Goal: Contribute content: Contribute content

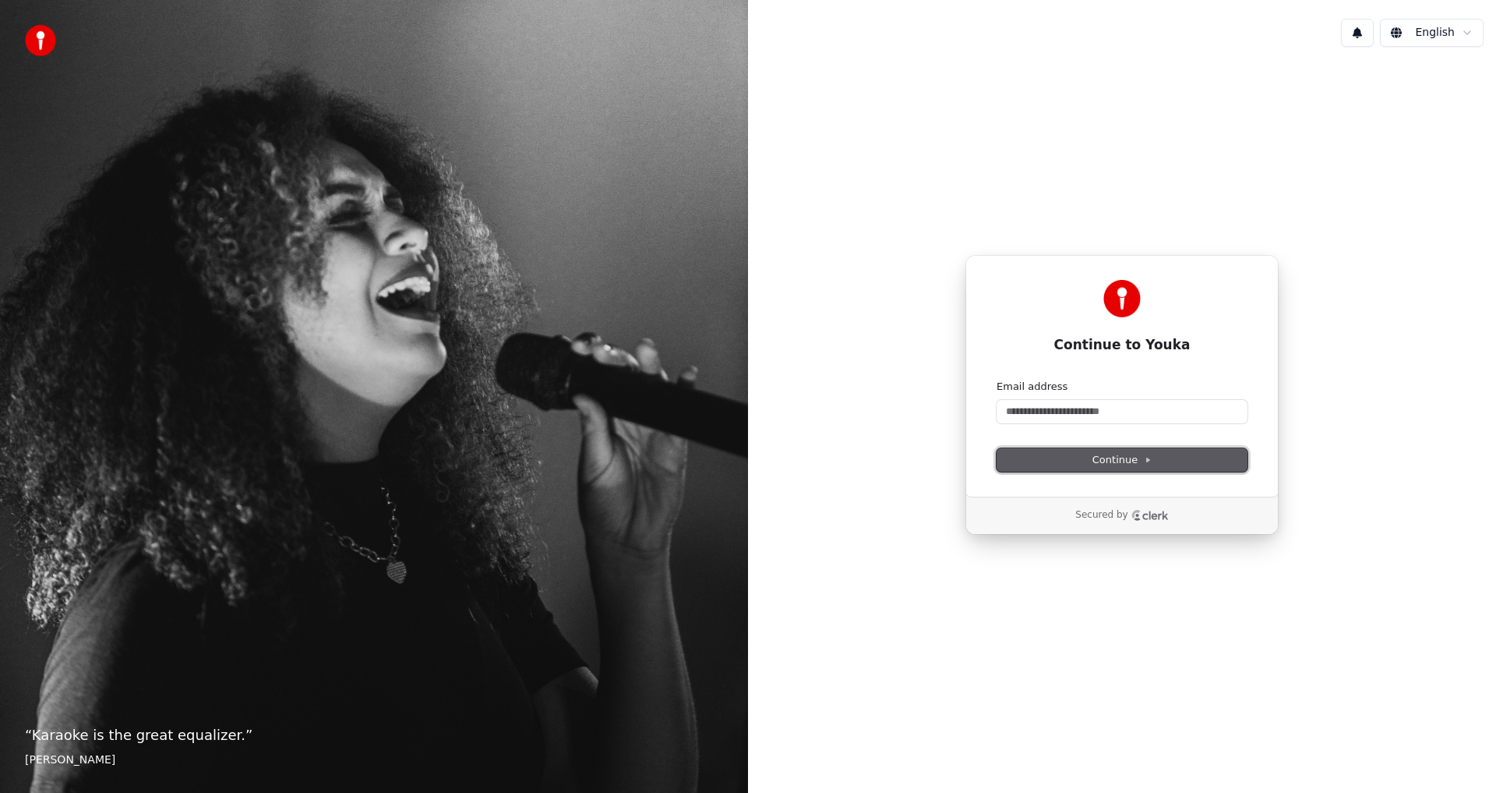
click at [1115, 460] on span "Continue" at bounding box center [1122, 460] width 59 height 14
click at [1031, 409] on input "Email address" at bounding box center [1122, 411] width 251 height 23
click at [1112, 461] on span "Continue" at bounding box center [1122, 460] width 59 height 14
type input "**********"
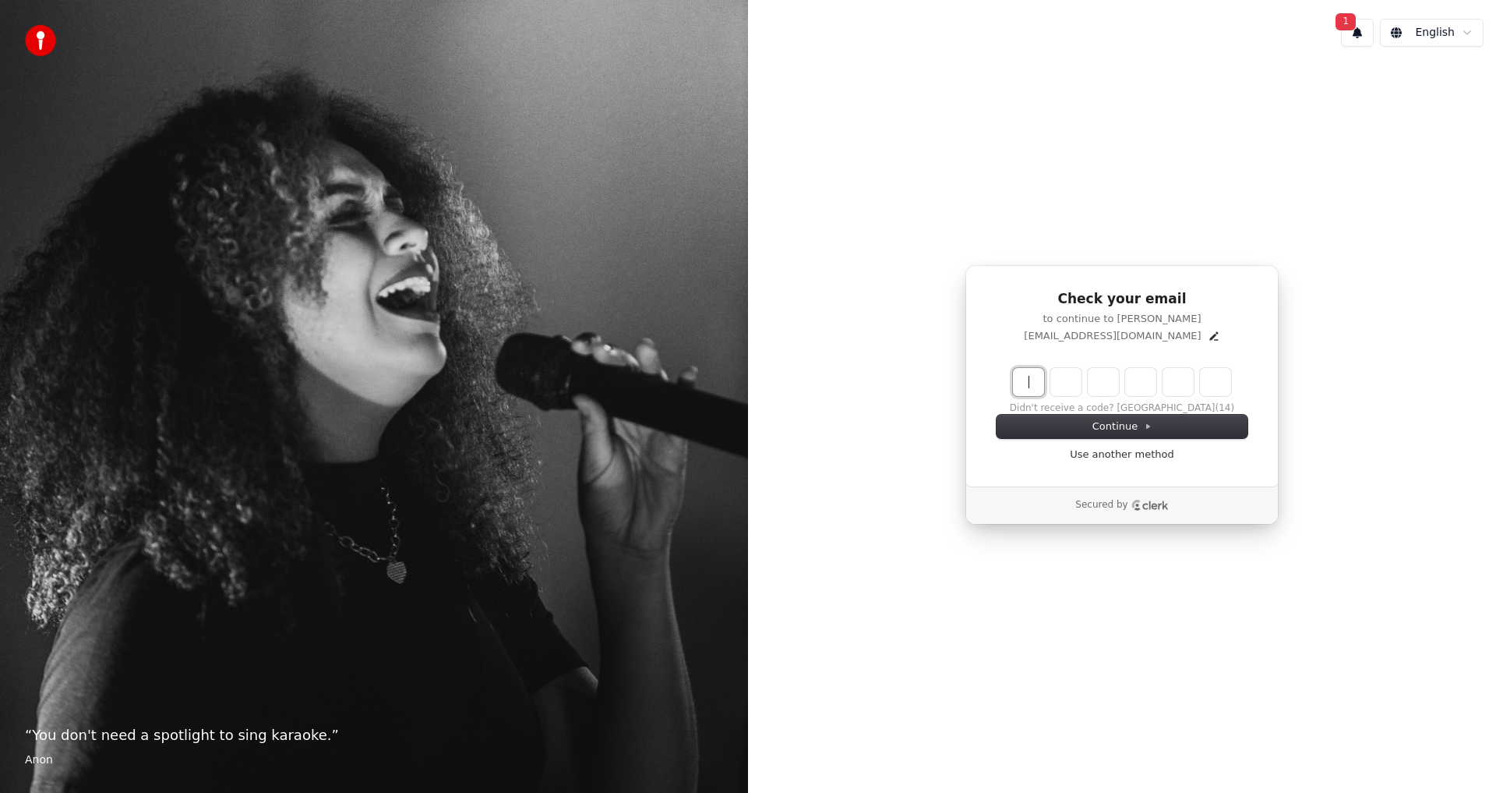
click at [1056, 383] on input "Enter verification code" at bounding box center [1137, 382] width 249 height 28
type input "******"
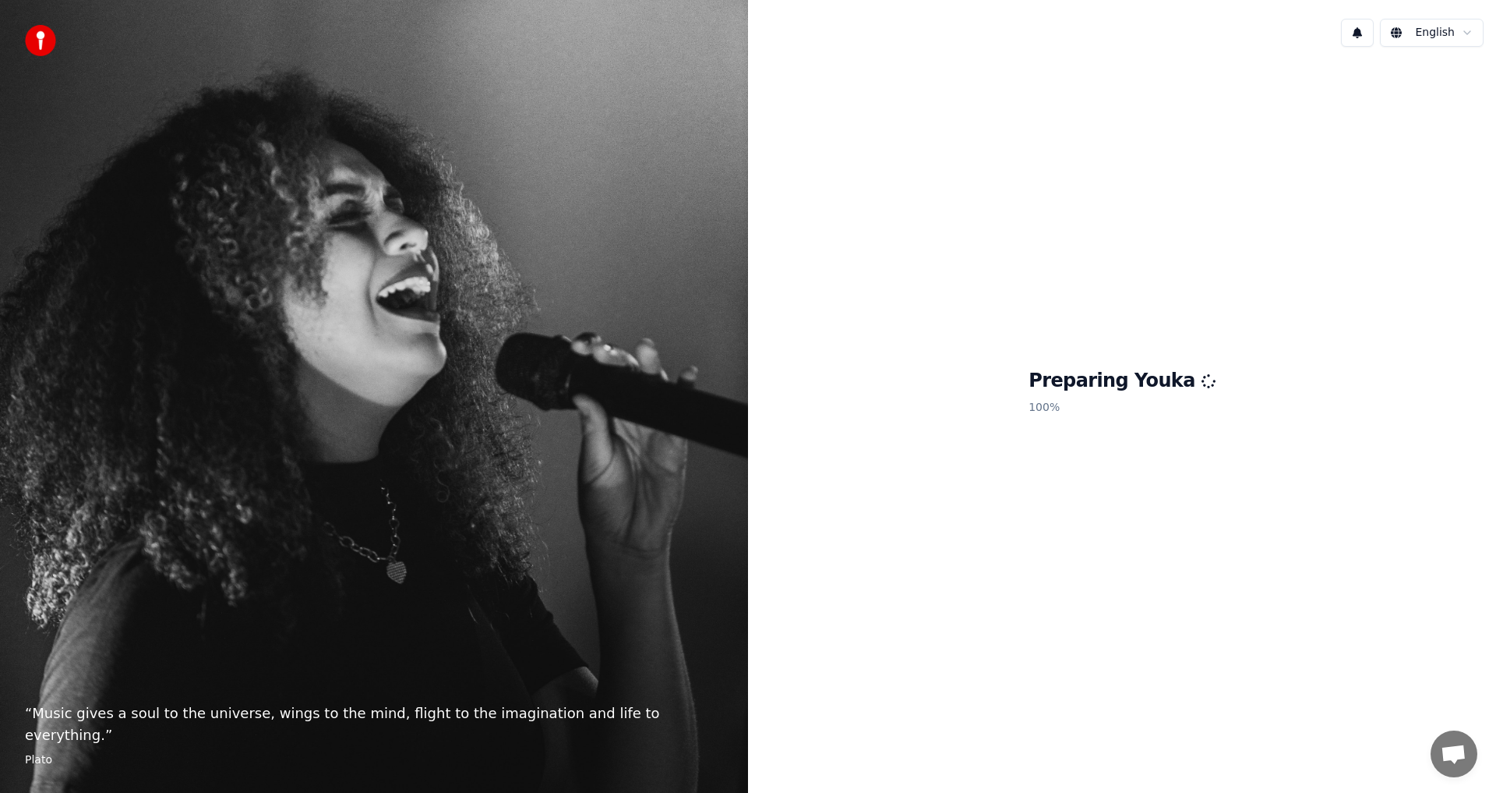
click at [1459, 754] on span "Open chat" at bounding box center [1454, 755] width 26 height 22
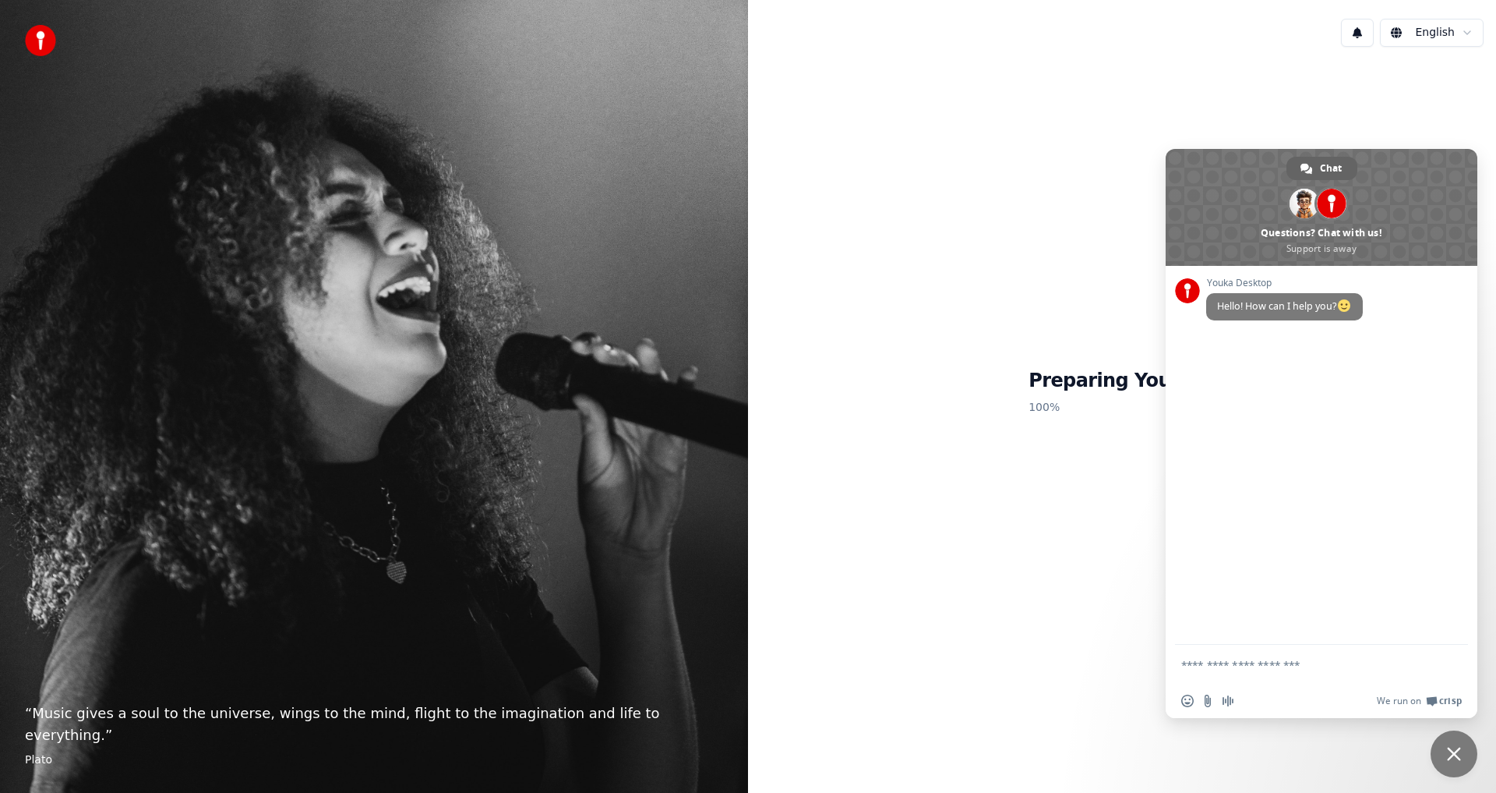
drag, startPoint x: 1016, startPoint y: 565, endPoint x: 1027, endPoint y: 560, distance: 12.2
click at [1020, 563] on div "Preparing Youka 100 %" at bounding box center [1122, 394] width 748 height 671
click at [1455, 757] on span "Close chat" at bounding box center [1454, 754] width 14 height 14
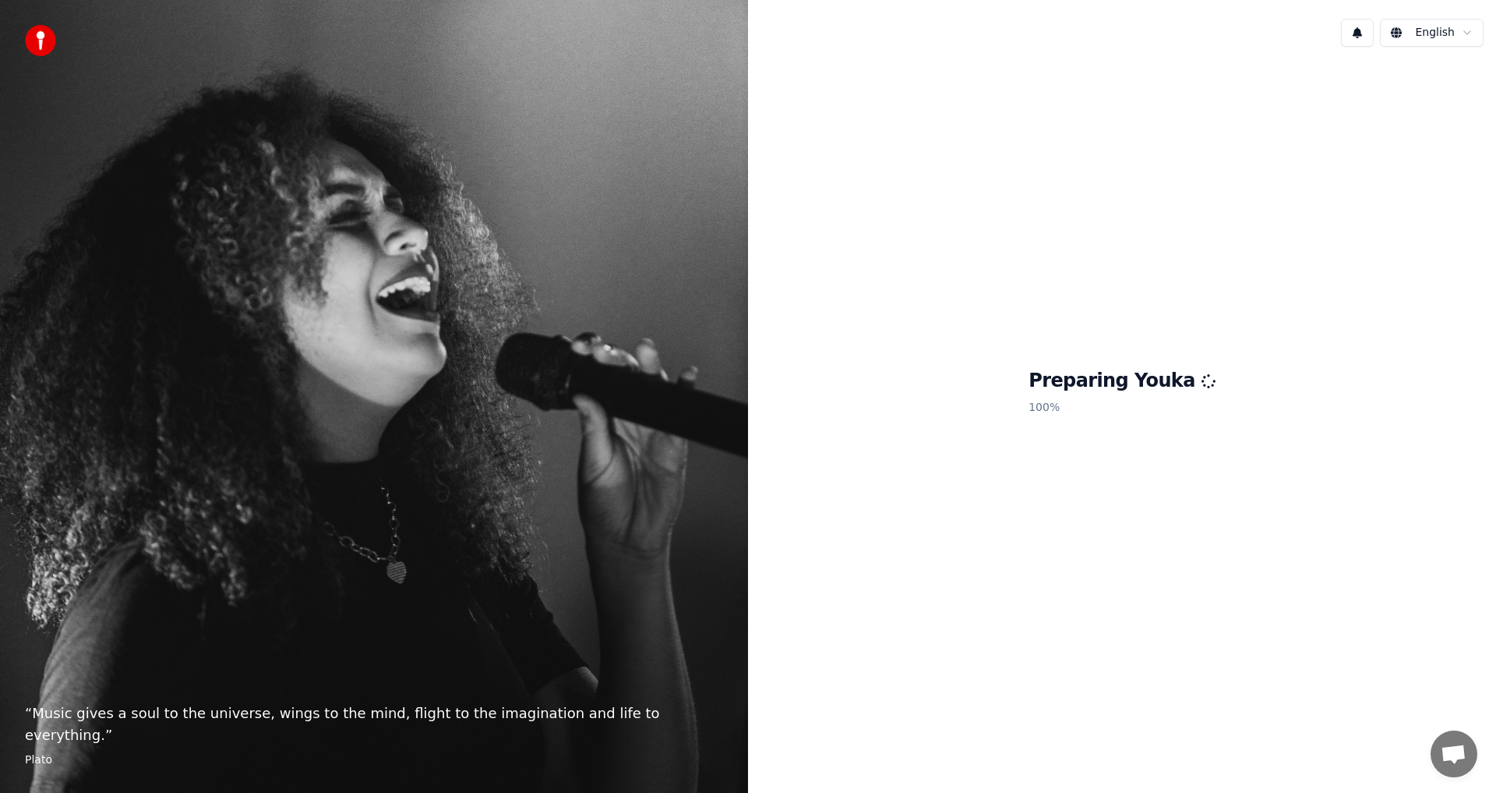
click at [1362, 31] on button at bounding box center [1357, 33] width 33 height 28
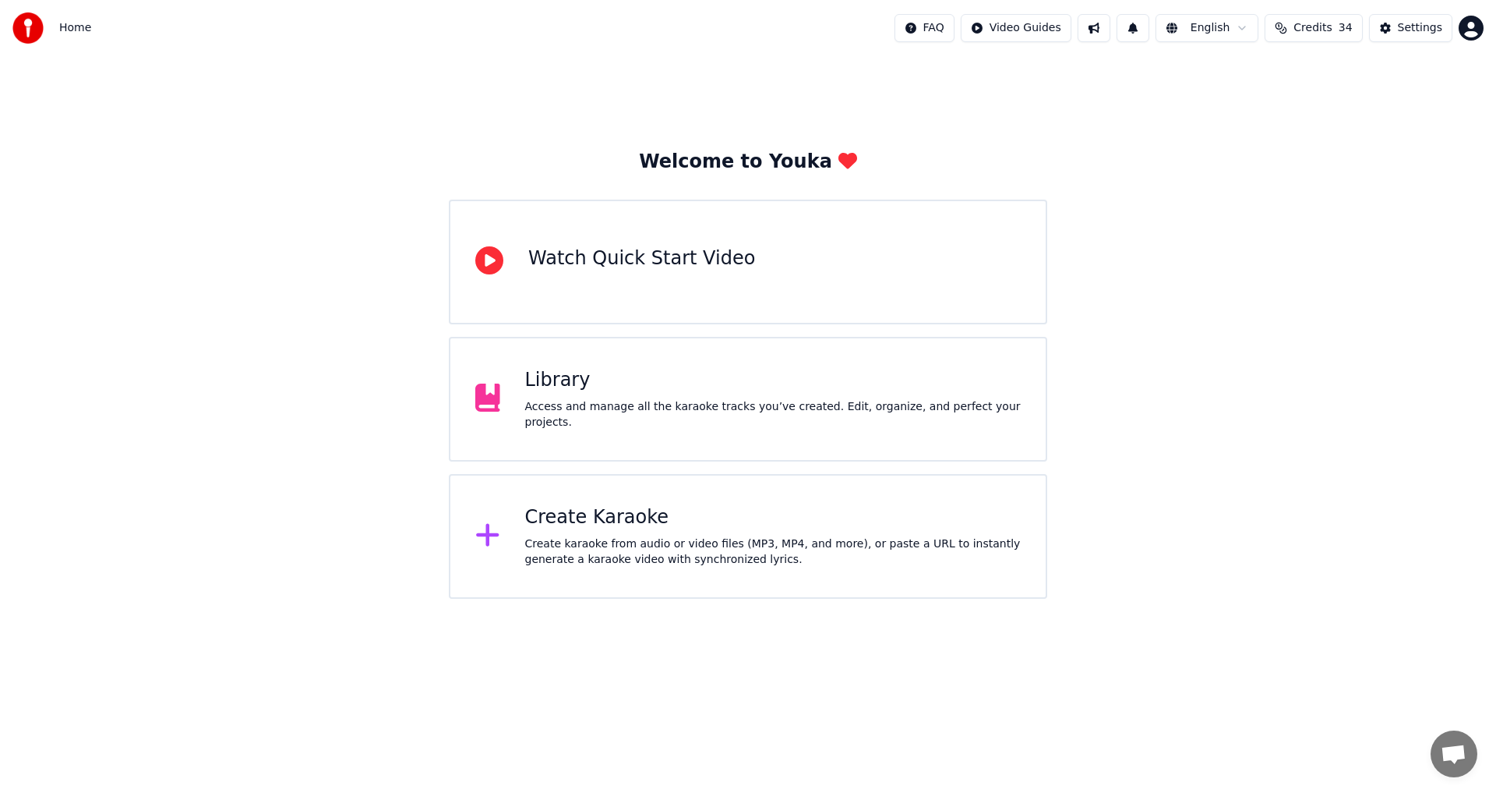
click at [565, 389] on div "Library" at bounding box center [773, 380] width 496 height 25
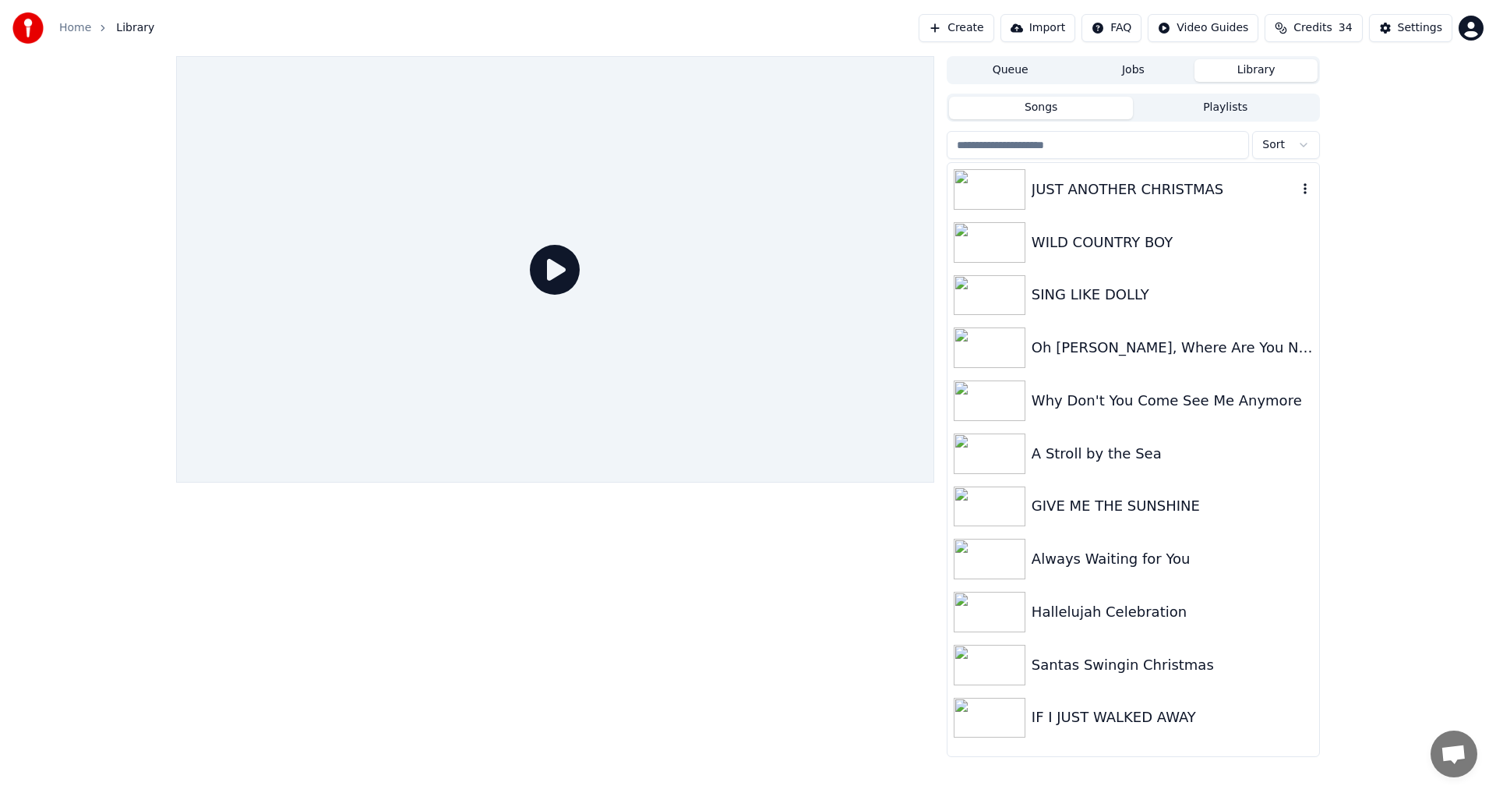
click at [1089, 187] on div "JUST ANOTHER CHRISTMAS" at bounding box center [1165, 189] width 266 height 22
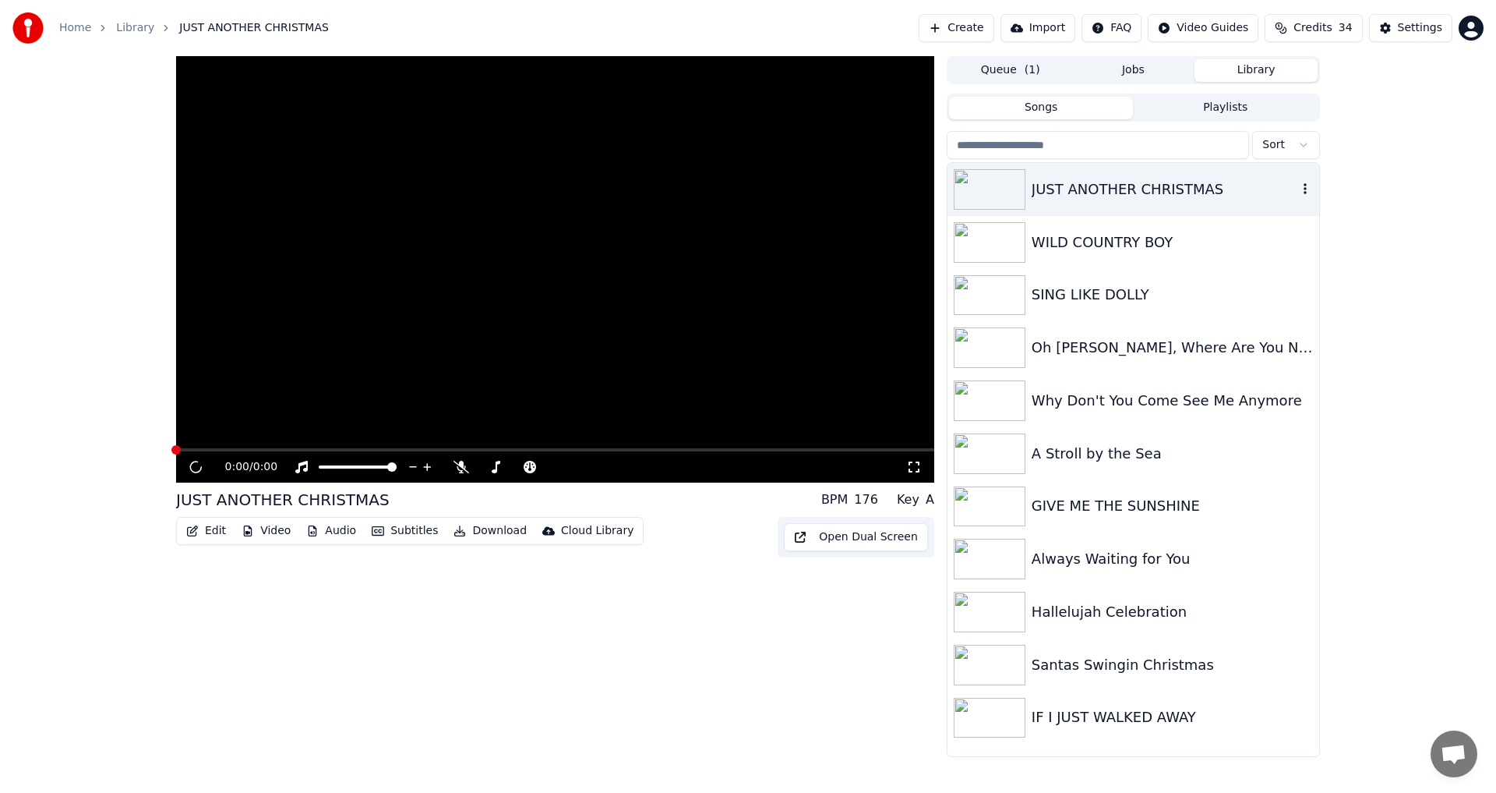
click at [1089, 187] on div "JUST ANOTHER CHRISTMAS" at bounding box center [1165, 189] width 266 height 22
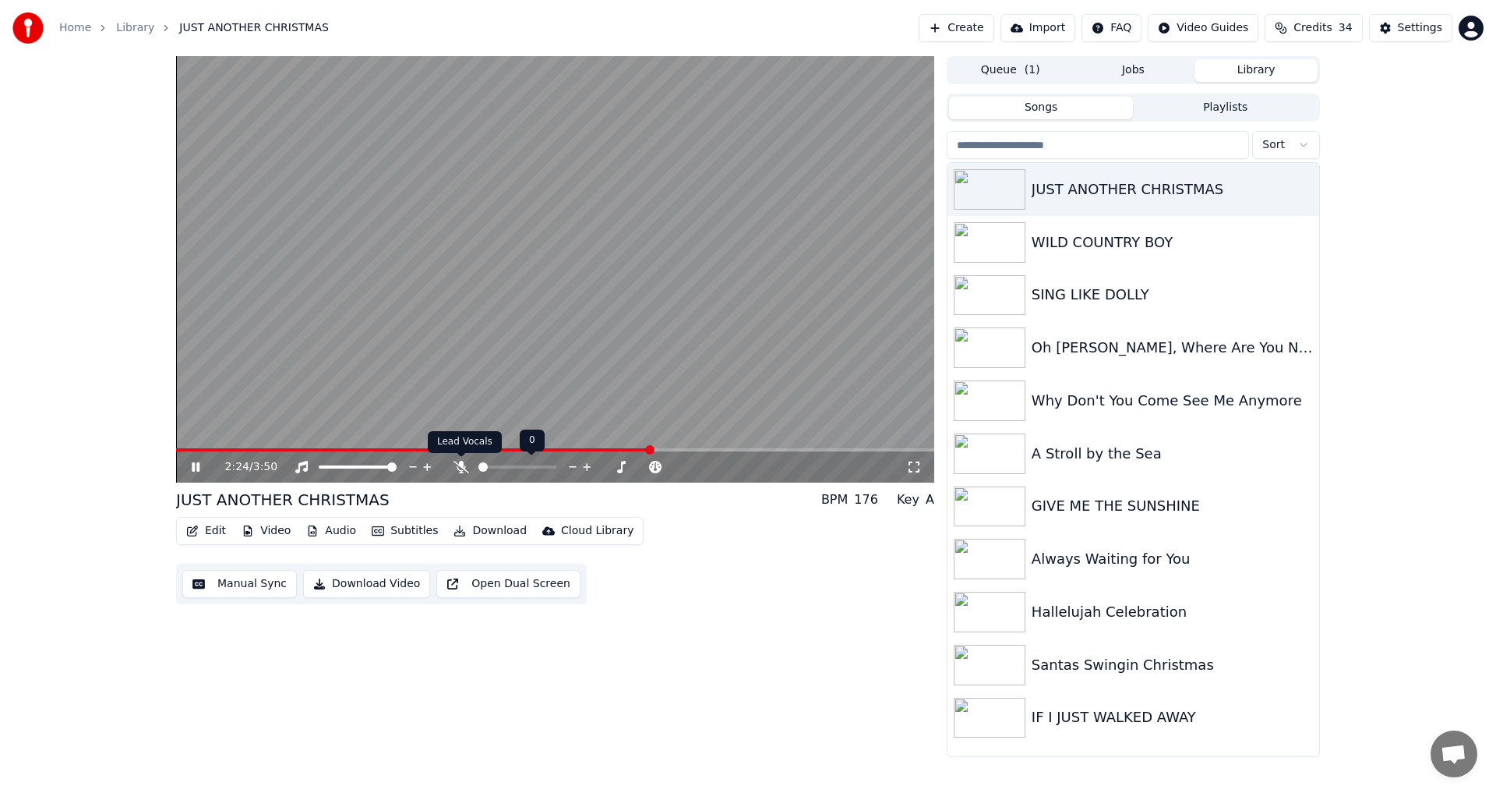
click at [460, 469] on icon at bounding box center [462, 467] width 16 height 12
click at [460, 468] on icon at bounding box center [461, 467] width 9 height 12
click at [339, 583] on button "Download Video" at bounding box center [366, 584] width 127 height 28
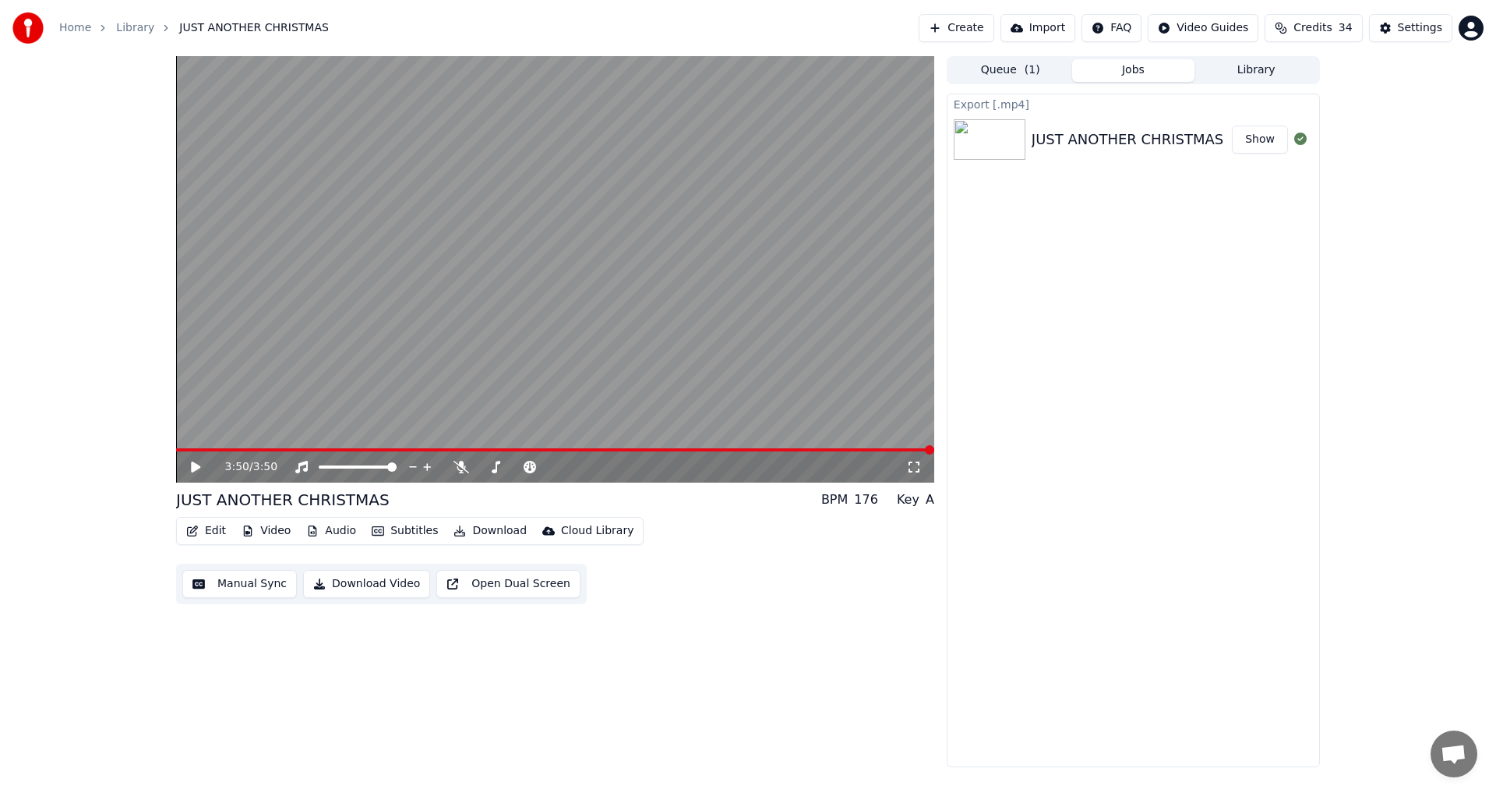
click at [1271, 137] on button "Show" at bounding box center [1260, 139] width 56 height 28
click at [1268, 72] on button "Library" at bounding box center [1256, 70] width 123 height 23
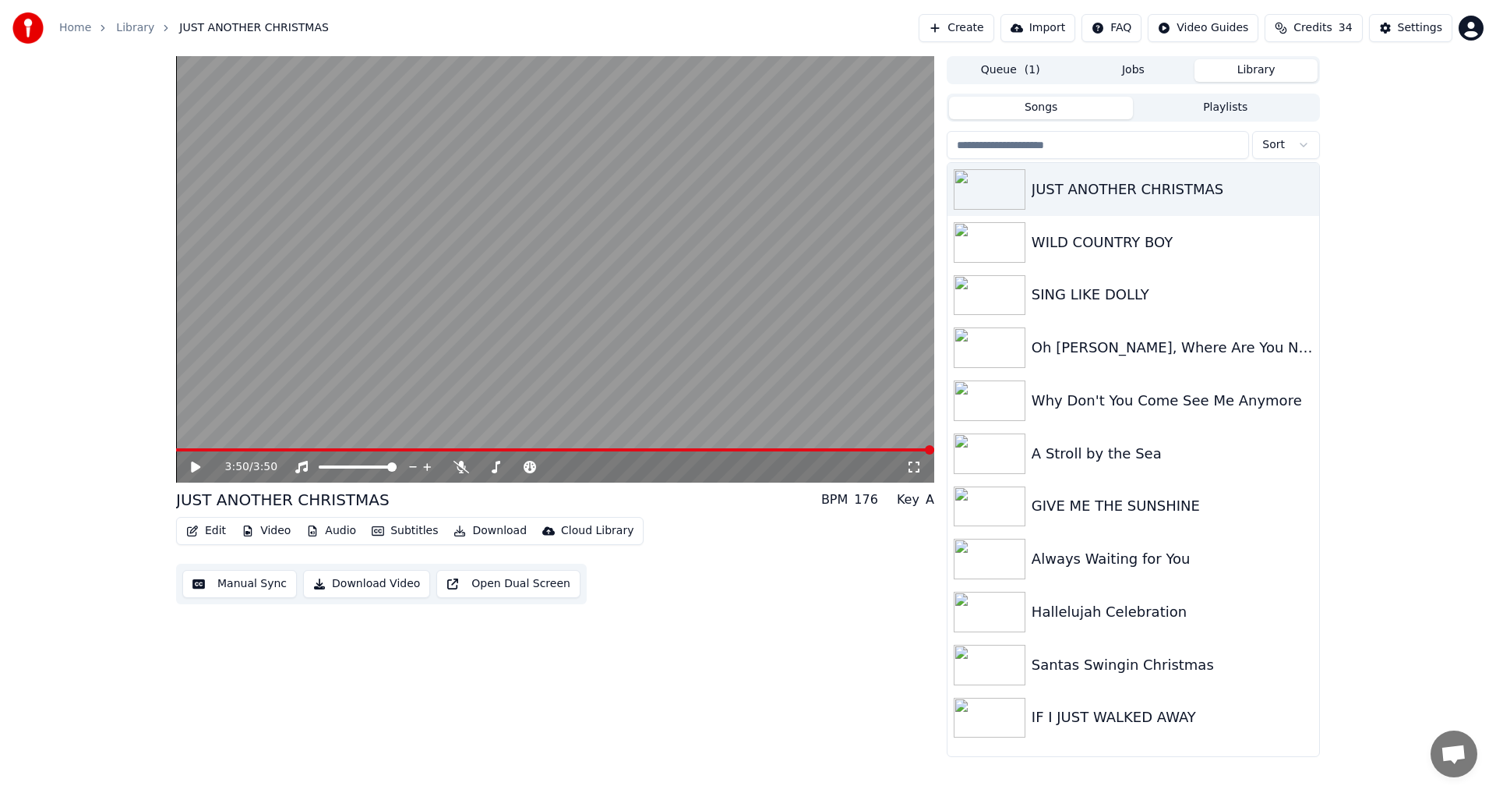
drag, startPoint x: 1066, startPoint y: 557, endPoint x: 517, endPoint y: 290, distance: 610.3
click at [517, 290] on div "3:50 / 3:50 JUST ANOTHER CHRISTMAS BPM 176 Key A Edit Video Audio Subtitles Dow…" at bounding box center [748, 406] width 1169 height 701
drag, startPoint x: 1065, startPoint y: 561, endPoint x: 478, endPoint y: 335, distance: 628.1
click at [478, 335] on div "3:50 / 3:50 JUST ANOTHER CHRISTMAS BPM 176 Key A Edit Video Audio Subtitles Dow…" at bounding box center [748, 406] width 1169 height 701
click at [999, 553] on img at bounding box center [990, 558] width 72 height 41
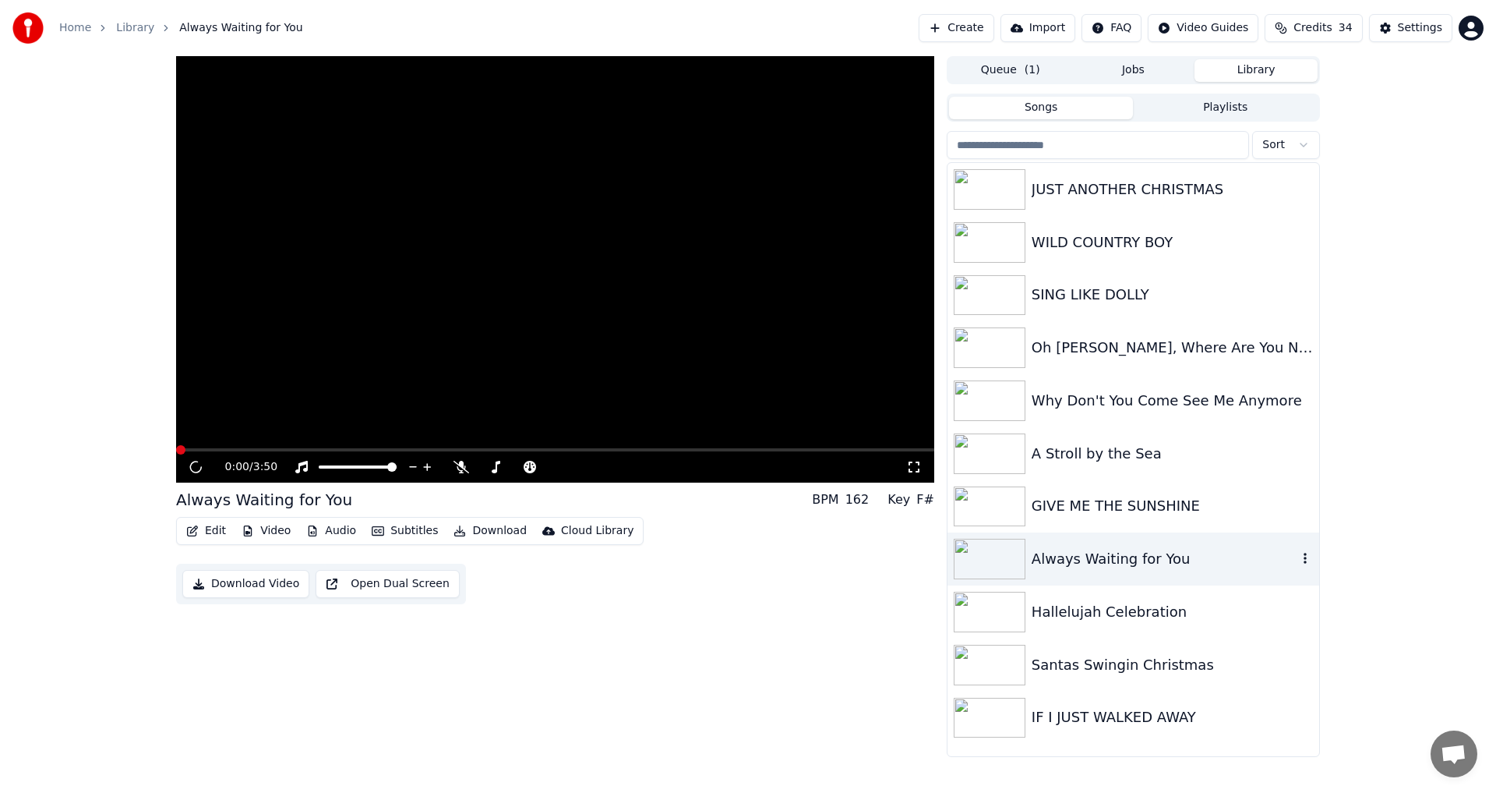
click at [999, 553] on img at bounding box center [990, 558] width 72 height 41
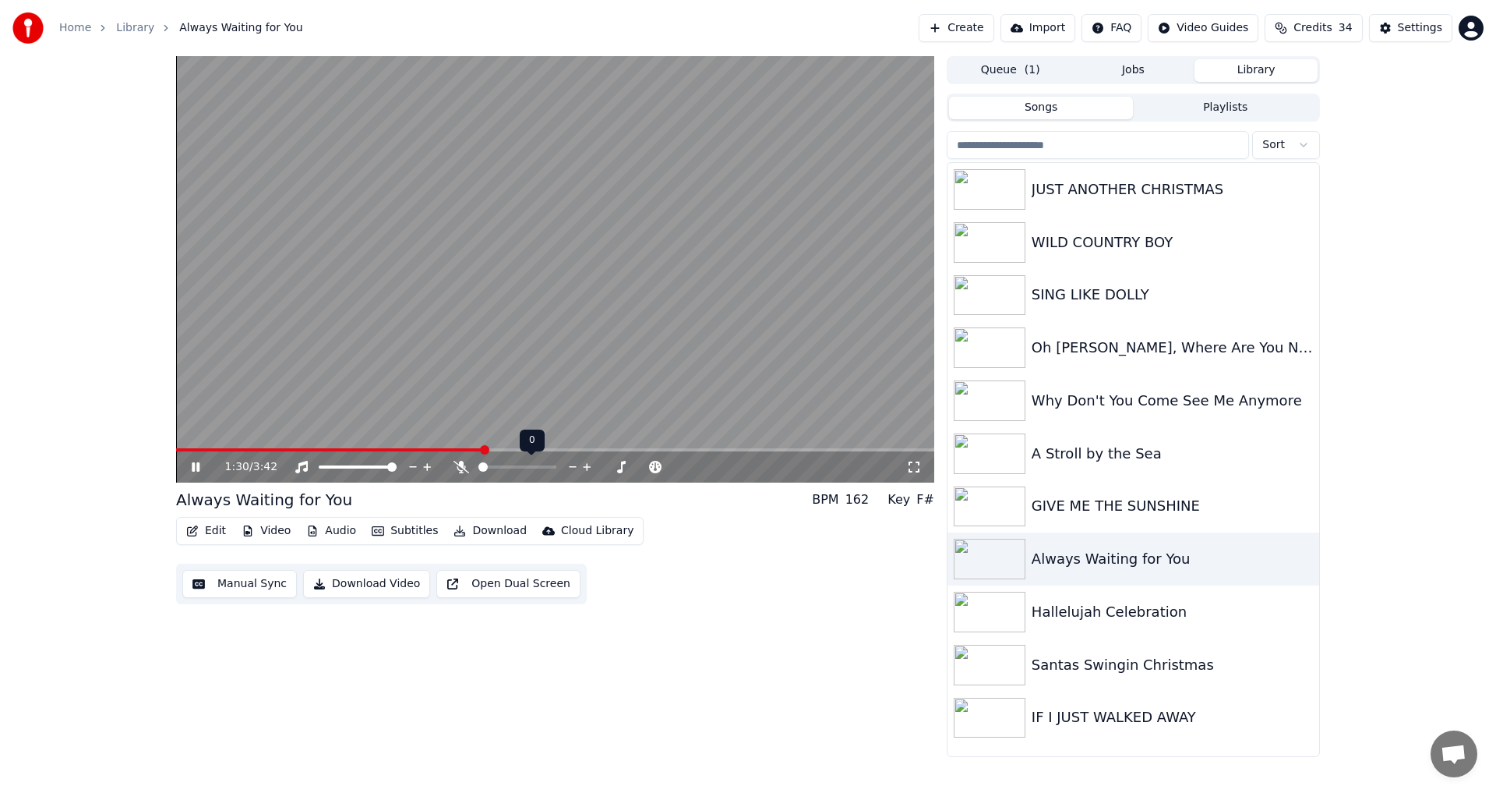
click at [461, 472] on icon at bounding box center [462, 467] width 16 height 12
click at [464, 465] on icon at bounding box center [462, 467] width 16 height 12
click at [359, 584] on button "Download Video" at bounding box center [366, 584] width 127 height 28
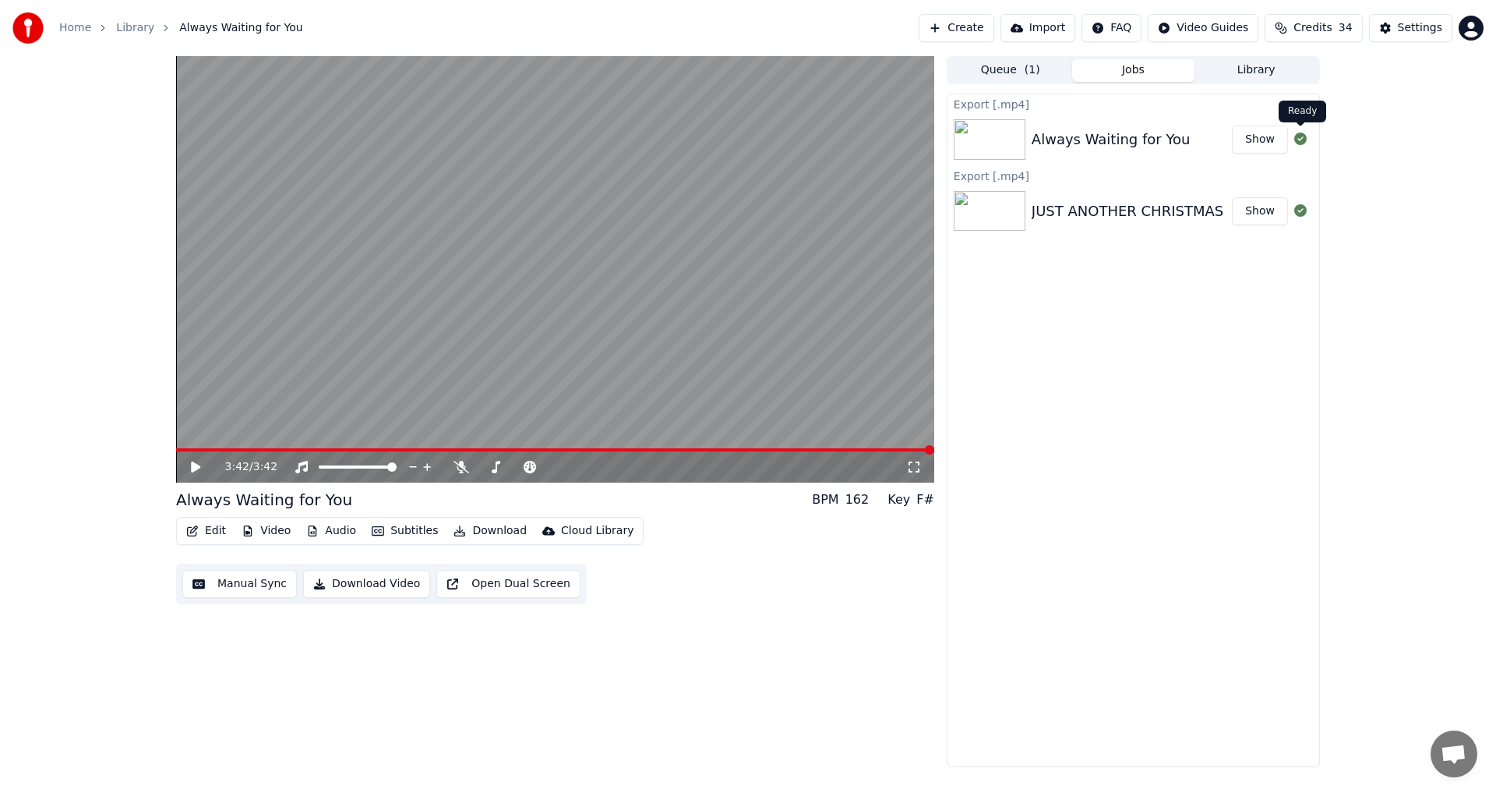
click at [1304, 141] on icon at bounding box center [1300, 138] width 12 height 12
click at [1302, 140] on icon at bounding box center [1300, 138] width 12 height 12
click at [1262, 140] on button "Show" at bounding box center [1260, 139] width 56 height 28
click at [1247, 75] on button "Library" at bounding box center [1256, 70] width 123 height 23
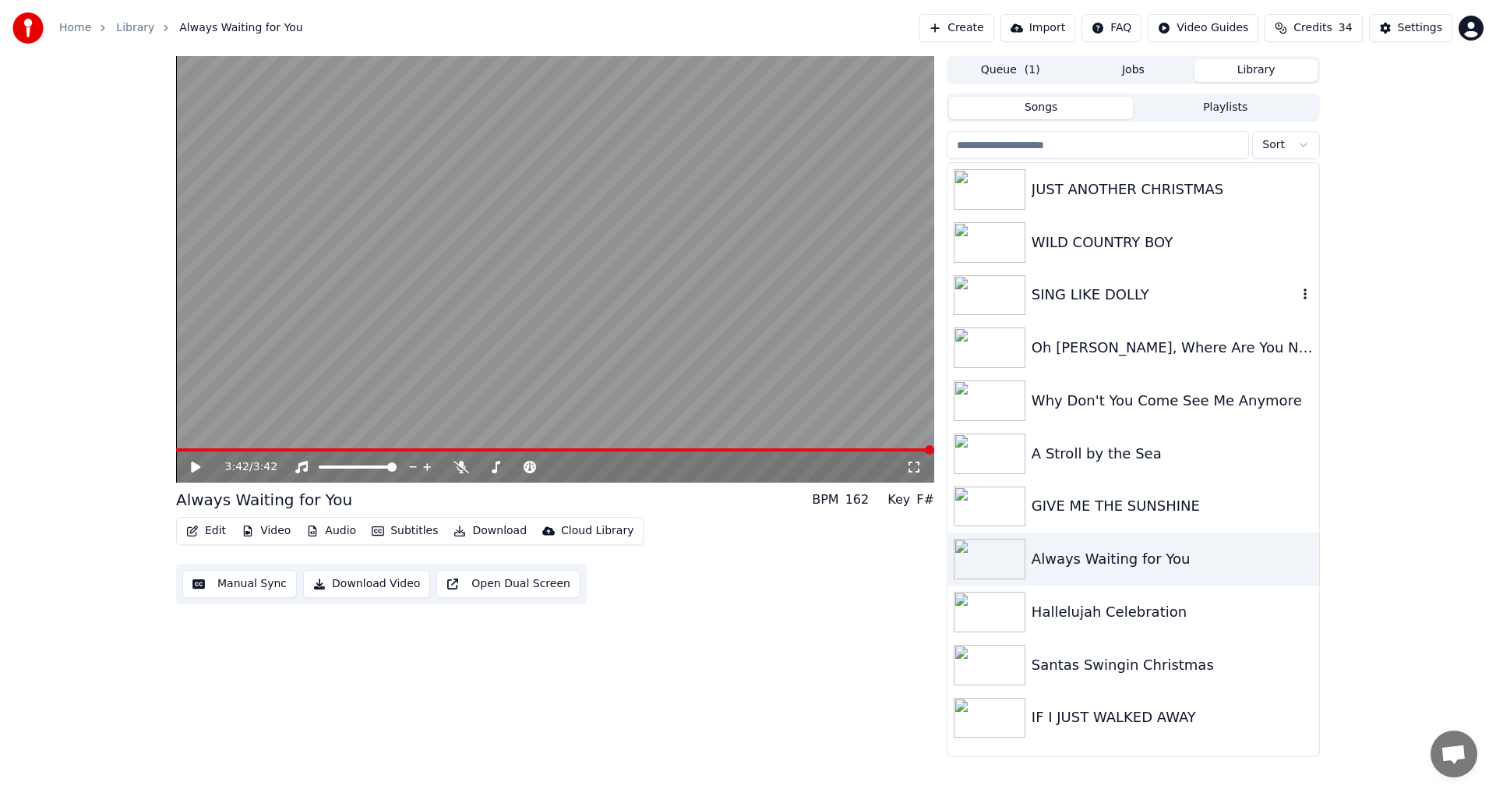
click at [1077, 292] on div "SING LIKE DOLLY" at bounding box center [1165, 295] width 266 height 22
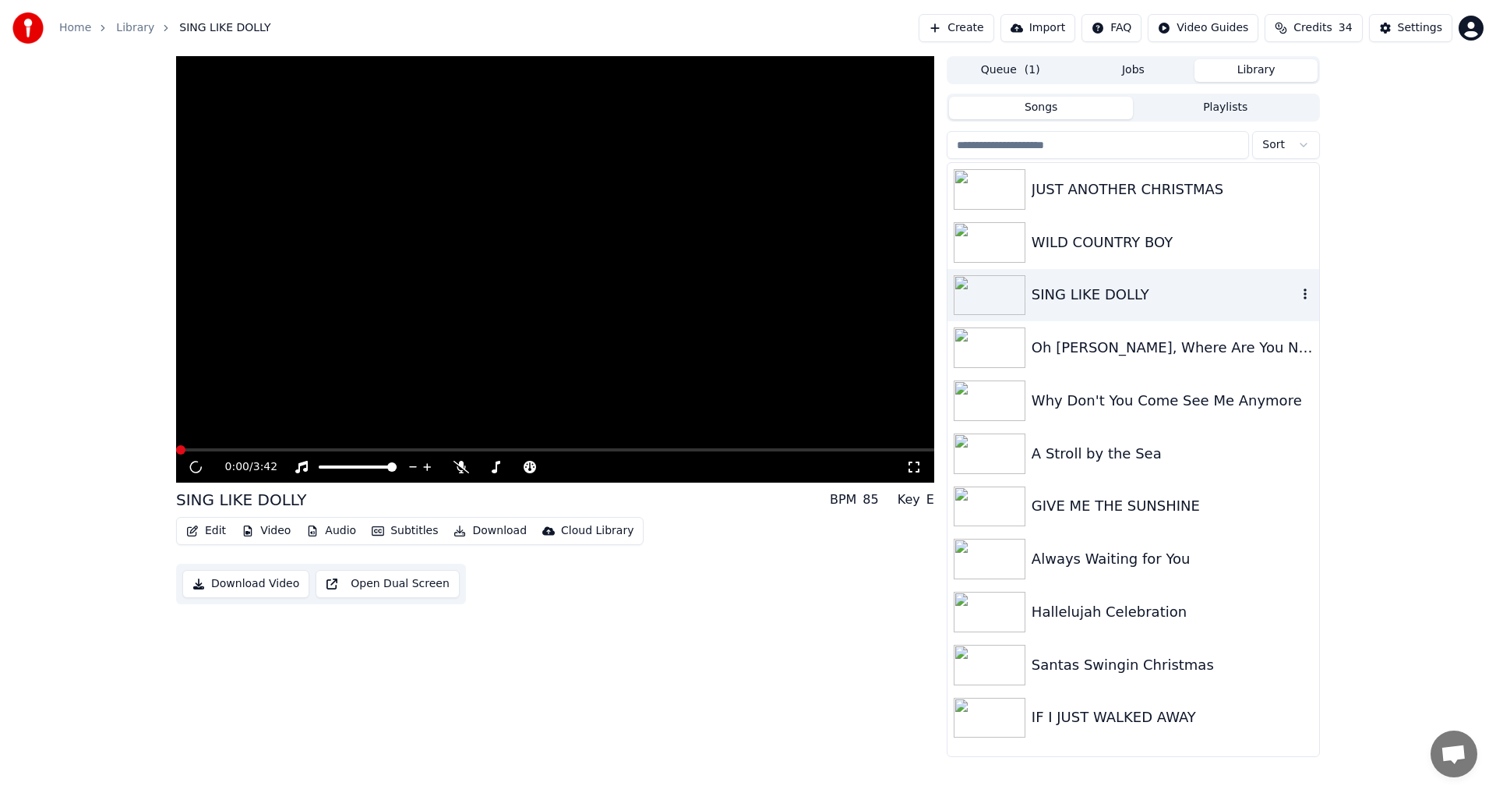
click at [1077, 292] on div "SING LIKE DOLLY" at bounding box center [1165, 295] width 266 height 22
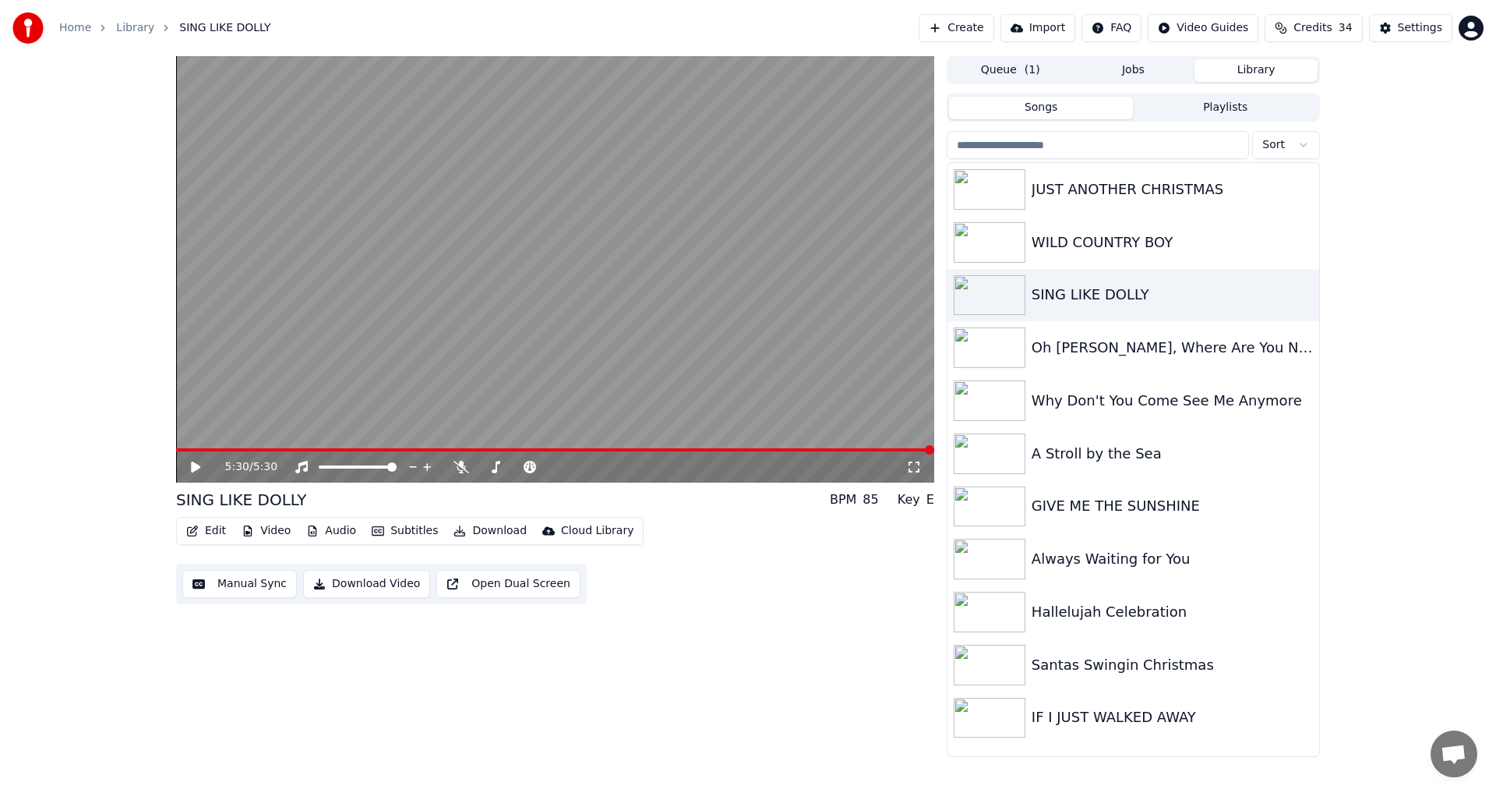
click at [341, 584] on button "Download Video" at bounding box center [366, 584] width 127 height 28
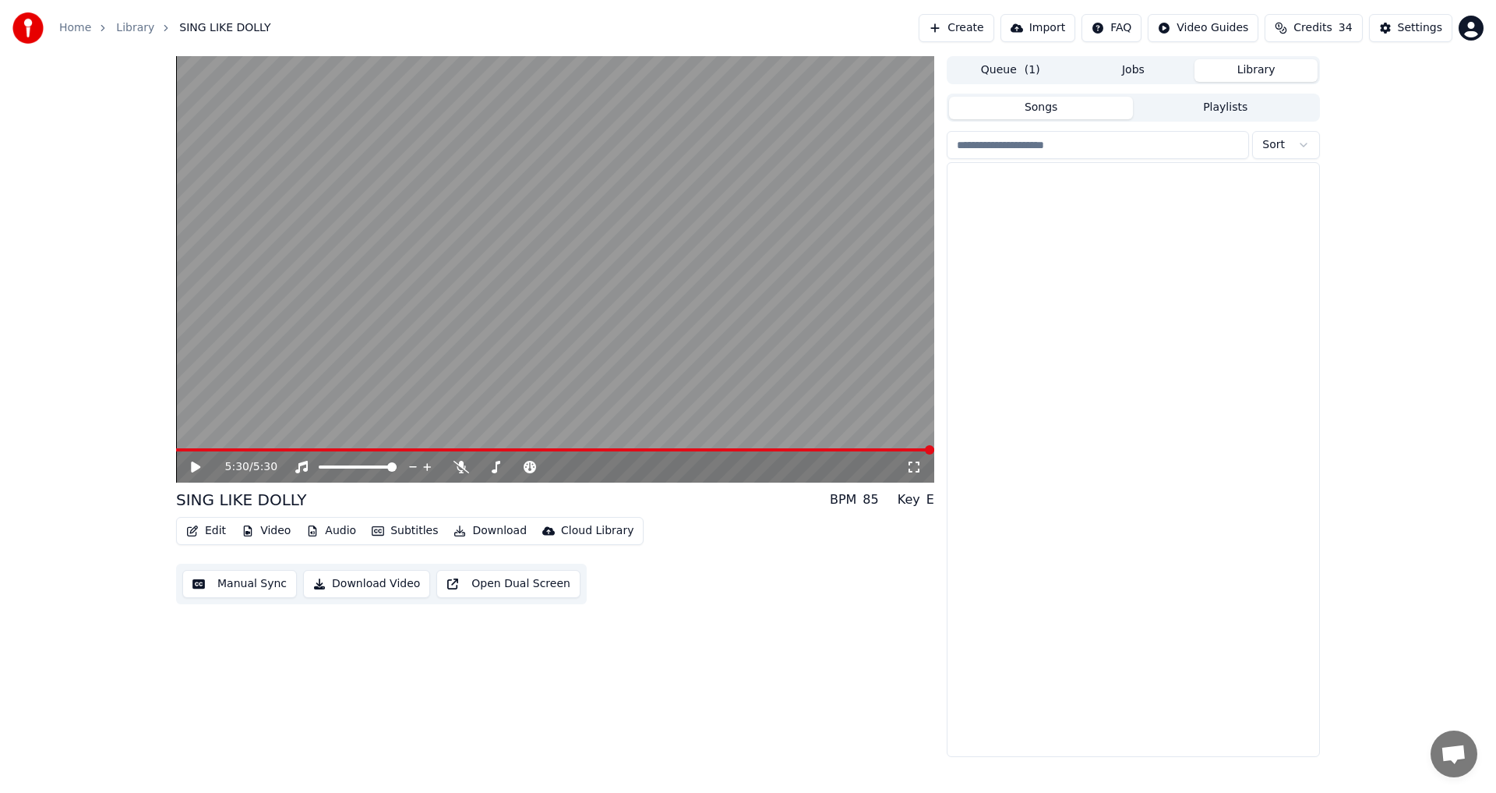
click at [1253, 70] on button "Library" at bounding box center [1256, 70] width 123 height 23
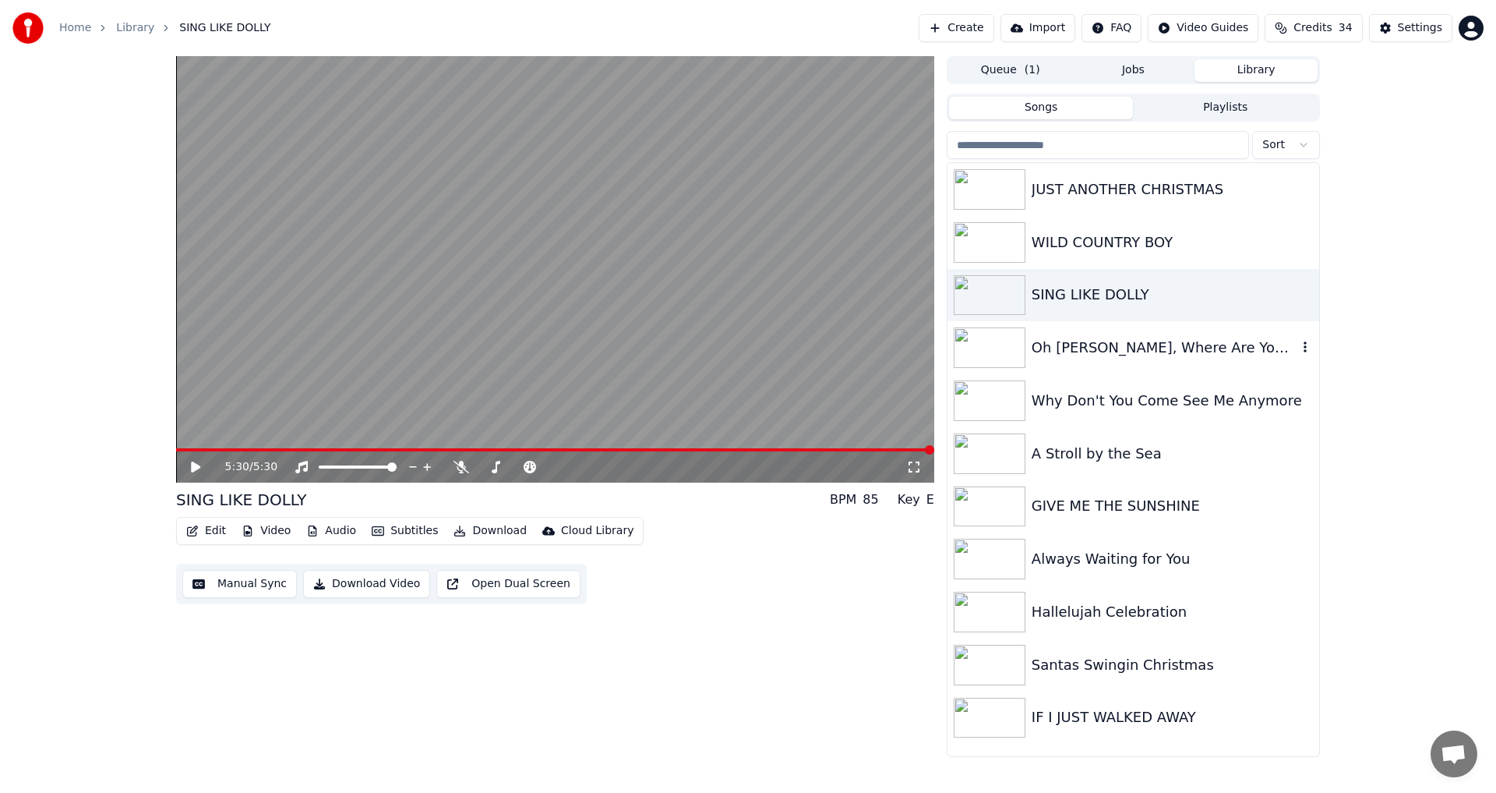
click at [1061, 351] on div "Oh [PERSON_NAME], Where Are You Now" at bounding box center [1165, 348] width 266 height 22
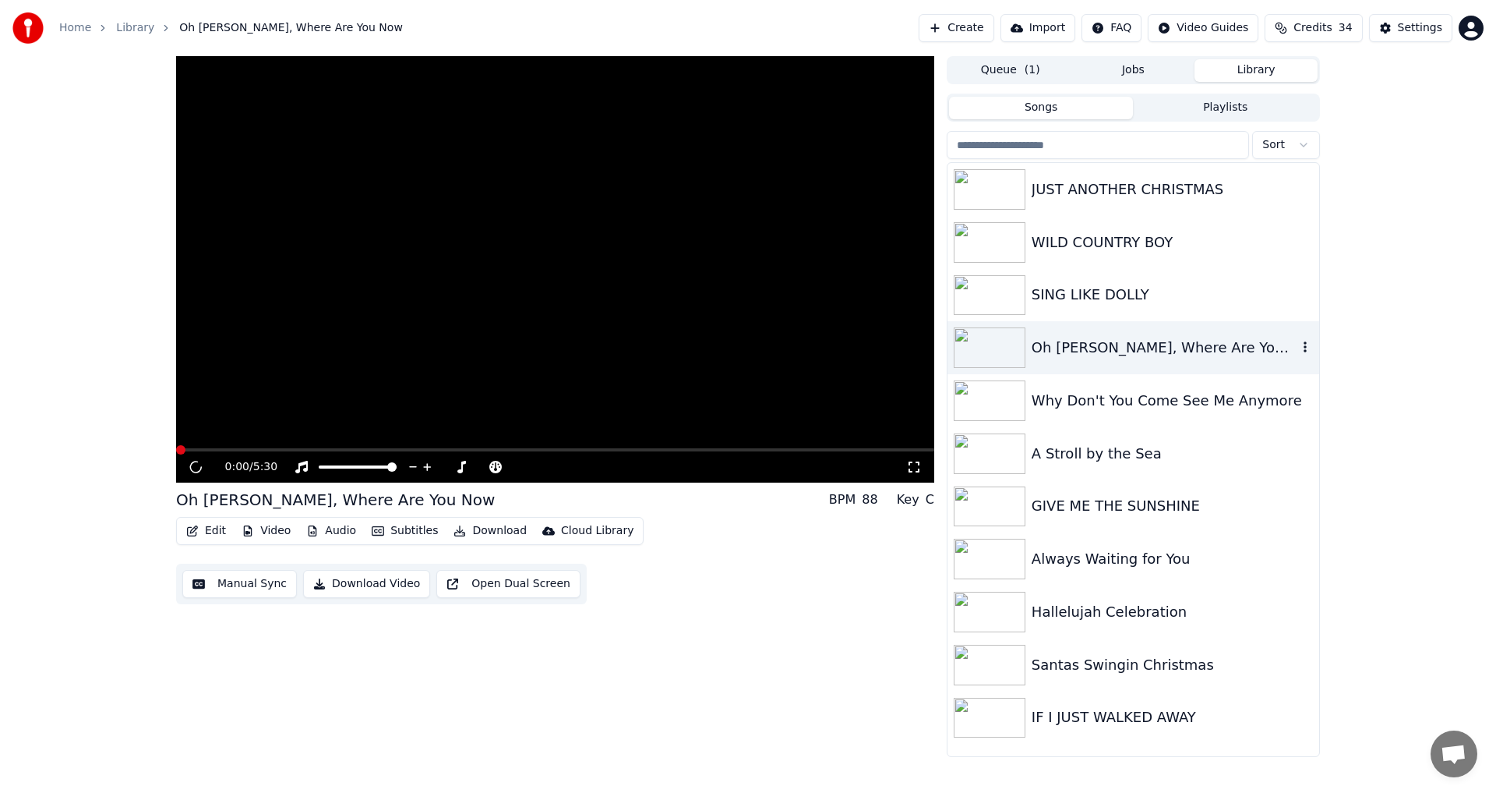
click at [1061, 351] on div "Oh [PERSON_NAME], Where Are You Now" at bounding box center [1165, 348] width 266 height 22
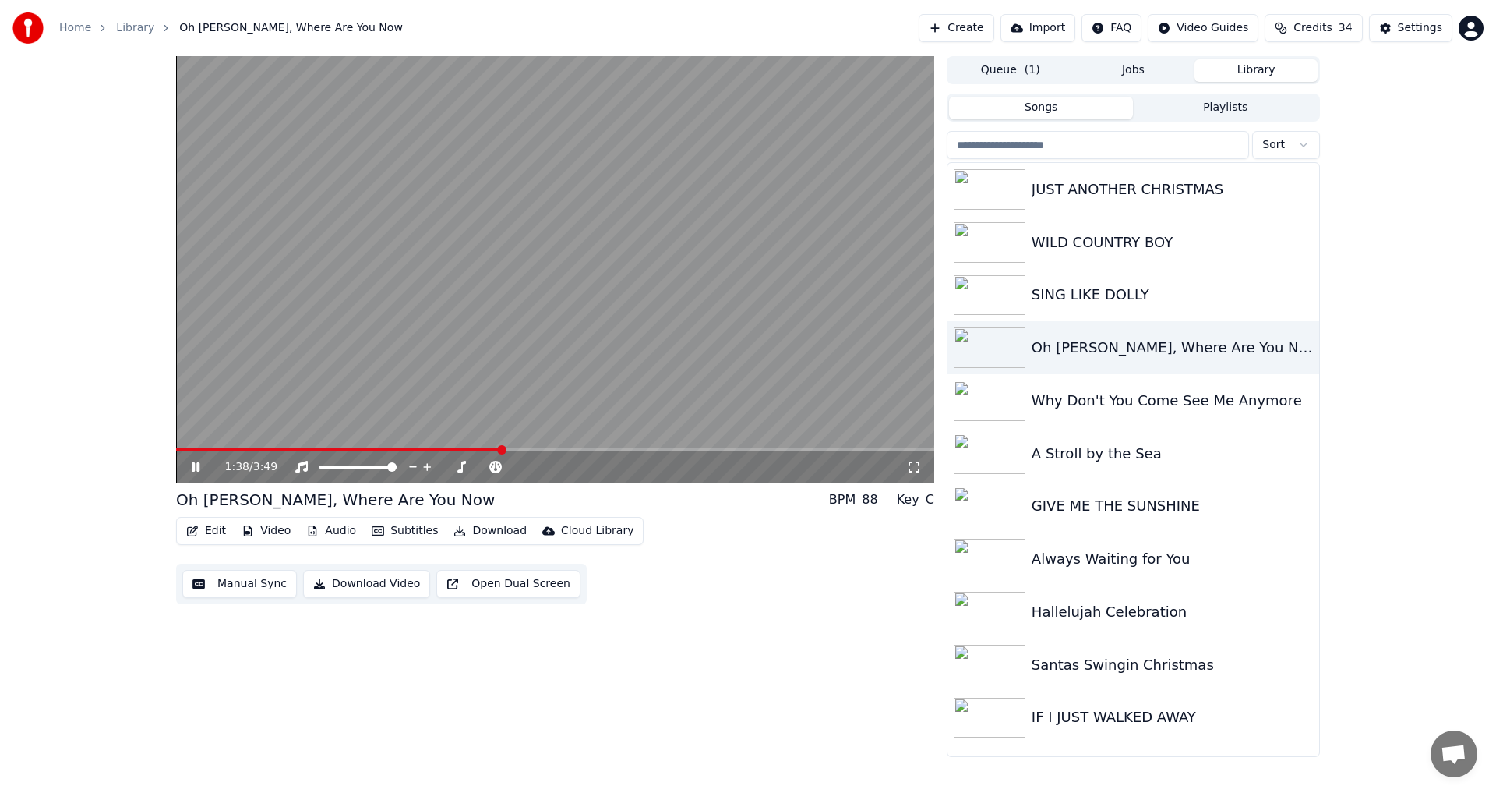
click at [192, 468] on icon at bounding box center [196, 466] width 8 height 9
click at [892, 448] on span at bounding box center [555, 449] width 758 height 3
click at [198, 465] on icon at bounding box center [195, 466] width 9 height 11
click at [354, 583] on button "Download Video" at bounding box center [366, 584] width 127 height 28
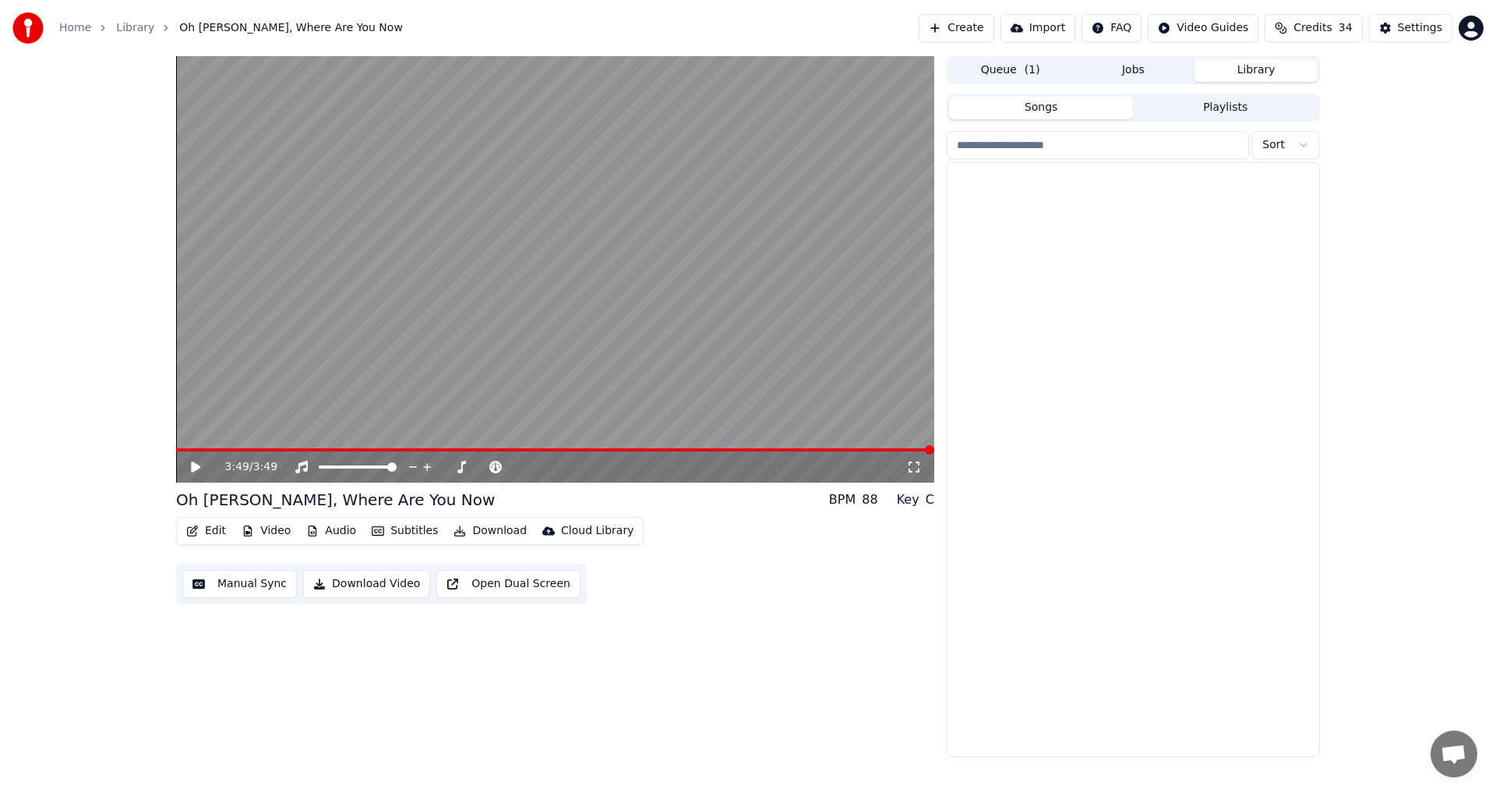
click at [1276, 69] on button "Library" at bounding box center [1256, 70] width 123 height 23
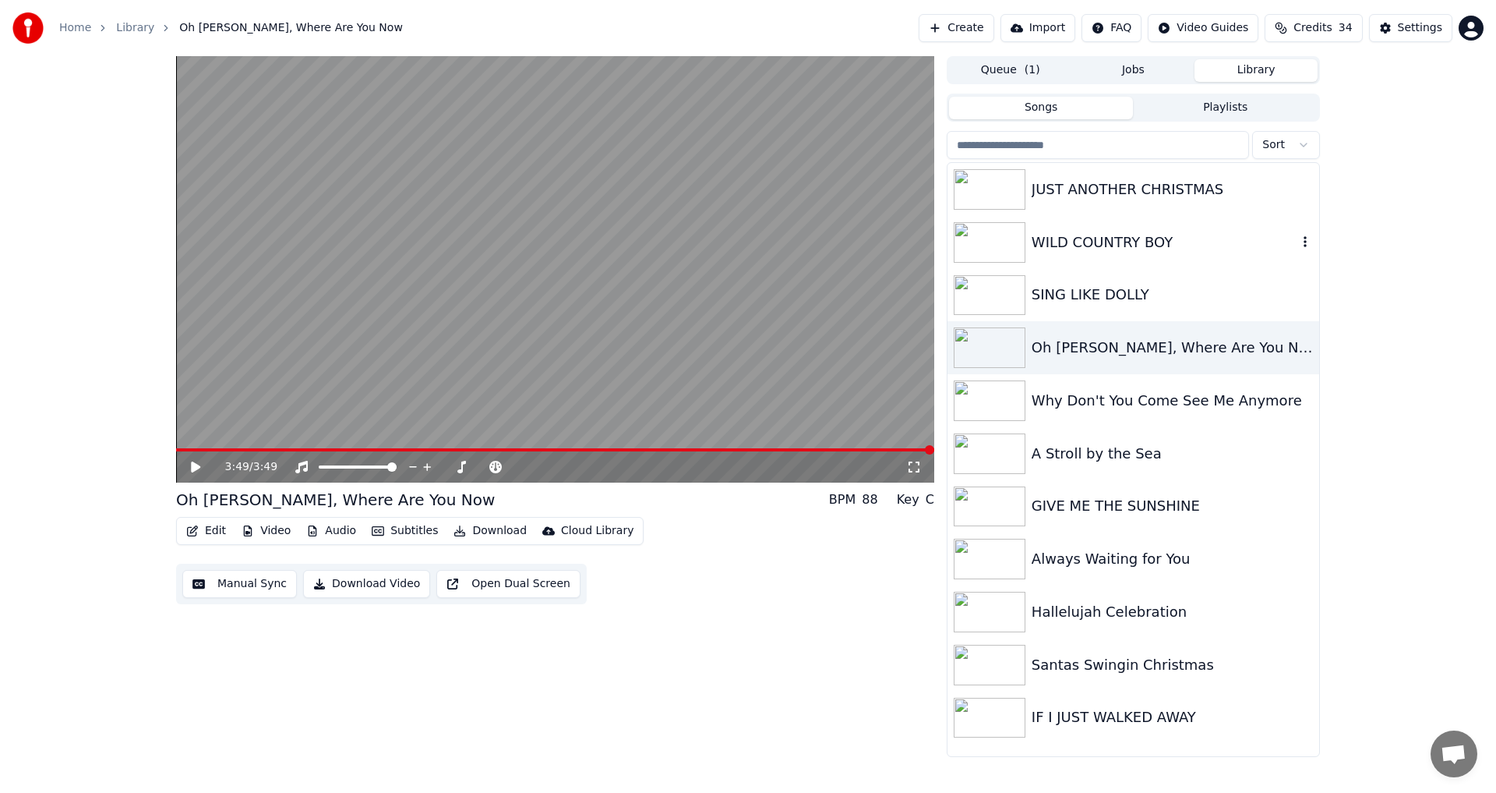
click at [1113, 242] on div "WILD COUNTRY BOY" at bounding box center [1165, 242] width 266 height 22
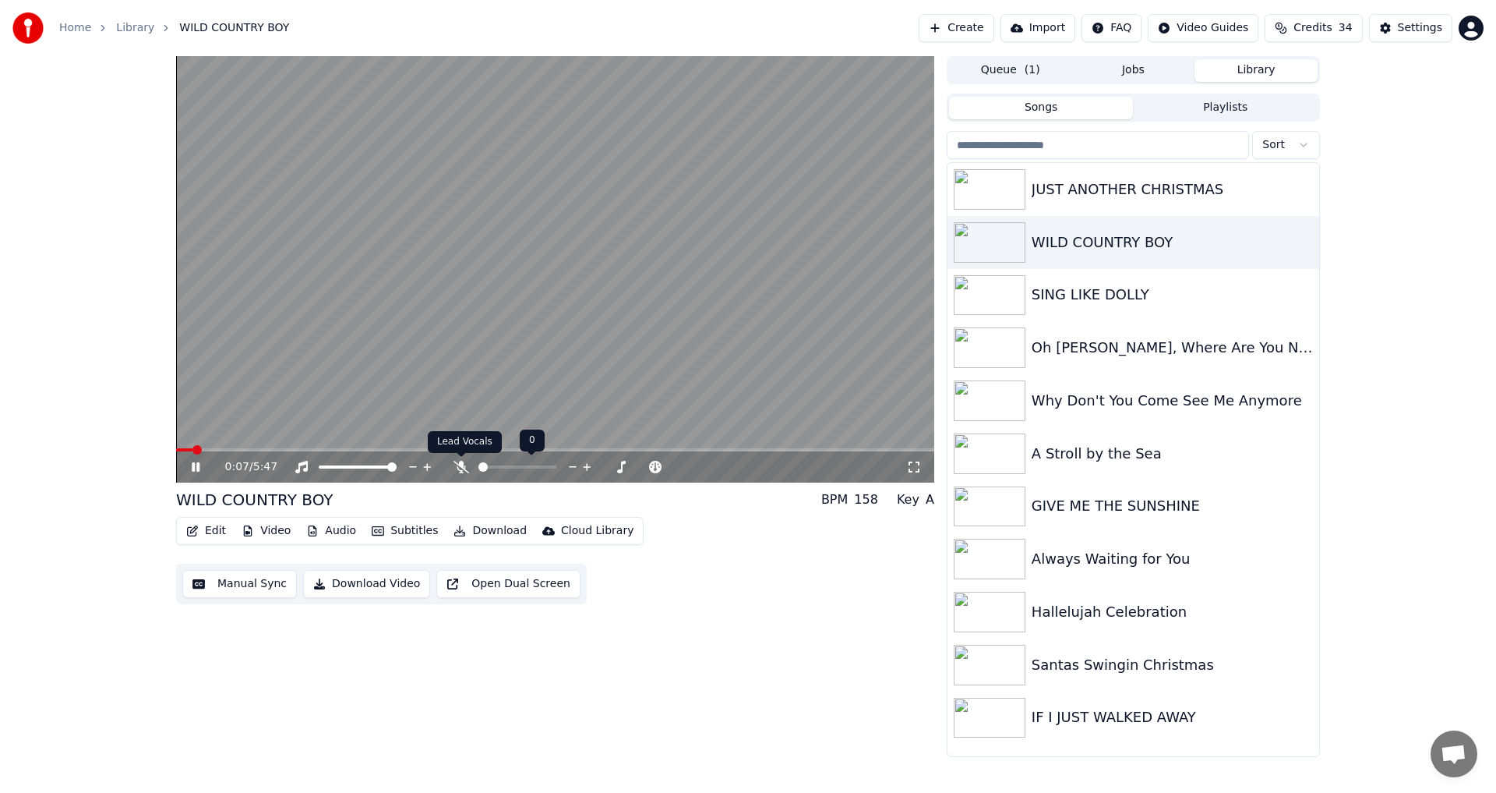
click at [462, 468] on icon at bounding box center [462, 467] width 16 height 12
click at [461, 465] on icon at bounding box center [461, 467] width 9 height 12
click at [196, 468] on icon at bounding box center [207, 467] width 37 height 12
click at [878, 451] on span at bounding box center [555, 449] width 758 height 3
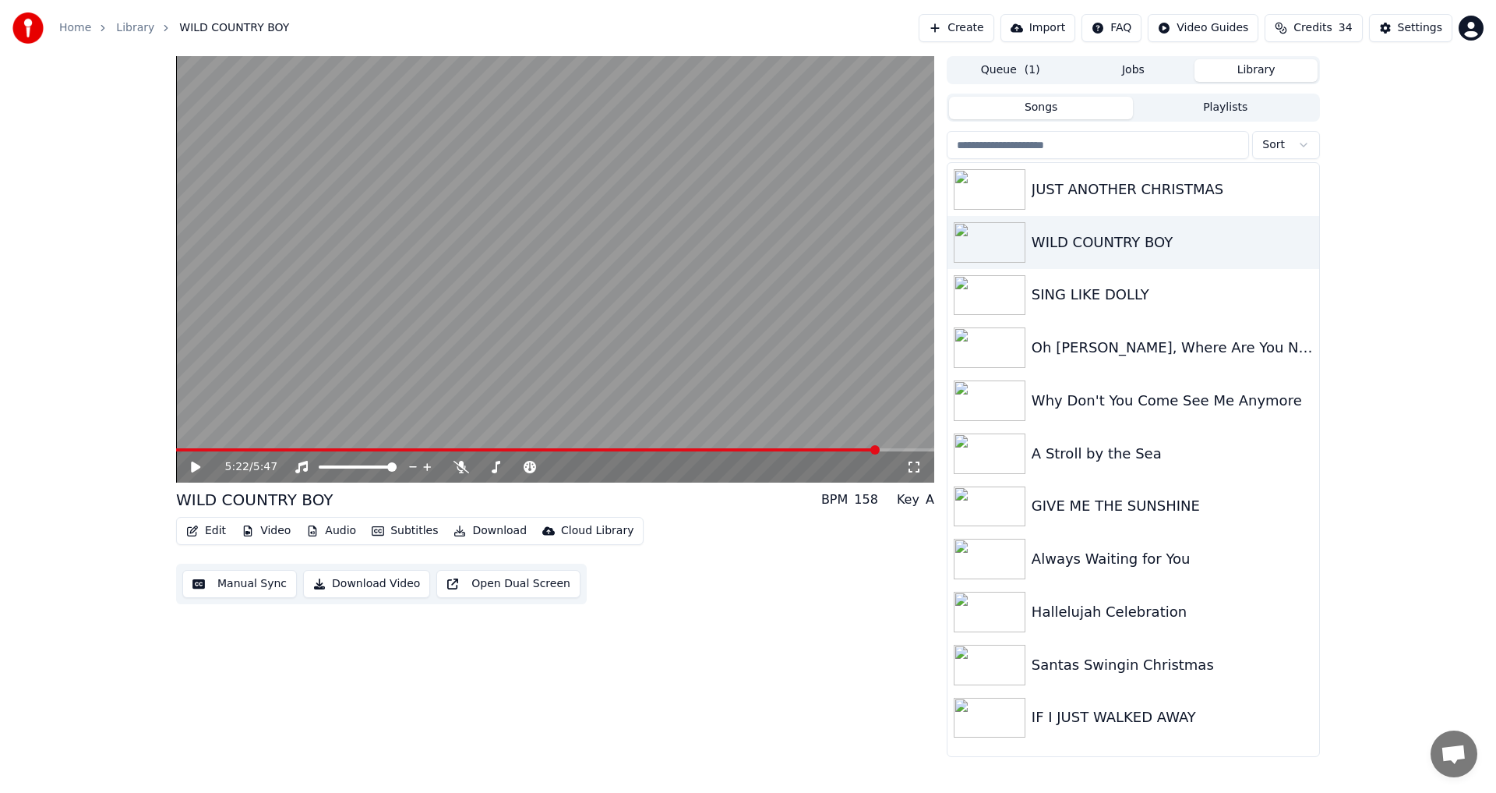
click at [190, 466] on icon at bounding box center [207, 467] width 37 height 12
click at [359, 582] on button "Download Video" at bounding box center [366, 584] width 127 height 28
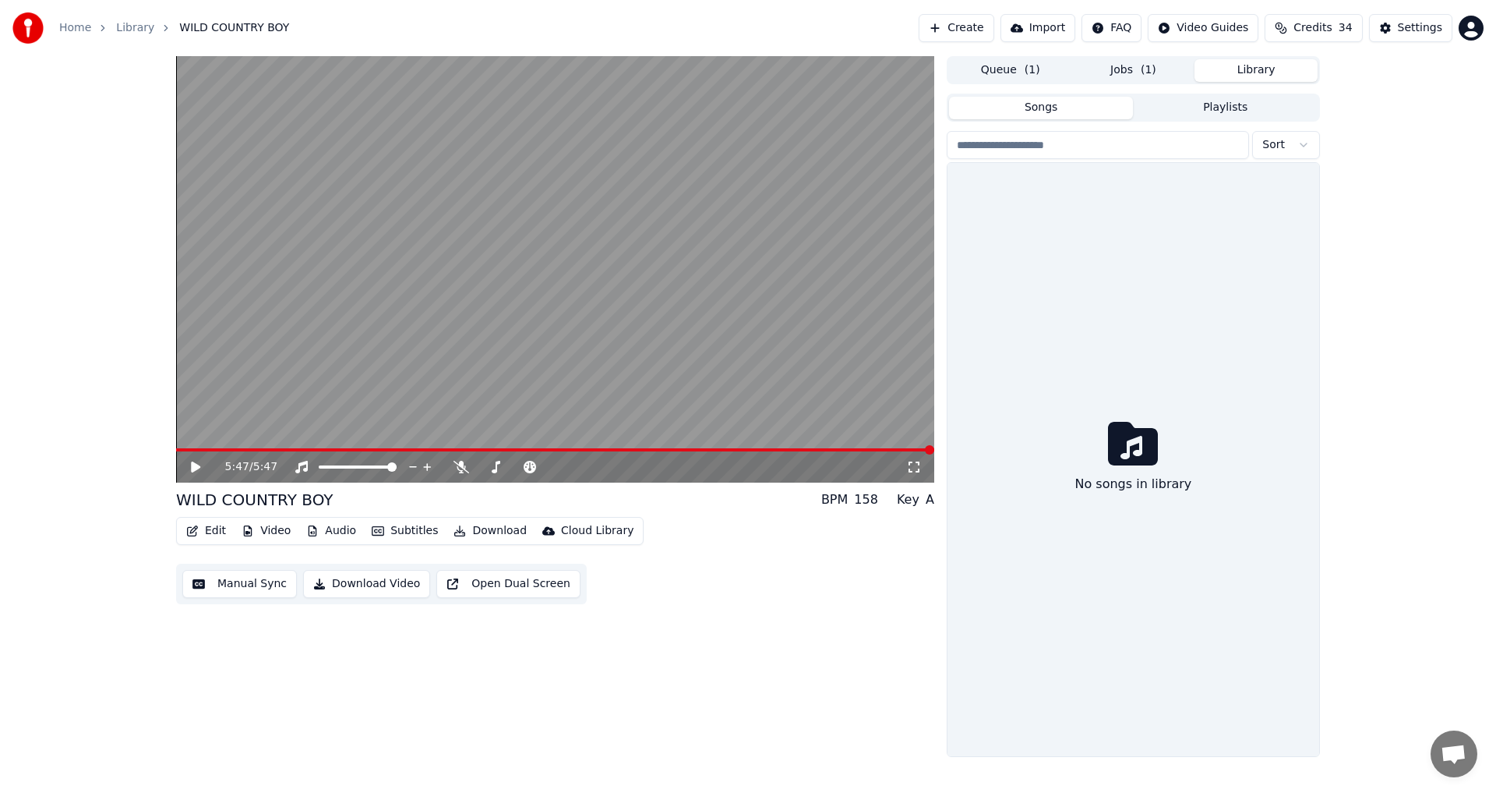
click at [1276, 73] on button "Library" at bounding box center [1256, 70] width 123 height 23
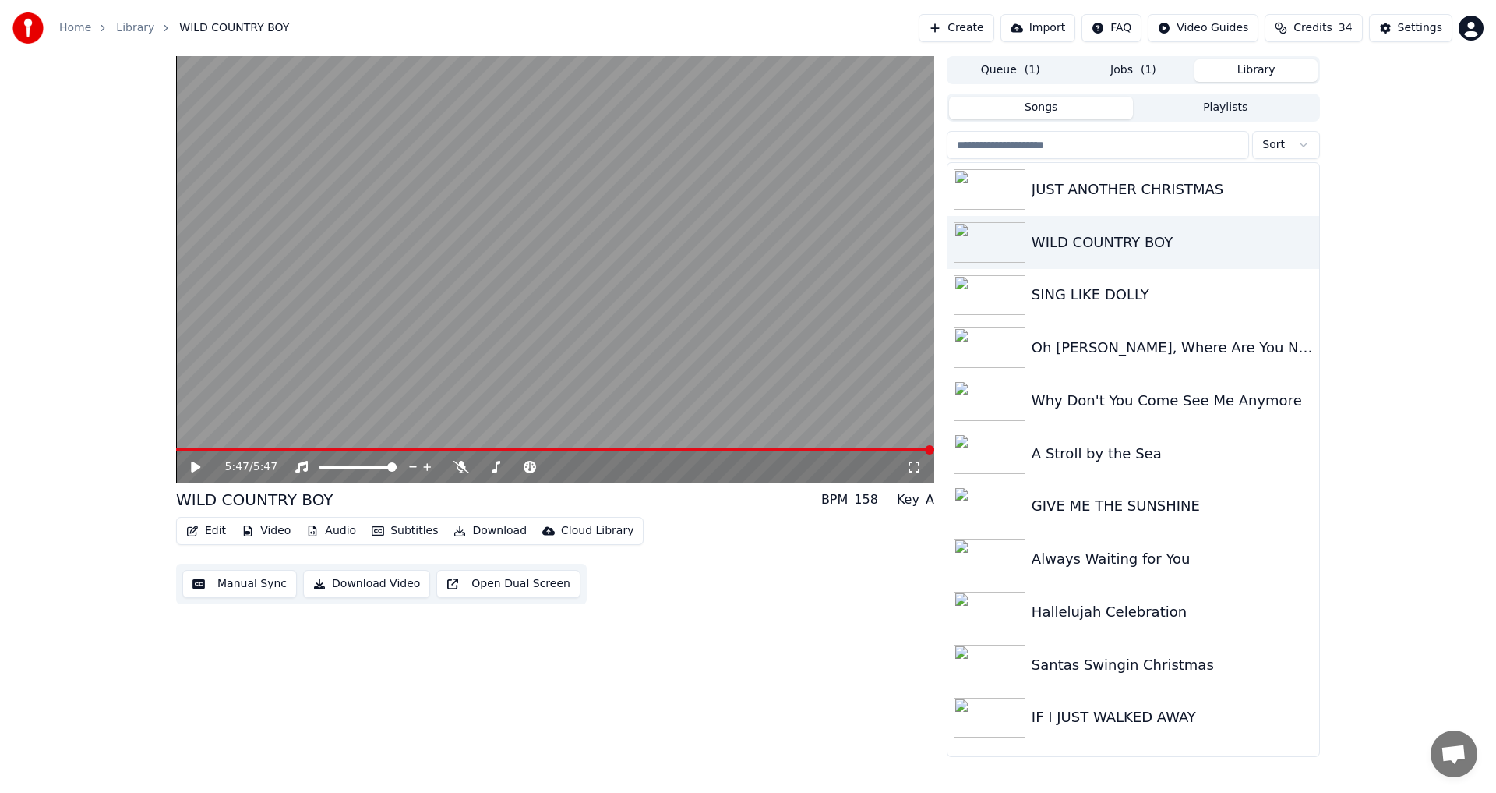
click at [1127, 68] on button "Jobs ( 1 )" at bounding box center [1133, 70] width 123 height 23
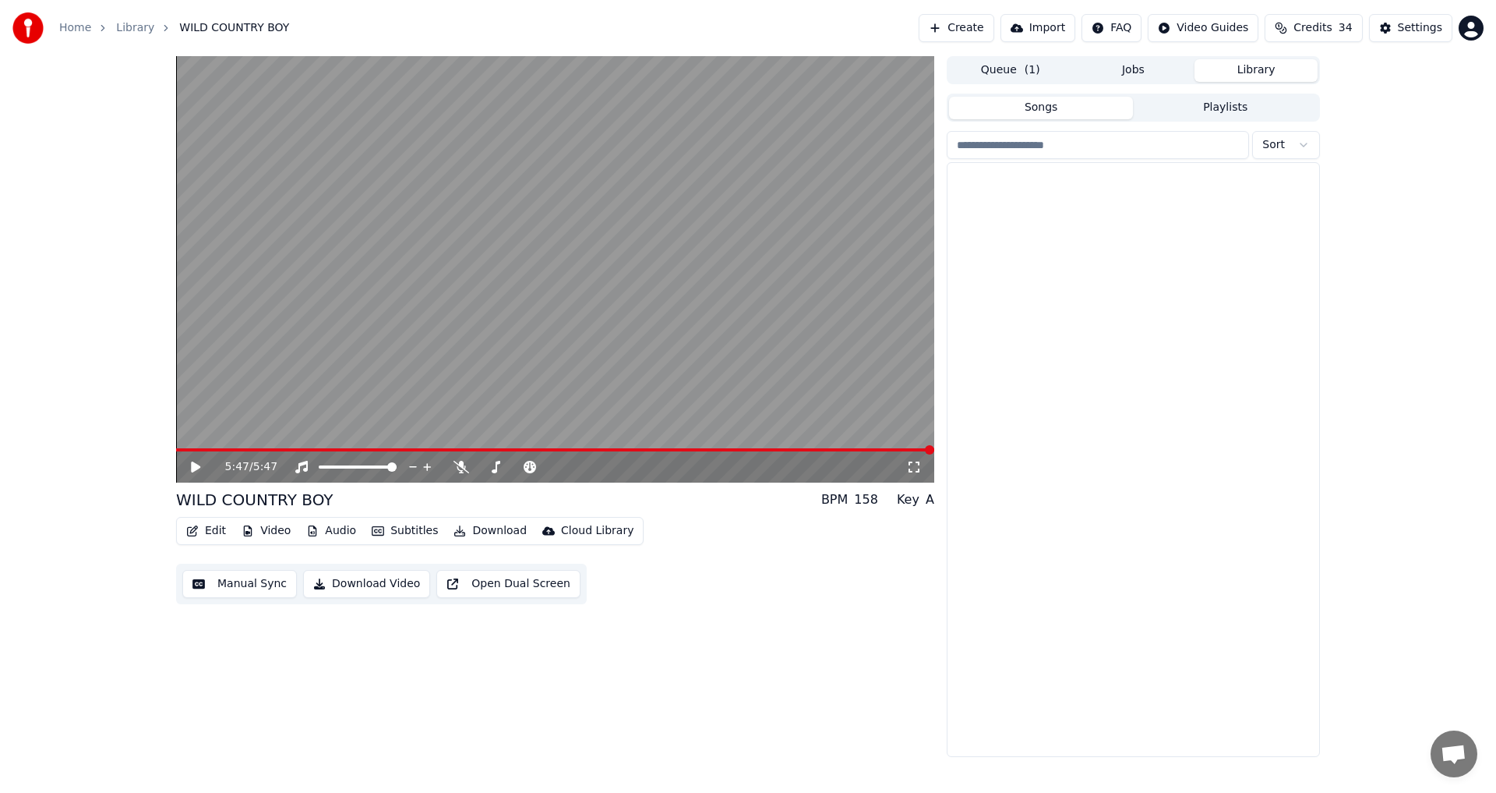
click at [1270, 66] on button "Library" at bounding box center [1256, 70] width 123 height 23
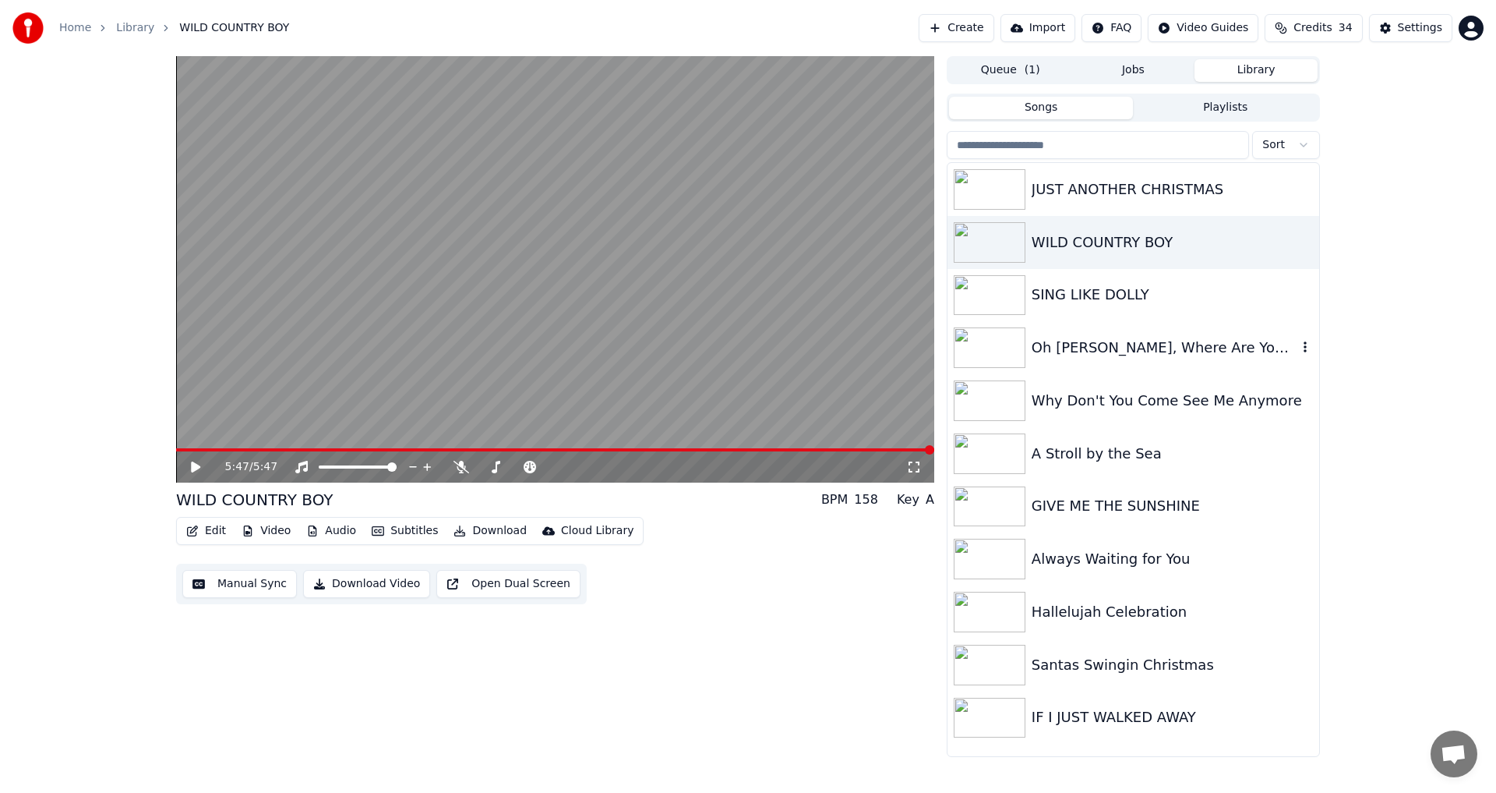
click at [983, 350] on img at bounding box center [990, 347] width 72 height 41
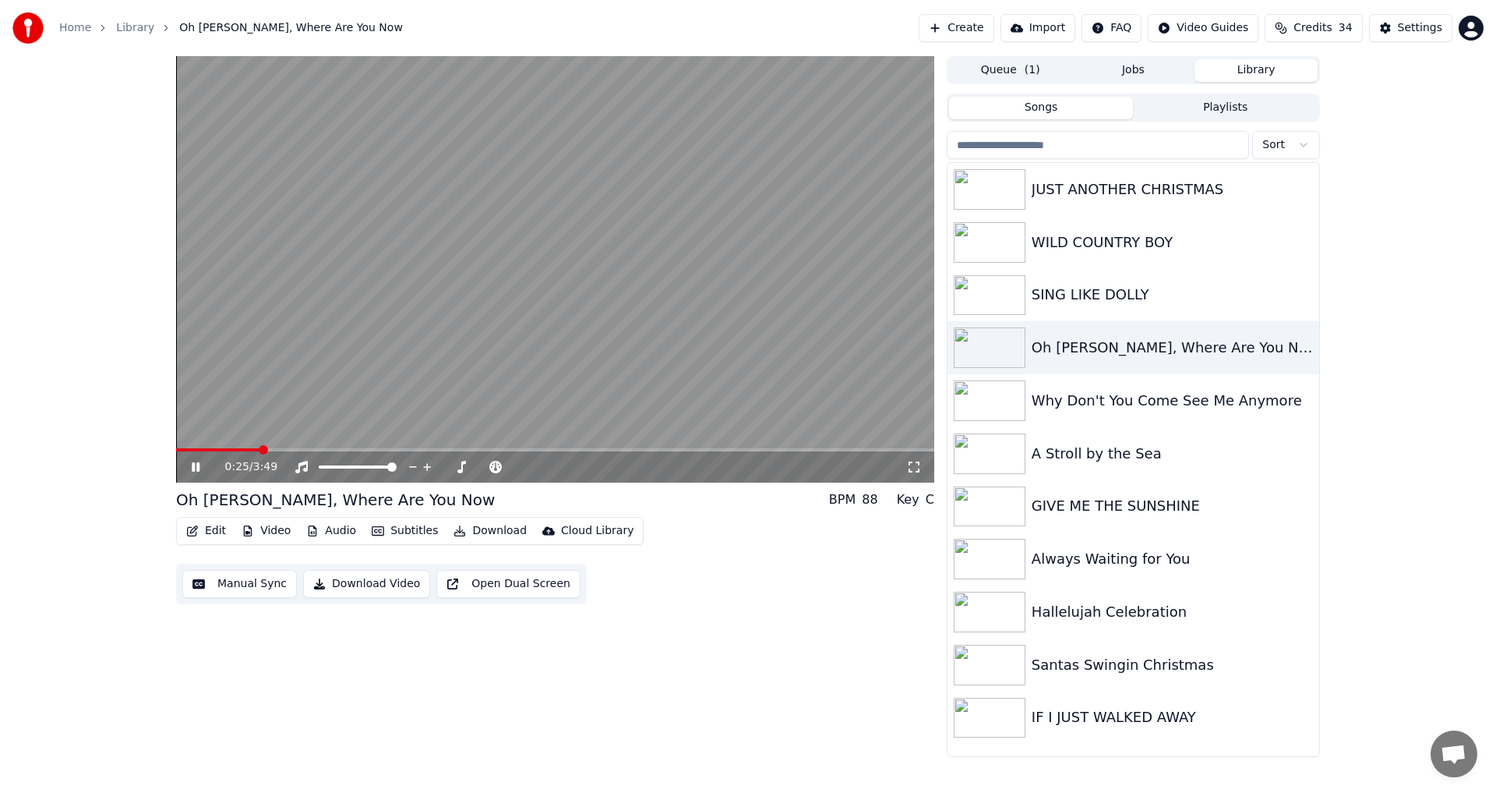
click at [191, 464] on icon at bounding box center [207, 467] width 37 height 12
click at [1084, 402] on div "Why Don't You Come See Me Anymore" at bounding box center [1165, 401] width 266 height 22
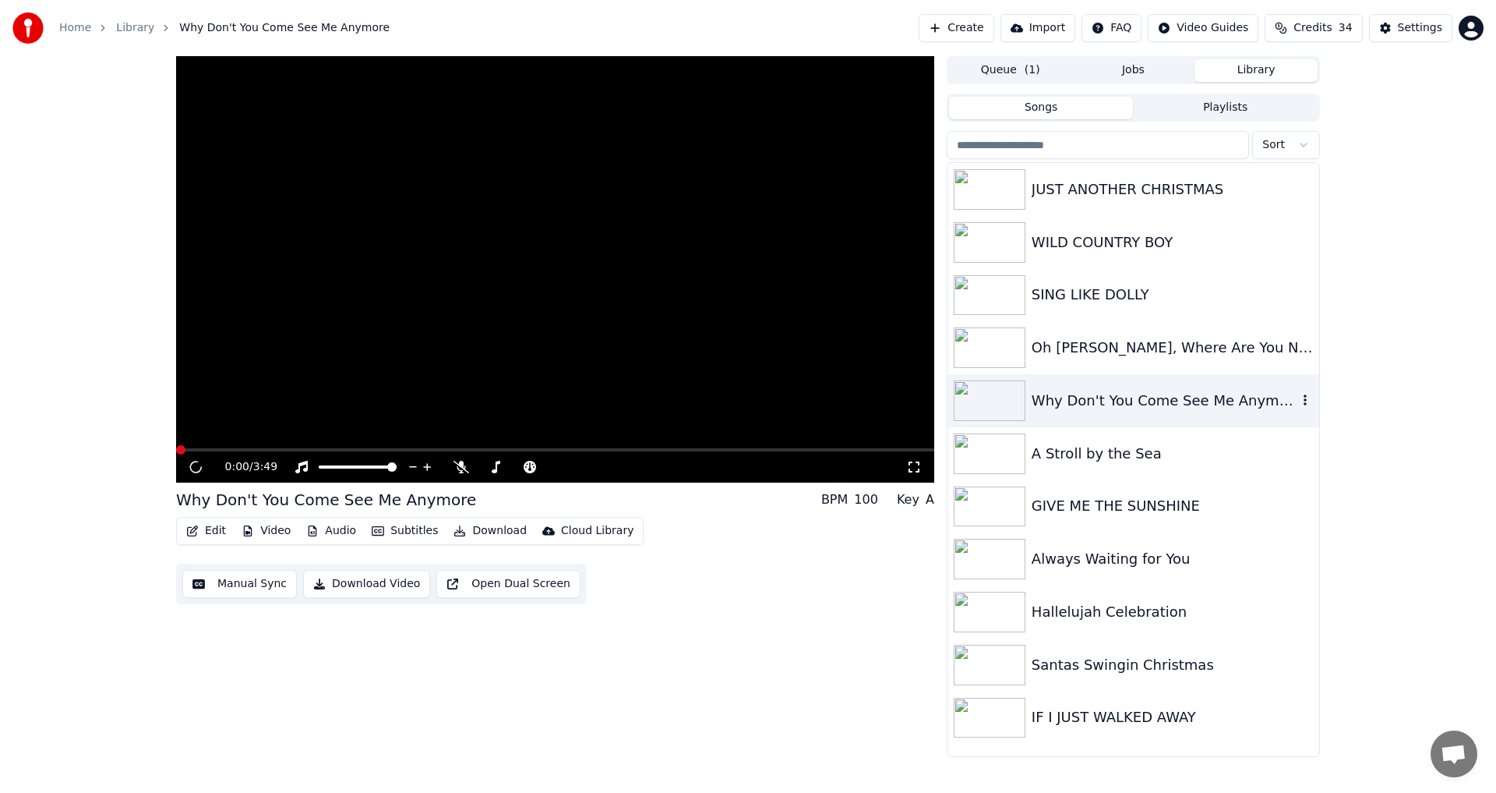
click at [1085, 402] on div "Why Don't You Come See Me Anymore" at bounding box center [1165, 401] width 266 height 22
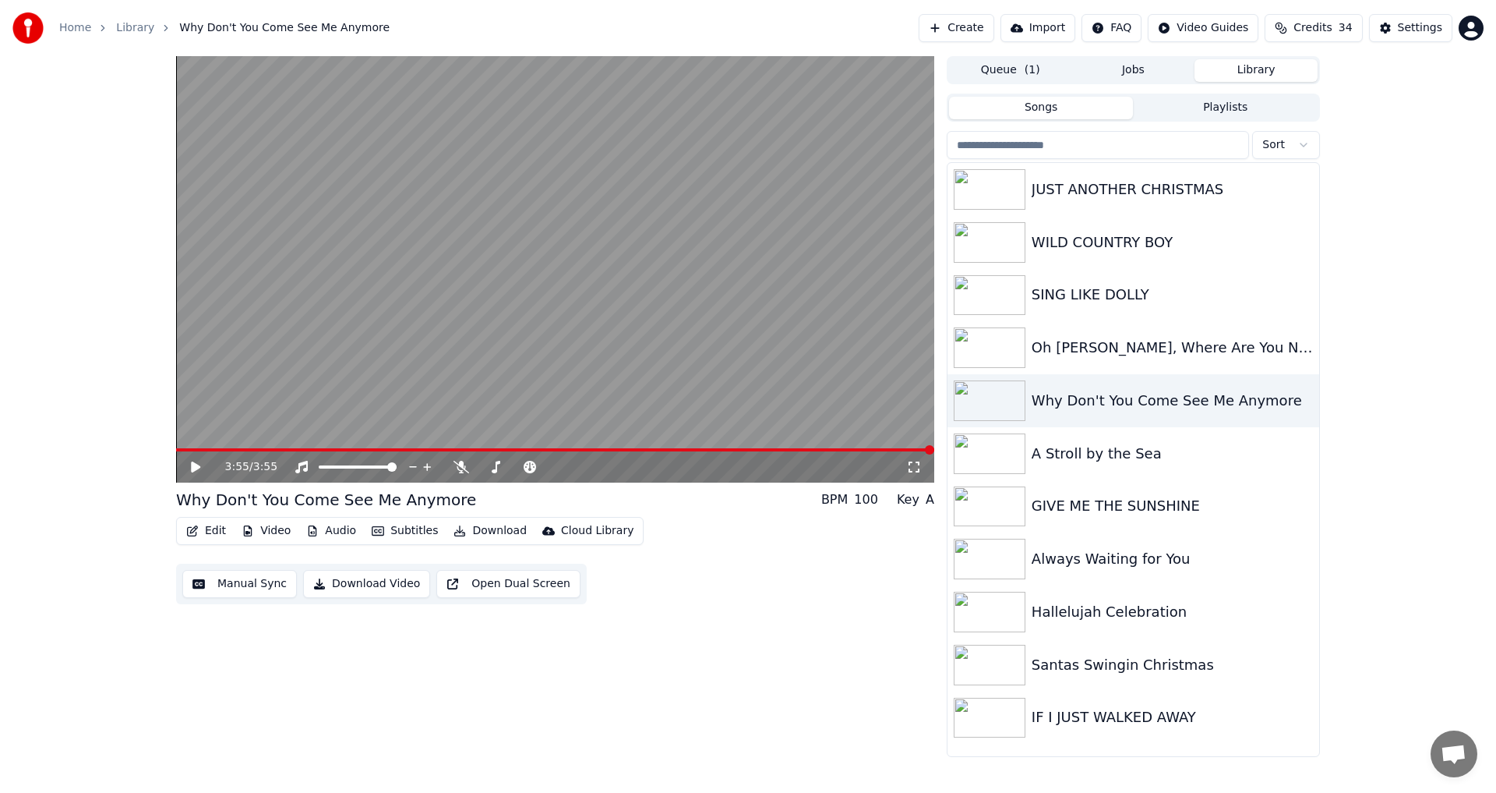
click at [351, 588] on button "Download Video" at bounding box center [366, 584] width 127 height 28
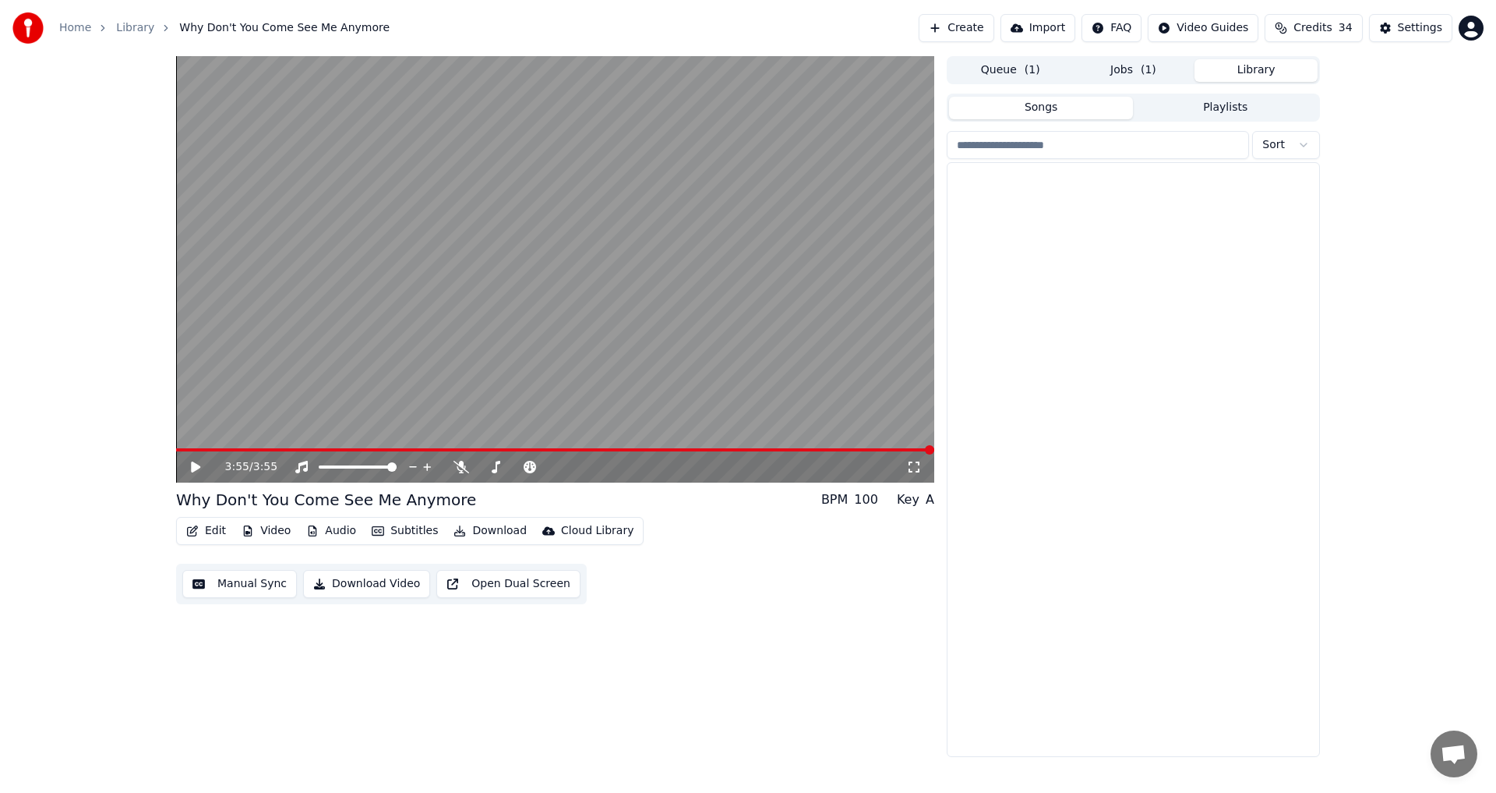
click at [1251, 64] on button "Library" at bounding box center [1256, 70] width 123 height 23
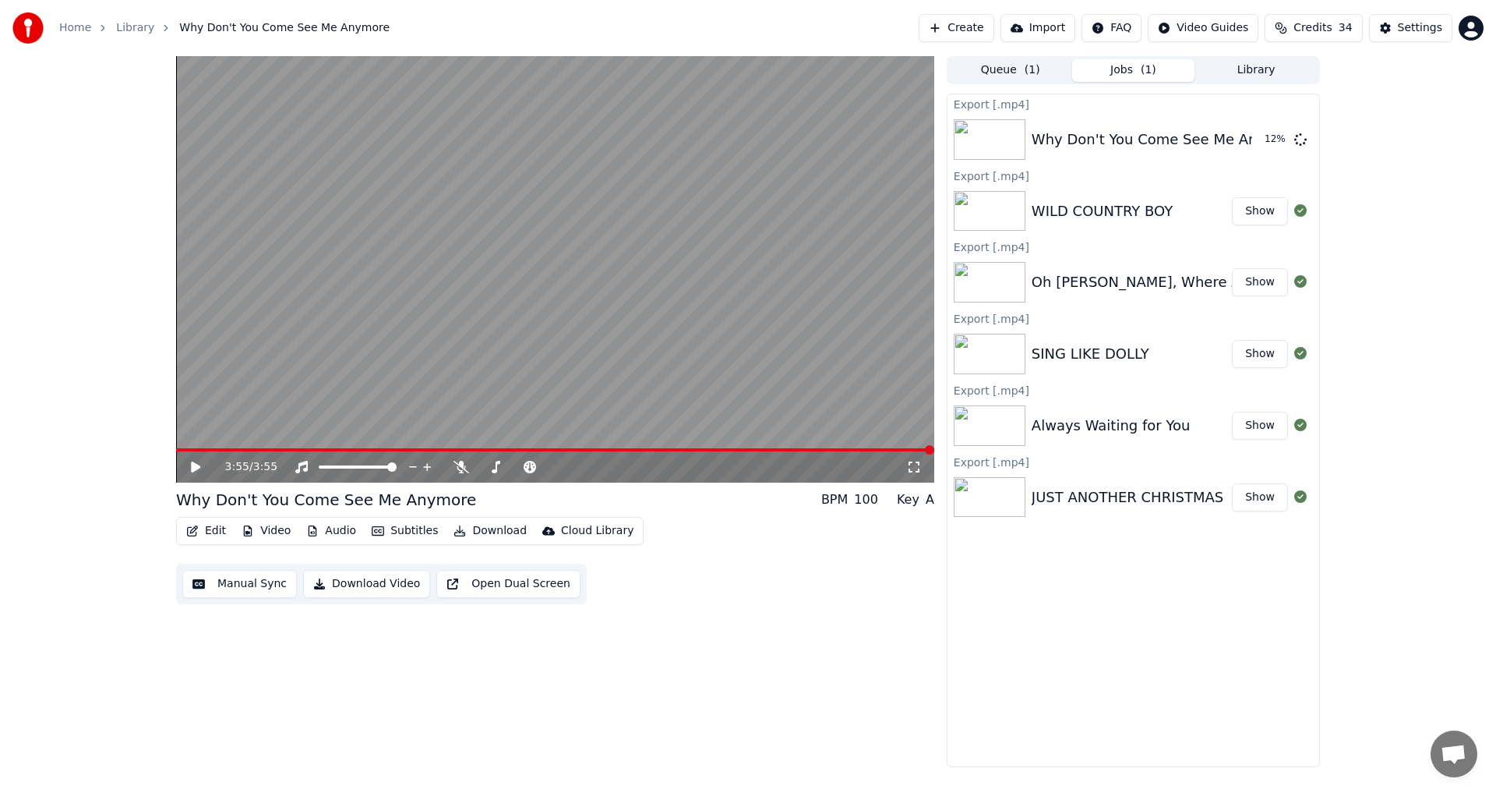
click at [1121, 70] on button "Jobs ( 1 )" at bounding box center [1133, 70] width 123 height 23
click at [1267, 67] on button "Library" at bounding box center [1256, 70] width 123 height 23
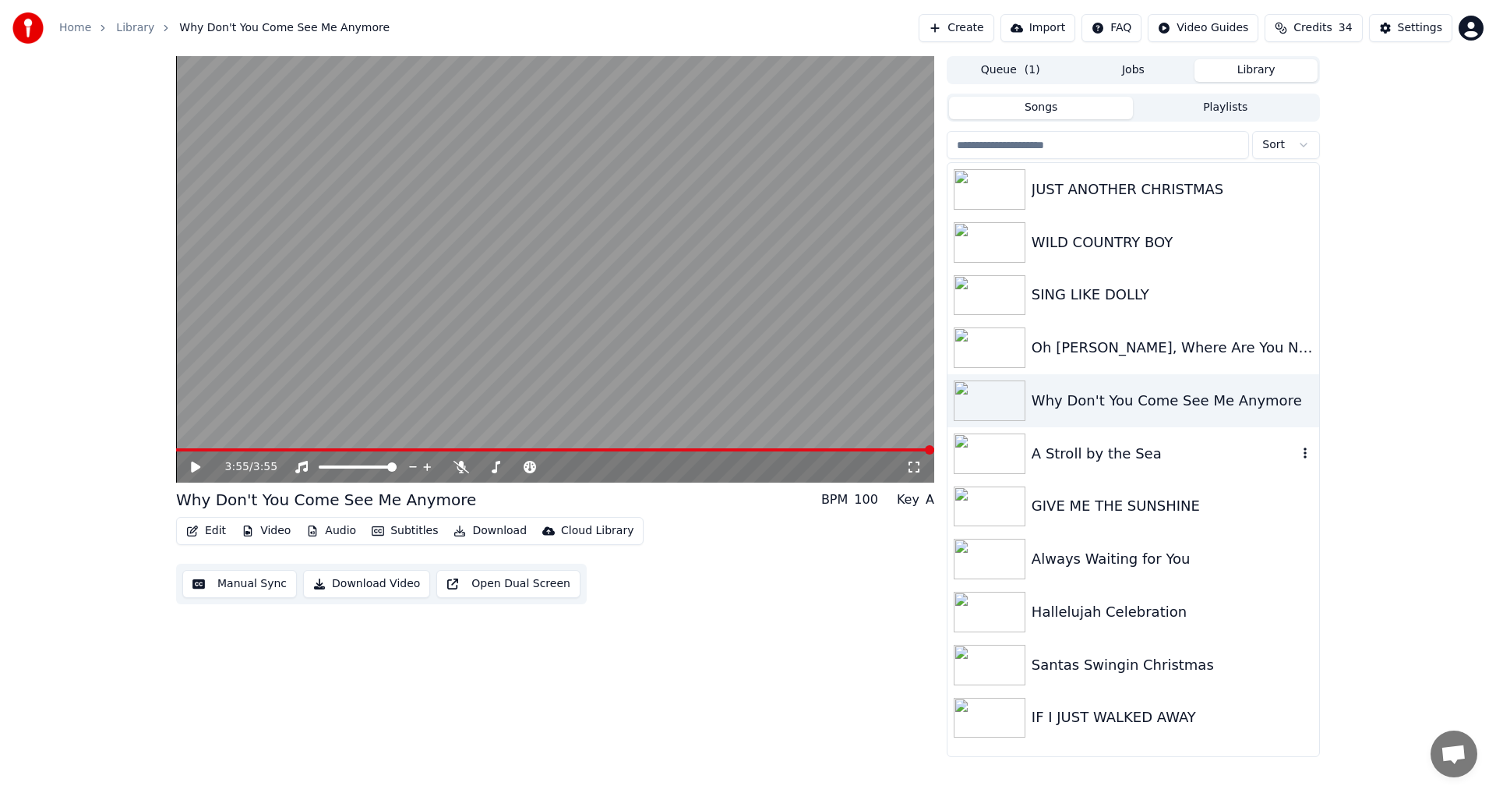
click at [1087, 454] on div "A Stroll by the Sea" at bounding box center [1165, 454] width 266 height 22
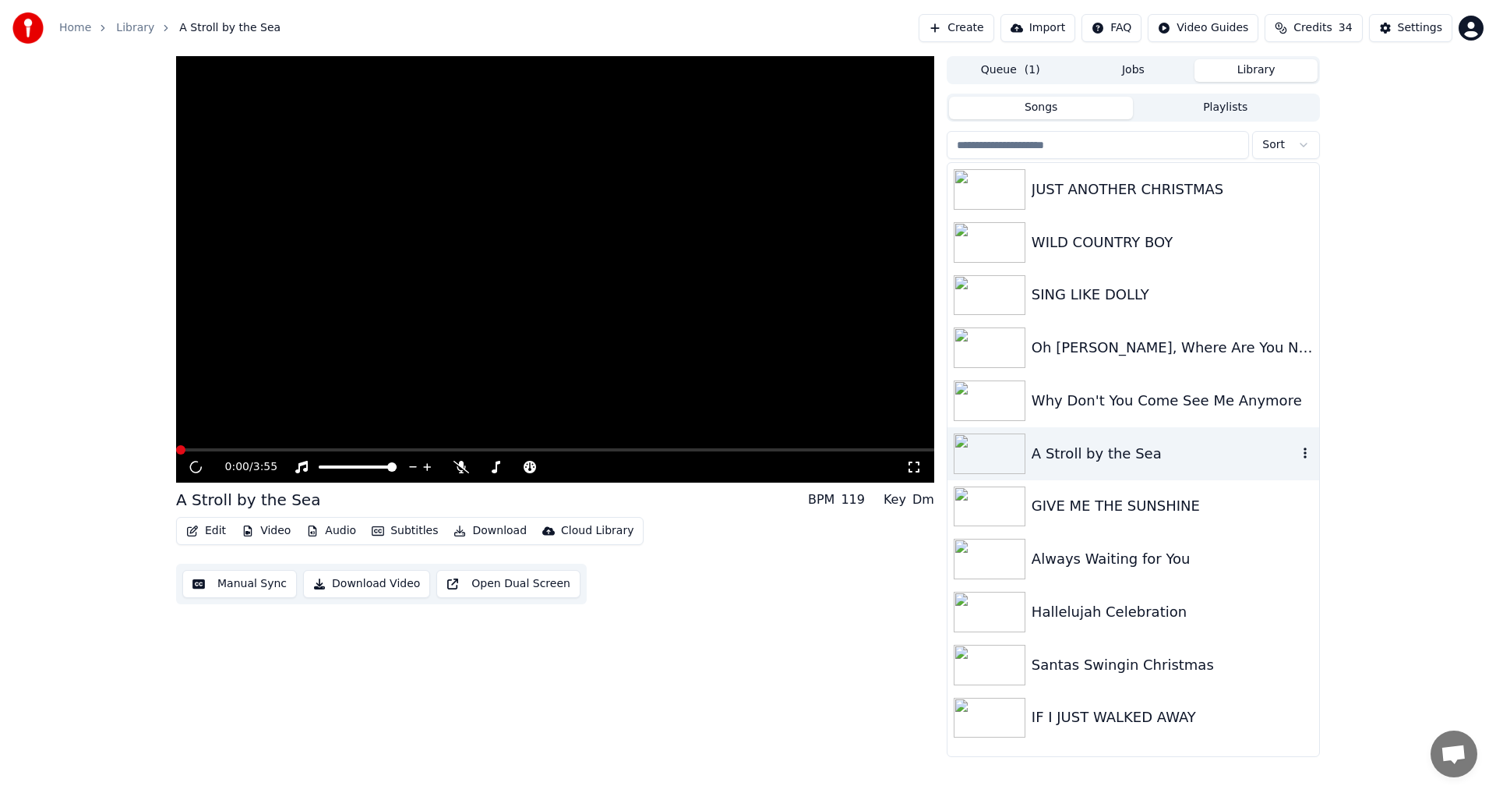
click at [1087, 454] on div "A Stroll by the Sea" at bounding box center [1165, 454] width 266 height 22
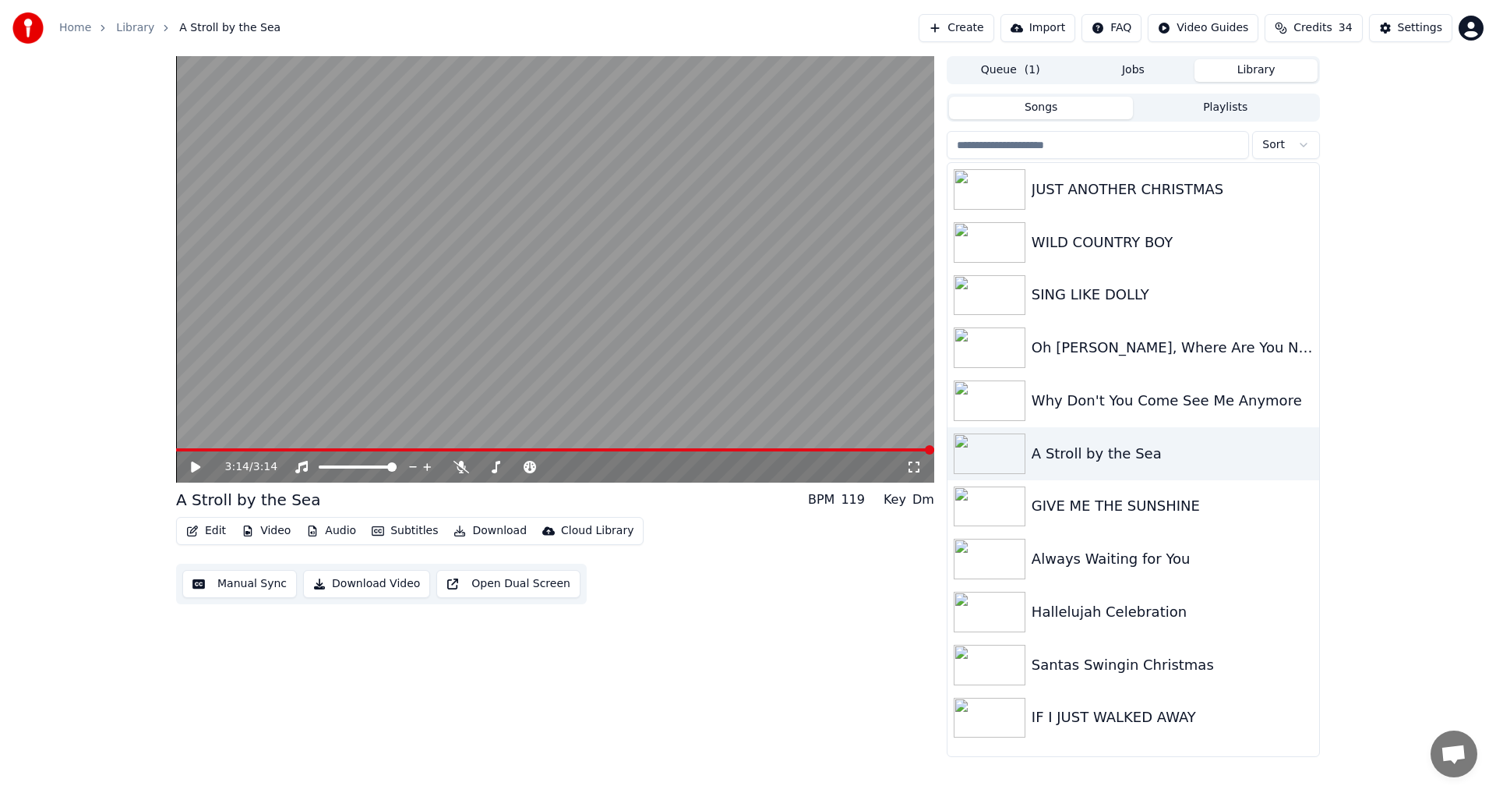
click at [351, 584] on button "Download Video" at bounding box center [366, 584] width 127 height 28
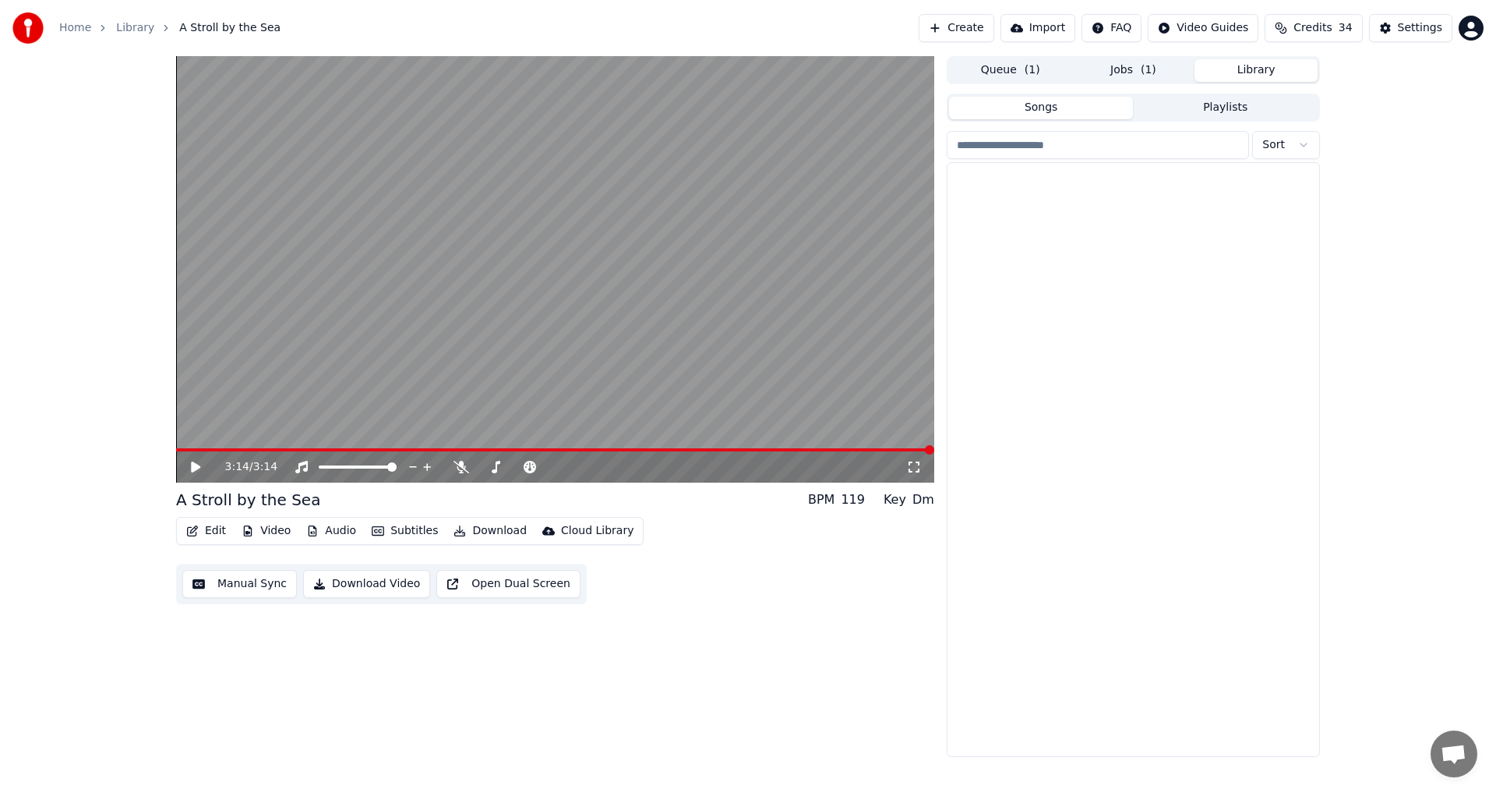
click at [1248, 71] on button "Library" at bounding box center [1256, 70] width 123 height 23
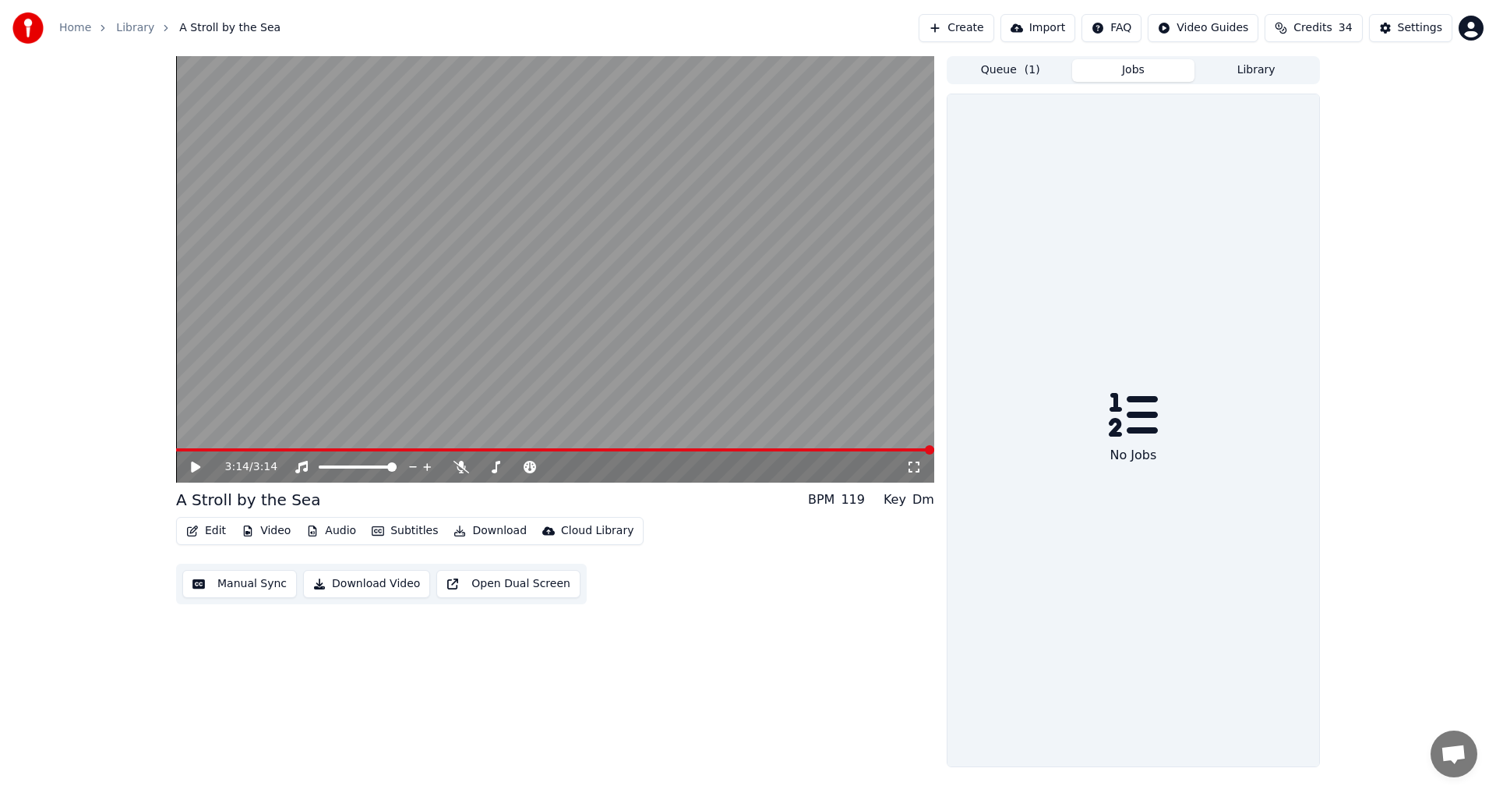
click at [1145, 67] on button "Jobs" at bounding box center [1133, 70] width 123 height 23
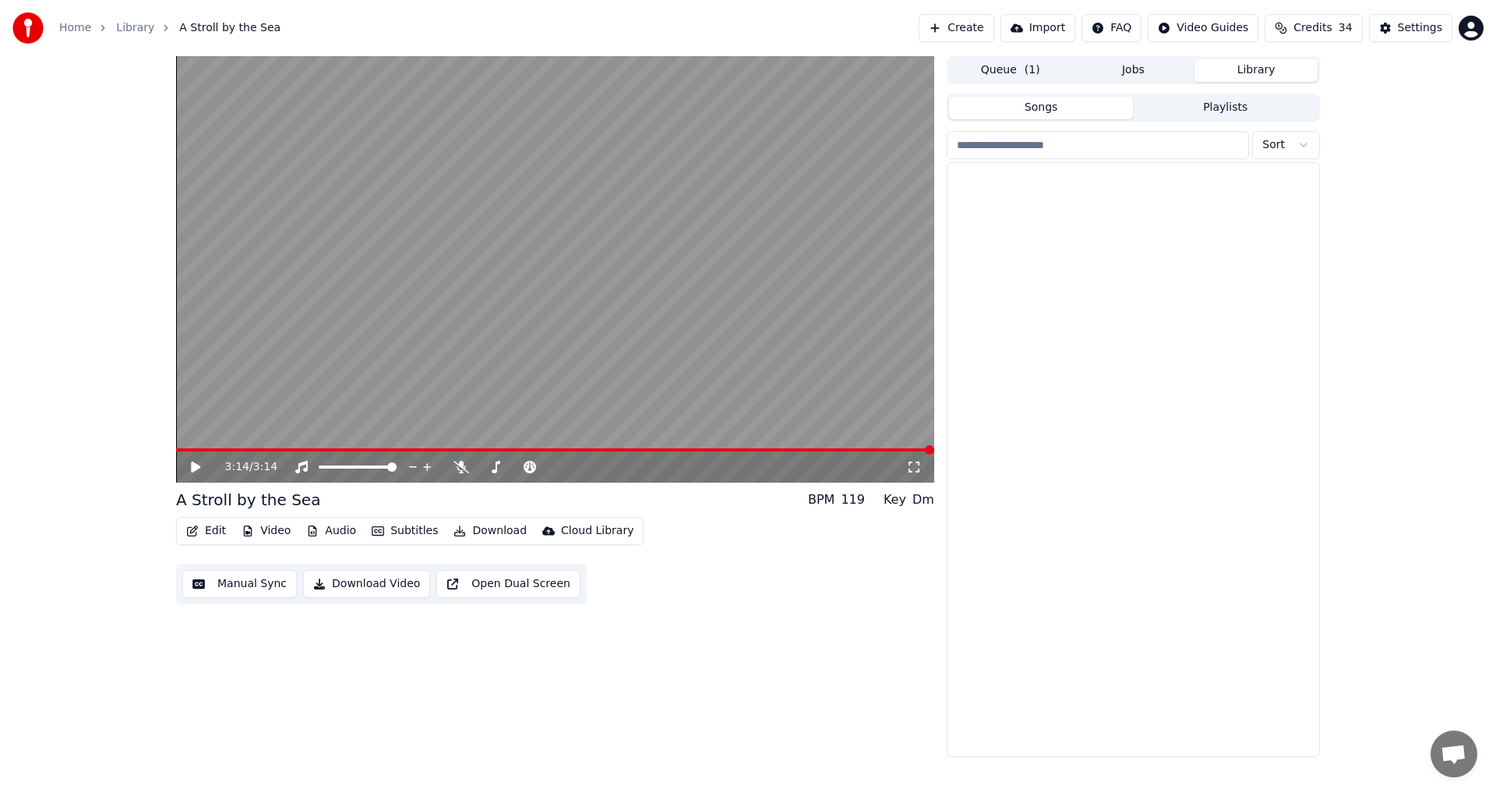
click at [1253, 67] on button "Library" at bounding box center [1256, 70] width 123 height 23
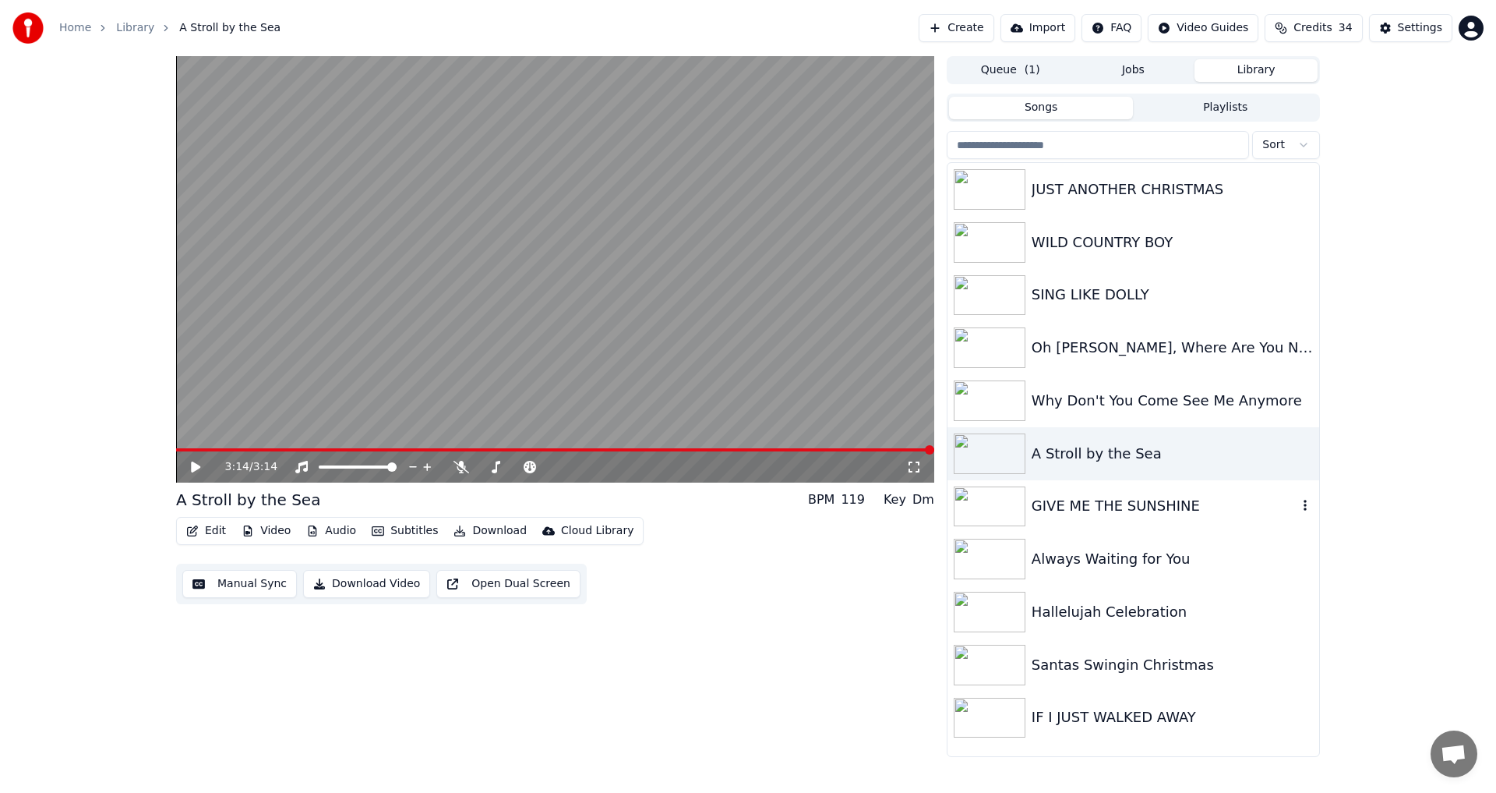
click at [1065, 503] on div "GIVE ME THE SUNSHINE" at bounding box center [1165, 506] width 266 height 22
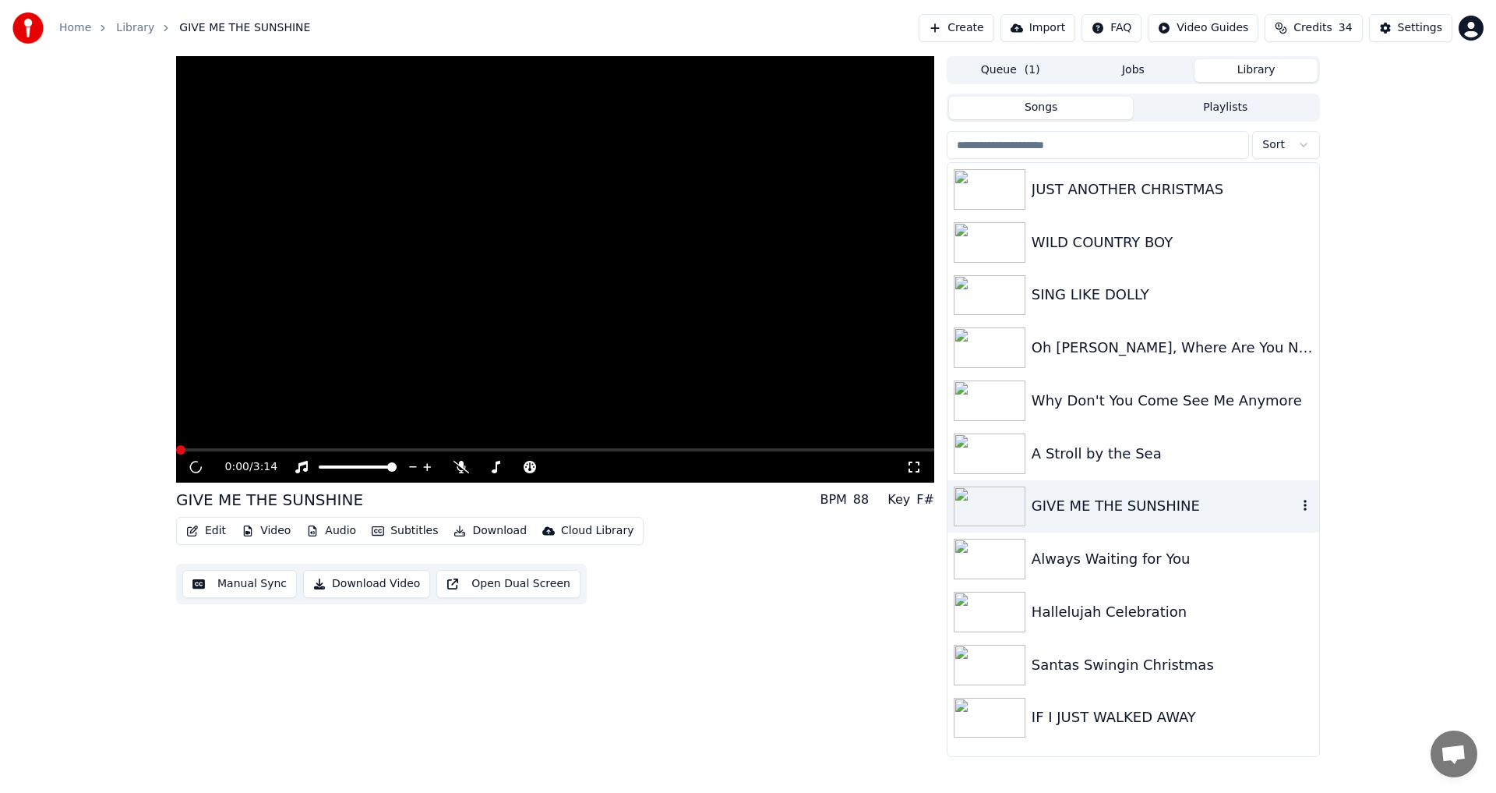
click at [1065, 503] on div "GIVE ME THE SUNSHINE" at bounding box center [1165, 506] width 266 height 22
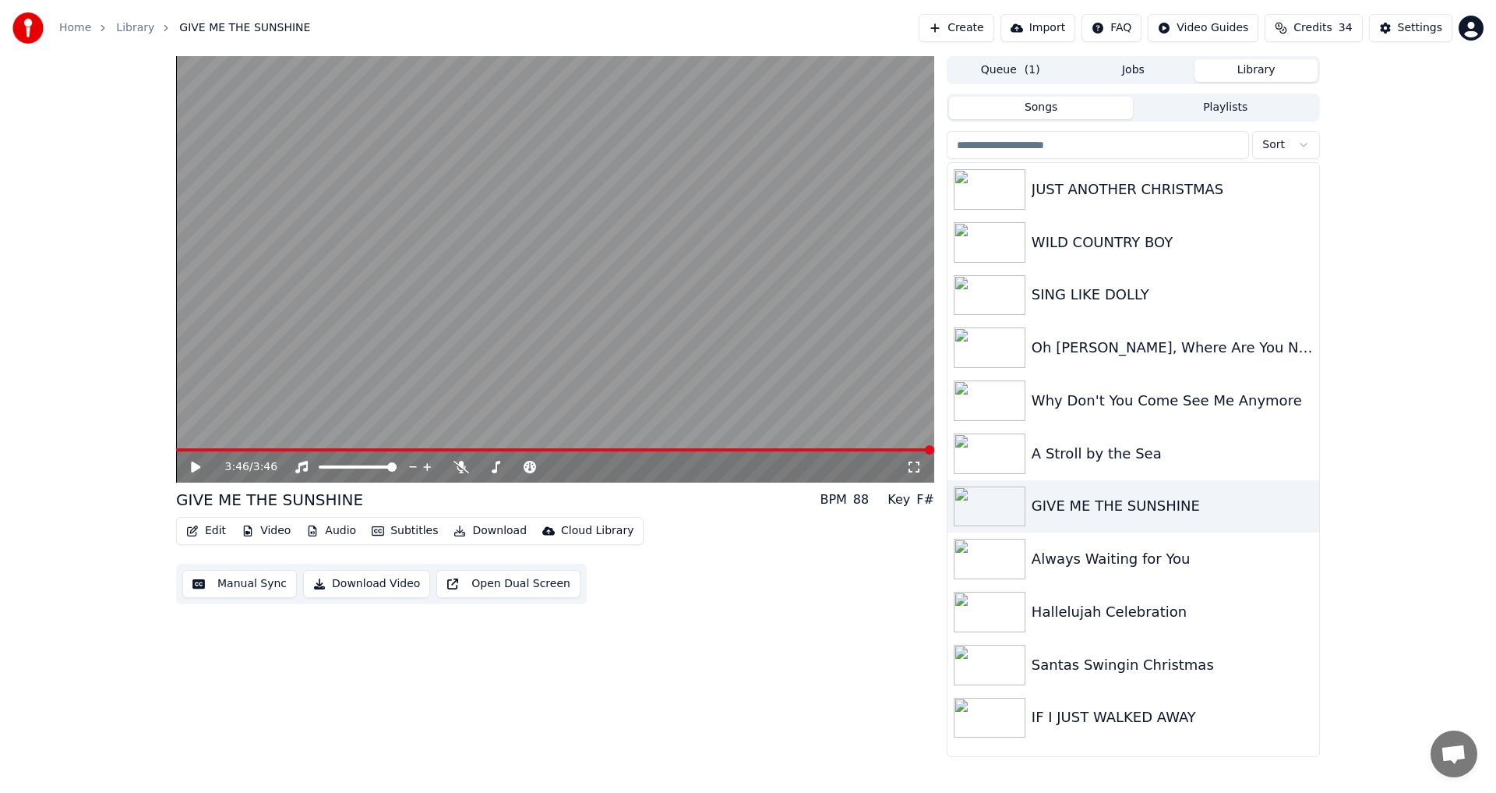
click at [335, 584] on button "Download Video" at bounding box center [366, 584] width 127 height 28
click at [1248, 70] on button "Library" at bounding box center [1256, 70] width 123 height 23
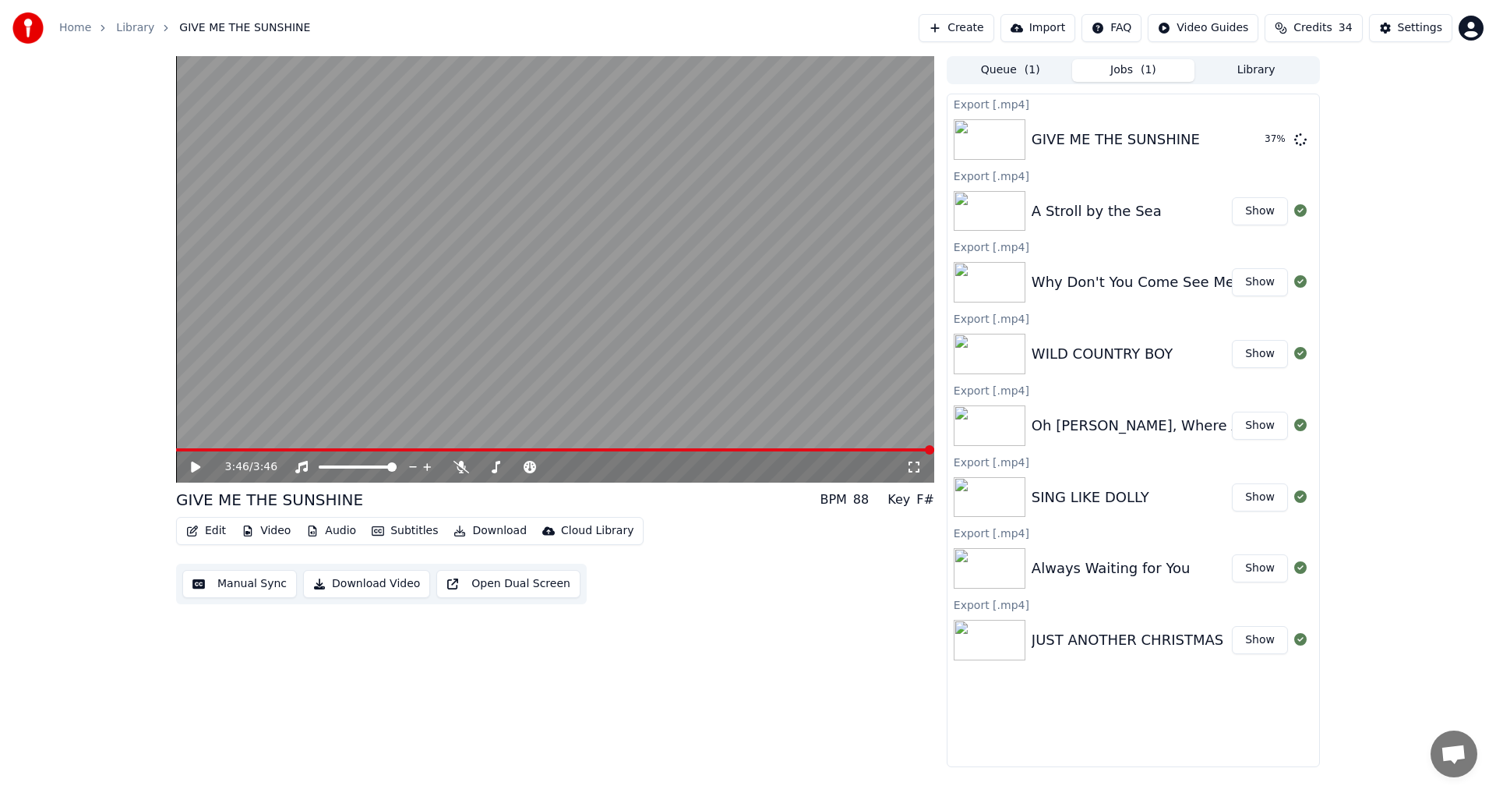
click at [1139, 68] on button "Jobs ( 1 )" at bounding box center [1133, 70] width 123 height 23
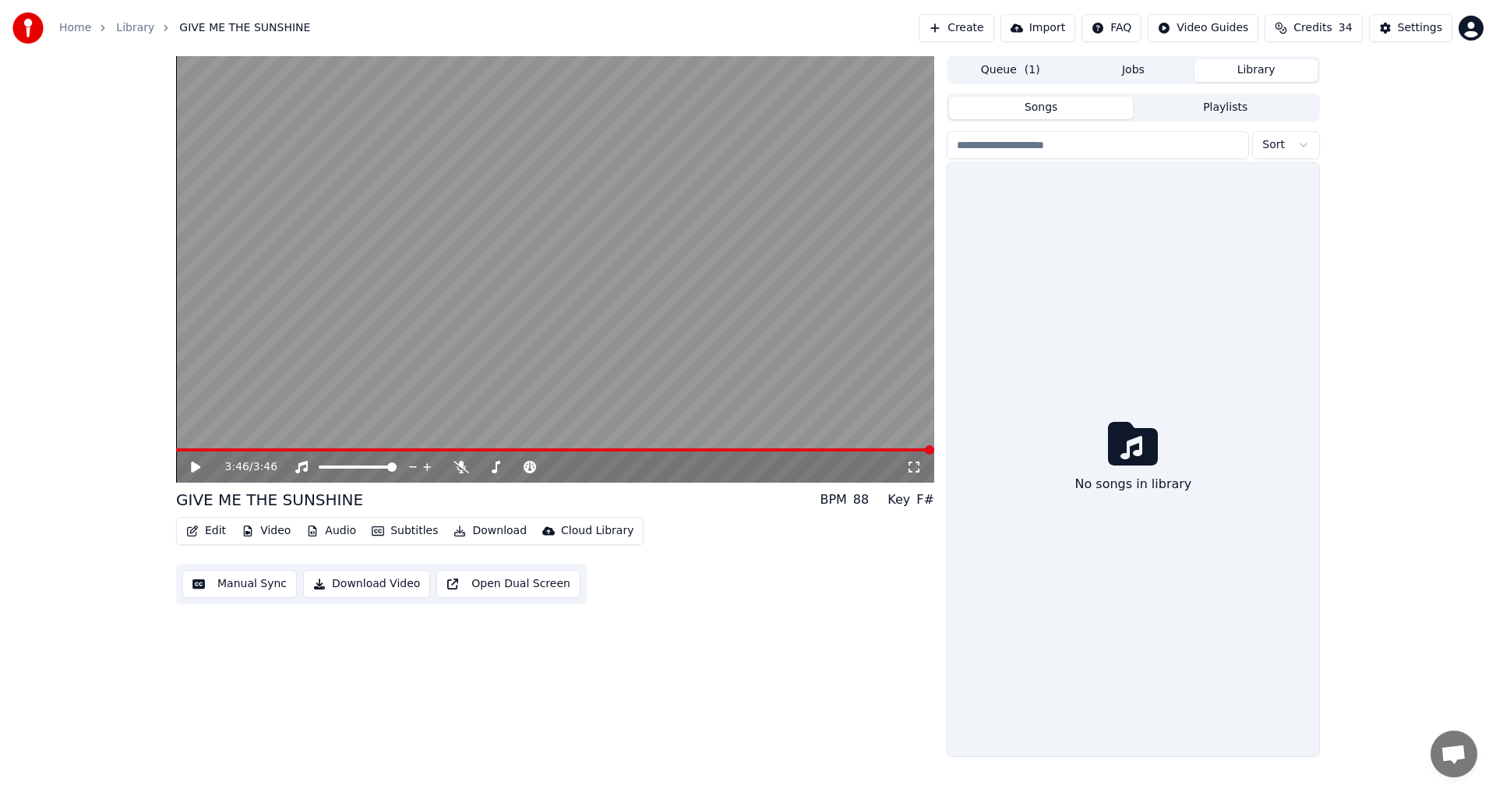
drag, startPoint x: 1239, startPoint y: 71, endPoint x: 1241, endPoint y: 85, distance: 14.1
click at [1240, 71] on button "Library" at bounding box center [1256, 70] width 123 height 23
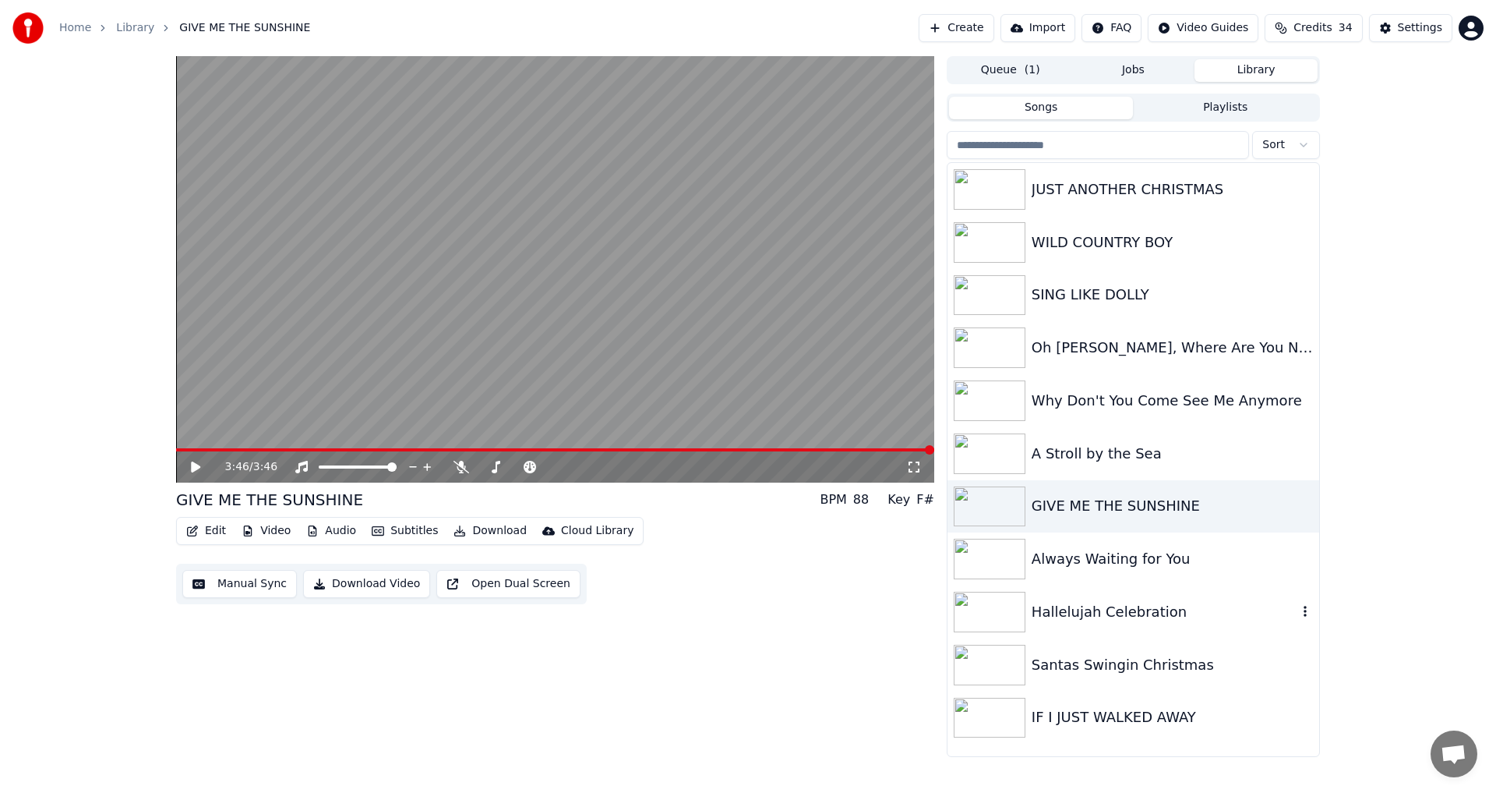
click at [1121, 608] on div "Hallelujah Celebration" at bounding box center [1165, 612] width 266 height 22
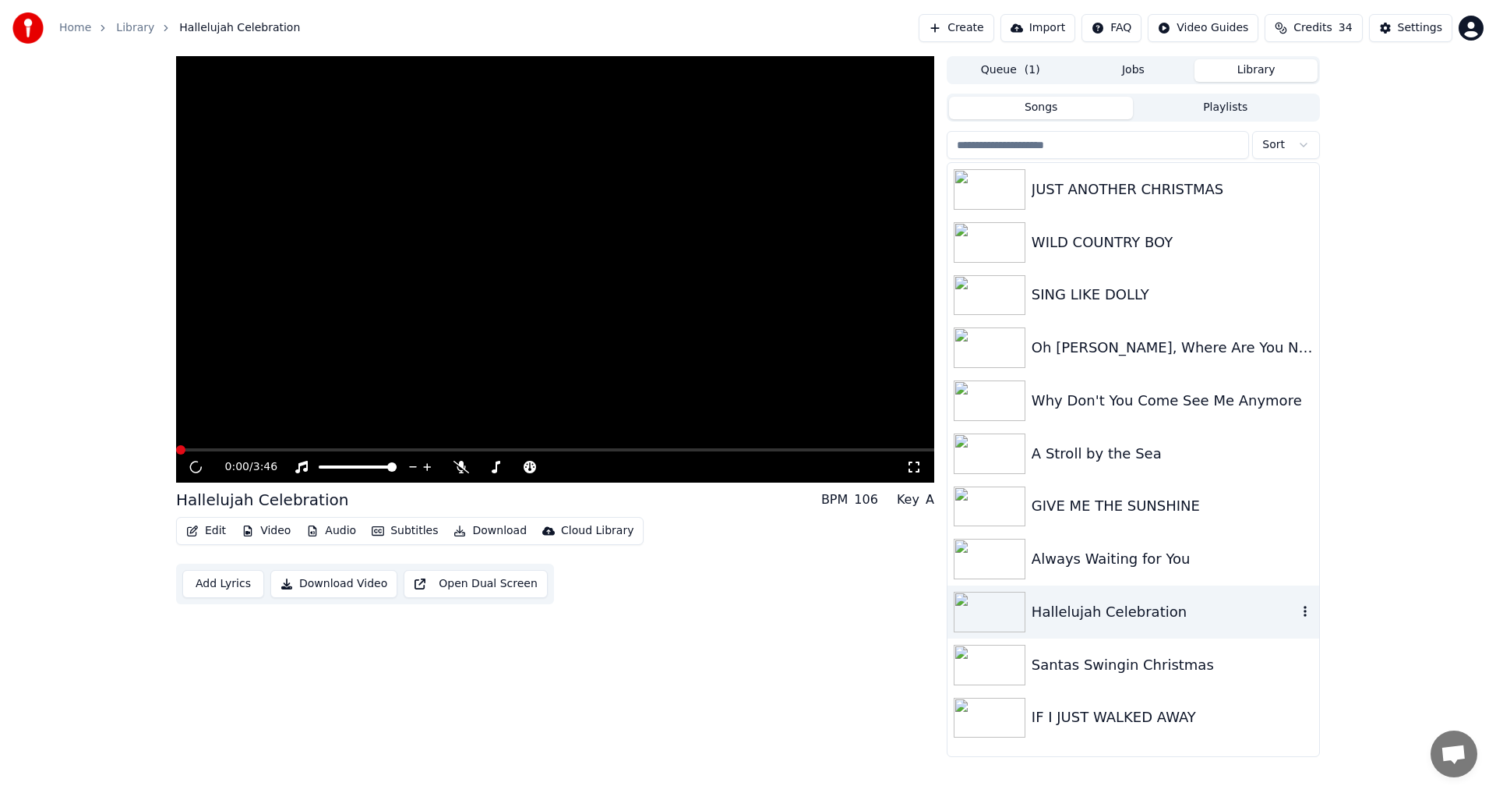
click at [1122, 608] on div "Hallelujah Celebration" at bounding box center [1165, 612] width 266 height 22
click at [197, 464] on icon at bounding box center [196, 466] width 8 height 9
click at [1040, 662] on div "Santas Swingin Christmas" at bounding box center [1165, 665] width 266 height 22
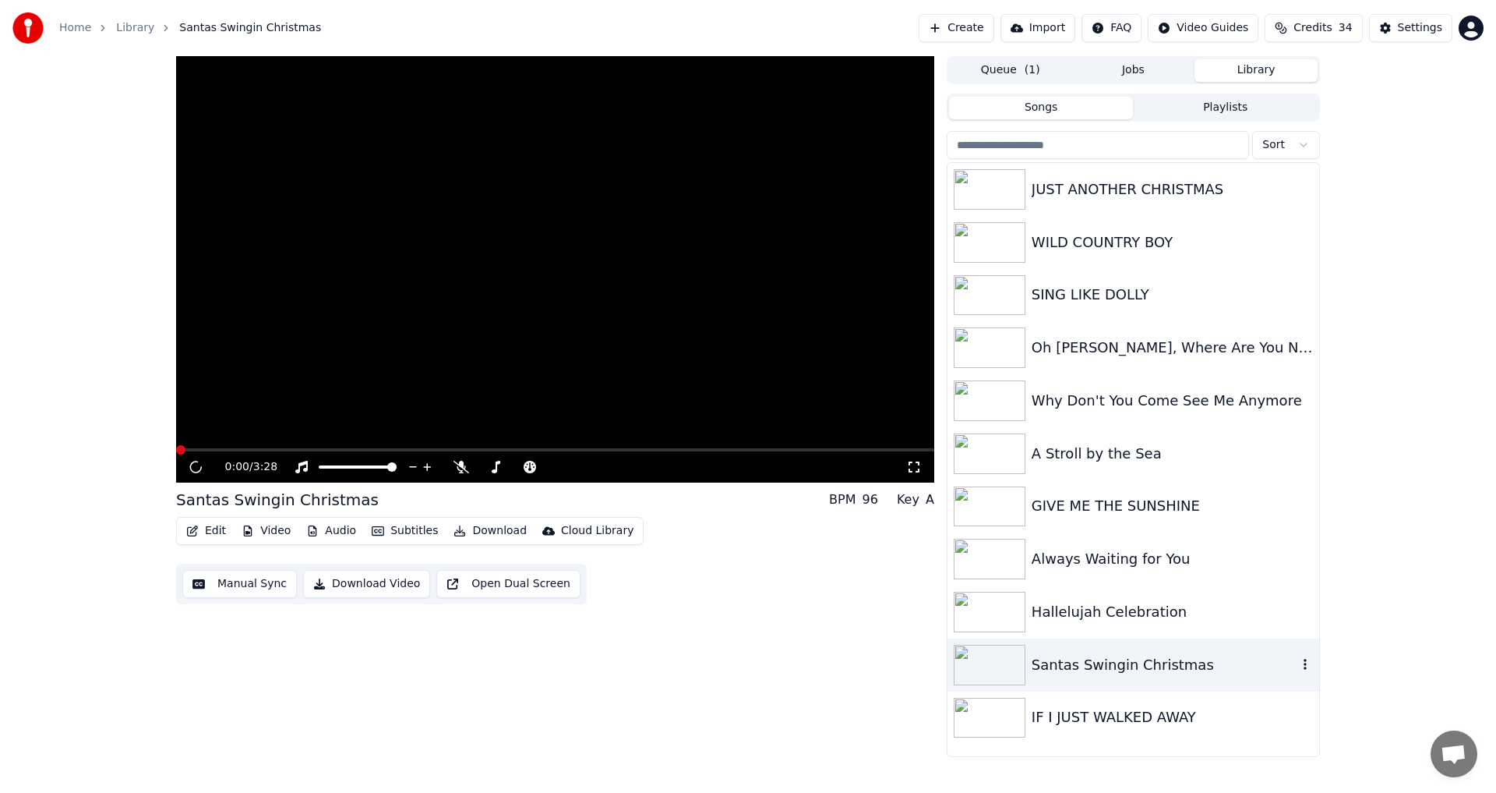
click at [1040, 662] on div "Santas Swingin Christmas" at bounding box center [1165, 665] width 266 height 22
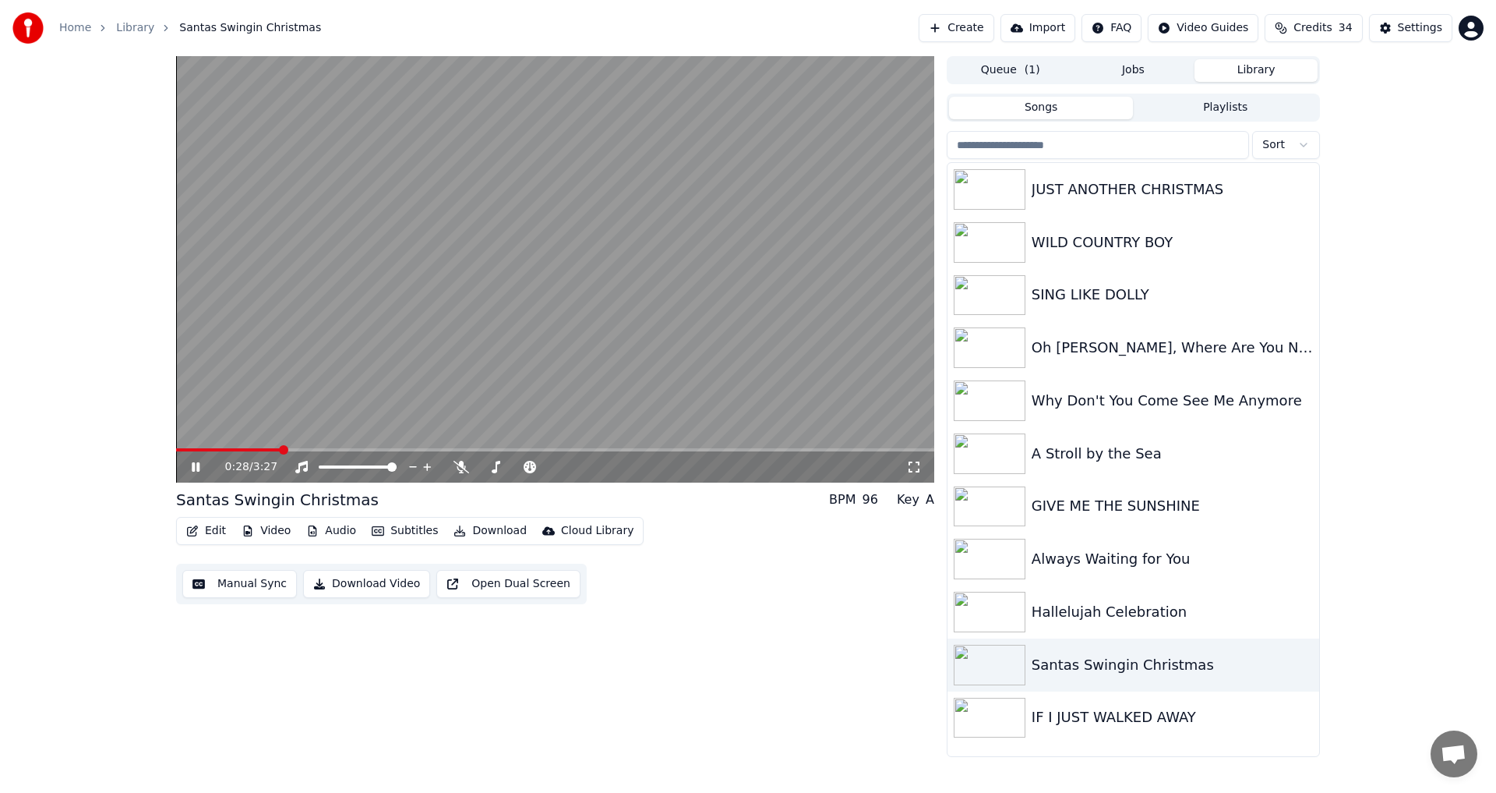
click at [188, 467] on div "0:28 / 3:27" at bounding box center [555, 467] width 746 height 16
click at [196, 470] on icon at bounding box center [207, 467] width 37 height 12
click at [1090, 712] on div "IF I JUST WALKED AWAY" at bounding box center [1165, 717] width 266 height 22
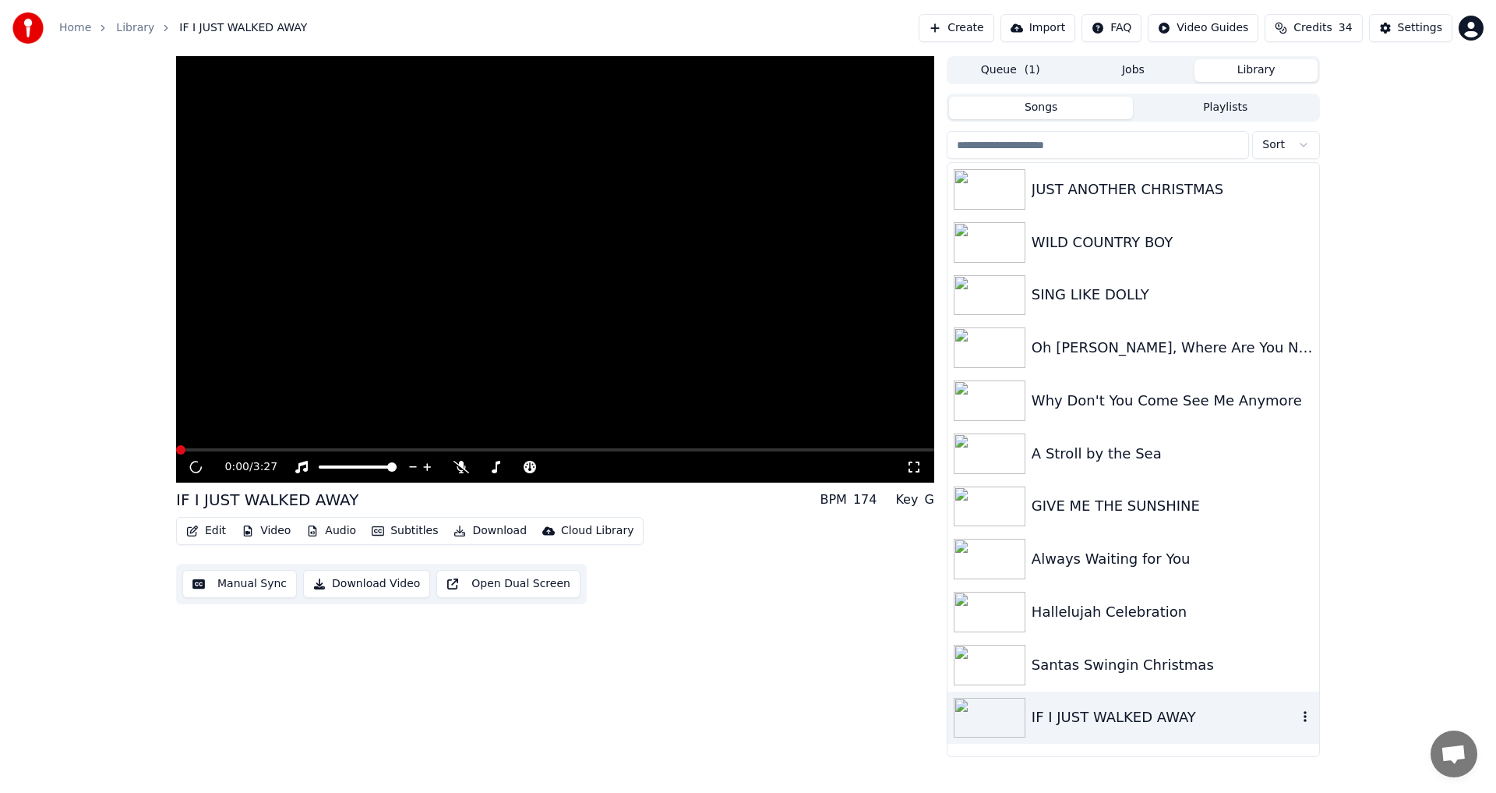
click at [1090, 712] on div "IF I JUST WALKED AWAY" at bounding box center [1165, 717] width 266 height 22
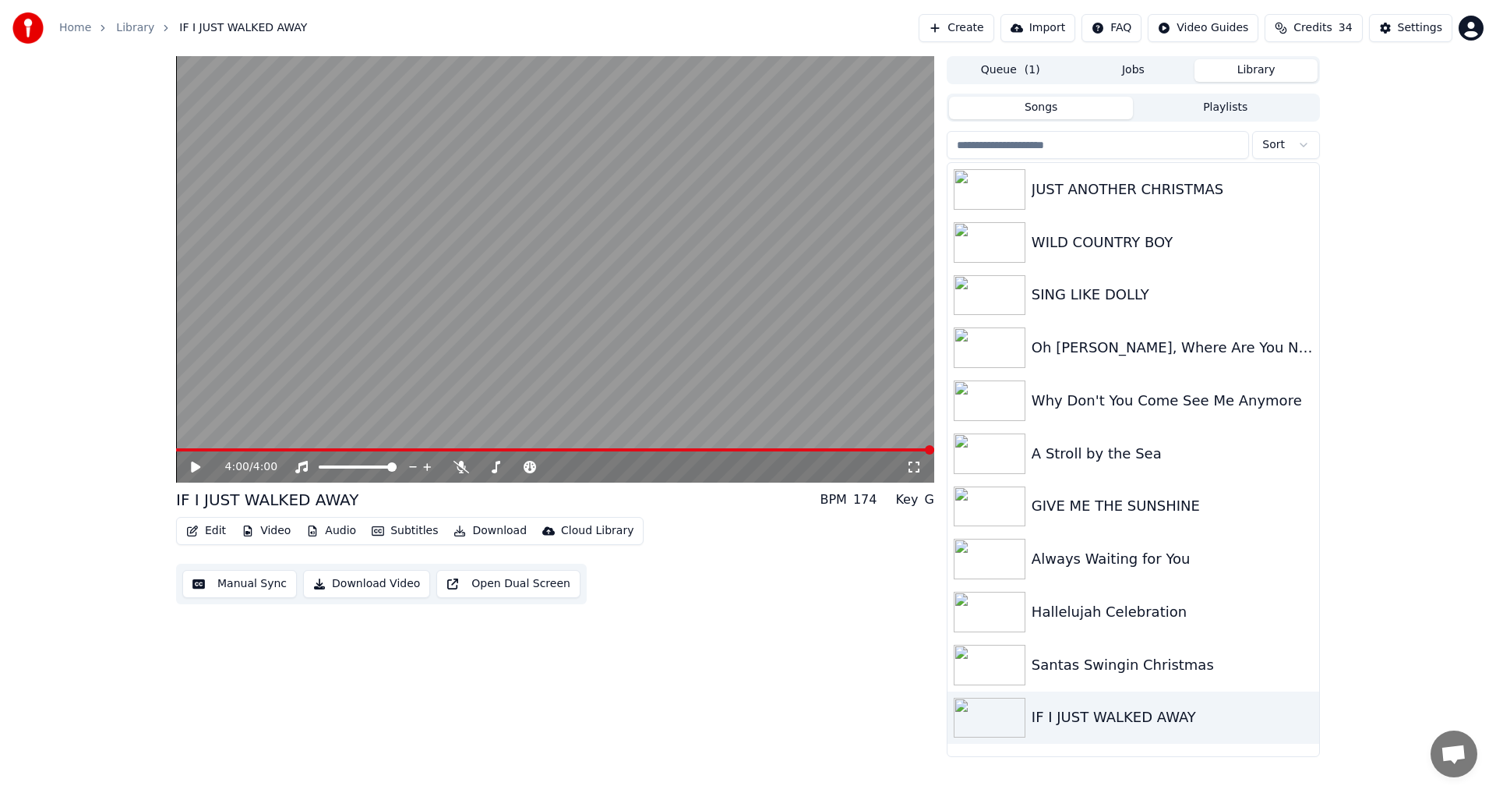
click at [739, 447] on video at bounding box center [555, 269] width 758 height 426
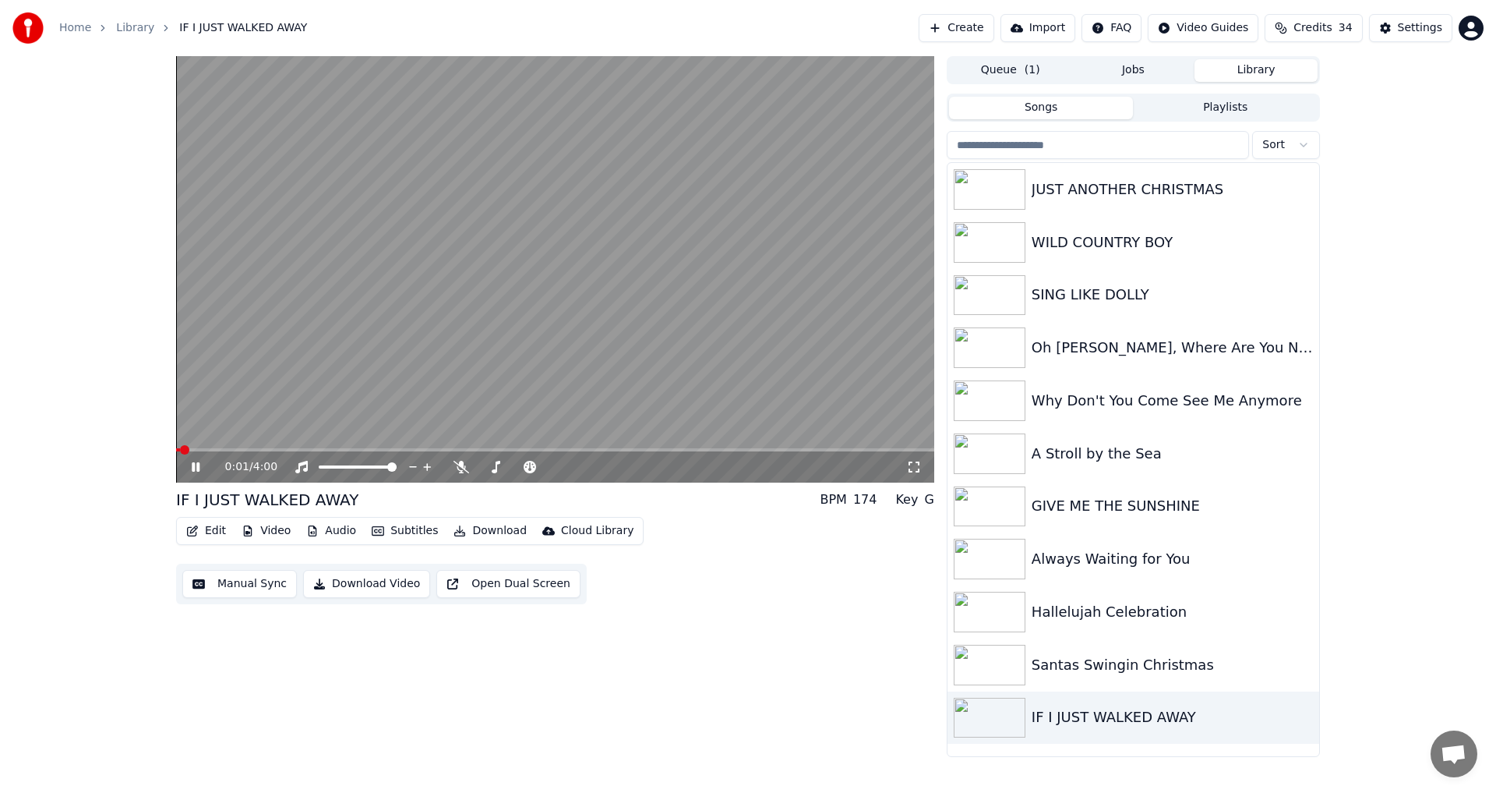
click at [740, 447] on video at bounding box center [555, 269] width 758 height 426
click at [739, 449] on span at bounding box center [555, 449] width 758 height 3
click at [198, 468] on icon at bounding box center [195, 466] width 9 height 11
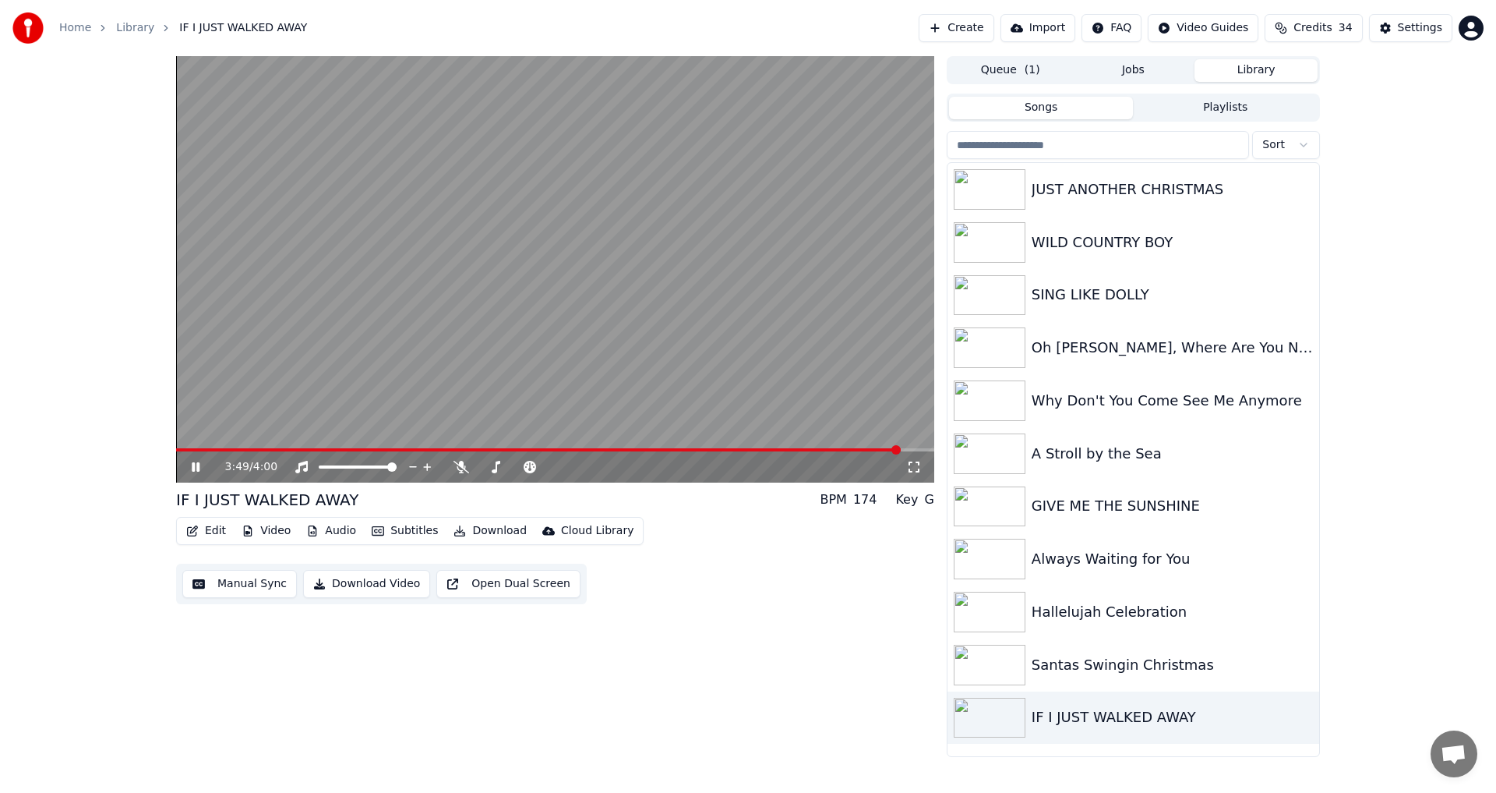
click at [195, 464] on icon at bounding box center [196, 466] width 8 height 9
click at [195, 464] on icon at bounding box center [195, 466] width 9 height 11
click at [195, 464] on icon at bounding box center [196, 466] width 8 height 9
click at [195, 464] on icon at bounding box center [195, 466] width 9 height 11
click at [786, 447] on video at bounding box center [555, 269] width 758 height 426
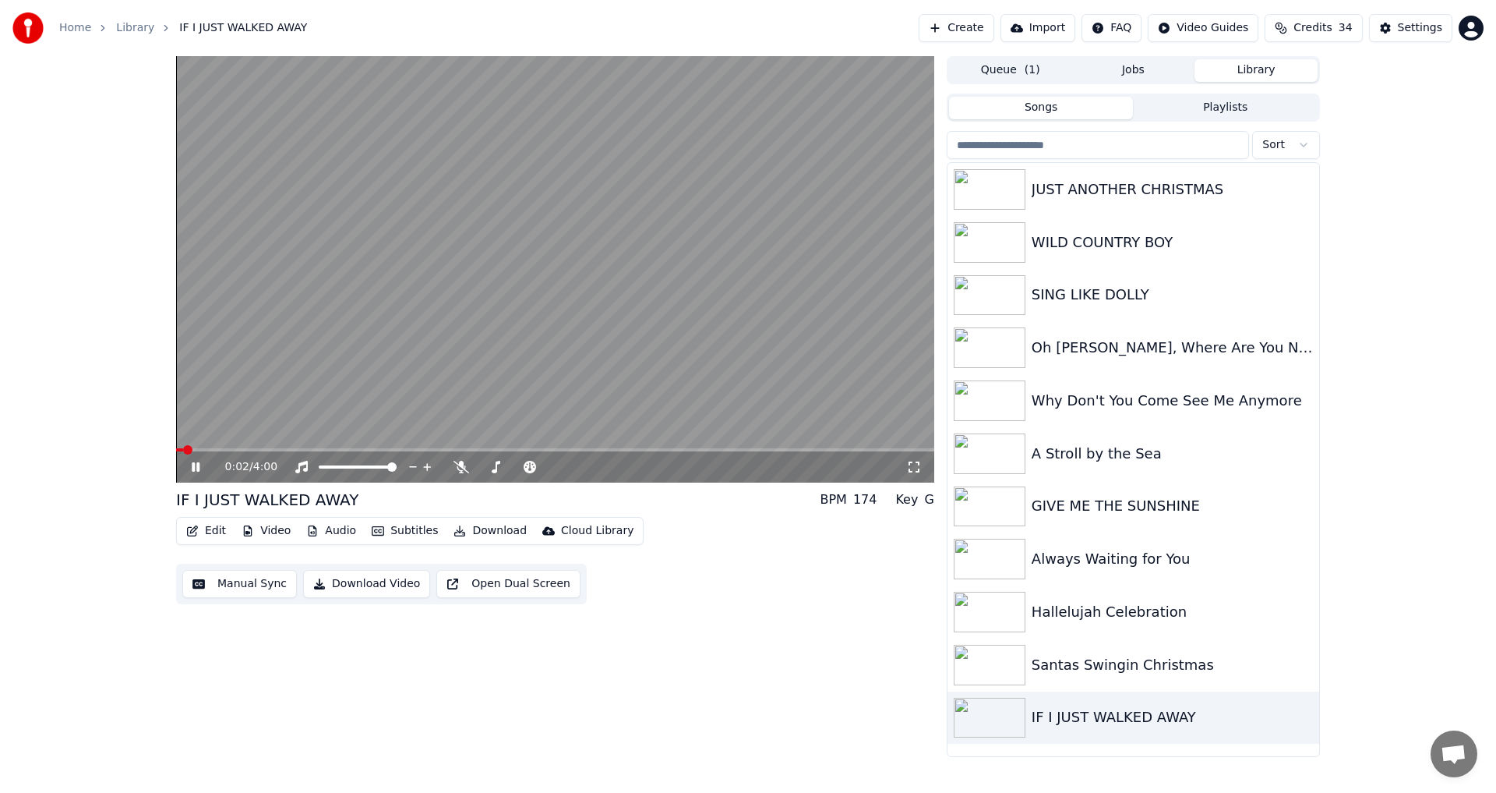
click at [786, 449] on span at bounding box center [555, 449] width 758 height 3
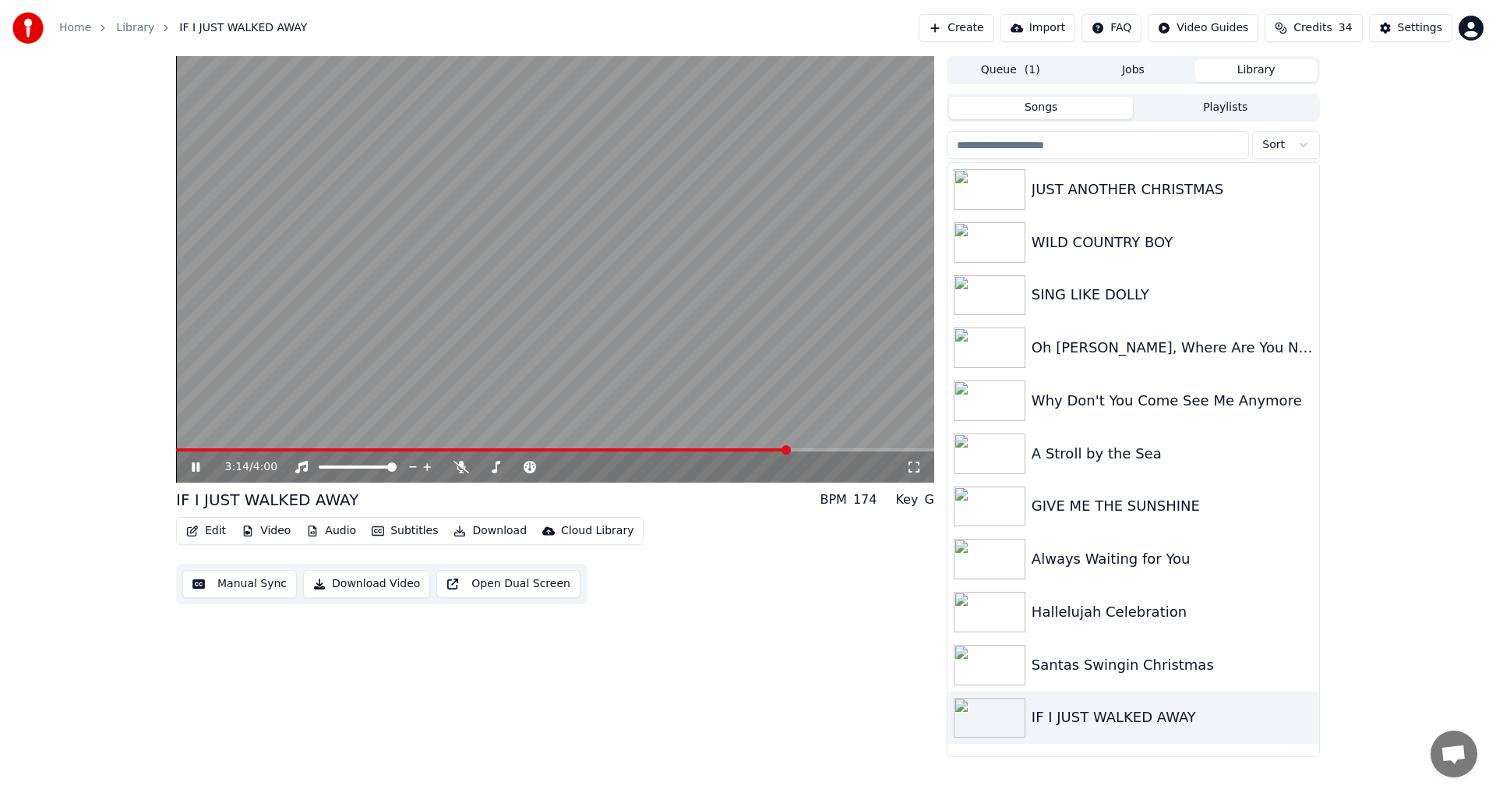
click at [827, 451] on span at bounding box center [555, 449] width 758 height 3
click at [192, 462] on icon at bounding box center [207, 467] width 37 height 12
click at [923, 448] on span at bounding box center [555, 449] width 758 height 3
click at [192, 464] on icon at bounding box center [195, 466] width 9 height 11
click at [888, 446] on video at bounding box center [555, 269] width 758 height 426
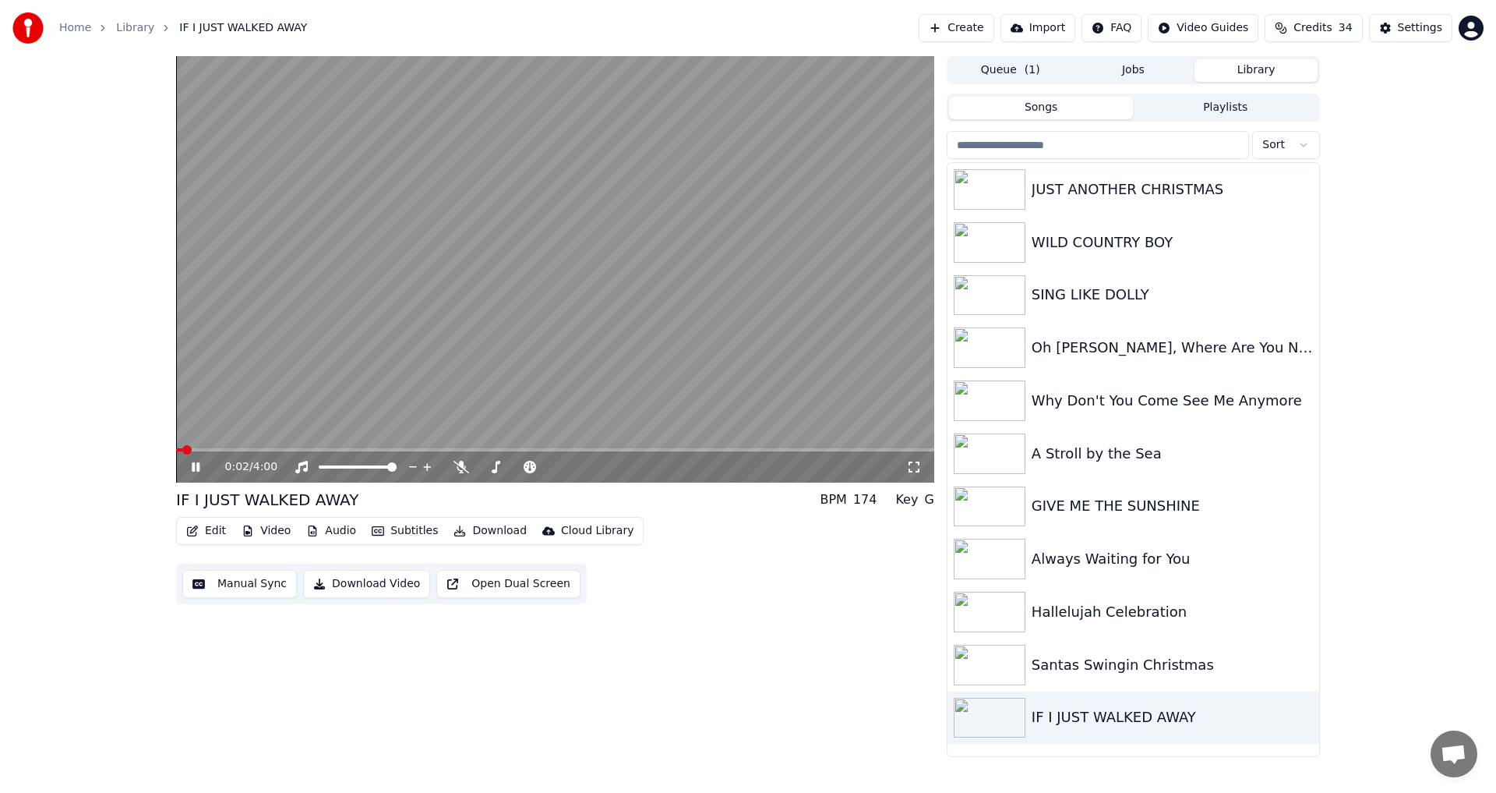
click at [883, 450] on span at bounding box center [555, 449] width 758 height 3
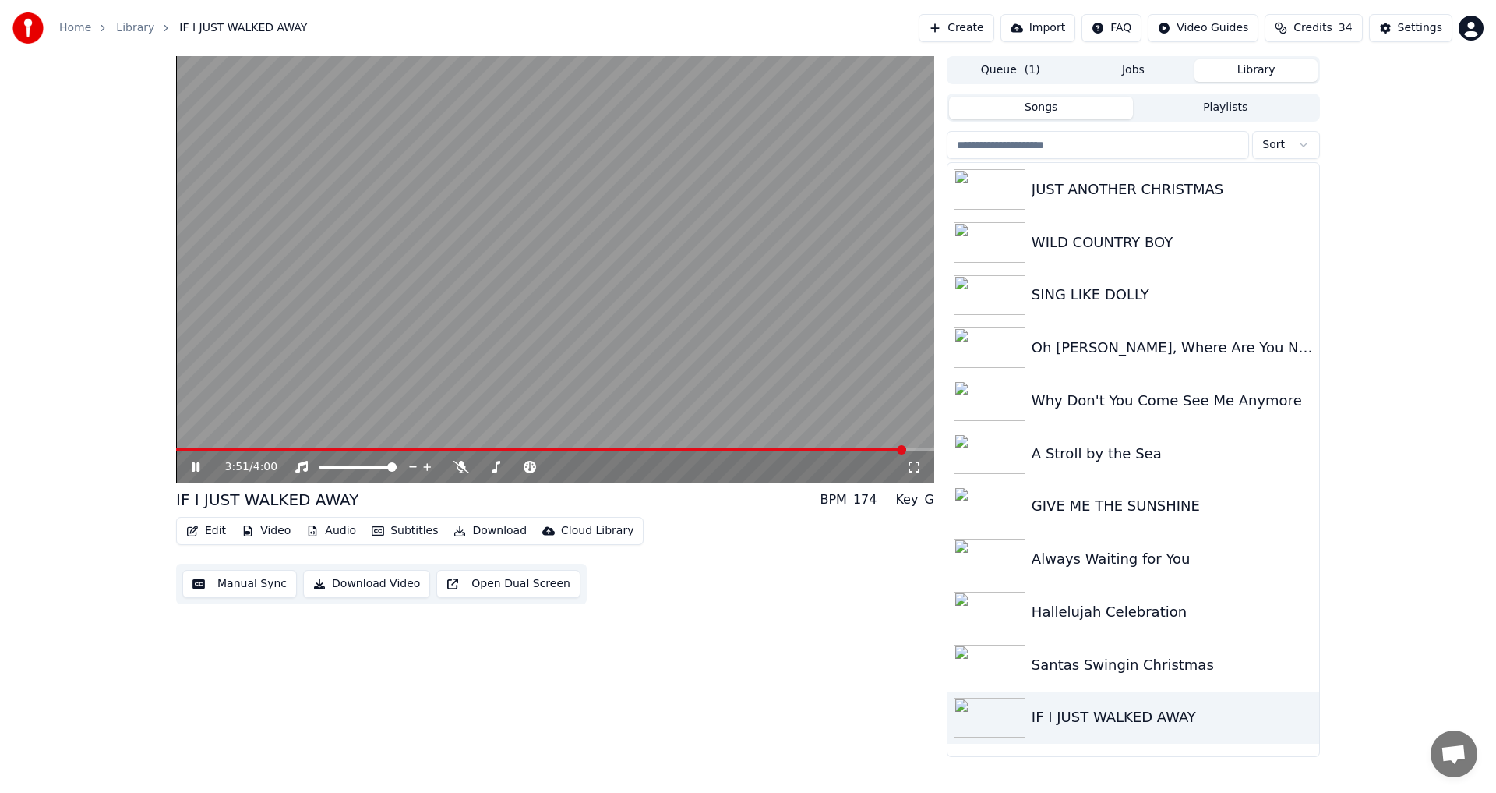
click at [198, 466] on icon at bounding box center [196, 466] width 8 height 9
click at [365, 583] on button "Download Video" at bounding box center [366, 584] width 127 height 28
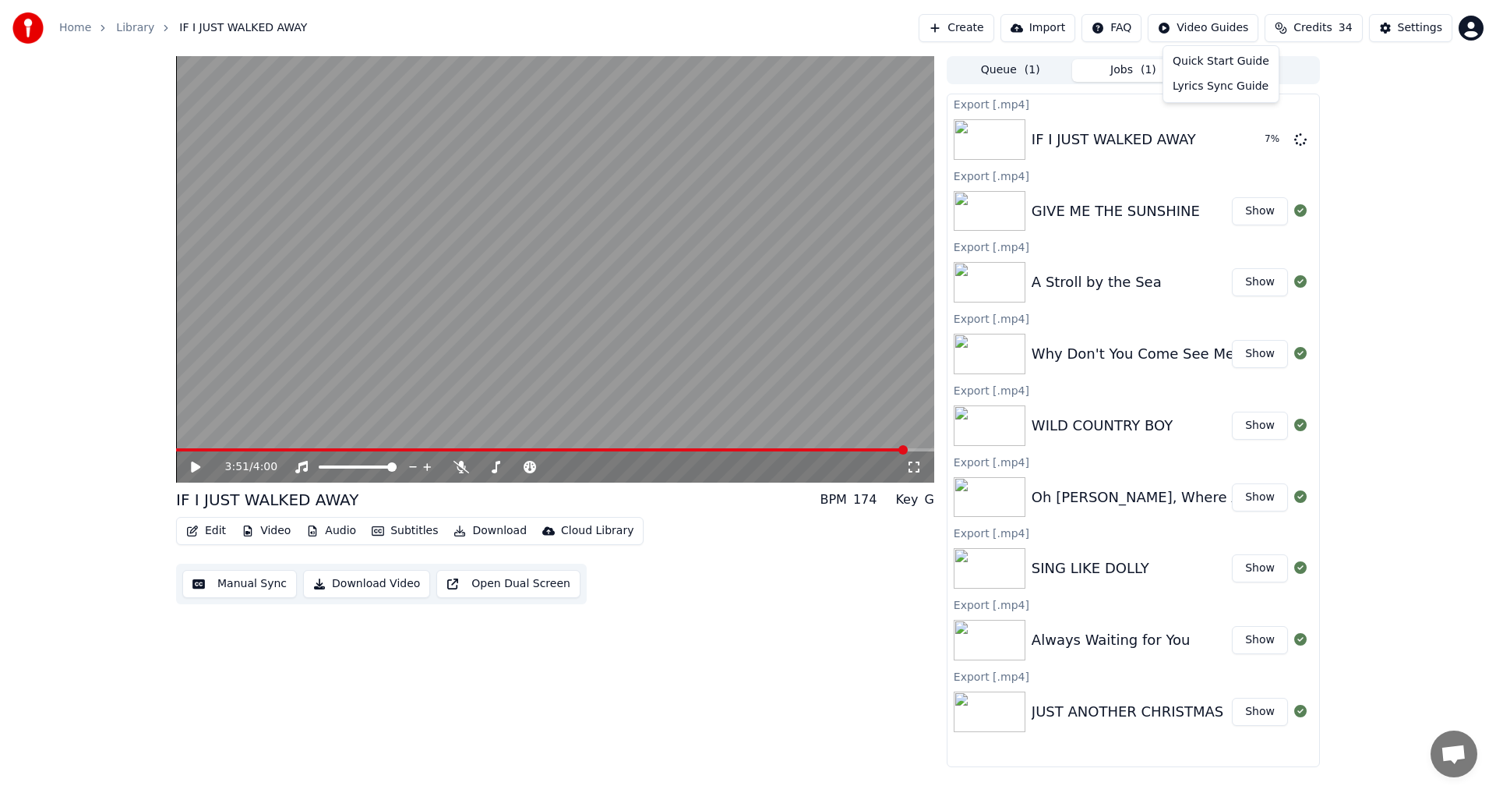
click at [1204, 26] on html "Home Library IF I JUST WALKED AWAY Create Import FAQ Video Guides Credits 34 Se…" at bounding box center [748, 396] width 1496 height 793
click at [1211, 58] on div "Quick Start Guide" at bounding box center [1221, 61] width 109 height 25
click at [1182, 29] on html "Home Library IF I JUST WALKED AWAY Create Import FAQ Video Guides Credits 34 Se…" at bounding box center [748, 396] width 1496 height 793
click at [1188, 62] on div "Quick Start Guide" at bounding box center [1221, 61] width 109 height 25
click at [1248, 72] on button "Library" at bounding box center [1256, 70] width 123 height 23
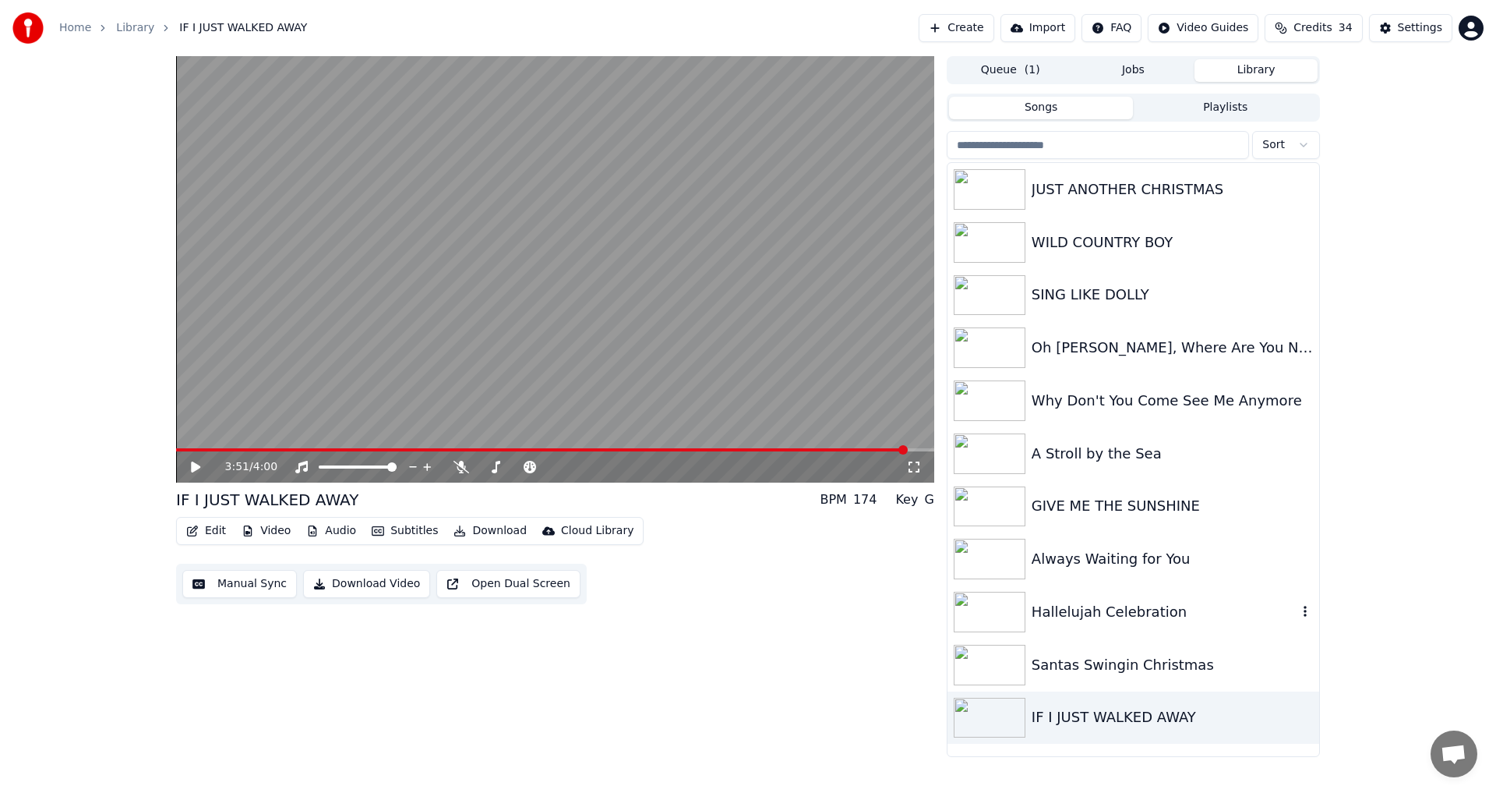
click at [1304, 616] on icon "button" at bounding box center [1306, 611] width 16 height 12
click at [1306, 739] on div "Delete" at bounding box center [1309, 740] width 120 height 25
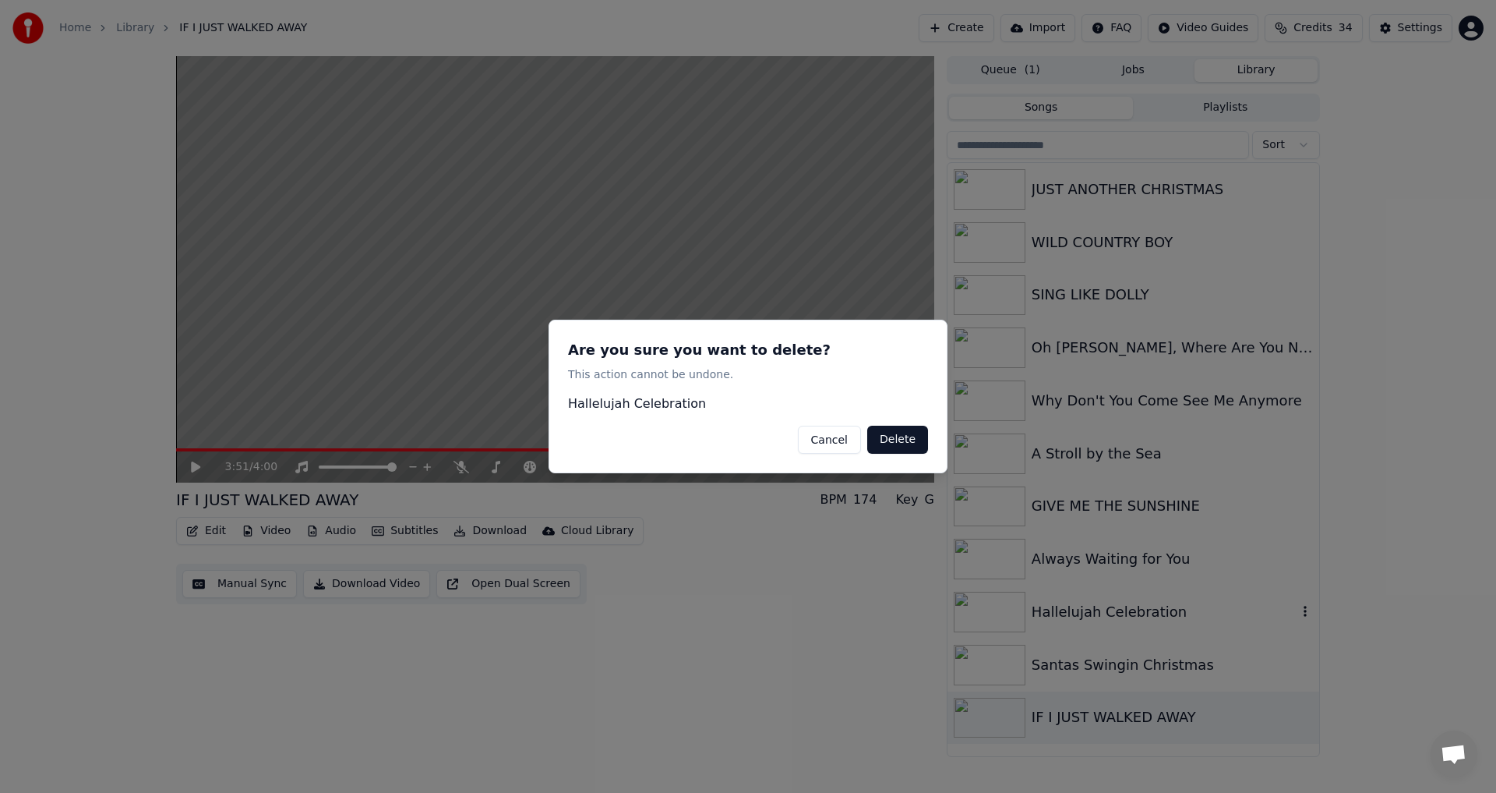
click at [884, 439] on button "Delete" at bounding box center [897, 439] width 61 height 28
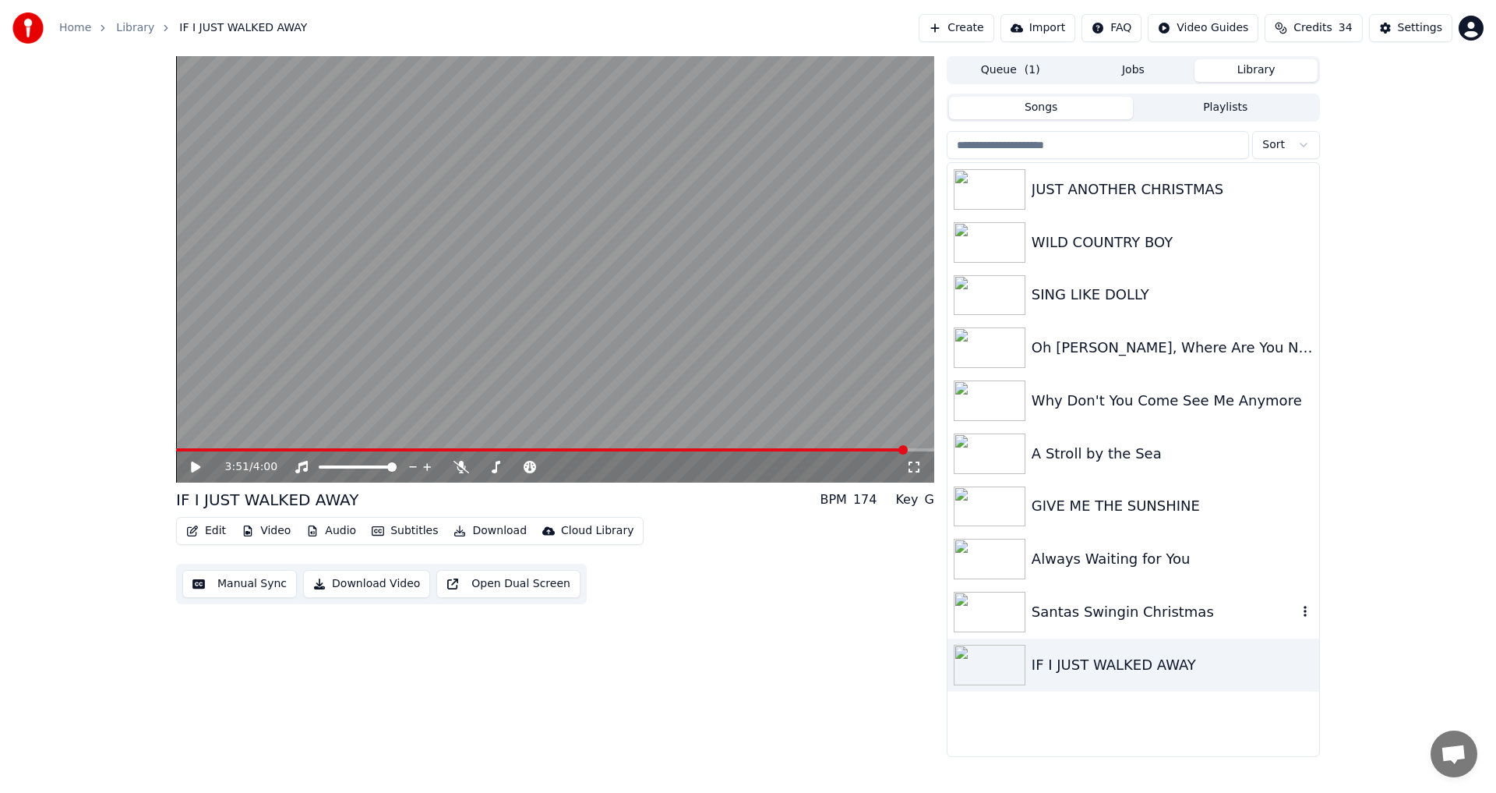
click at [1307, 609] on icon "button" at bounding box center [1306, 611] width 16 height 12
click at [1293, 737] on div "Delete" at bounding box center [1309, 740] width 120 height 25
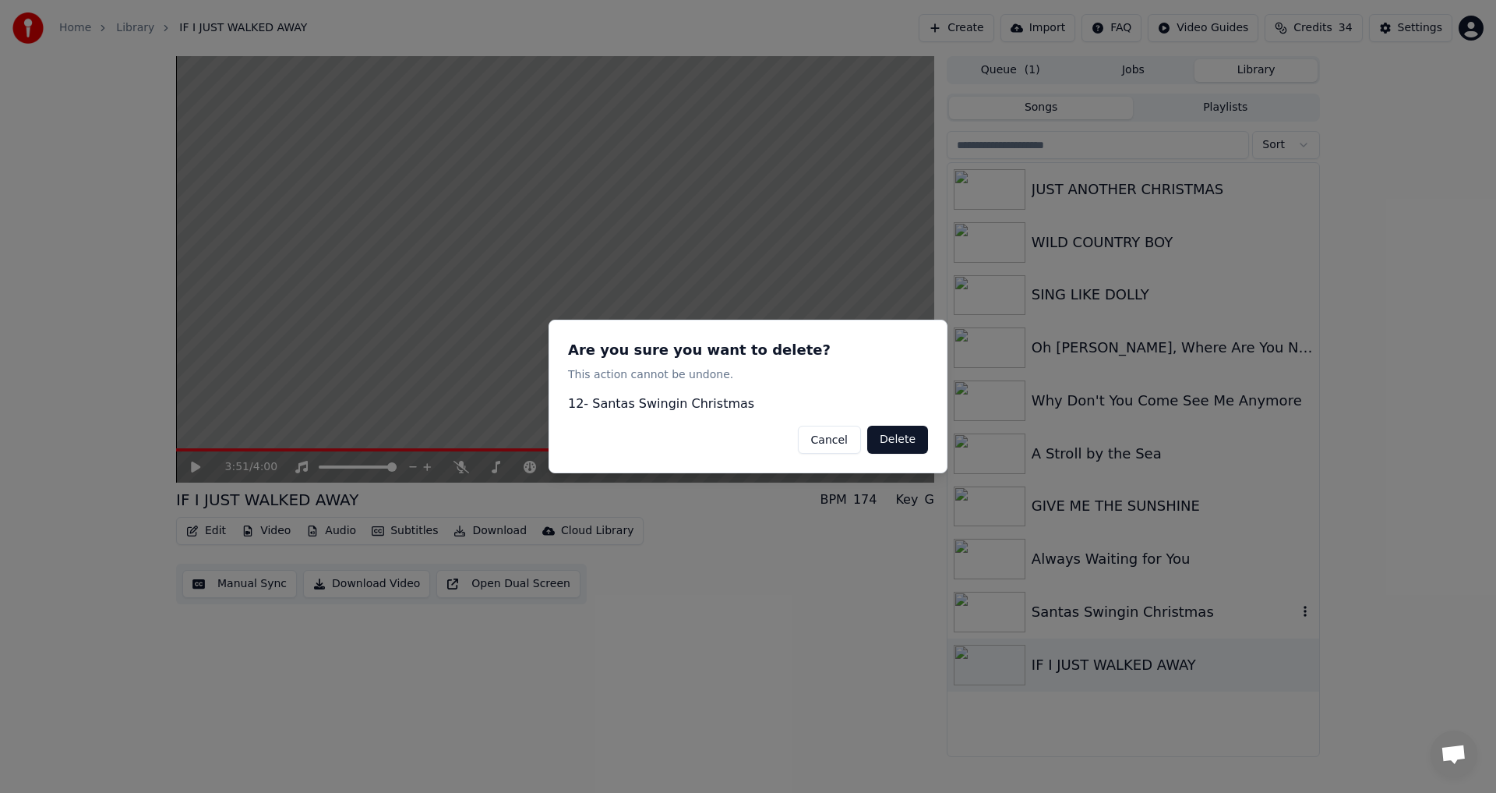
click at [886, 433] on button "Delete" at bounding box center [897, 439] width 61 height 28
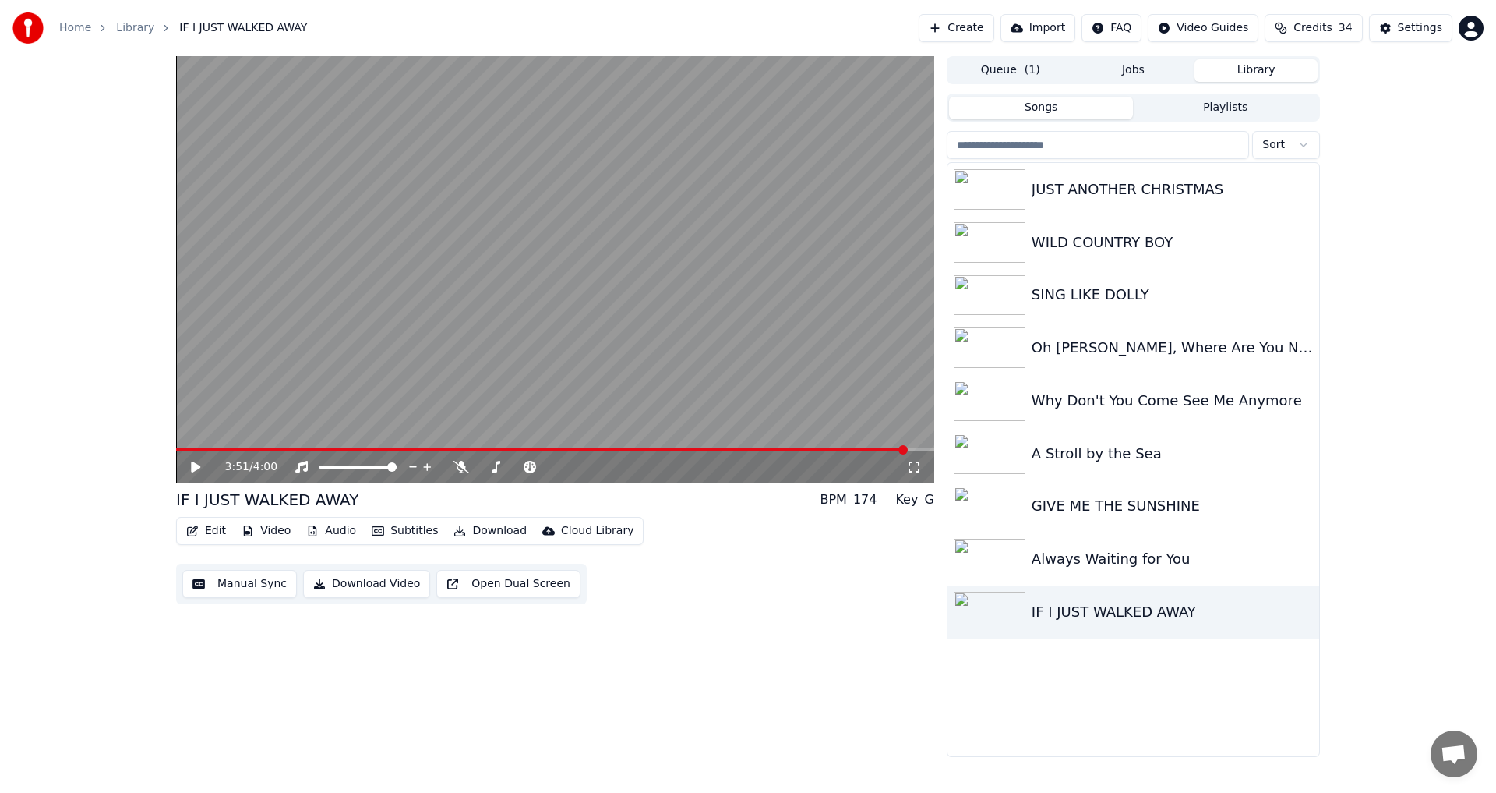
click at [994, 30] on button "Create" at bounding box center [957, 28] width 76 height 28
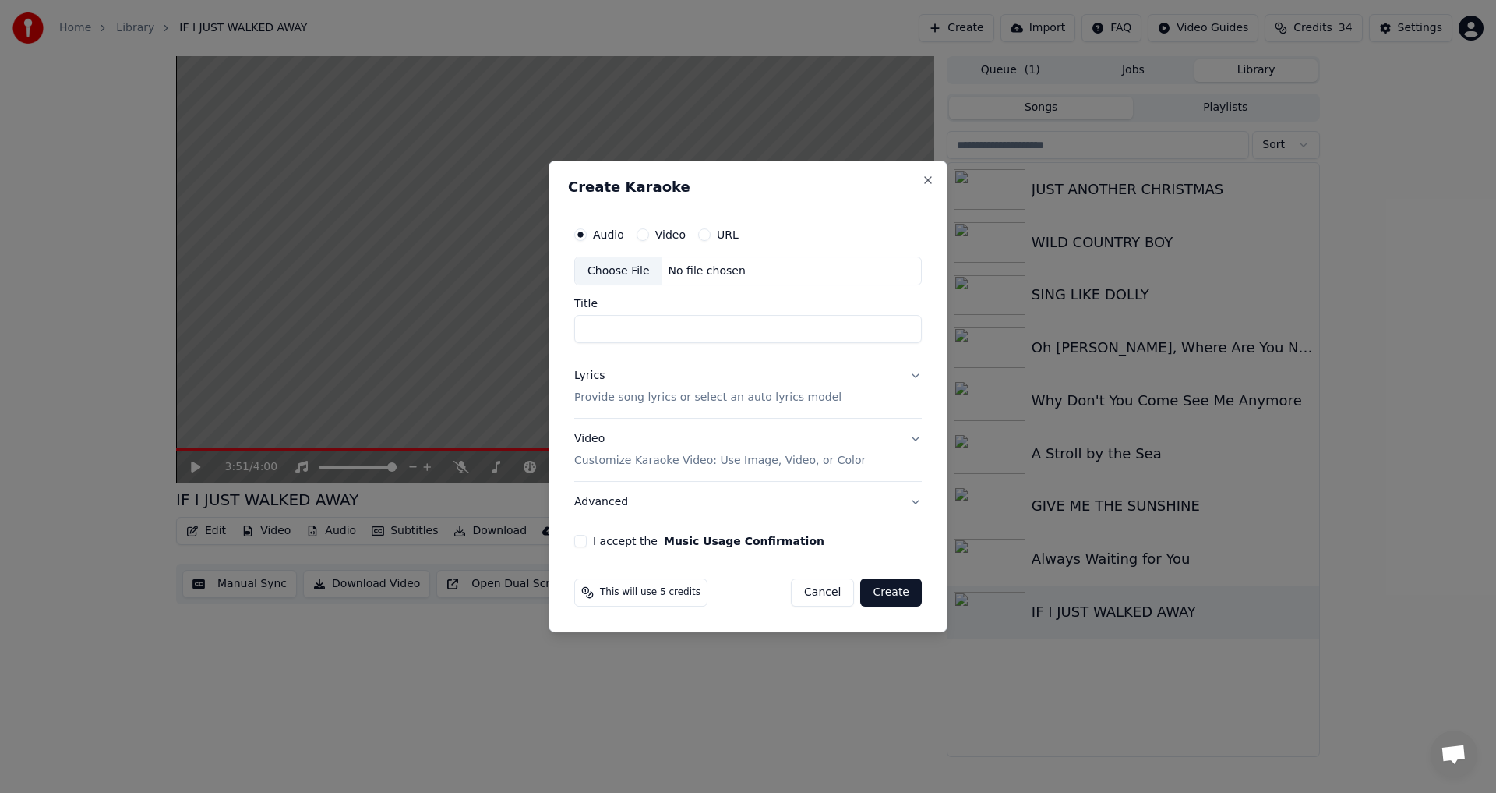
click at [616, 272] on div "Choose File" at bounding box center [618, 271] width 87 height 28
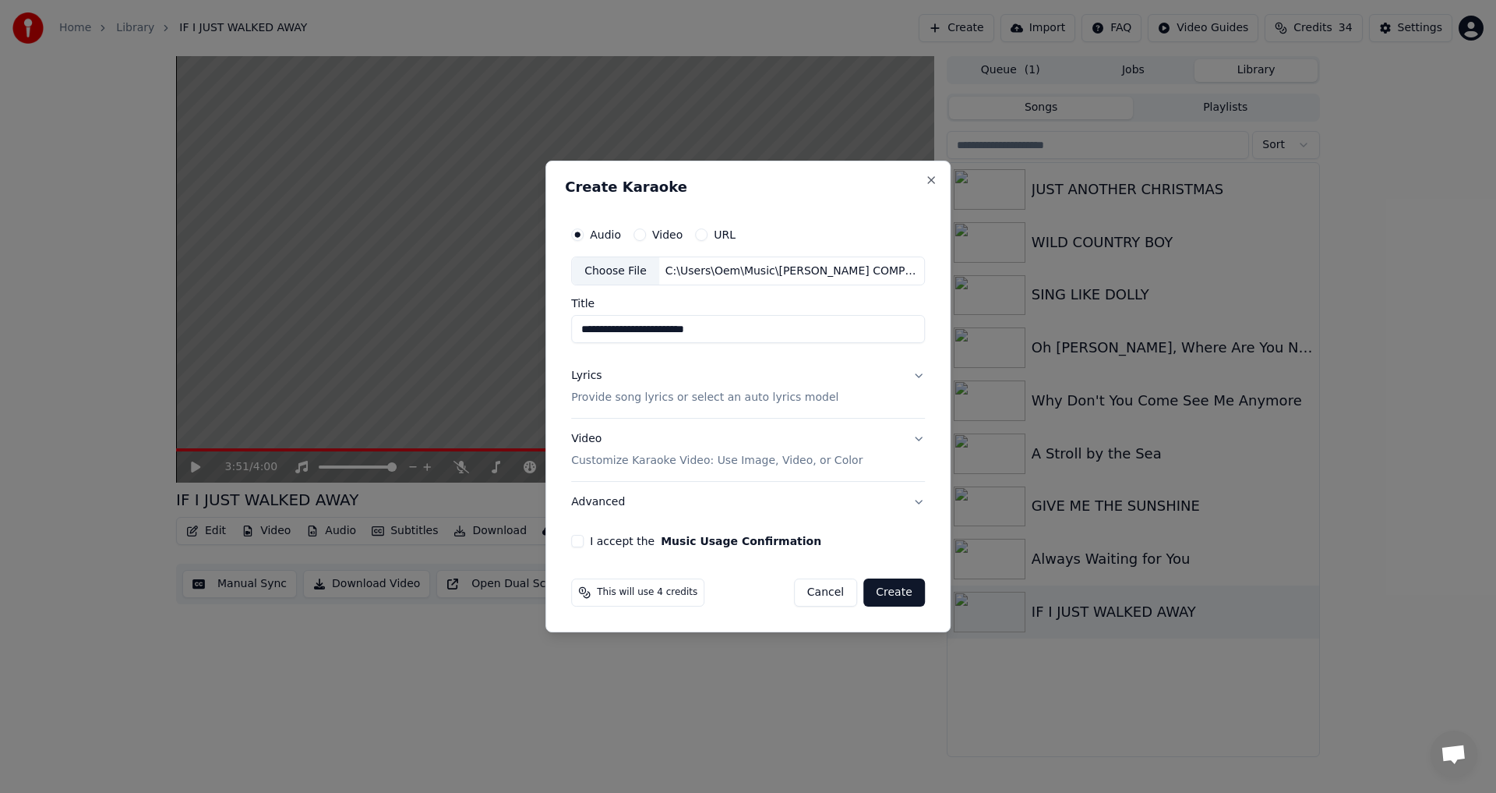
click at [605, 330] on input "**********" at bounding box center [748, 330] width 354 height 28
type input "**********"
click at [625, 397] on p "Provide song lyrics or select an auto lyrics model" at bounding box center [704, 398] width 267 height 16
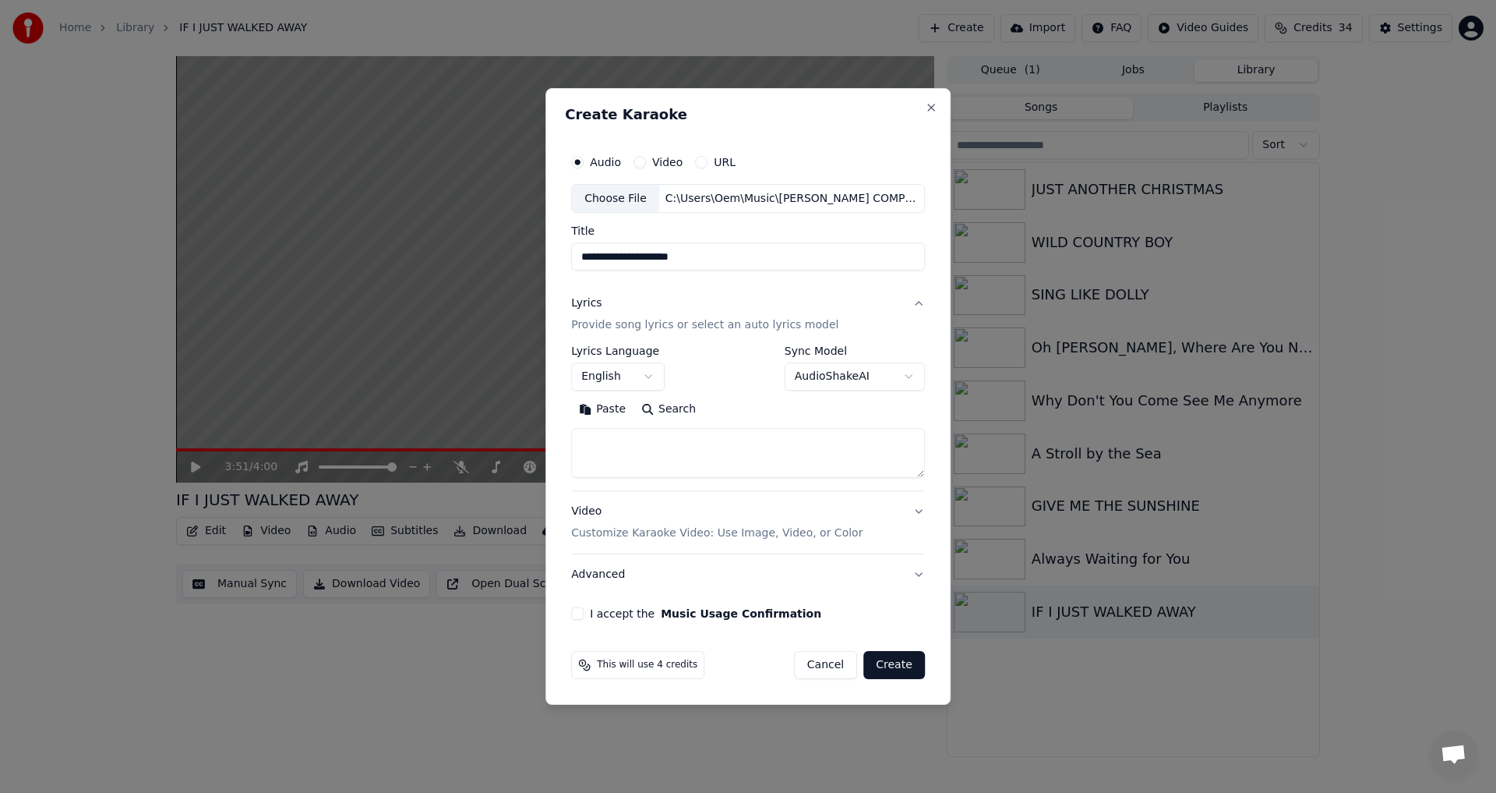
click at [669, 409] on button "Search" at bounding box center [669, 409] width 70 height 25
click at [610, 411] on button "Paste" at bounding box center [602, 409] width 62 height 25
click at [915, 572] on button "Advanced" at bounding box center [748, 574] width 354 height 41
type textarea "**********"
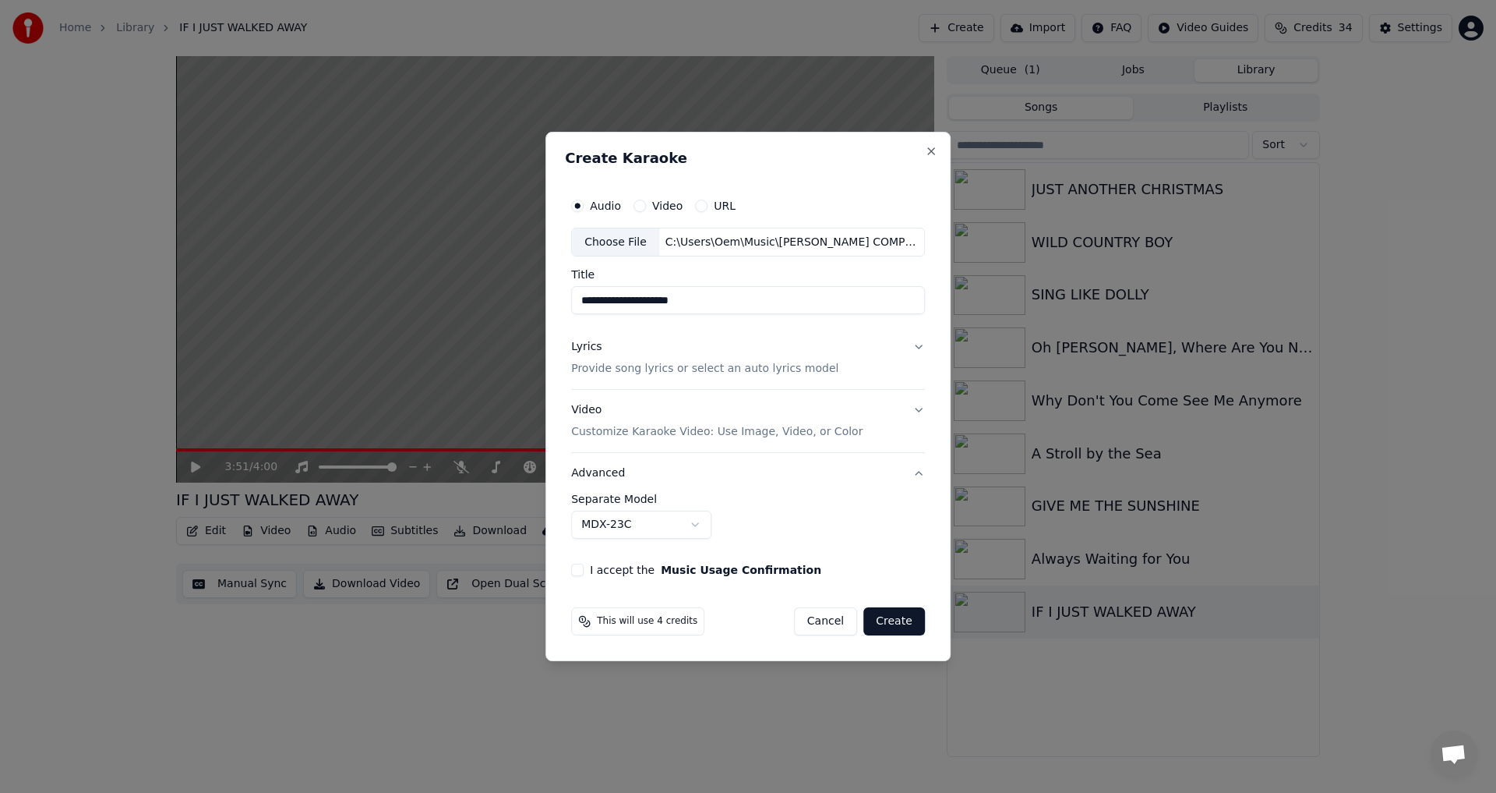
click at [916, 471] on button "Advanced" at bounding box center [748, 473] width 354 height 41
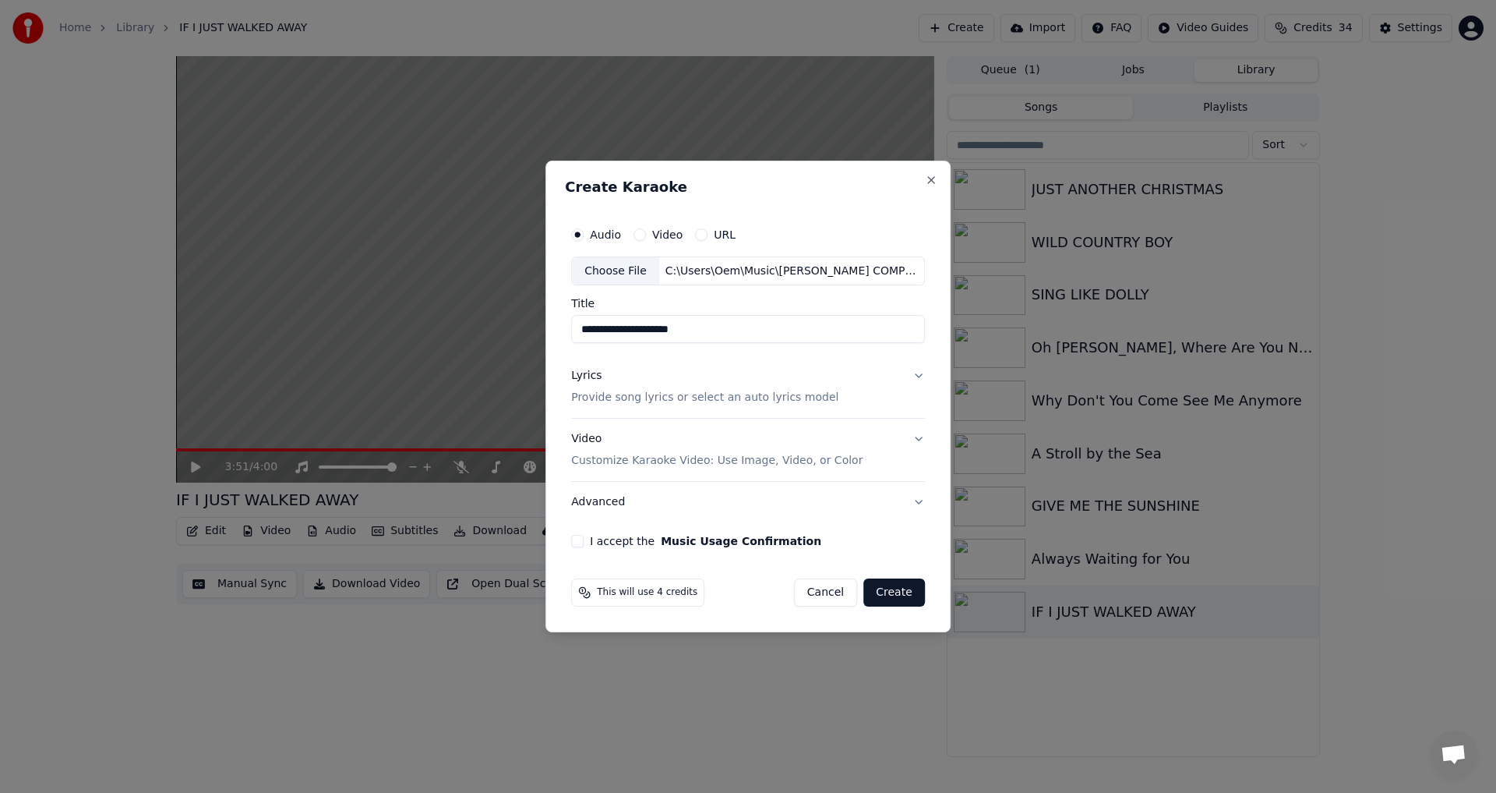
click at [577, 542] on button "I accept the Music Usage Confirmation" at bounding box center [577, 541] width 12 height 12
click at [650, 461] on p "Customize Karaoke Video: Use Image, Video, or Color" at bounding box center [716, 461] width 291 height 16
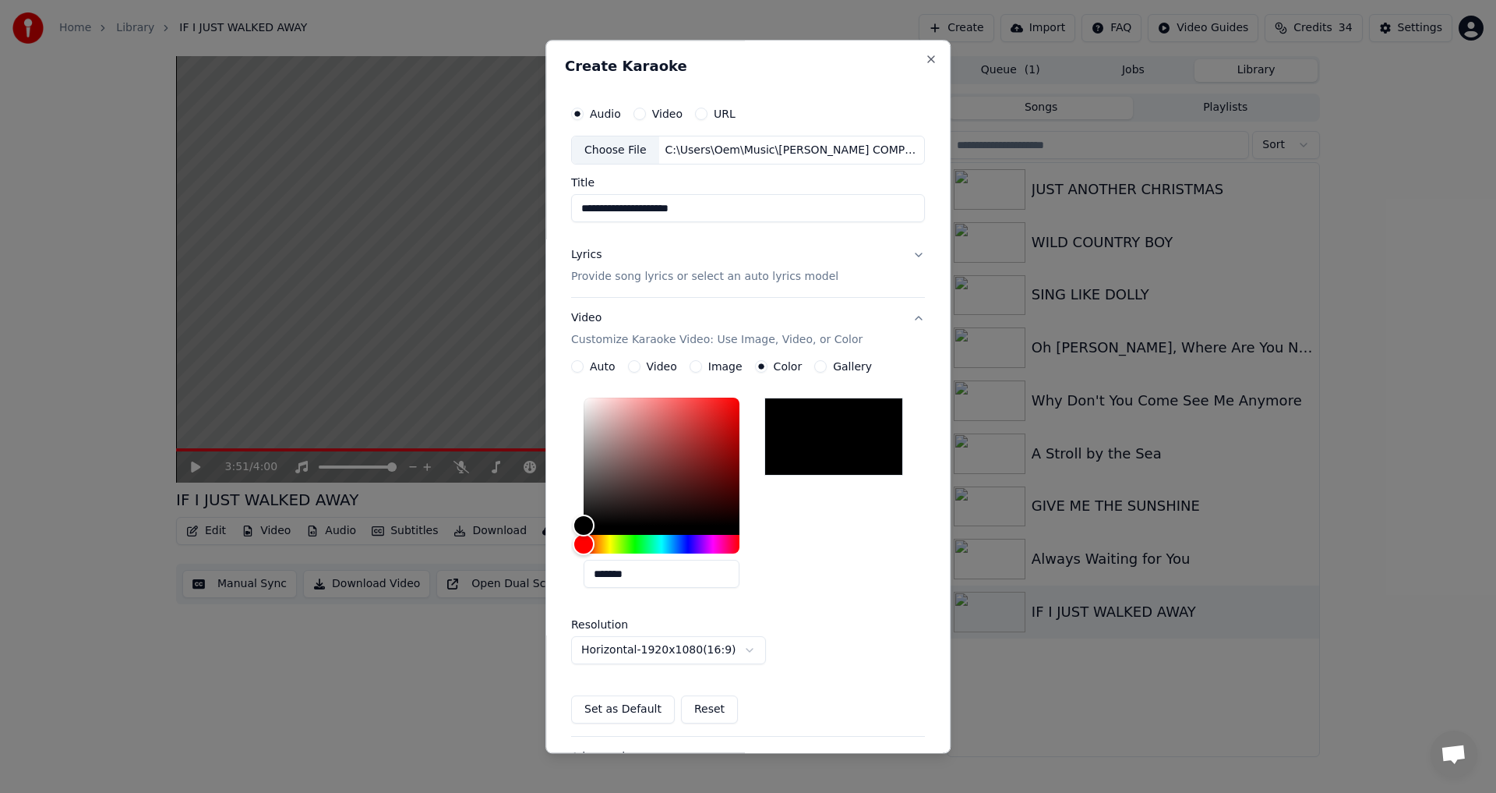
click at [796, 440] on div at bounding box center [833, 437] width 139 height 78
click at [613, 709] on button "Set as Default" at bounding box center [623, 710] width 104 height 28
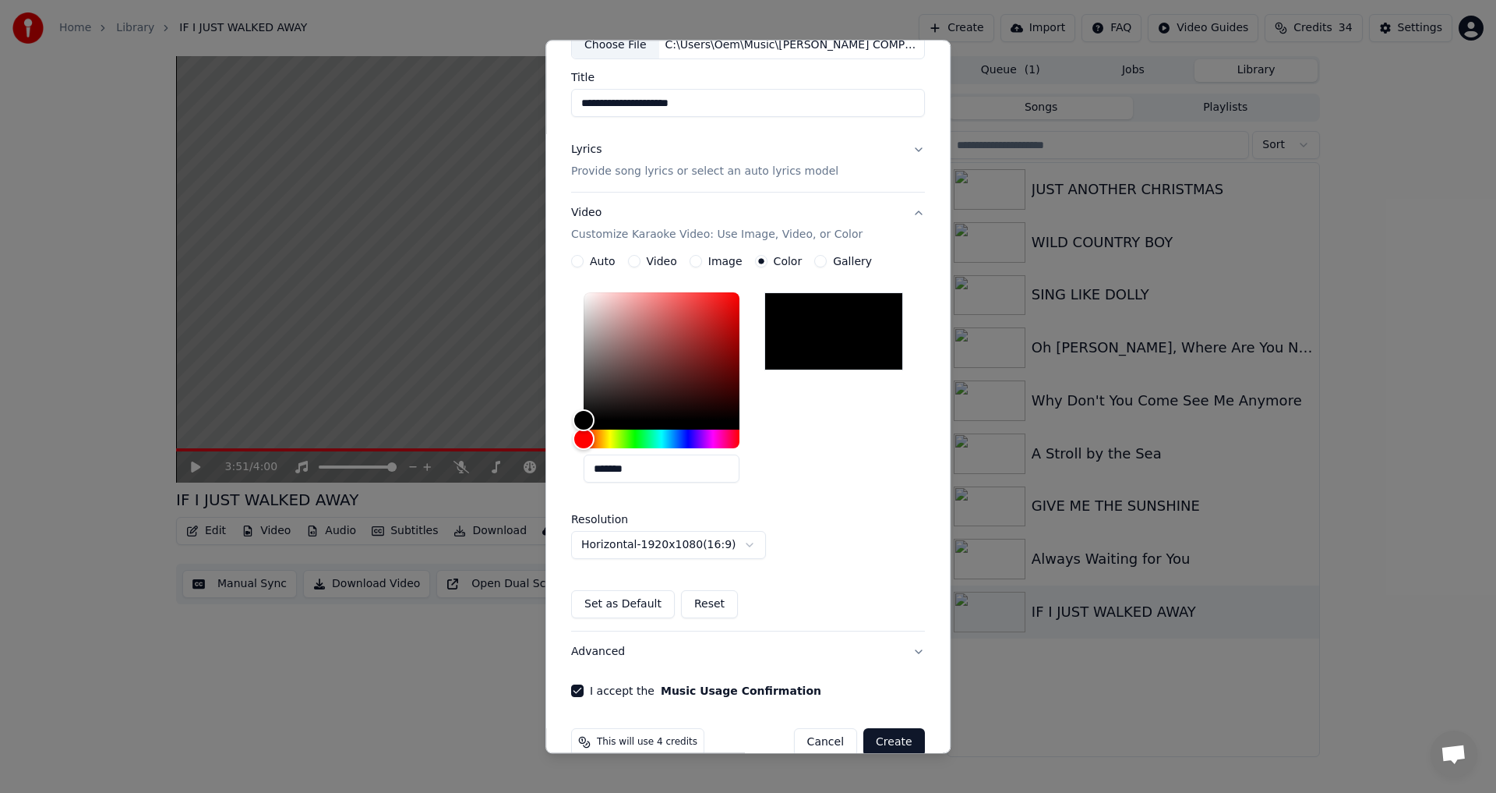
scroll to position [134, 0]
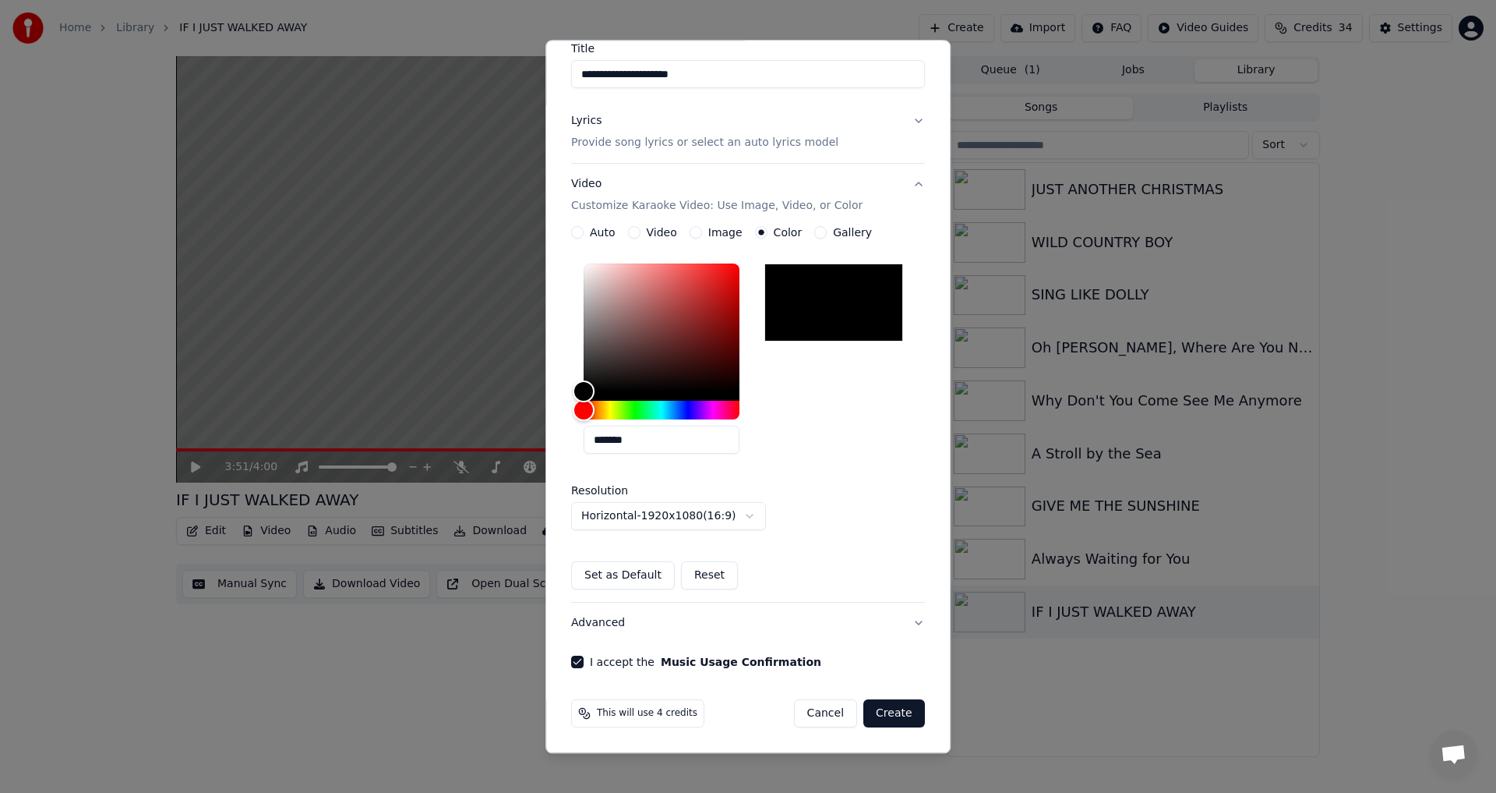
click at [885, 712] on button "Create" at bounding box center [894, 714] width 62 height 28
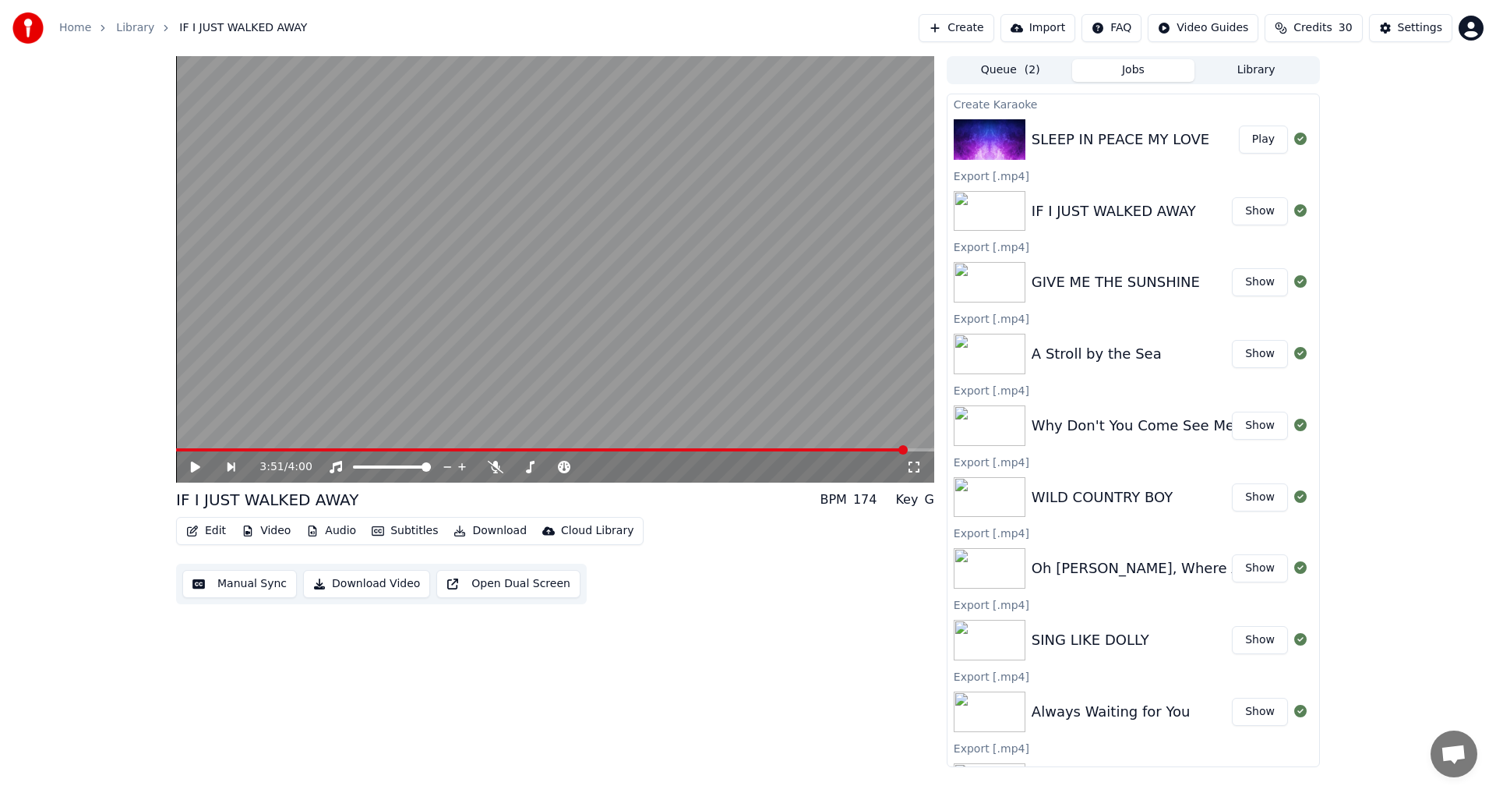
click at [1105, 135] on div "SLEEP IN PEACE MY LOVE" at bounding box center [1121, 140] width 178 height 22
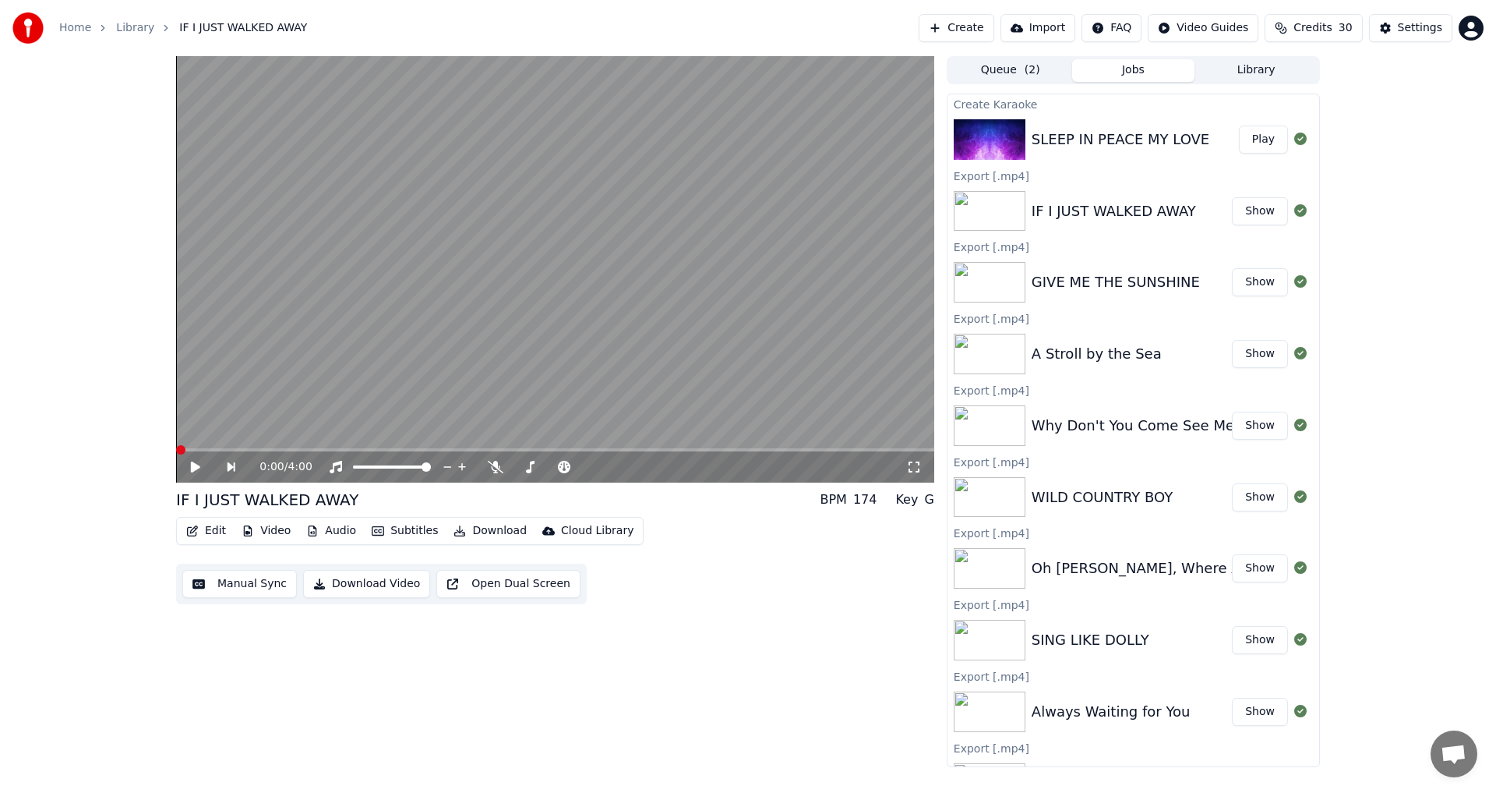
click at [176, 454] on span at bounding box center [180, 449] width 9 height 9
click at [1075, 139] on div "SLEEP IN PEACE MY LOVE" at bounding box center [1121, 140] width 178 height 22
click at [1007, 137] on img at bounding box center [990, 139] width 72 height 41
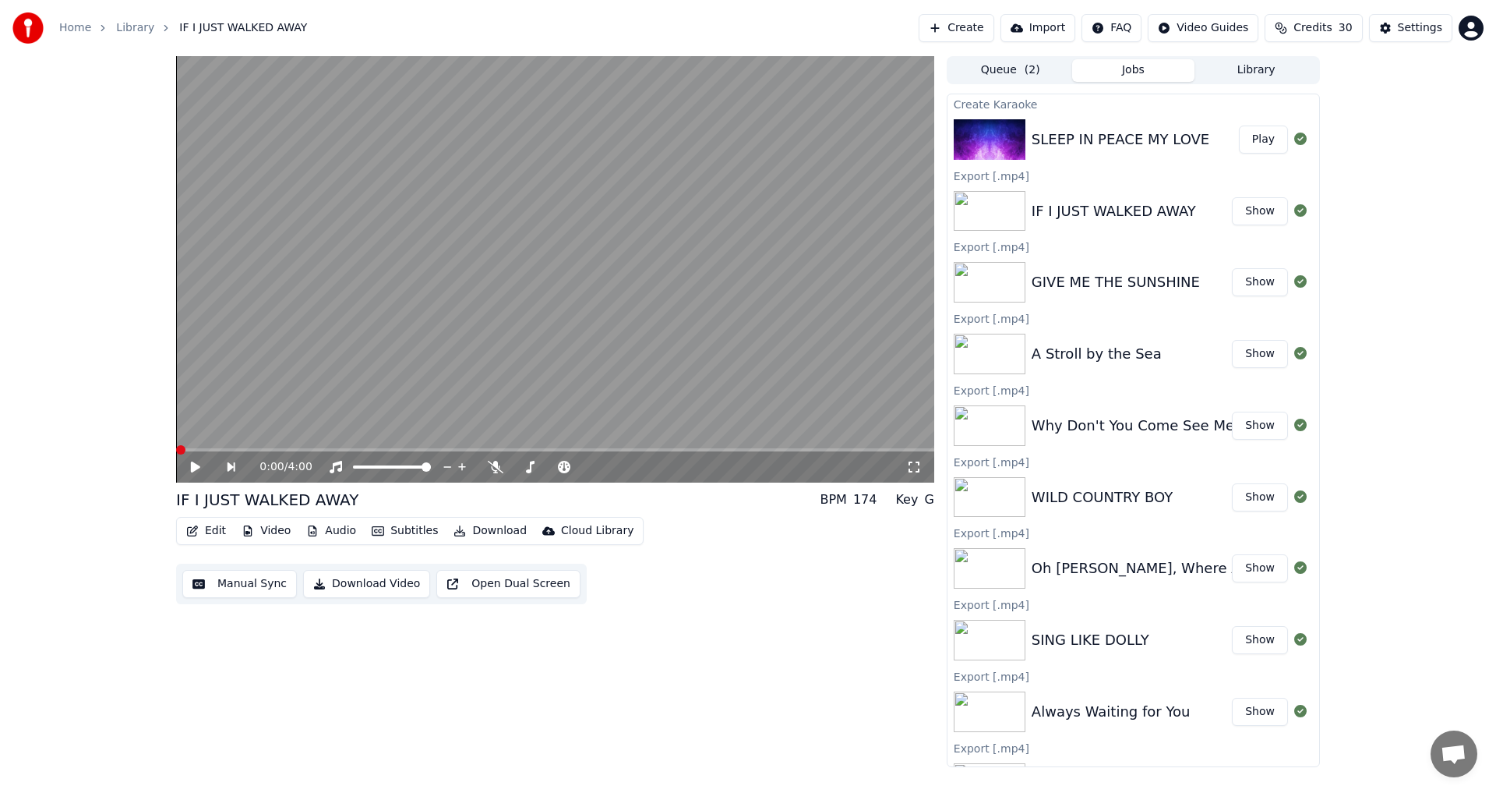
click at [1246, 140] on button "Play" at bounding box center [1263, 139] width 49 height 28
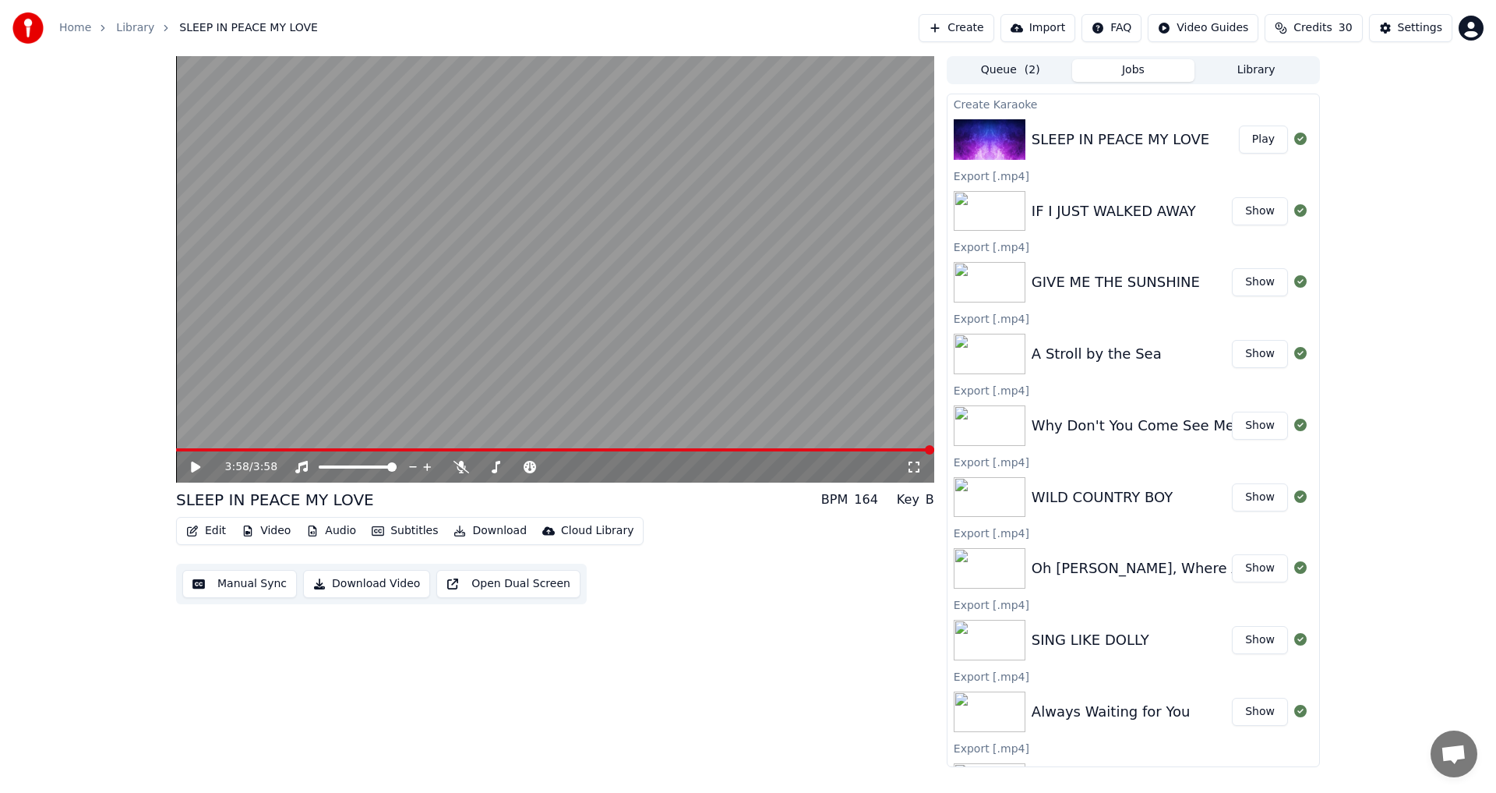
click at [360, 584] on button "Download Video" at bounding box center [366, 584] width 127 height 28
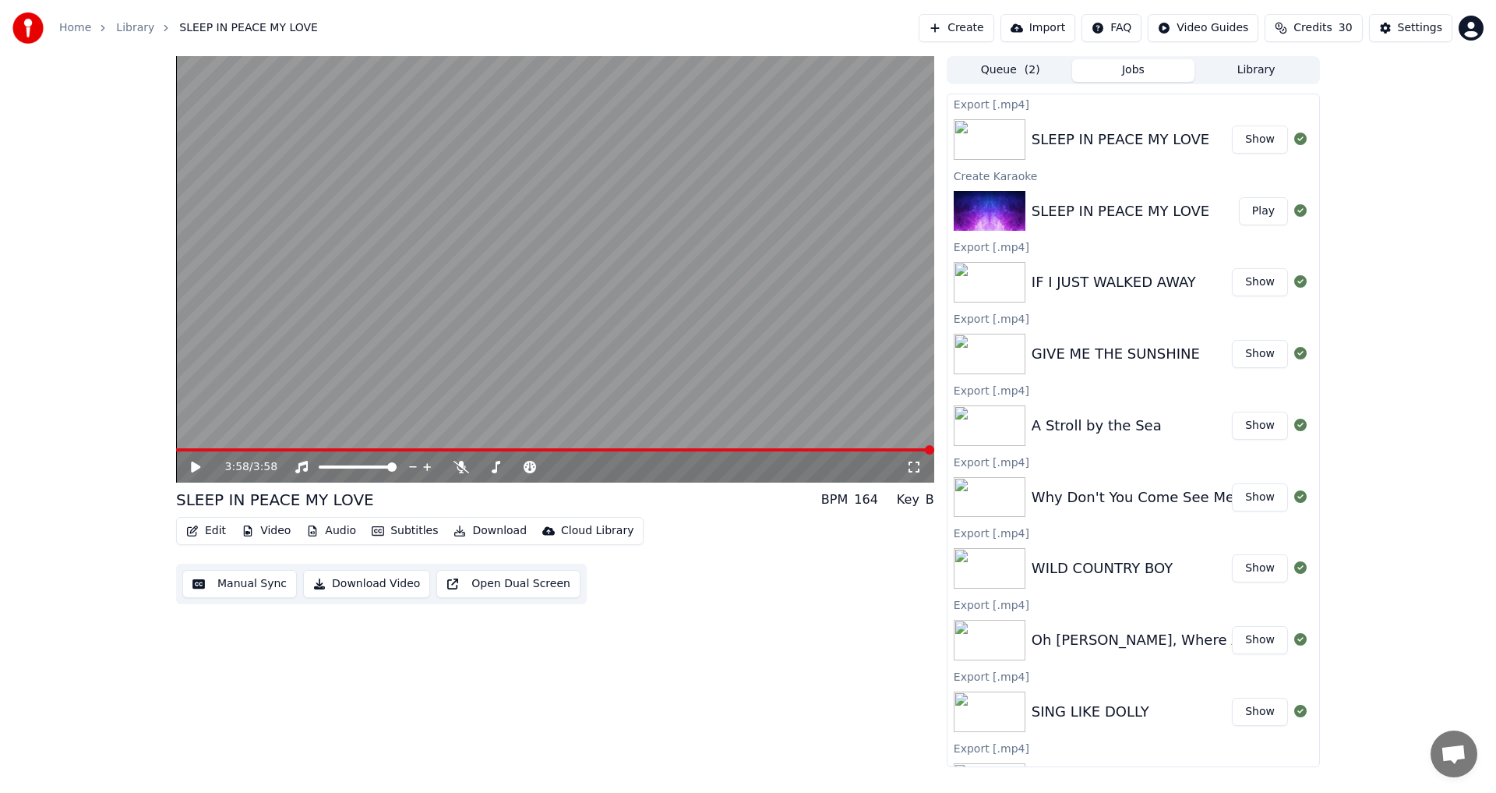
click at [1255, 64] on button "Library" at bounding box center [1256, 70] width 123 height 23
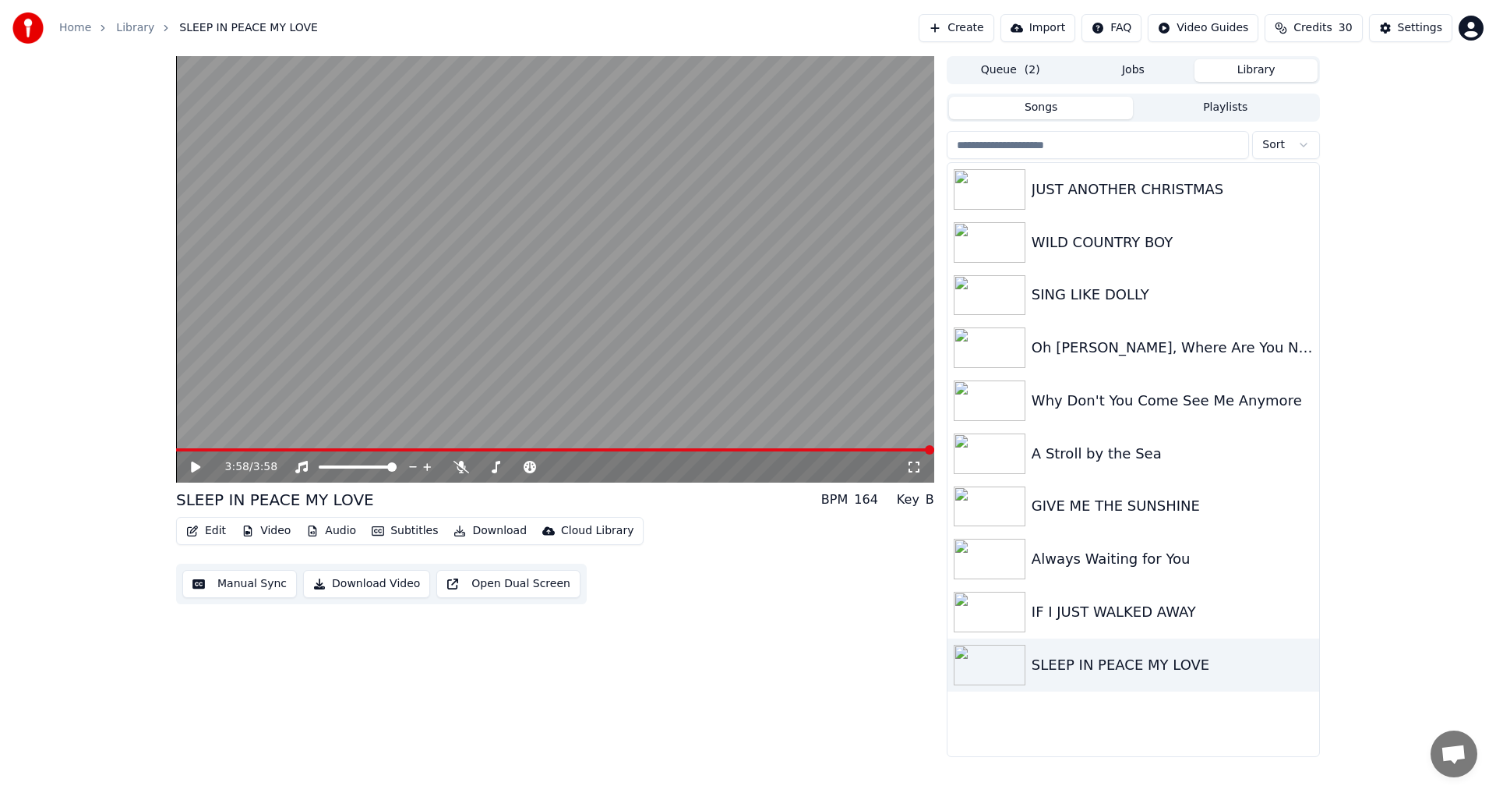
click at [980, 25] on button "Create" at bounding box center [957, 28] width 76 height 28
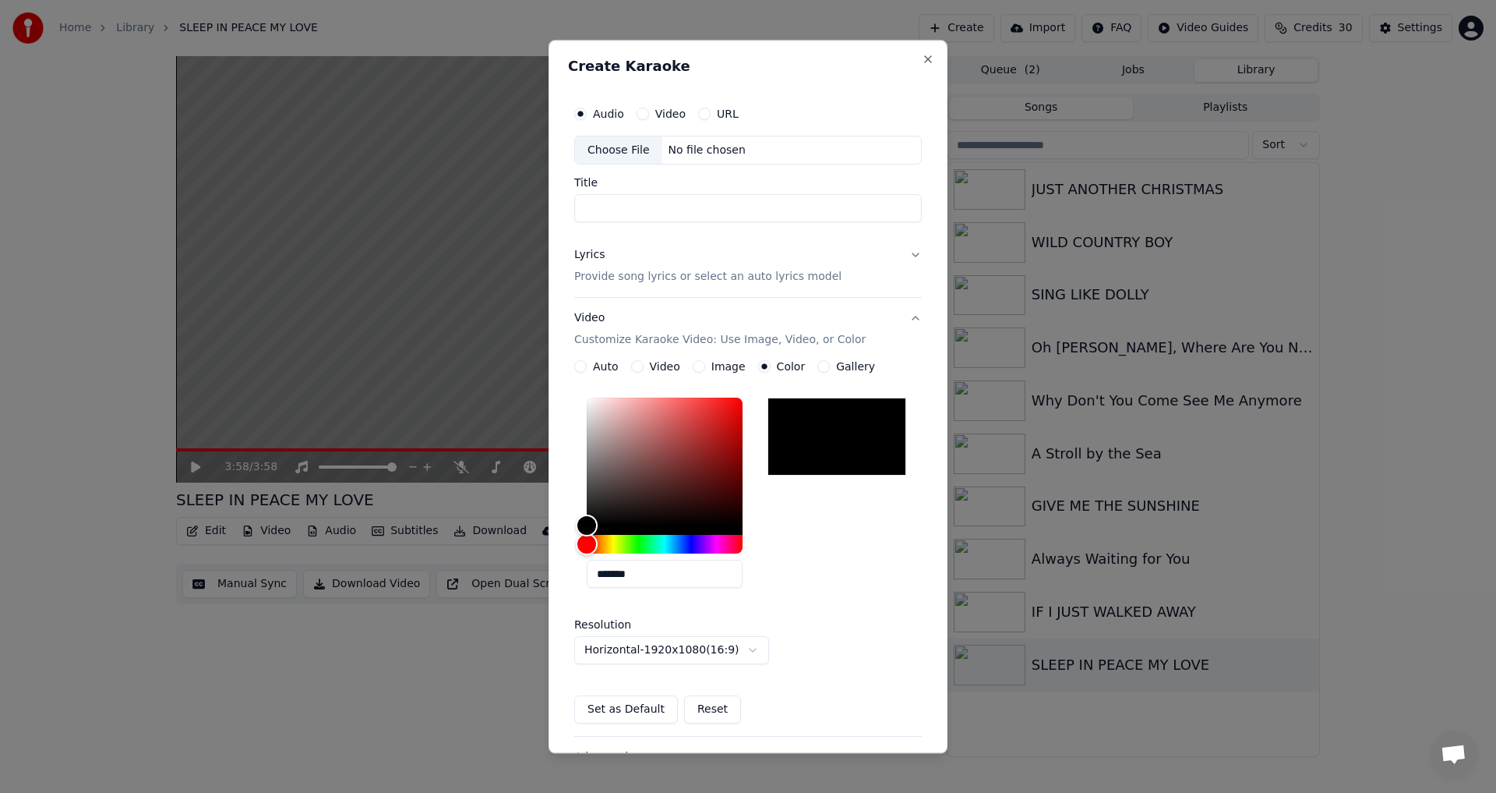
click at [615, 148] on div "Choose File" at bounding box center [618, 150] width 87 height 28
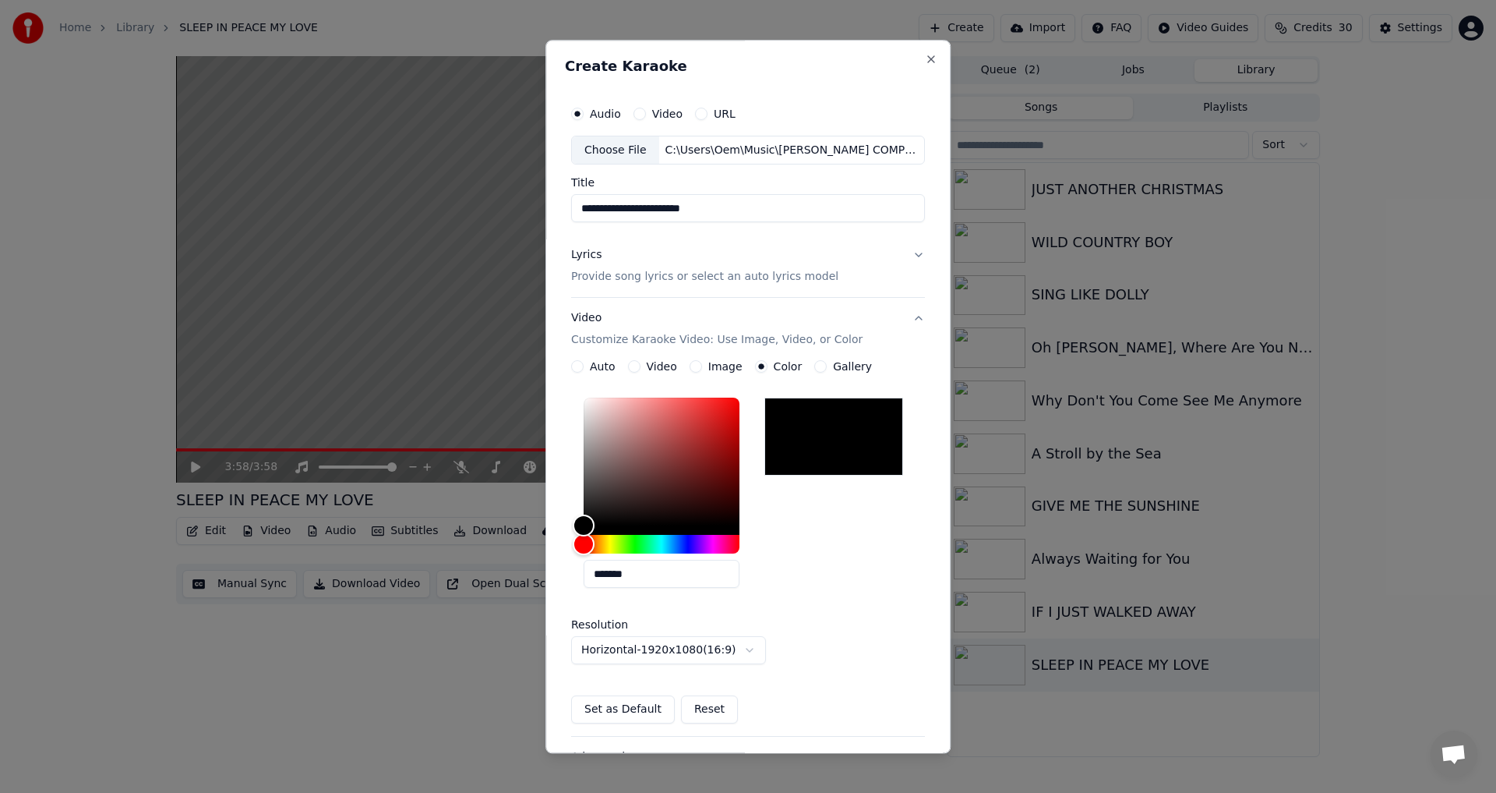
click at [597, 205] on input "**********" at bounding box center [748, 209] width 354 height 28
type input "**********"
click at [906, 253] on button "Lyrics Provide song lyrics or select an auto lyrics model" at bounding box center [748, 266] width 354 height 62
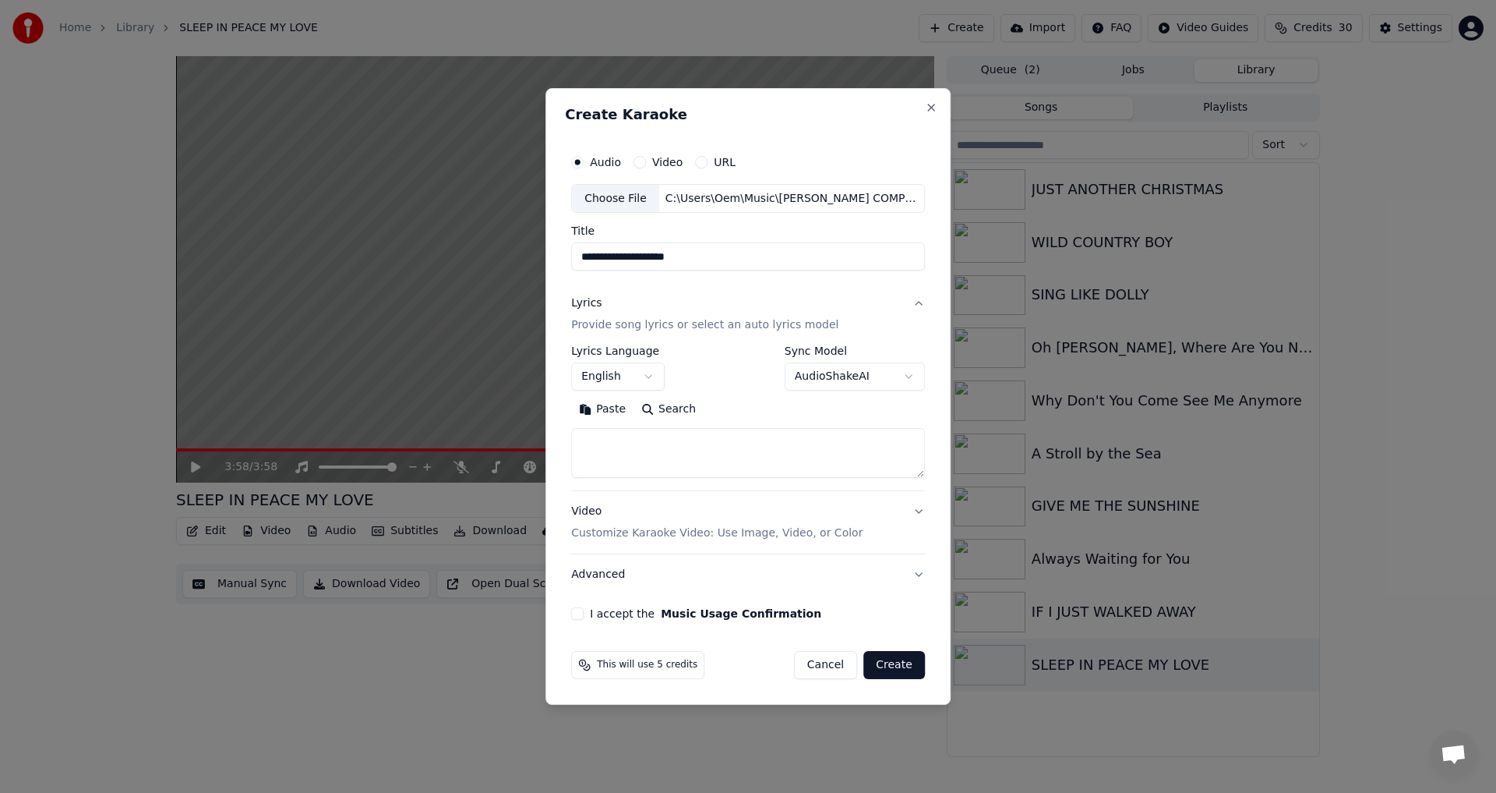
click at [609, 411] on button "Paste" at bounding box center [602, 409] width 62 height 25
click at [587, 510] on div "Video Customize Karaoke Video: Use Image, Video, or Color" at bounding box center [716, 522] width 291 height 37
type textarea "**********"
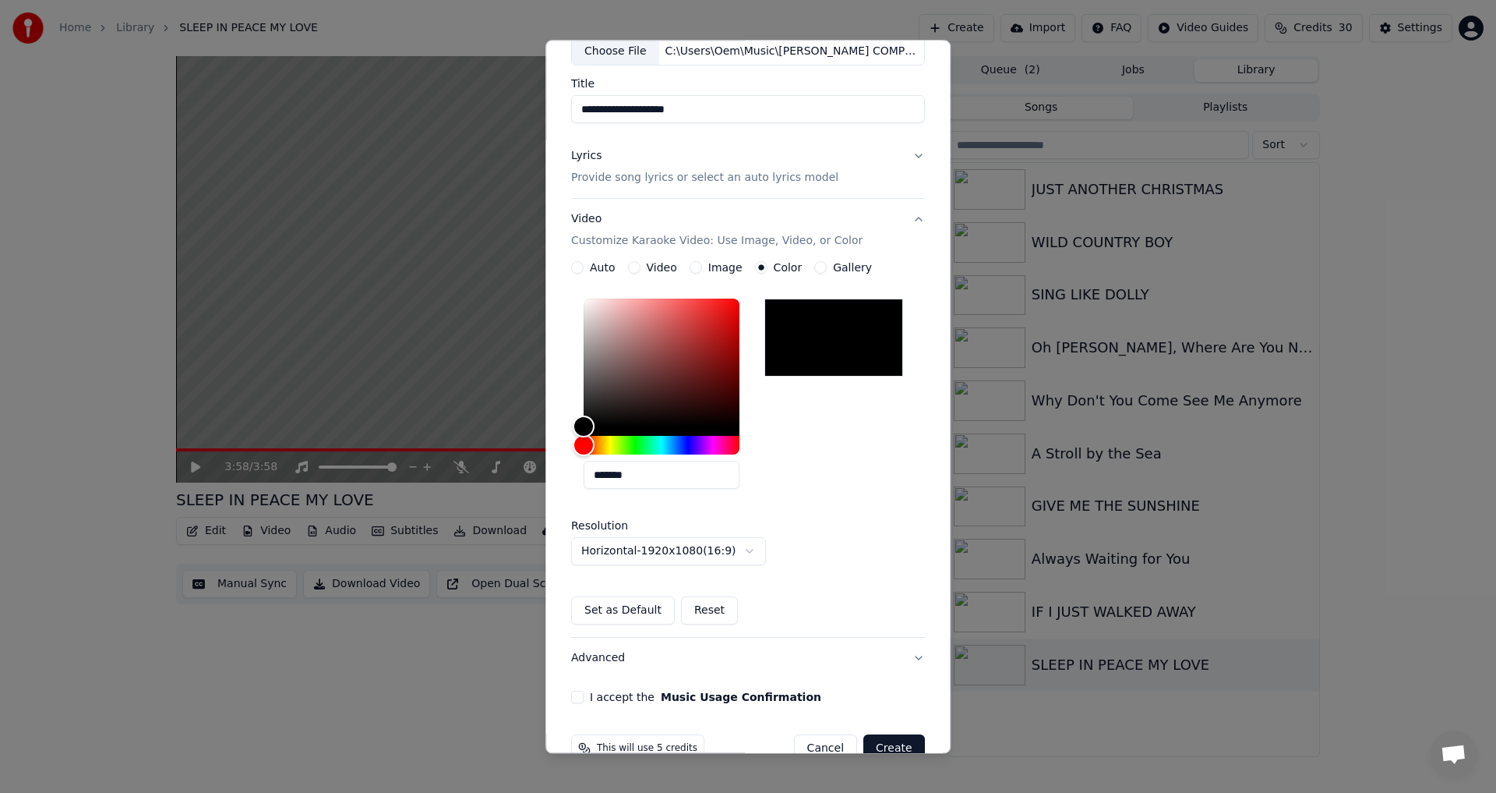
scroll to position [134, 0]
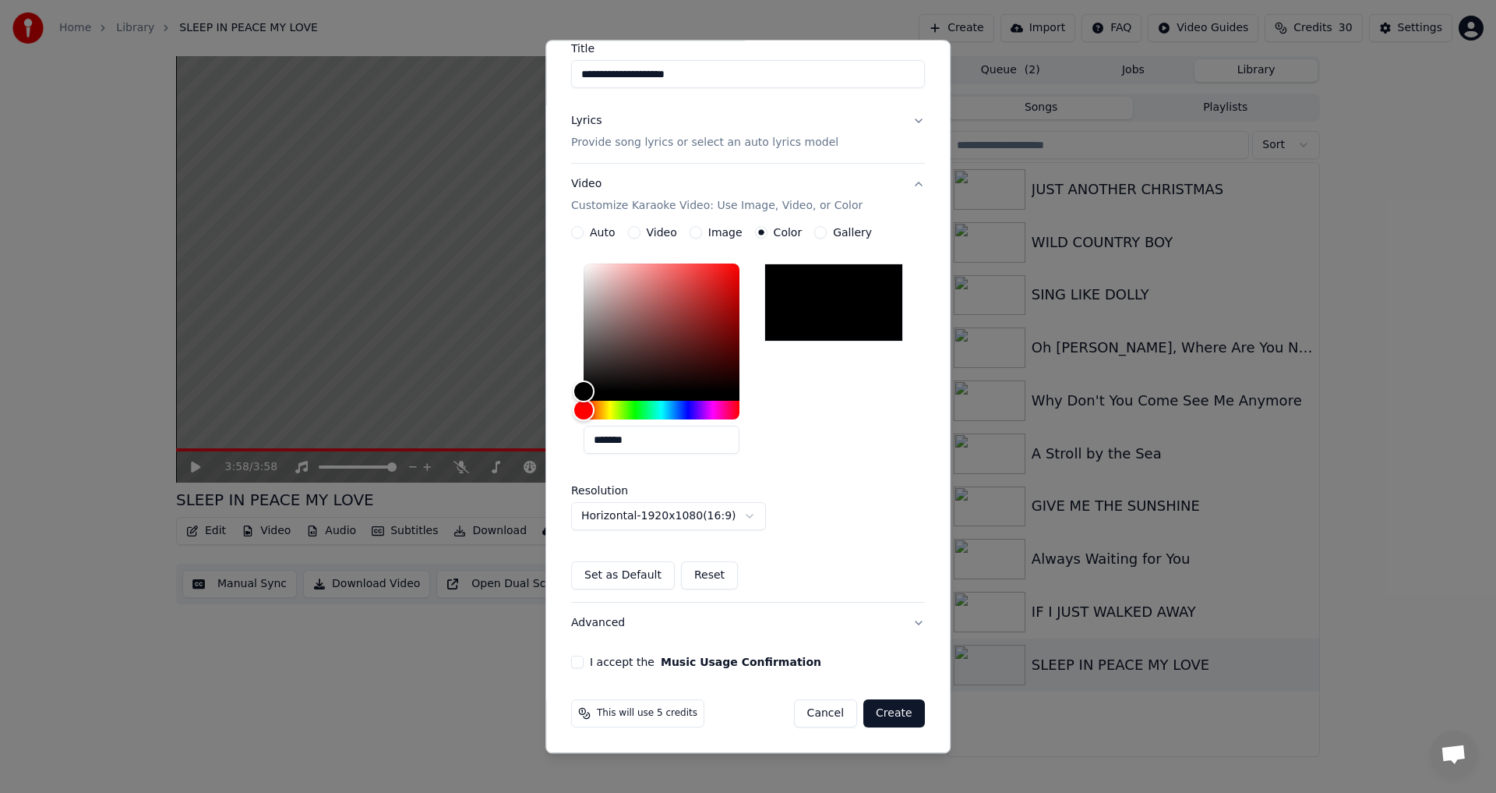
click at [577, 663] on button "I accept the Music Usage Confirmation" at bounding box center [577, 662] width 12 height 12
click at [872, 711] on button "Create" at bounding box center [894, 714] width 62 height 28
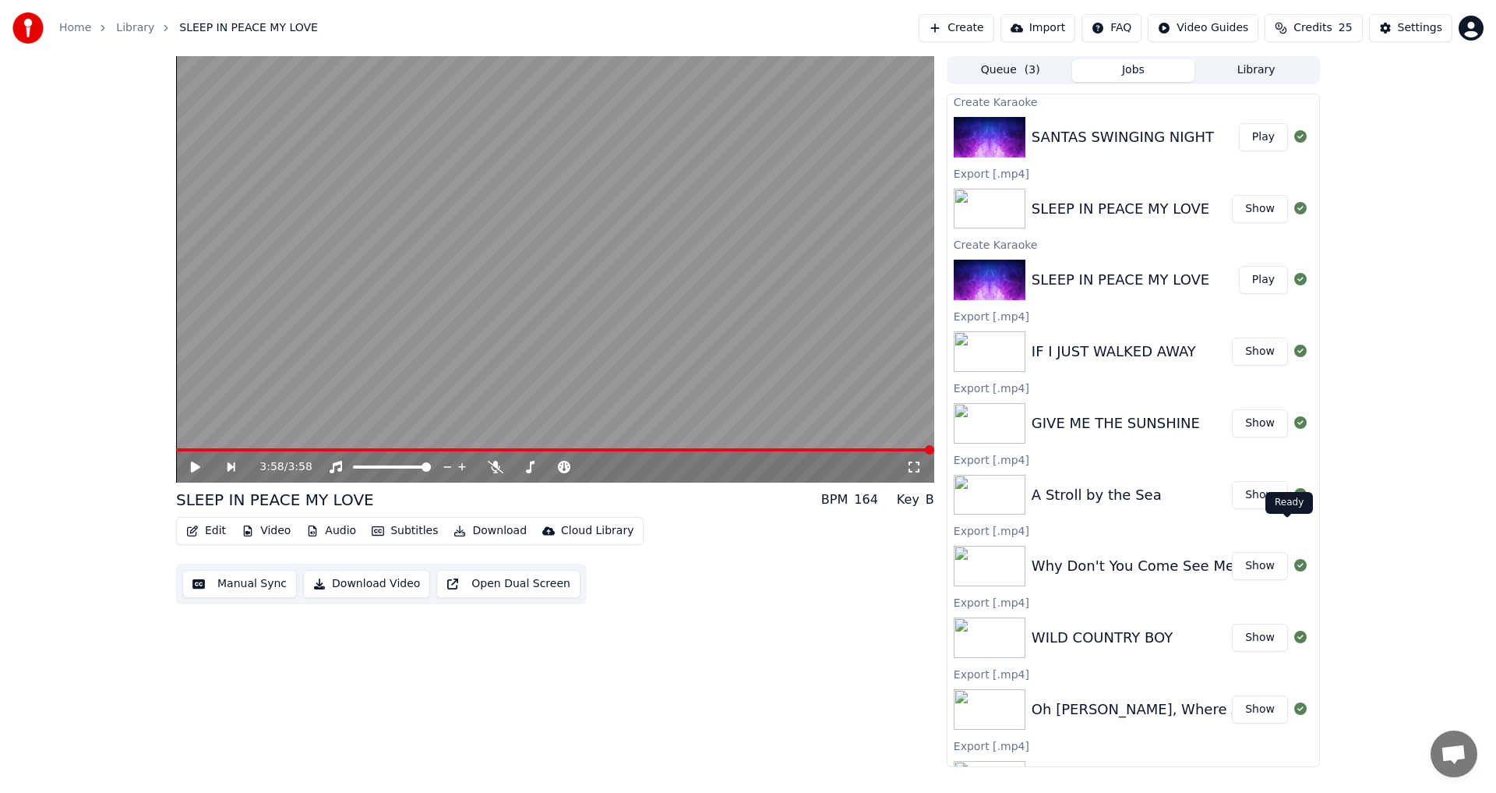
scroll to position [0, 0]
click at [1247, 137] on button "Play" at bounding box center [1263, 139] width 49 height 28
click at [351, 585] on button "Download Video" at bounding box center [366, 584] width 127 height 28
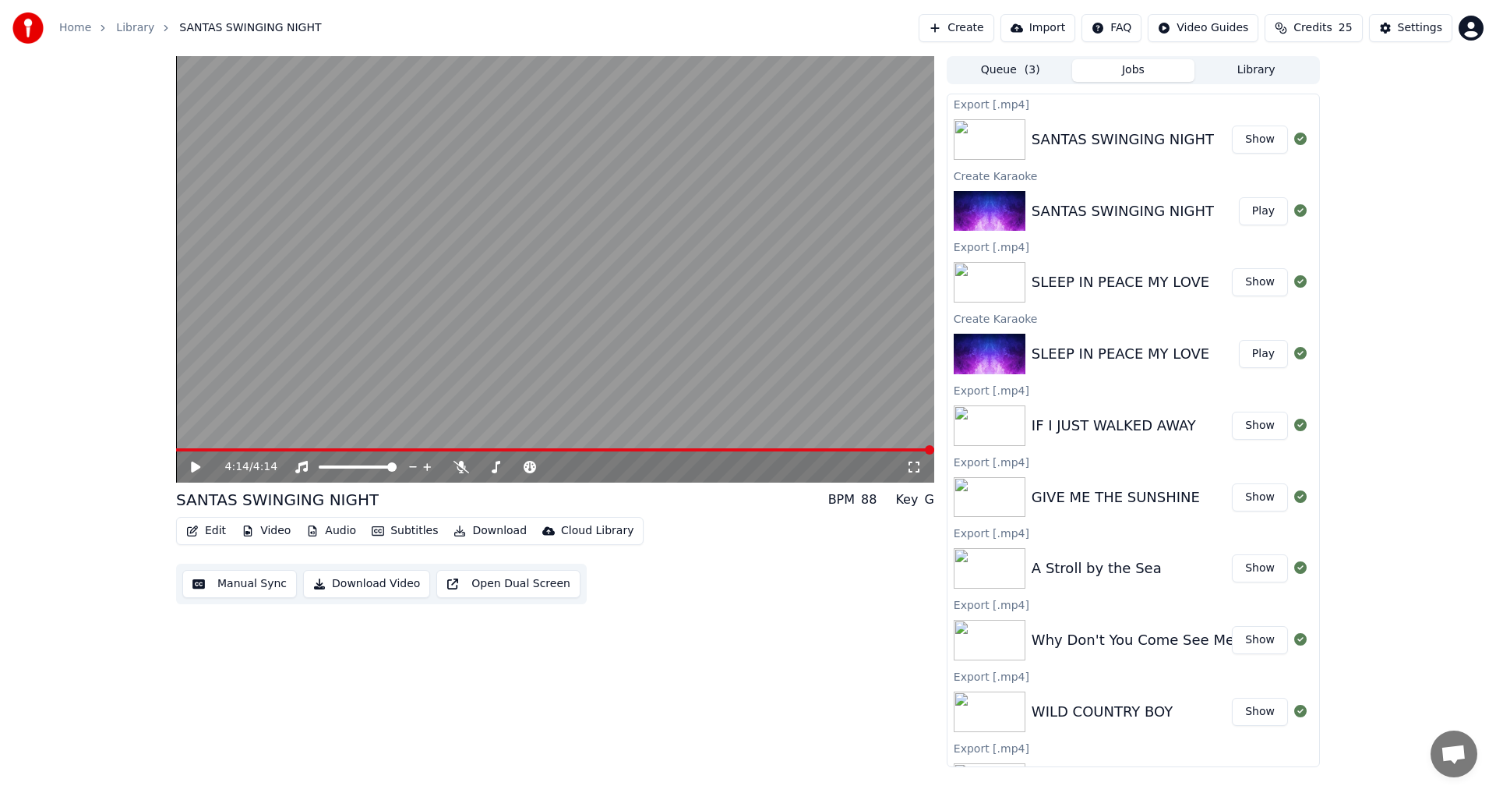
click at [1253, 142] on button "Show" at bounding box center [1260, 139] width 56 height 28
click at [1242, 72] on button "Library" at bounding box center [1256, 70] width 123 height 23
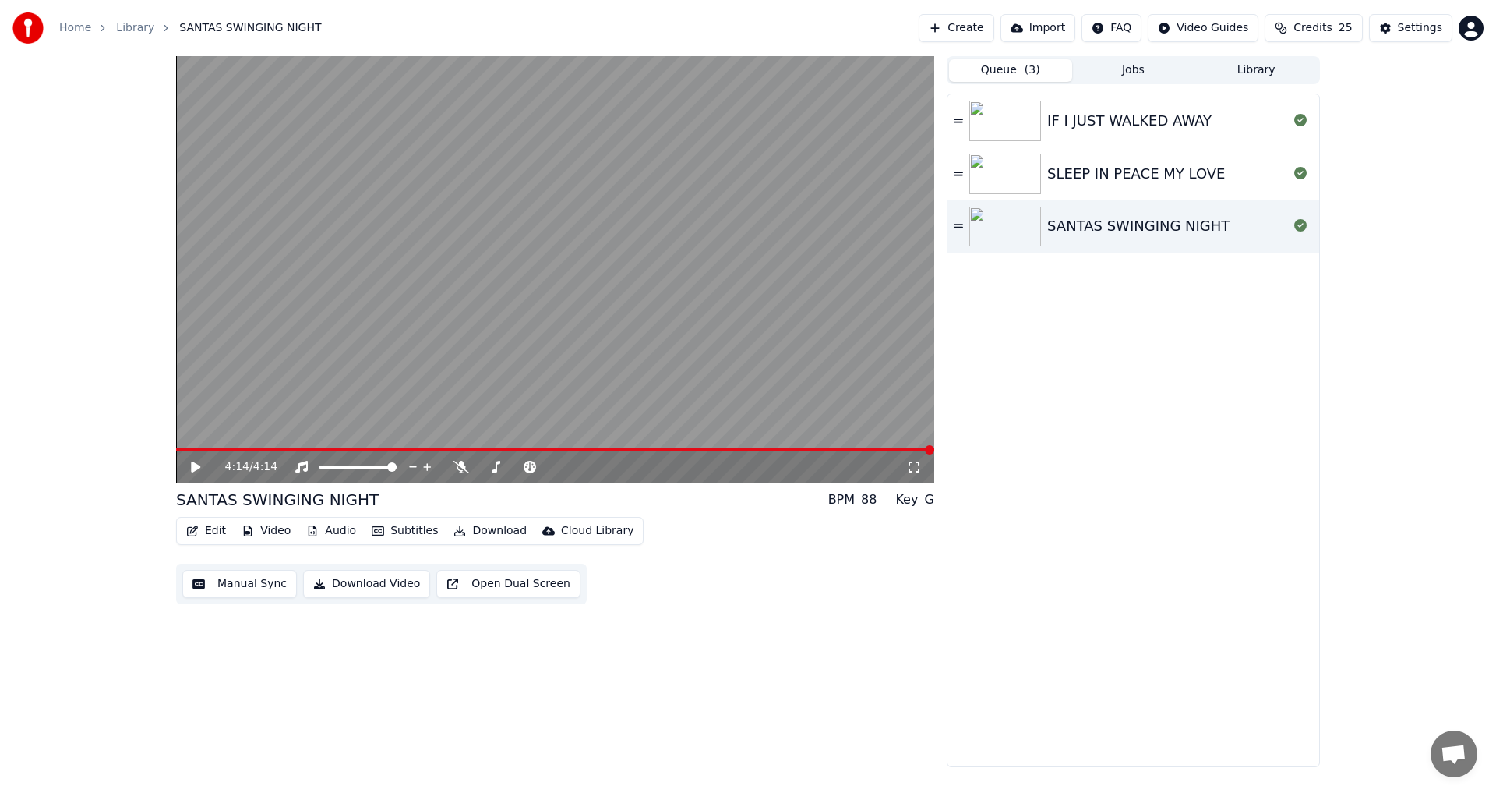
click at [997, 70] on button "Queue ( 3 )" at bounding box center [1010, 70] width 123 height 23
click at [984, 31] on button "Create" at bounding box center [957, 28] width 76 height 28
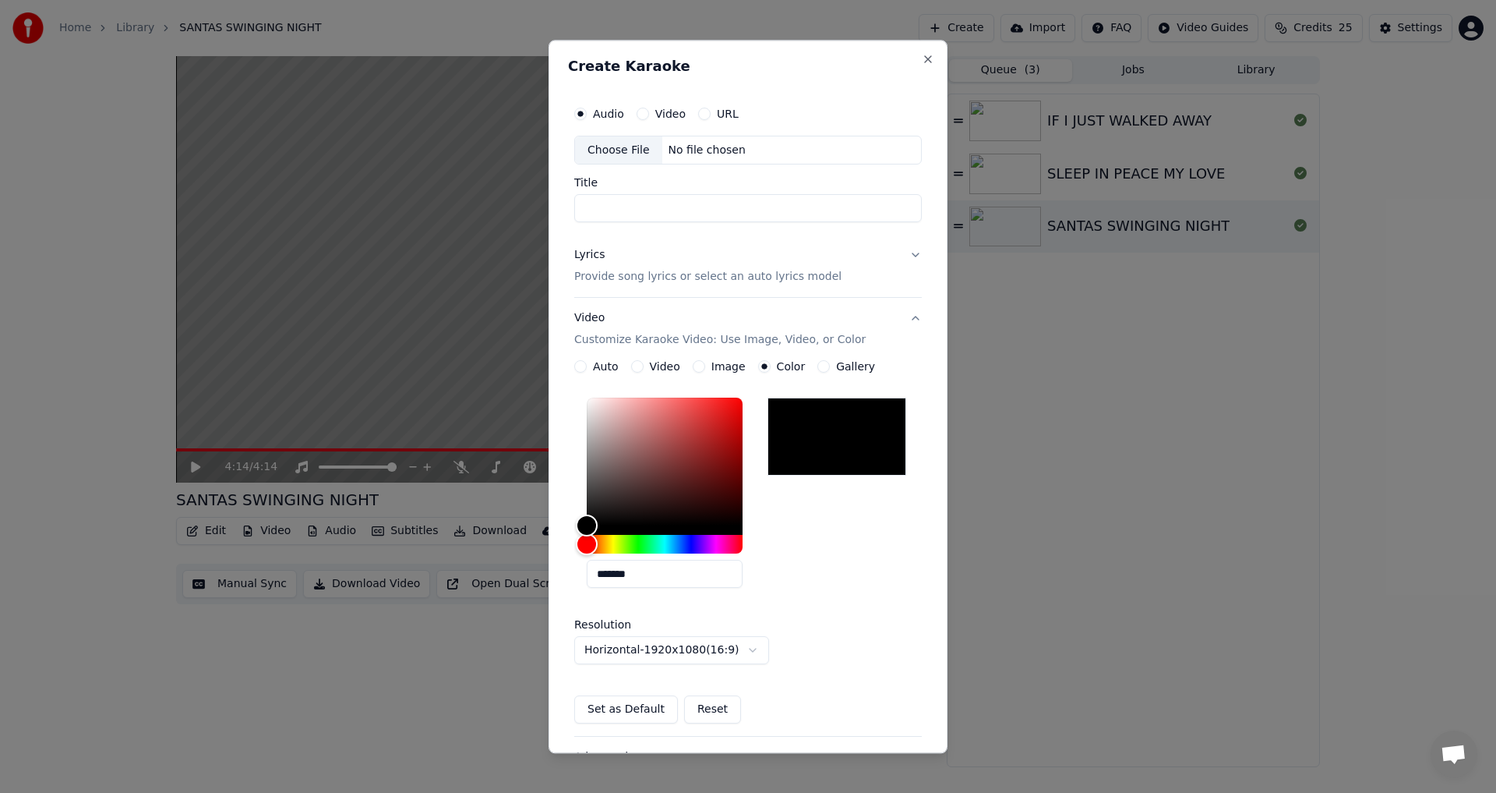
click at [601, 110] on label "Audio" at bounding box center [608, 113] width 31 height 11
click at [587, 110] on button "Audio" at bounding box center [580, 114] width 12 height 12
click at [606, 149] on div "Choose File" at bounding box center [618, 150] width 87 height 28
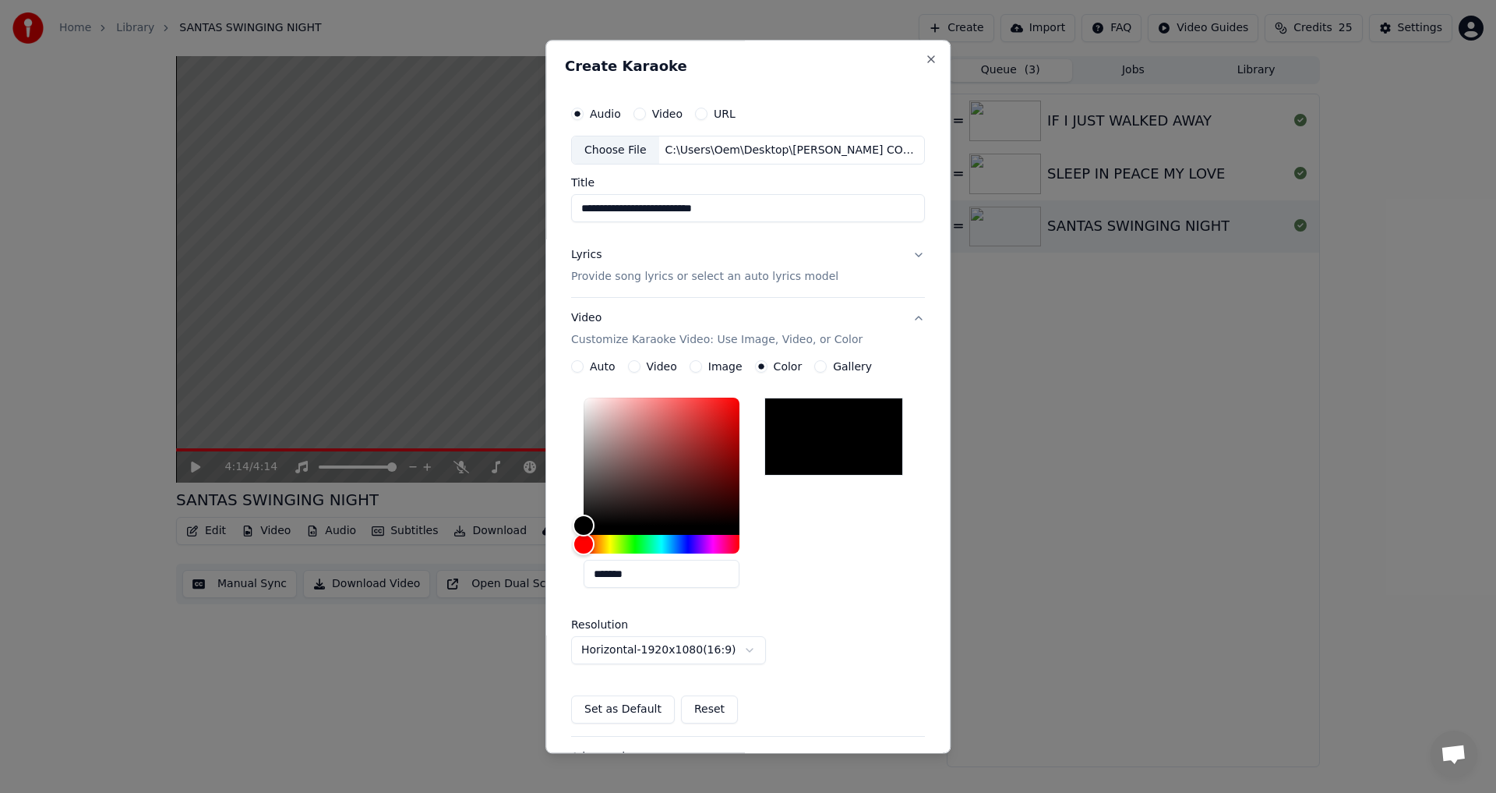
type input "**********"
click at [908, 253] on button "Lyrics Provide song lyrics or select an auto lyrics model" at bounding box center [748, 266] width 354 height 62
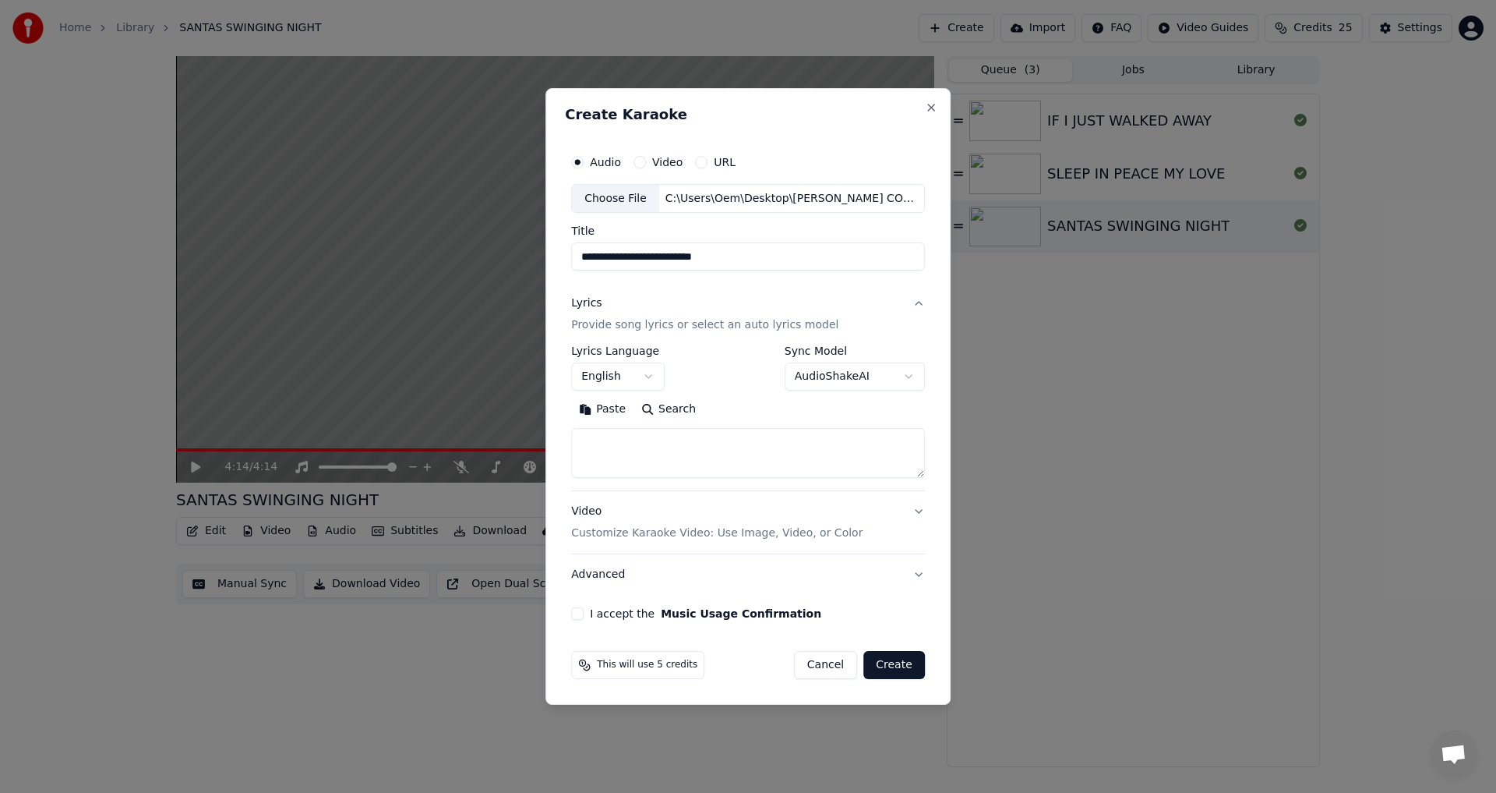
click at [606, 408] on button "Paste" at bounding box center [602, 409] width 62 height 25
click at [591, 512] on div "Video Customize Karaoke Video: Use Image, Video, or Color" at bounding box center [716, 522] width 291 height 37
type textarea "**********"
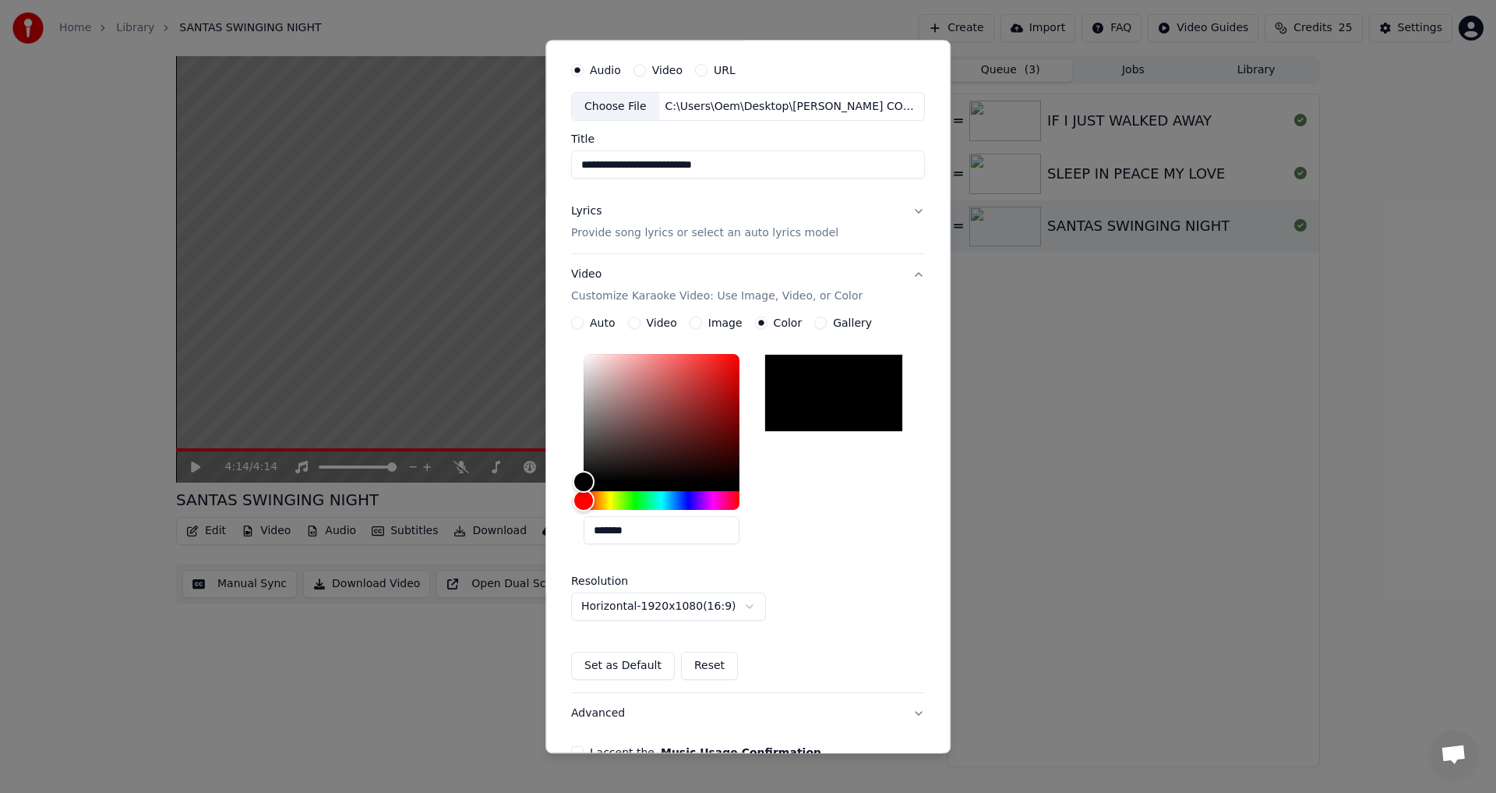
scroll to position [134, 0]
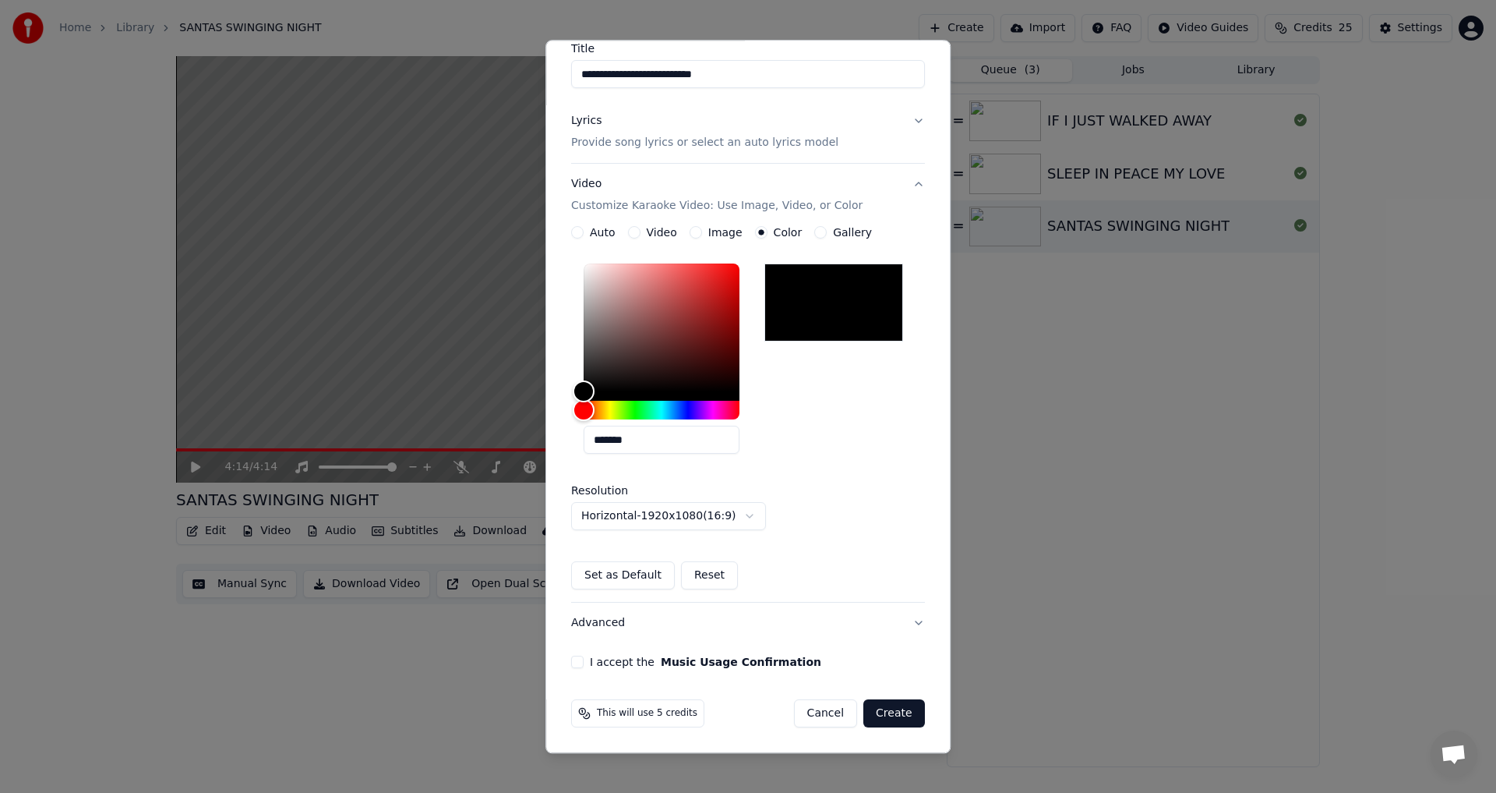
click at [571, 662] on button "I accept the Music Usage Confirmation" at bounding box center [577, 662] width 12 height 12
click at [891, 713] on button "Create" at bounding box center [894, 714] width 62 height 28
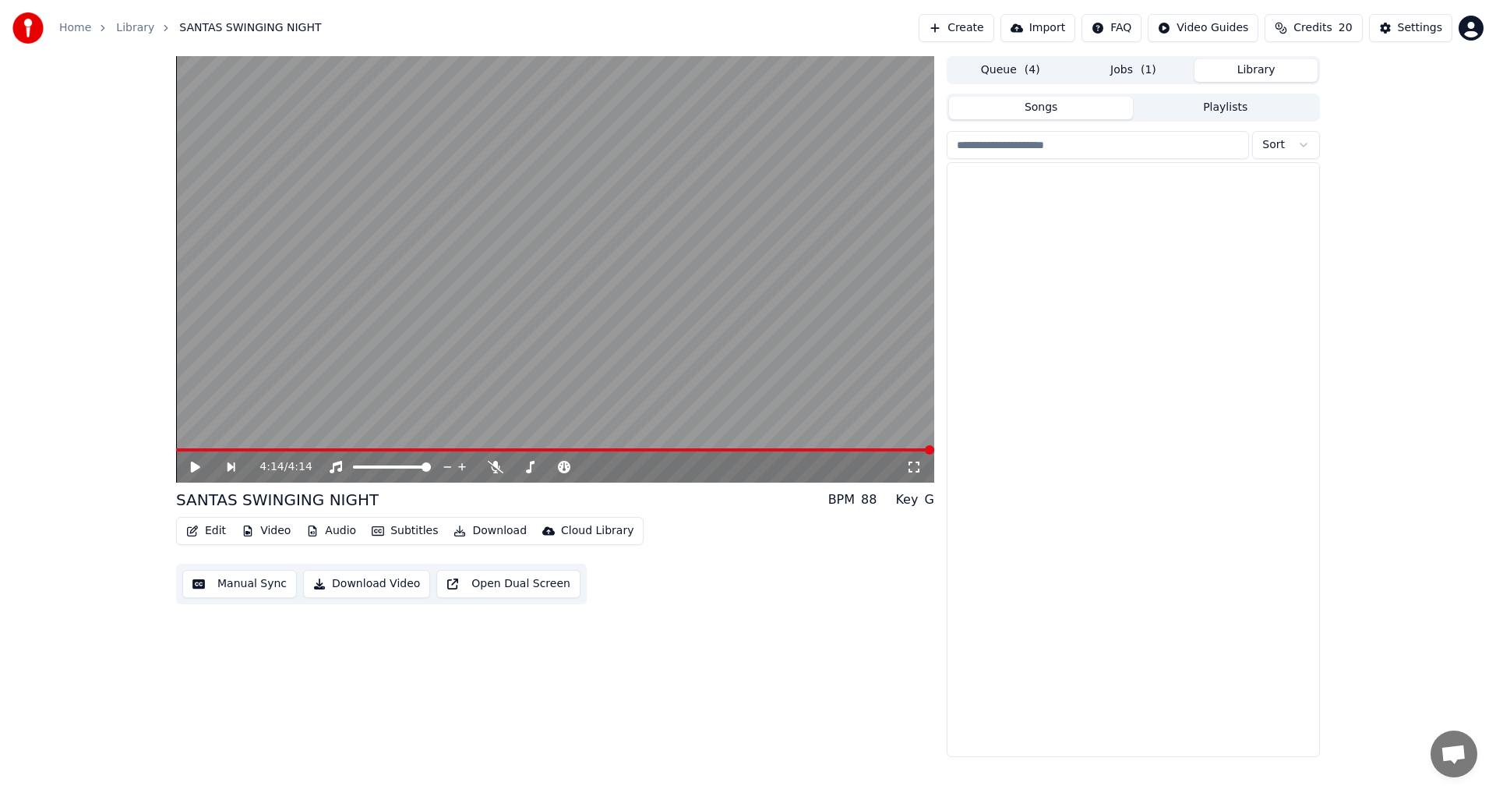
click at [1292, 72] on button "Library" at bounding box center [1256, 70] width 123 height 23
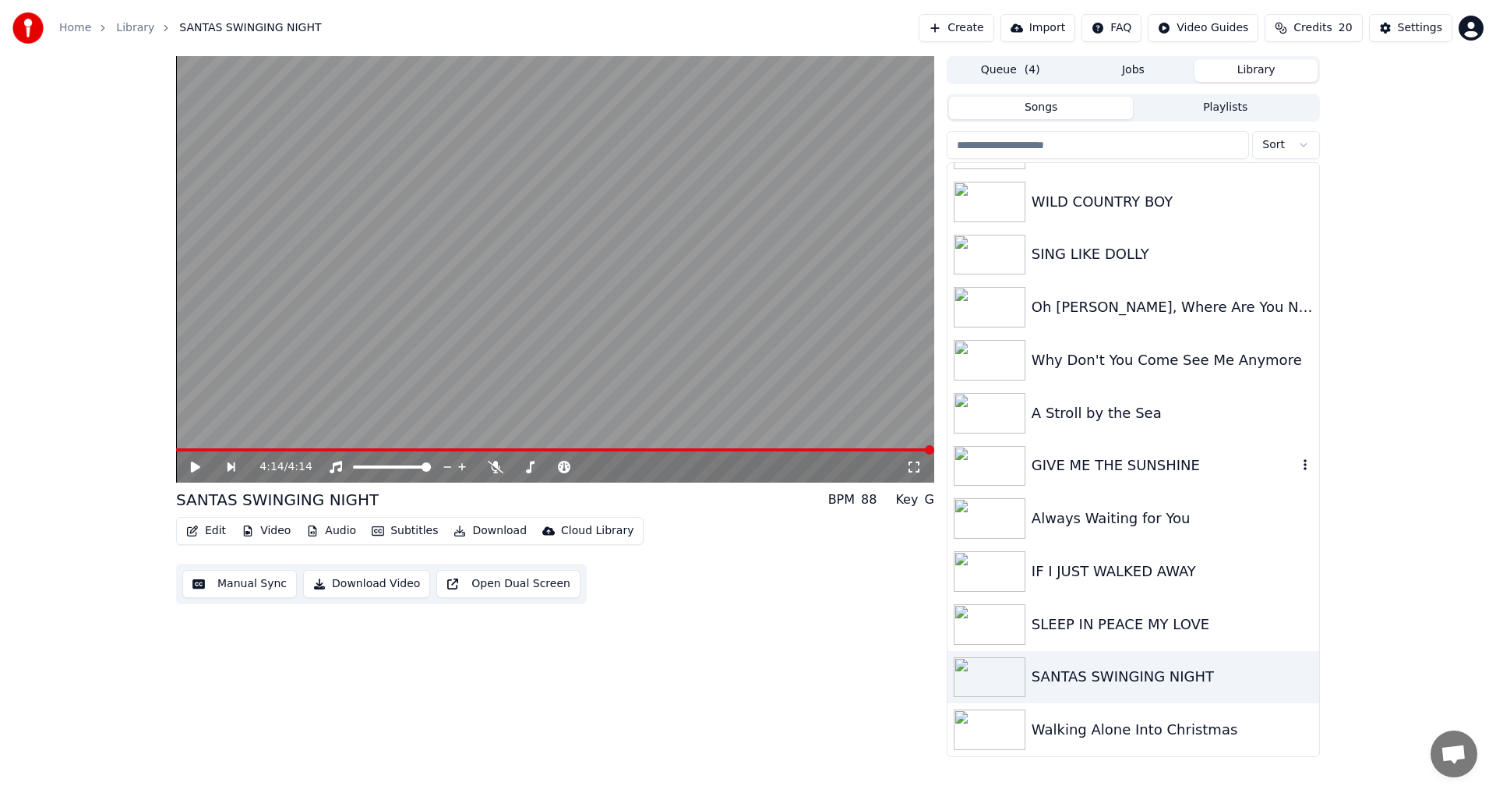
scroll to position [0, 0]
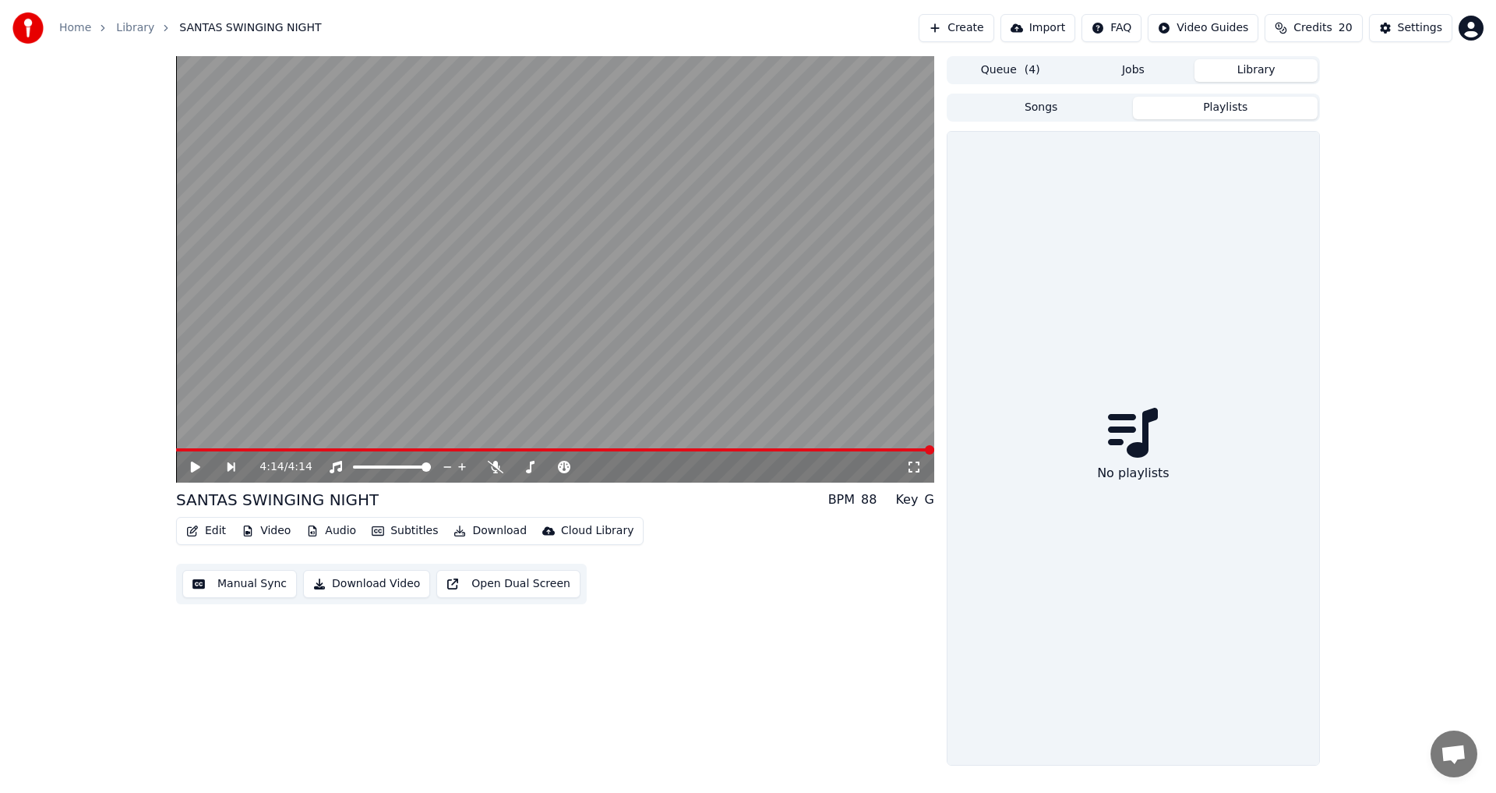
click at [1255, 106] on button "Playlists" at bounding box center [1225, 108] width 185 height 23
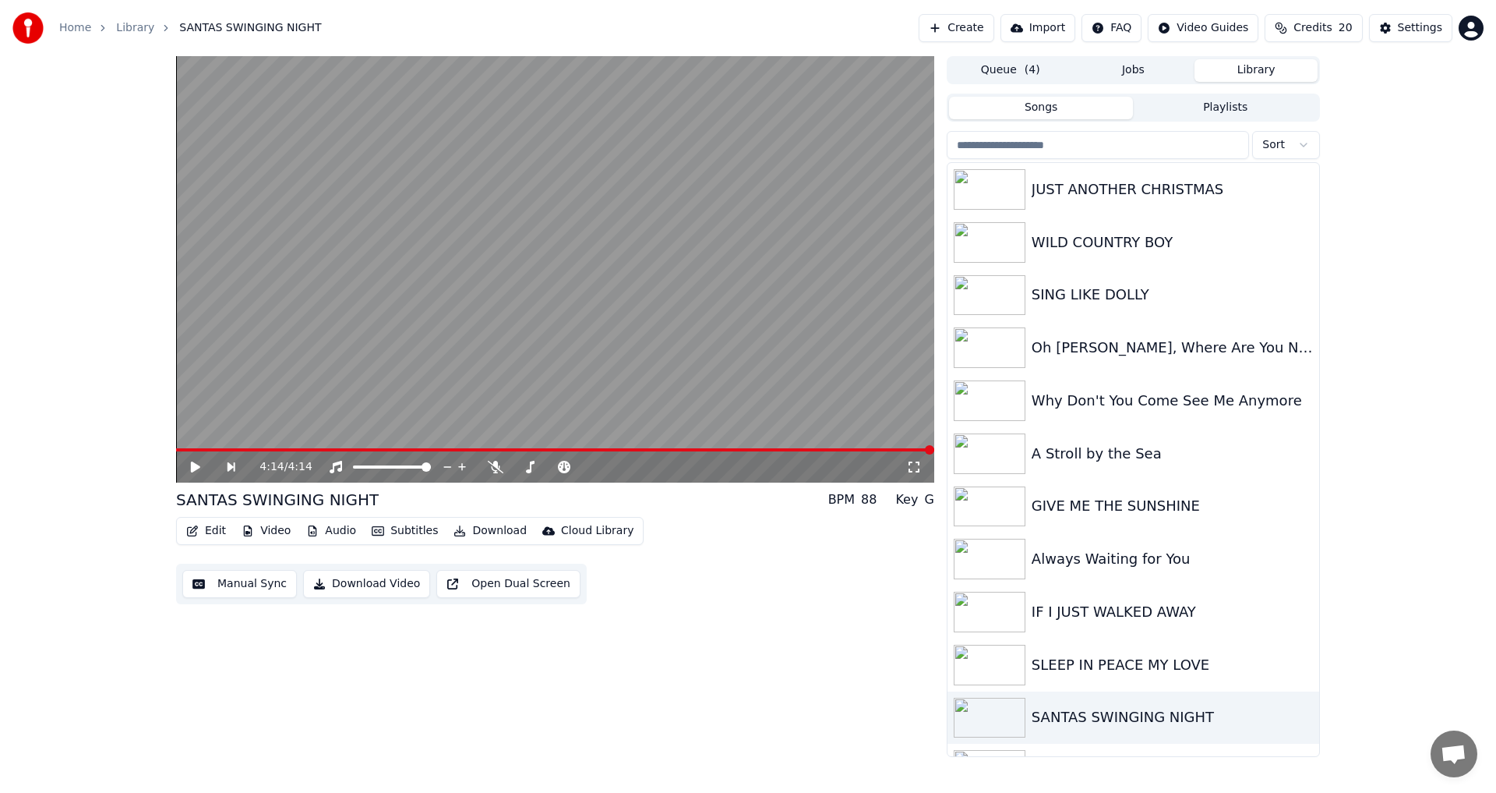
click at [1033, 105] on button "Songs" at bounding box center [1041, 108] width 185 height 23
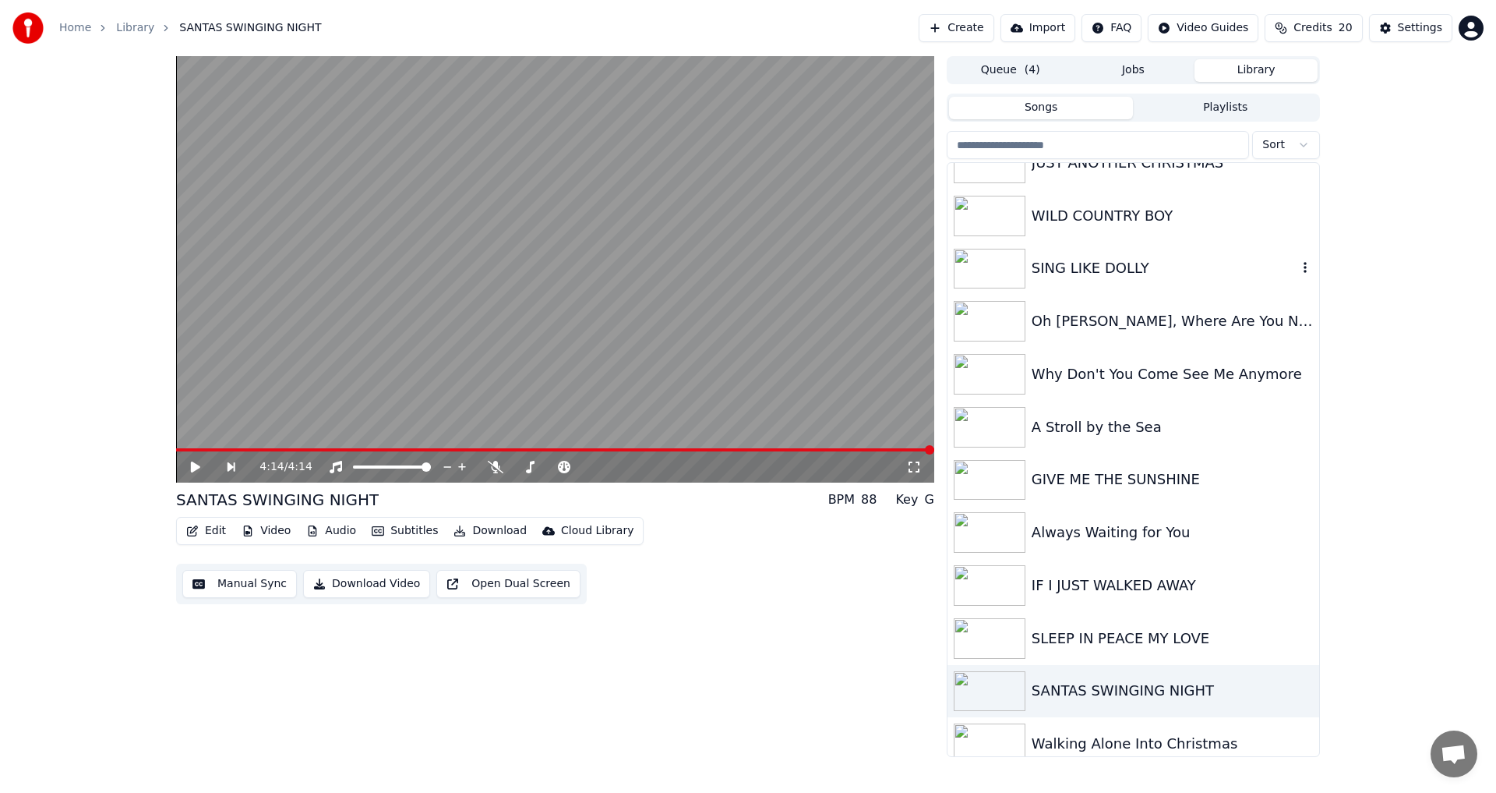
scroll to position [41, 0]
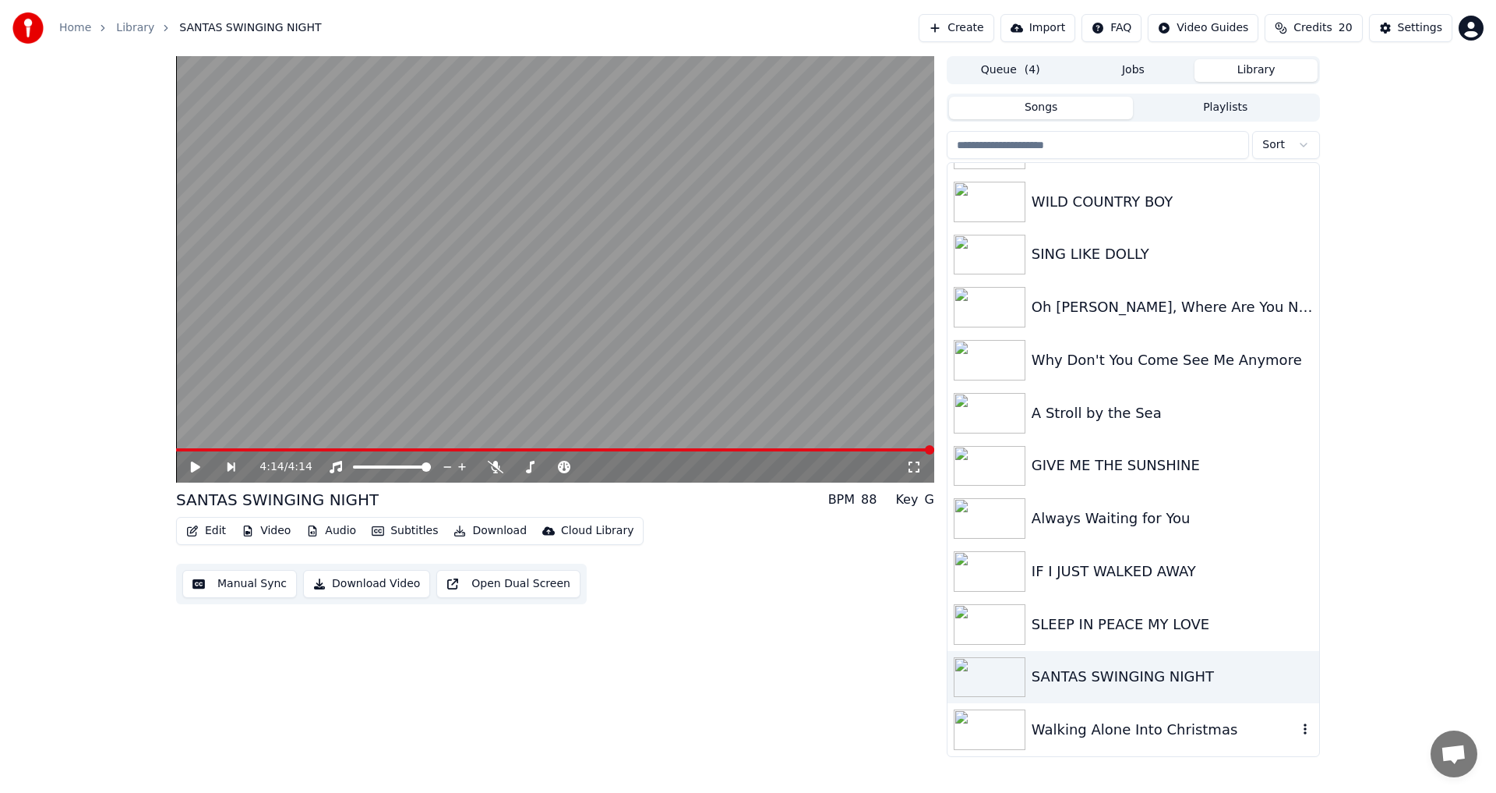
click at [976, 736] on img at bounding box center [990, 729] width 72 height 41
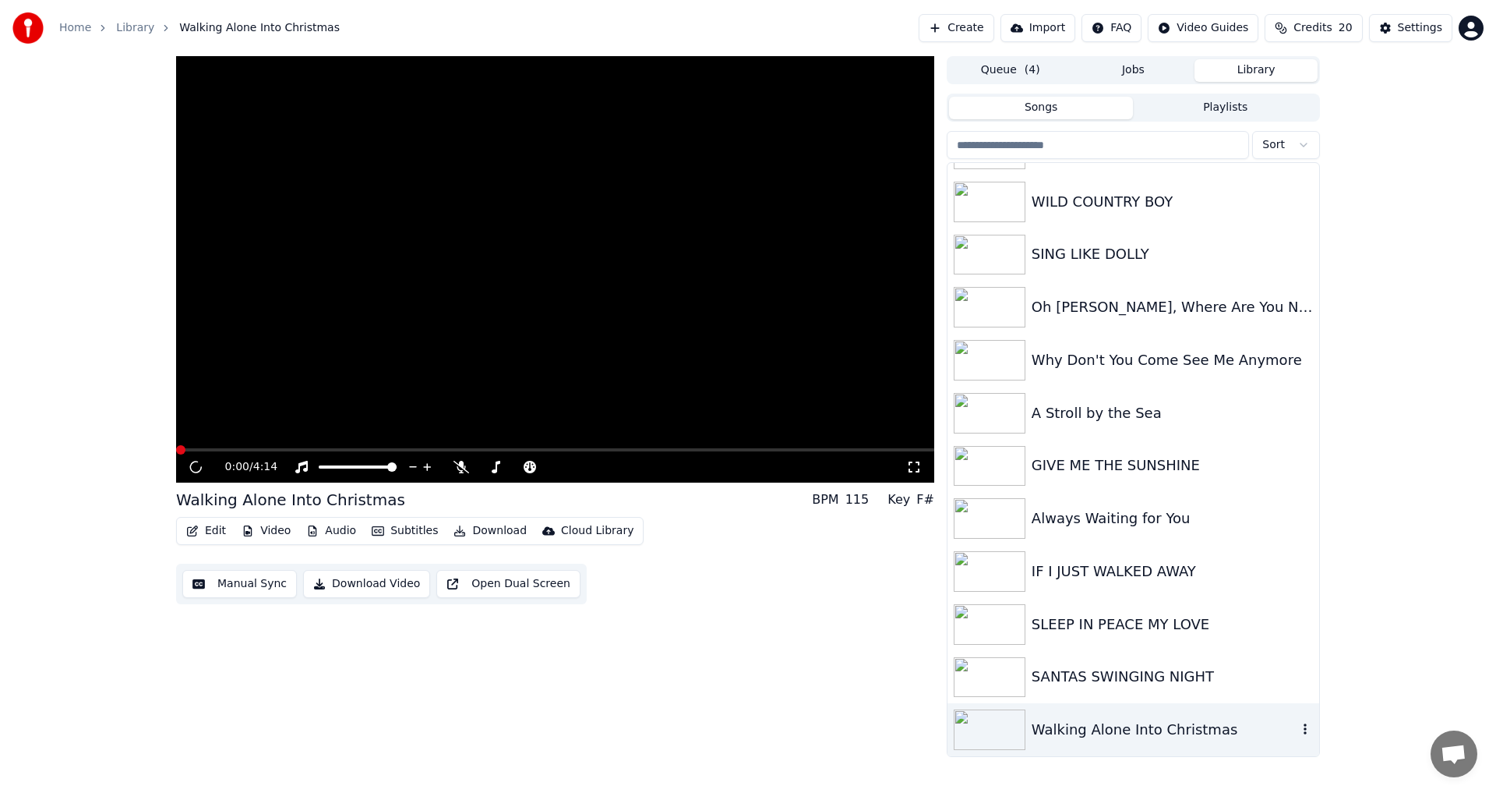
click at [976, 736] on img at bounding box center [990, 729] width 72 height 41
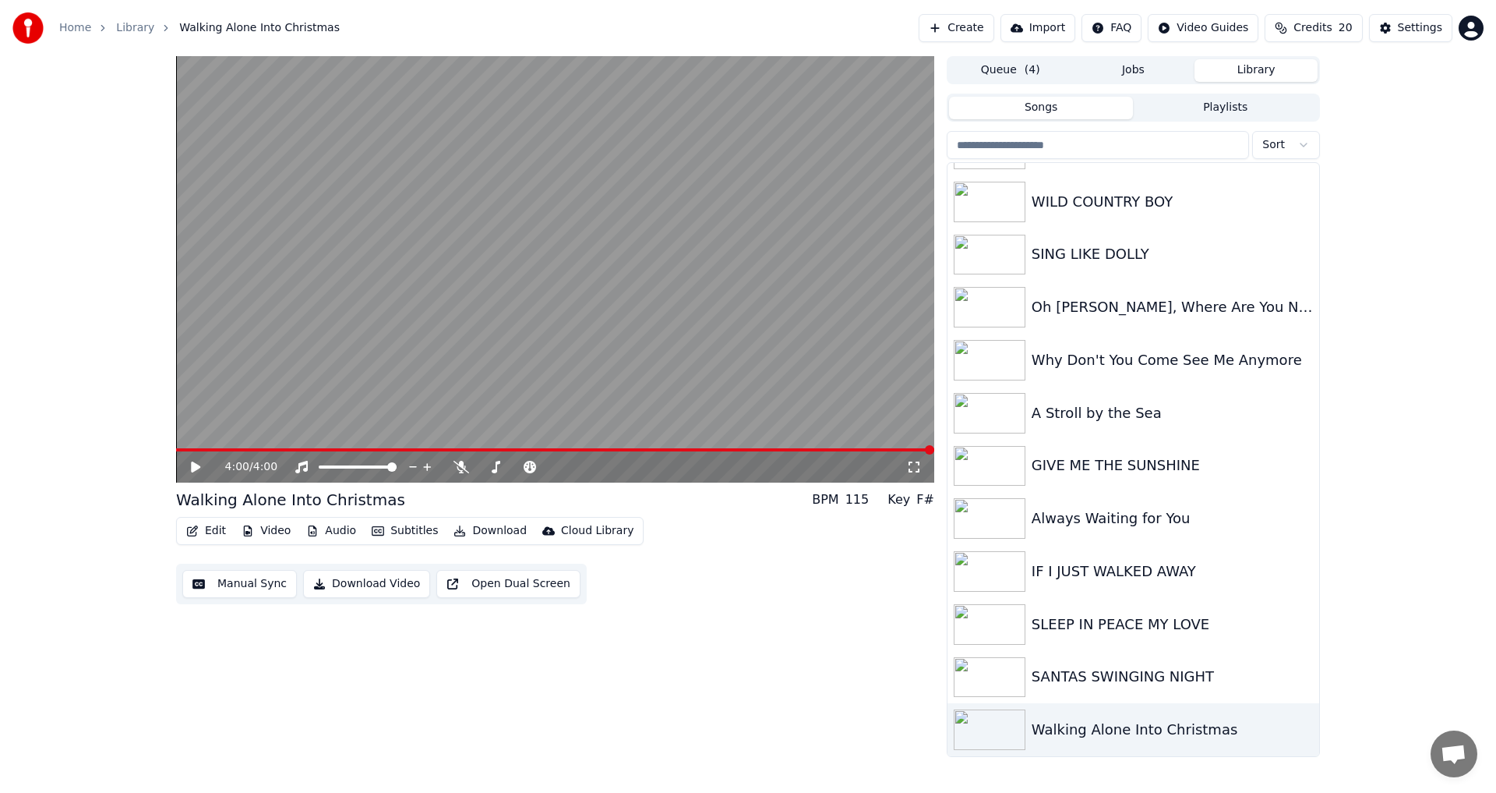
click at [368, 582] on button "Download Video" at bounding box center [366, 584] width 127 height 28
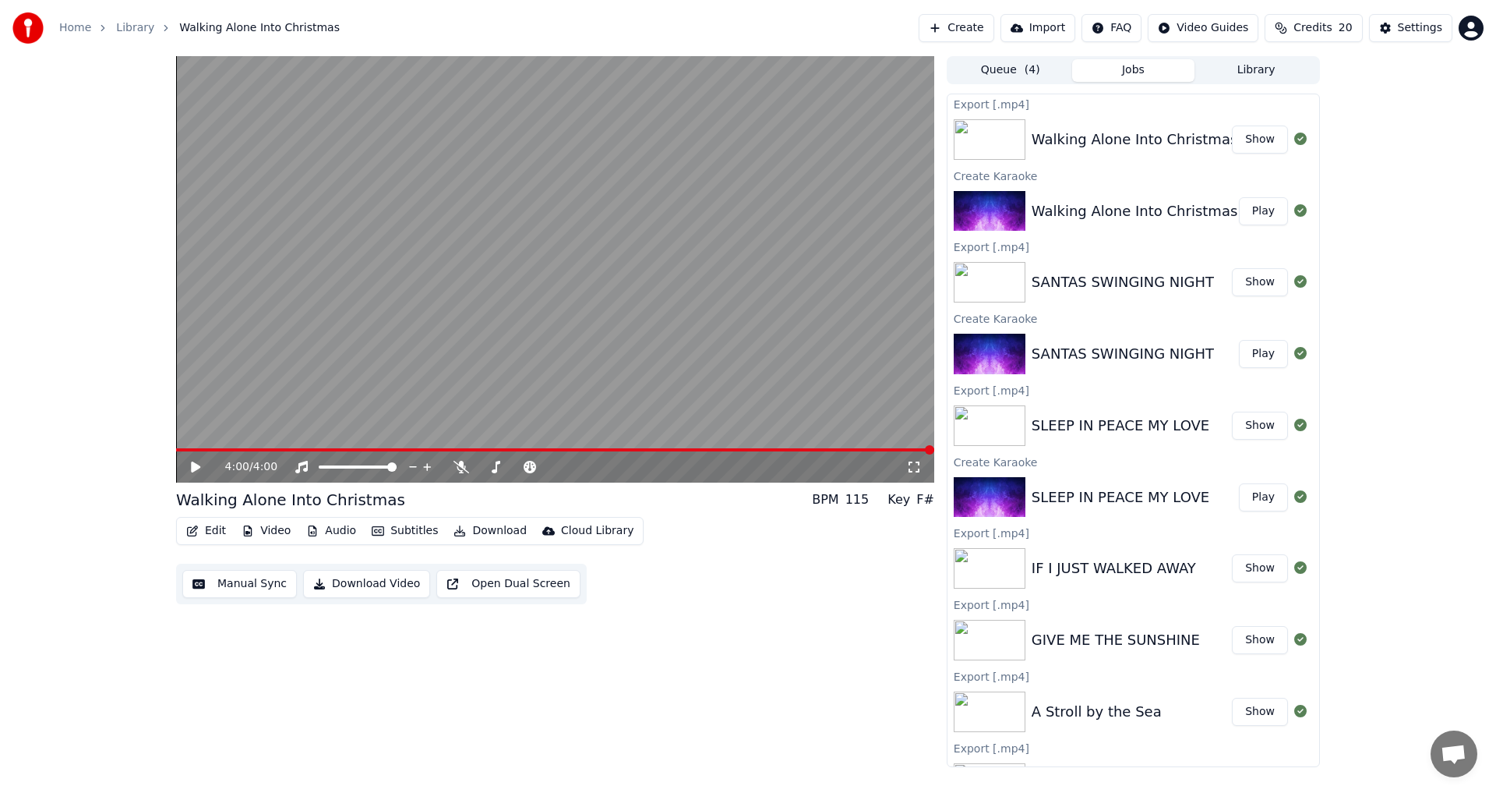
click at [1262, 68] on button "Library" at bounding box center [1256, 70] width 123 height 23
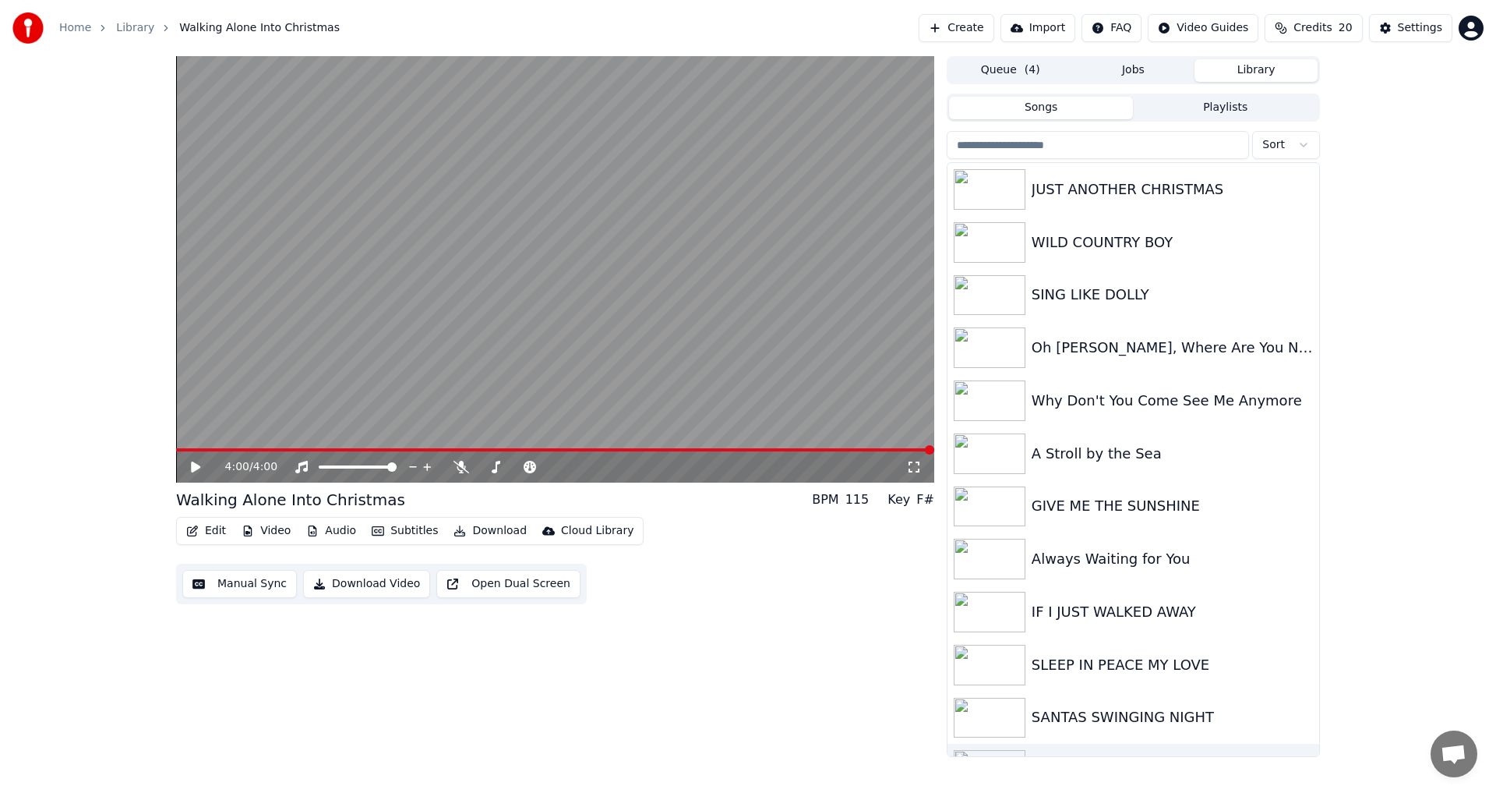
click at [973, 30] on button "Create" at bounding box center [957, 28] width 76 height 28
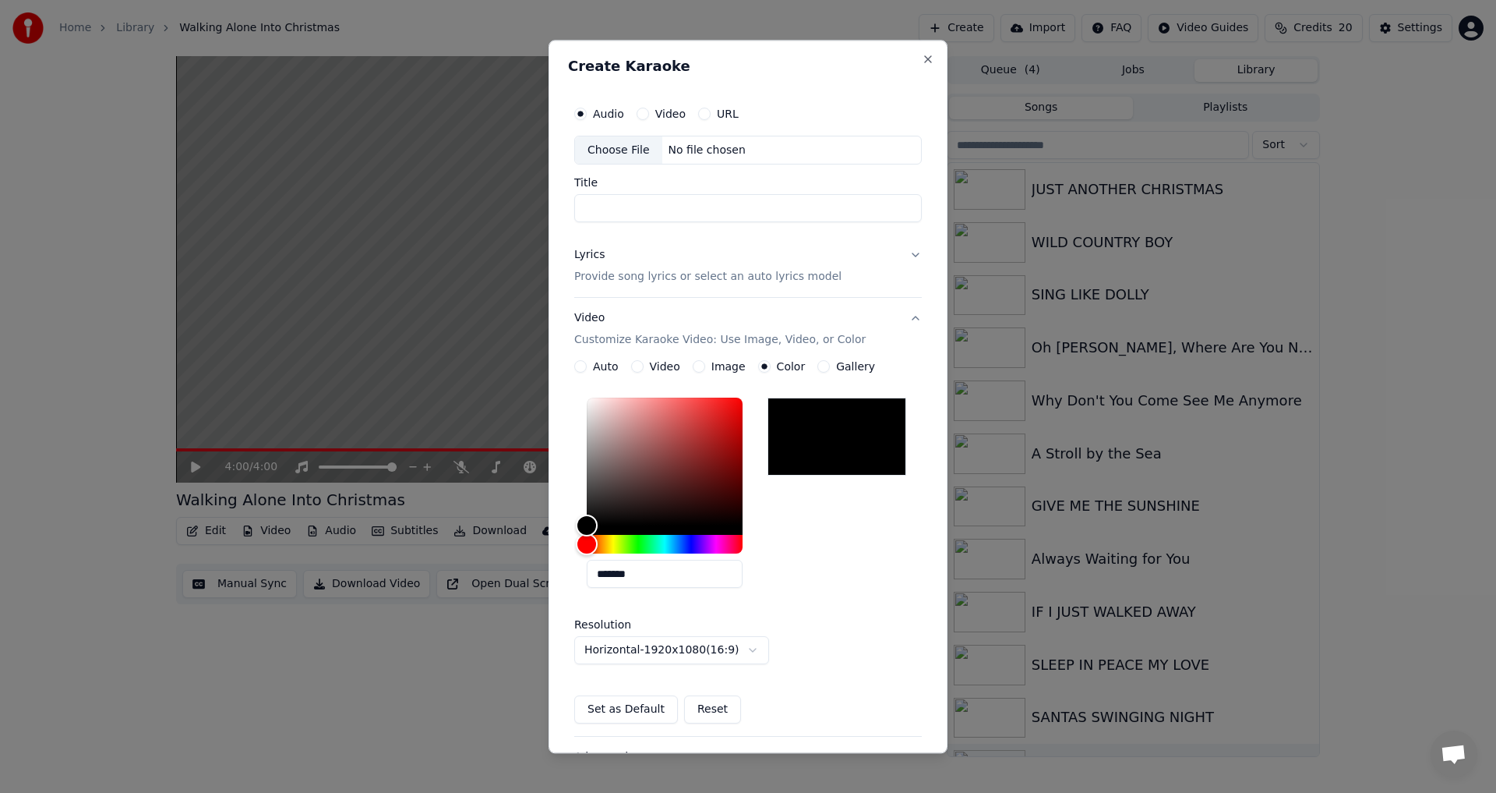
click at [616, 151] on div "Choose File" at bounding box center [618, 150] width 87 height 28
click at [617, 153] on div "Choose File" at bounding box center [618, 150] width 87 height 28
type input "**********"
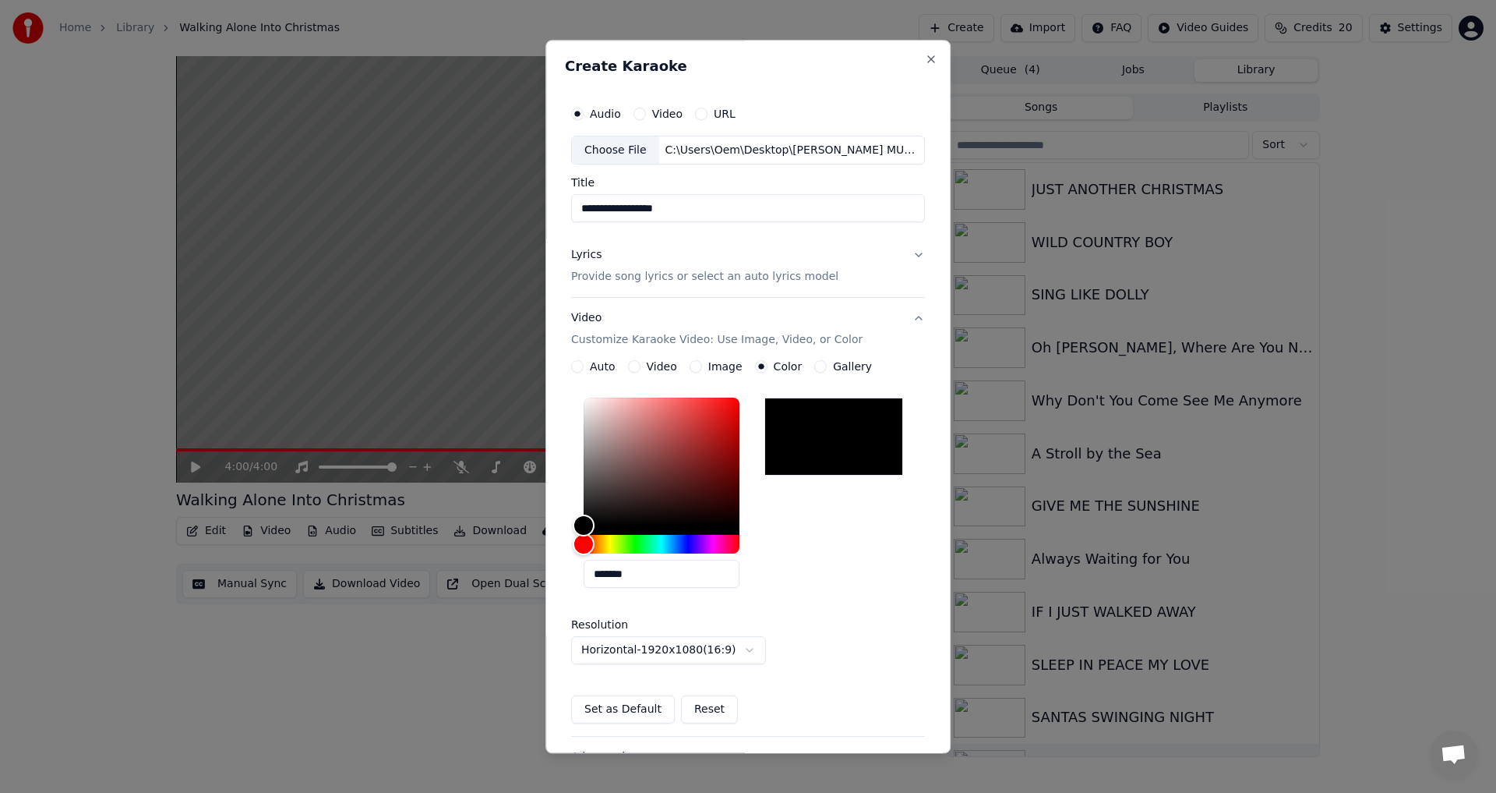
click at [907, 255] on button "Lyrics Provide song lyrics or select an auto lyrics model" at bounding box center [748, 266] width 354 height 62
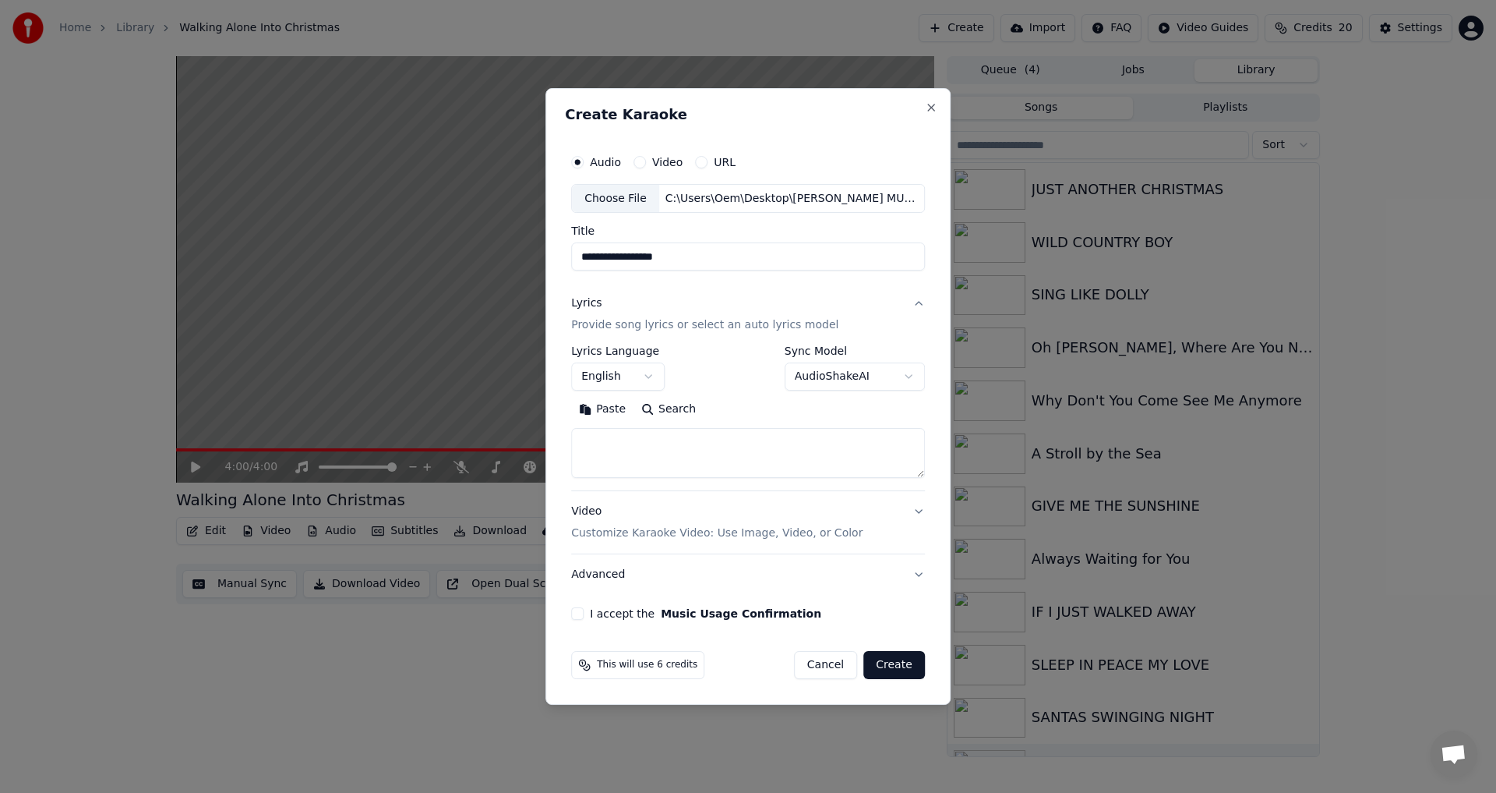
click at [609, 411] on button "Paste" at bounding box center [602, 409] width 62 height 25
click at [586, 512] on div "Video Customize Karaoke Video: Use Image, Video, or Color" at bounding box center [716, 522] width 291 height 37
type textarea "**********"
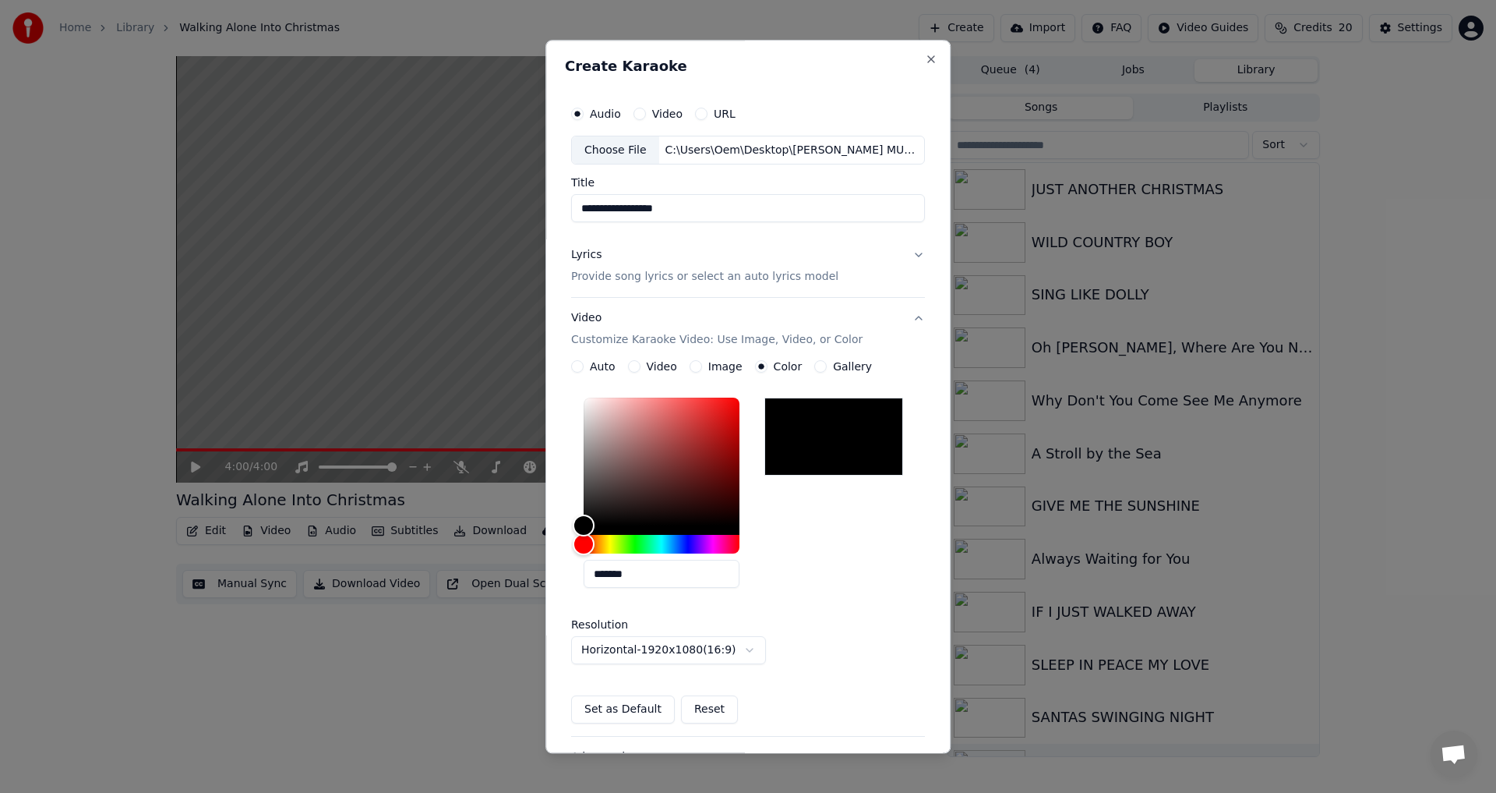
click at [814, 452] on div at bounding box center [833, 437] width 139 height 78
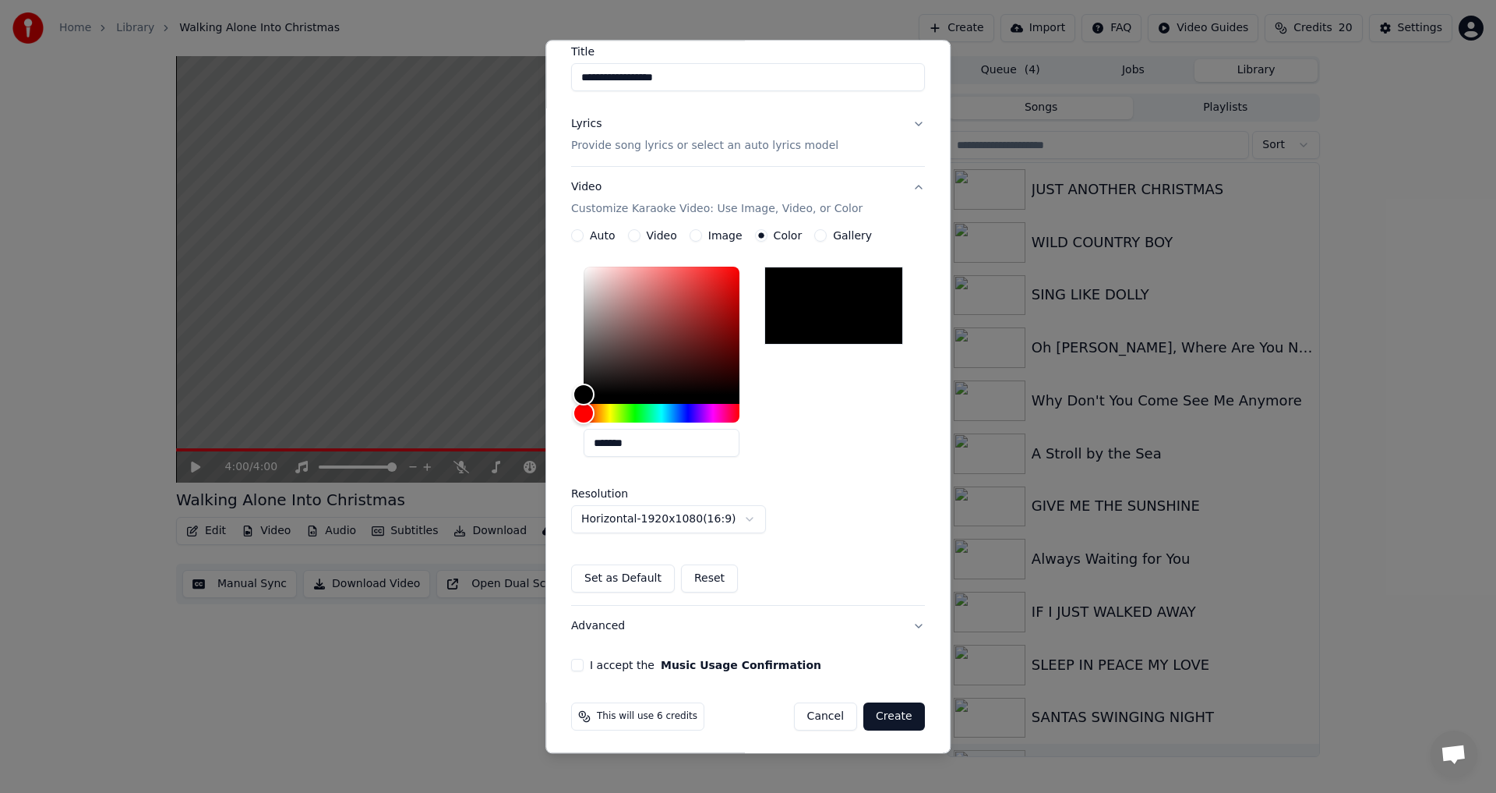
scroll to position [134, 0]
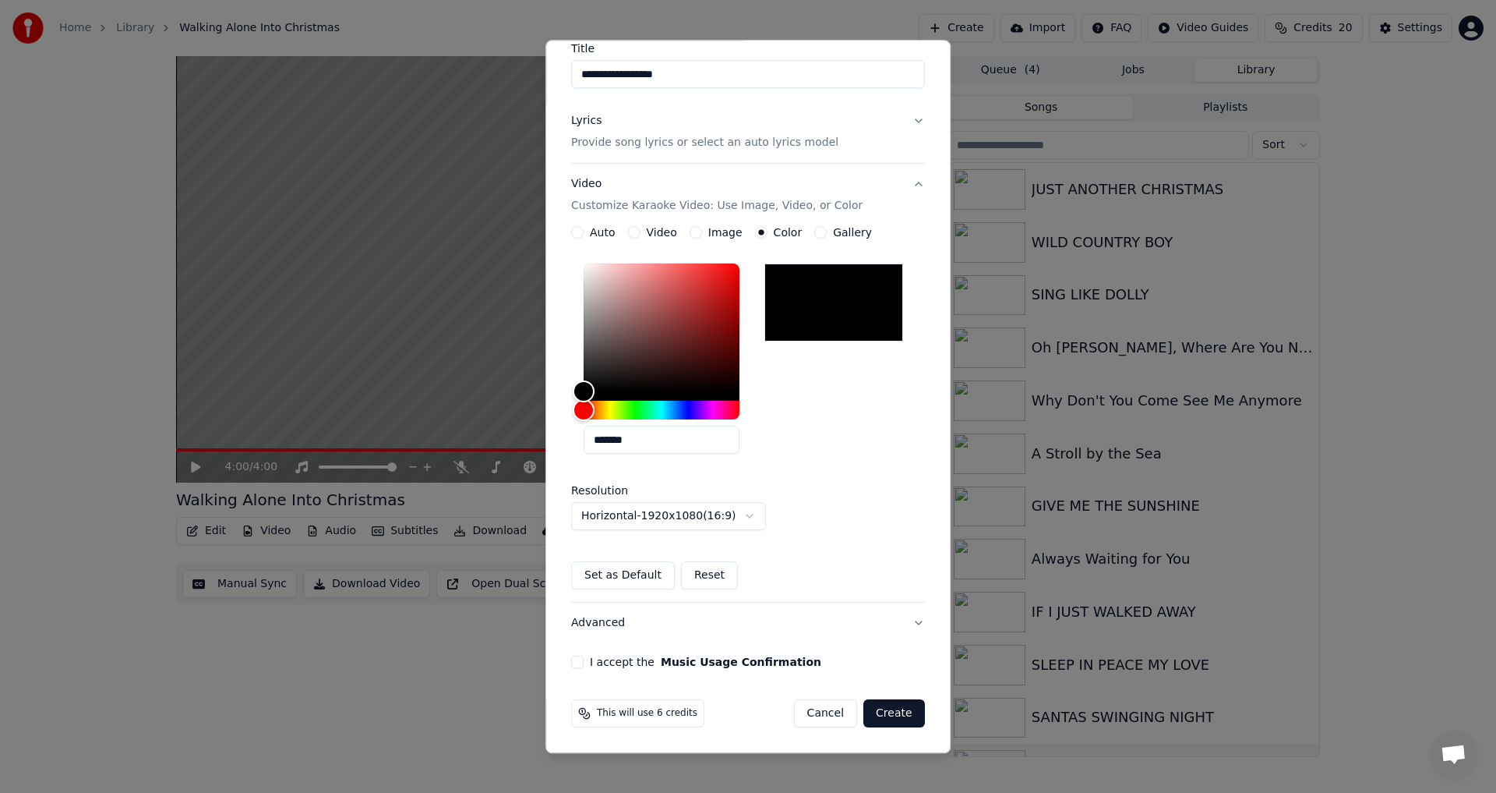
click at [575, 661] on button "I accept the Music Usage Confirmation" at bounding box center [577, 662] width 12 height 12
click at [892, 705] on button "Create" at bounding box center [894, 714] width 62 height 28
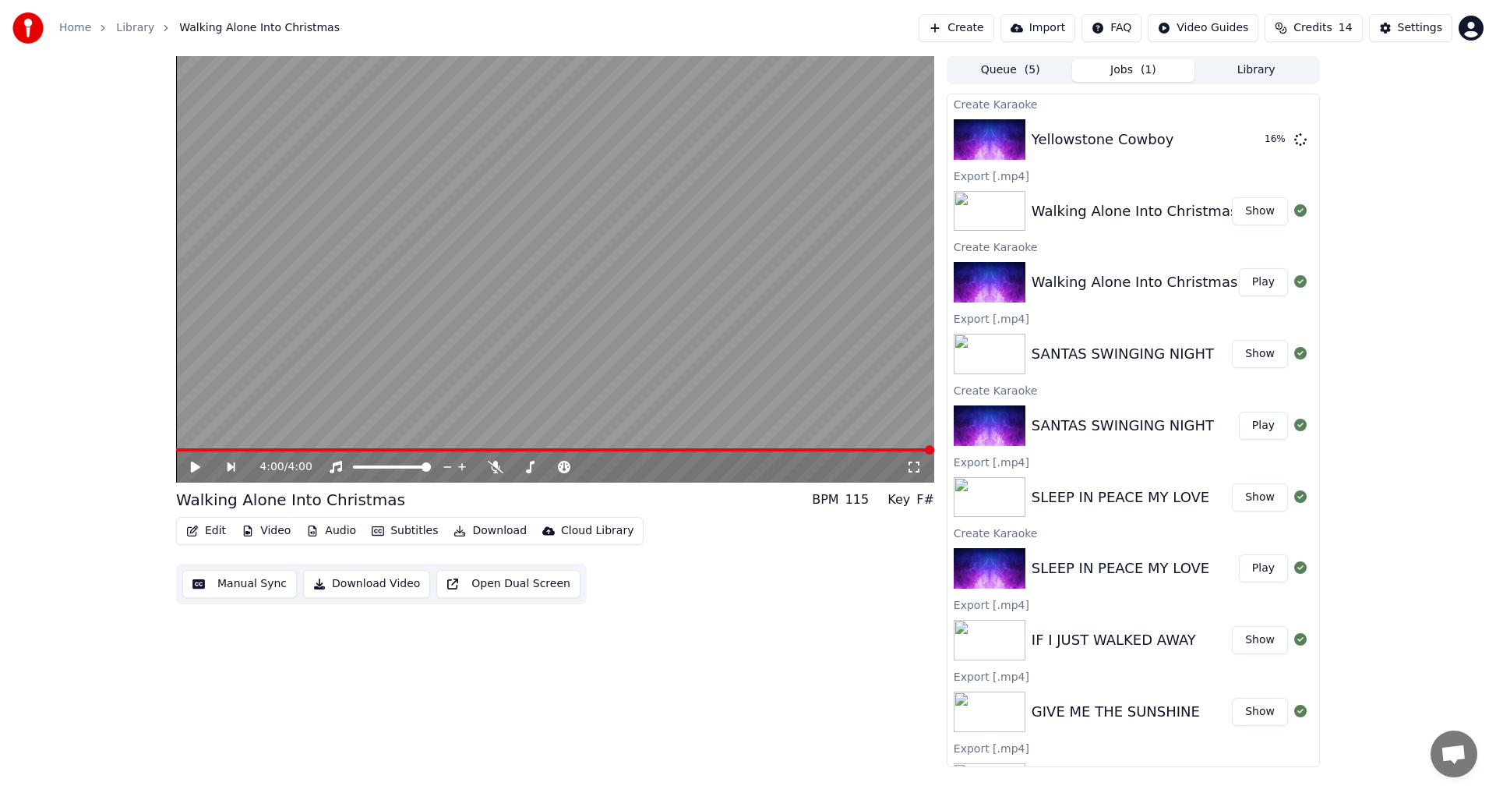
click at [1000, 70] on button "Queue ( 5 )" at bounding box center [1010, 70] width 123 height 23
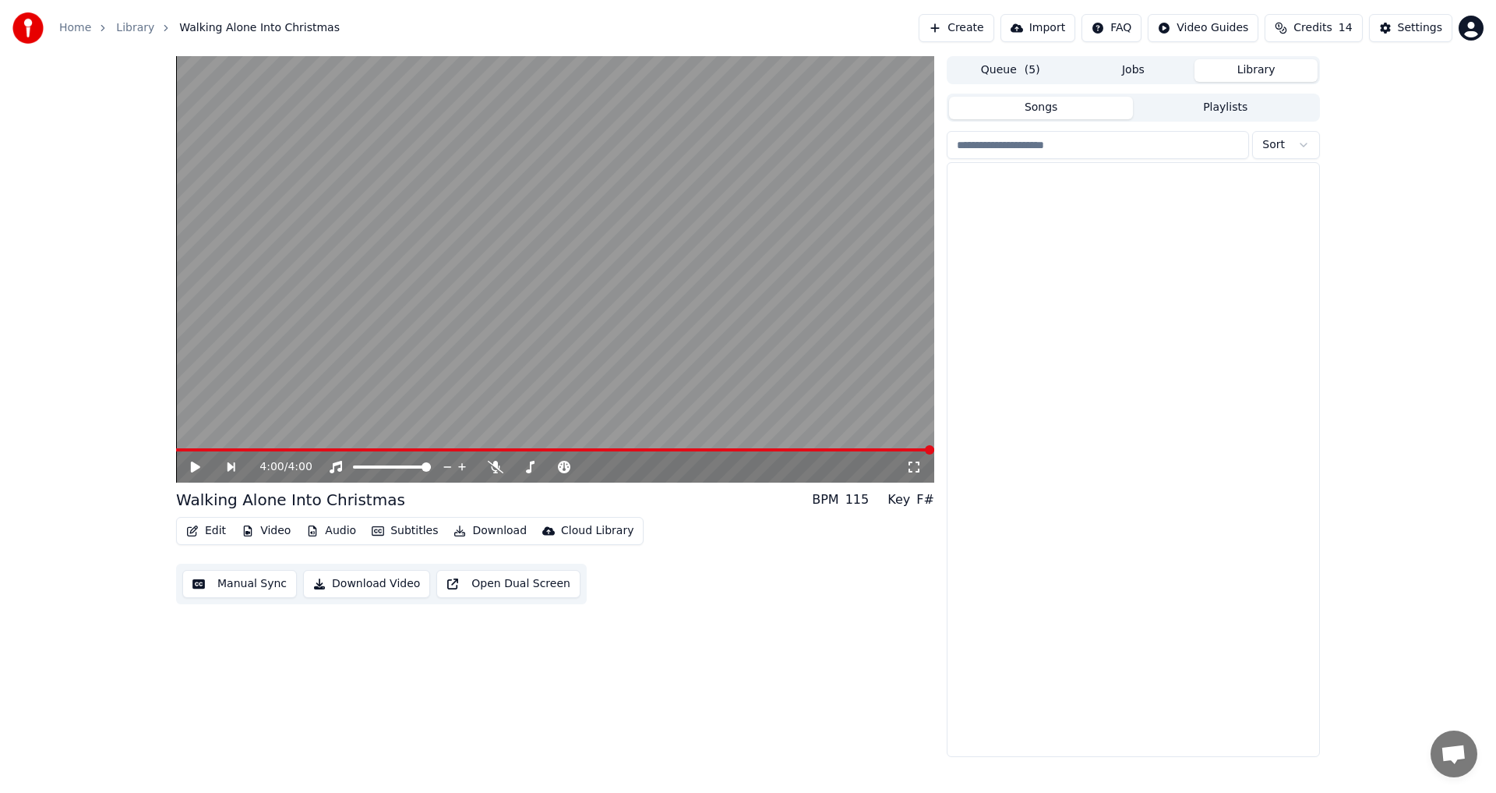
click at [1256, 73] on button "Library" at bounding box center [1256, 70] width 123 height 23
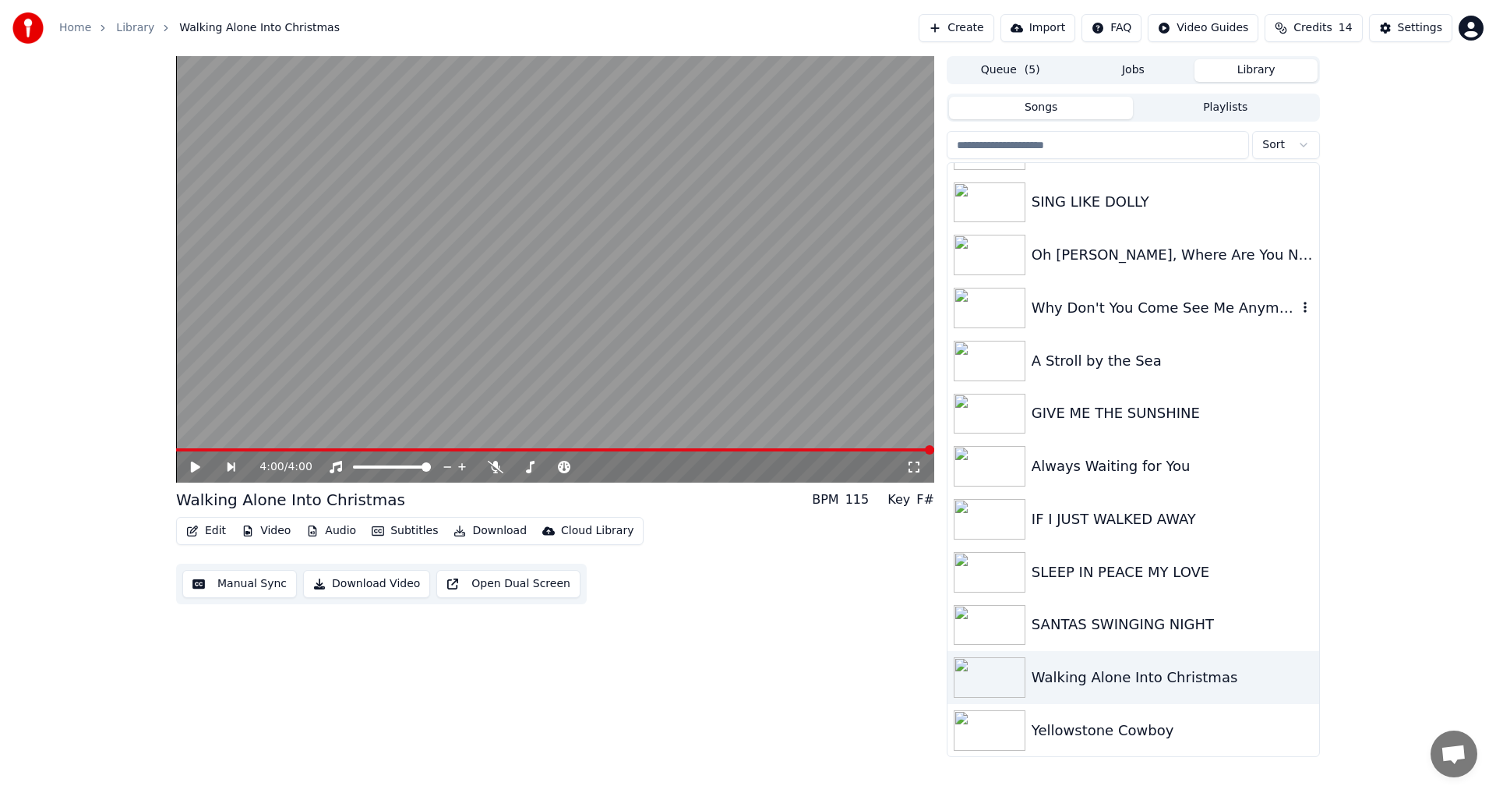
scroll to position [94, 0]
click at [995, 733] on img at bounding box center [990, 729] width 72 height 41
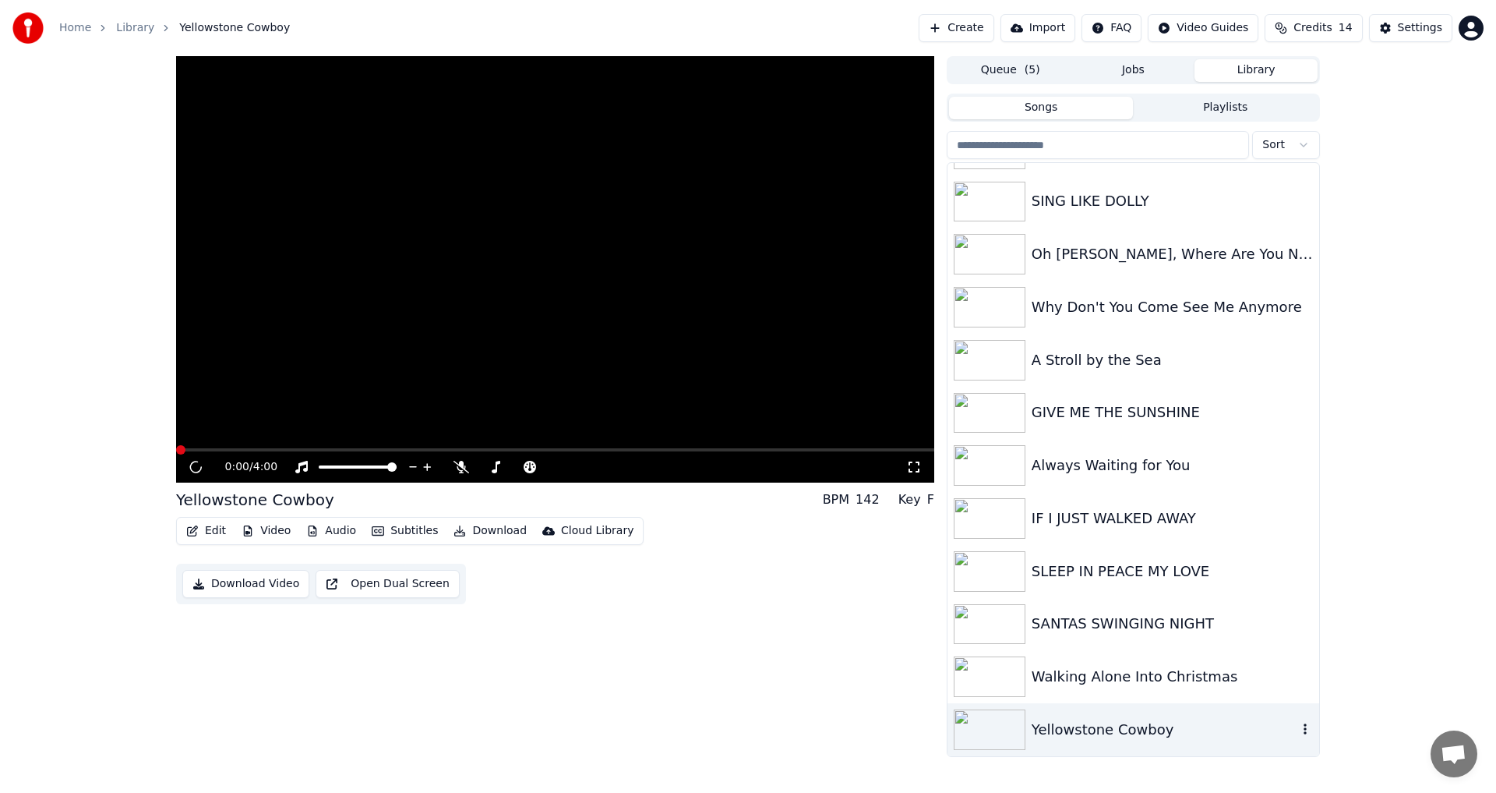
click at [995, 733] on img at bounding box center [990, 729] width 72 height 41
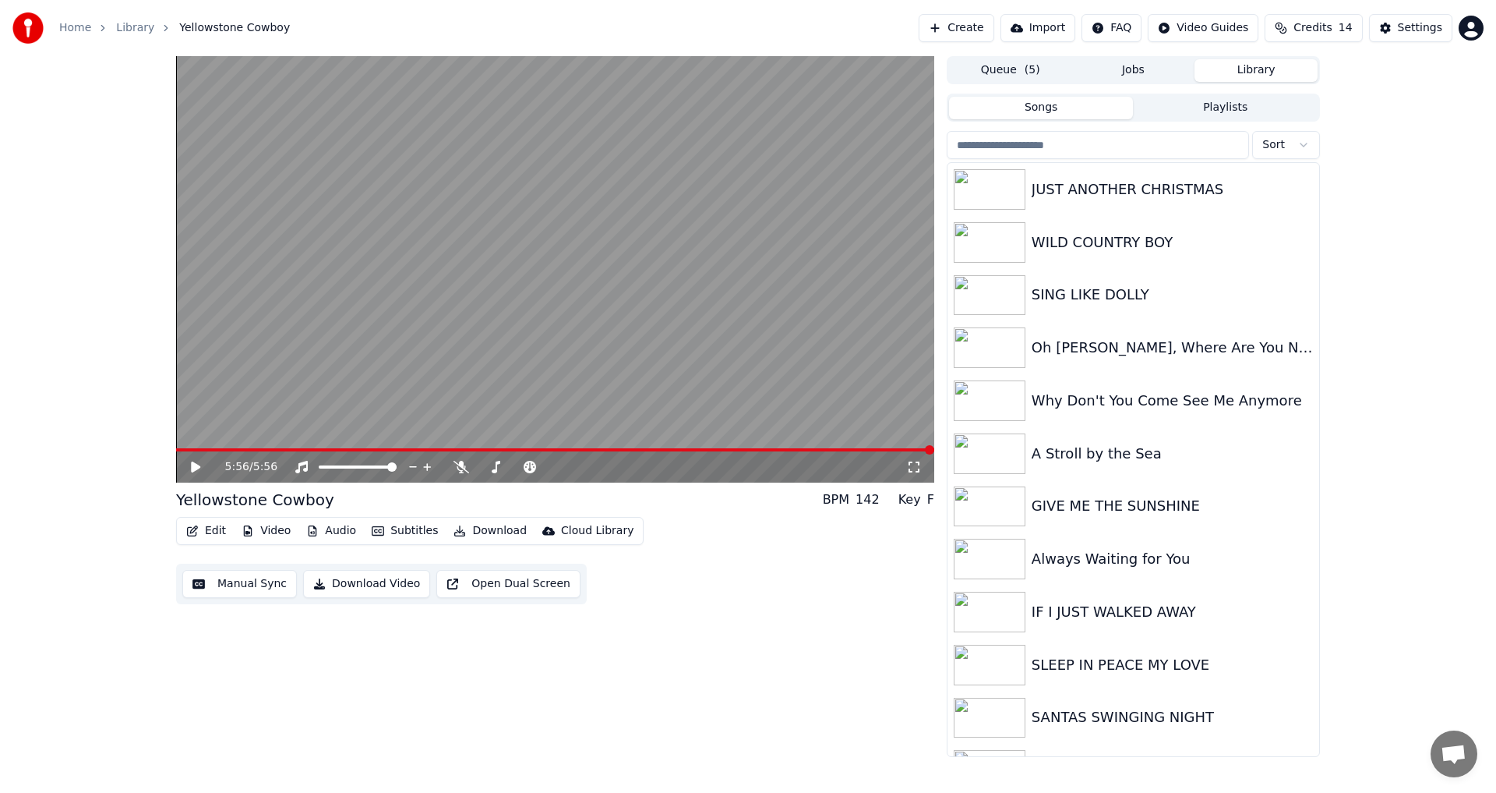
click at [348, 586] on button "Download Video" at bounding box center [366, 584] width 127 height 28
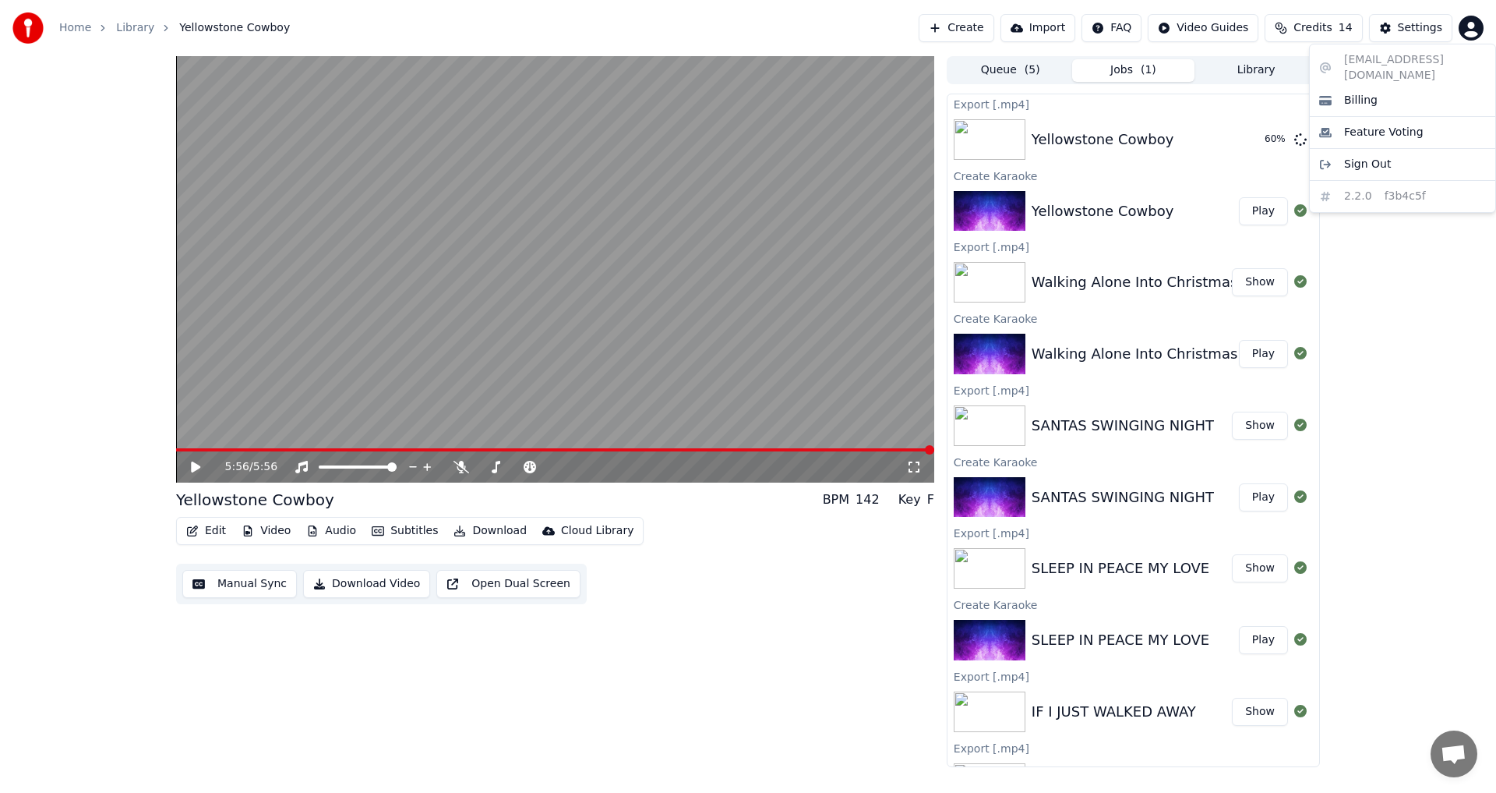
click at [1474, 28] on html "Home Library Yellowstone Cowboy Create Import FAQ Video Guides Credits 14 Setti…" at bounding box center [748, 396] width 1496 height 793
click at [1310, 26] on span "Credits" at bounding box center [1313, 28] width 38 height 16
click at [1423, 211] on div "5:56 / 5:56 Yellowstone Cowboy BPM 142 Key F Edit Video Audio Subtitles Downloa…" at bounding box center [748, 411] width 1496 height 711
click at [1418, 27] on div "Settings" at bounding box center [1420, 28] width 44 height 16
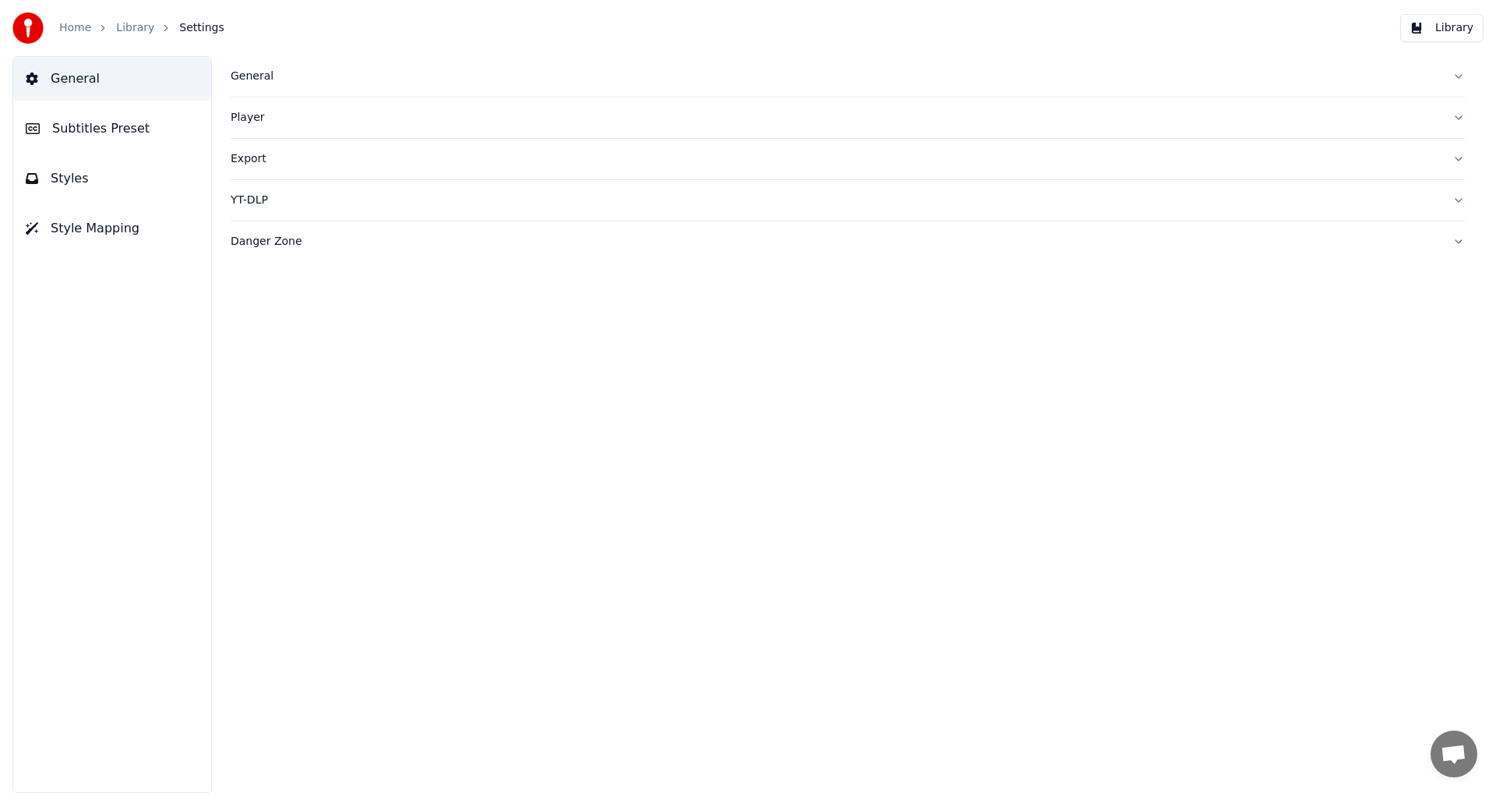
click at [1454, 31] on button "Library" at bounding box center [1441, 28] width 83 height 28
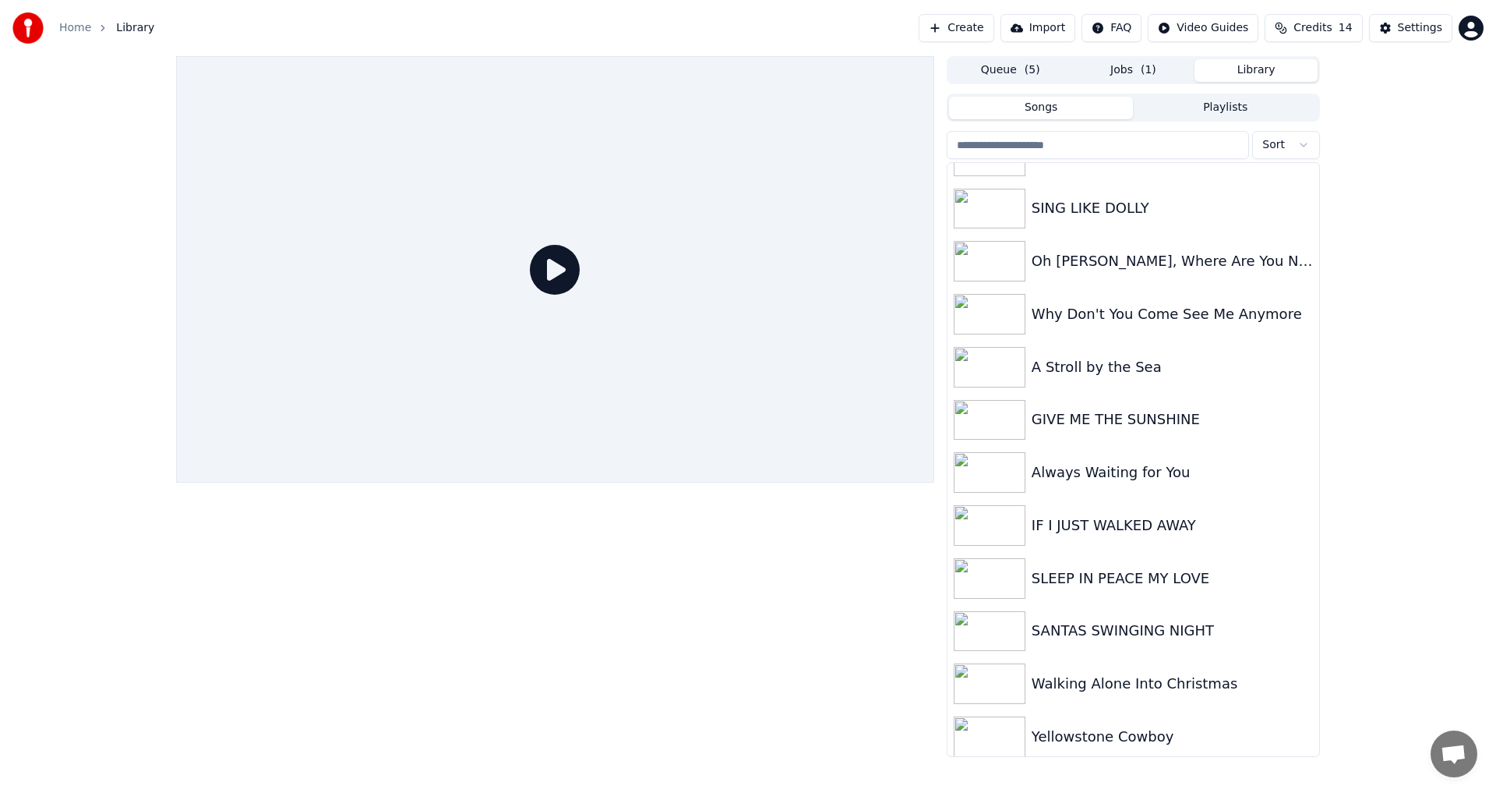
scroll to position [94, 0]
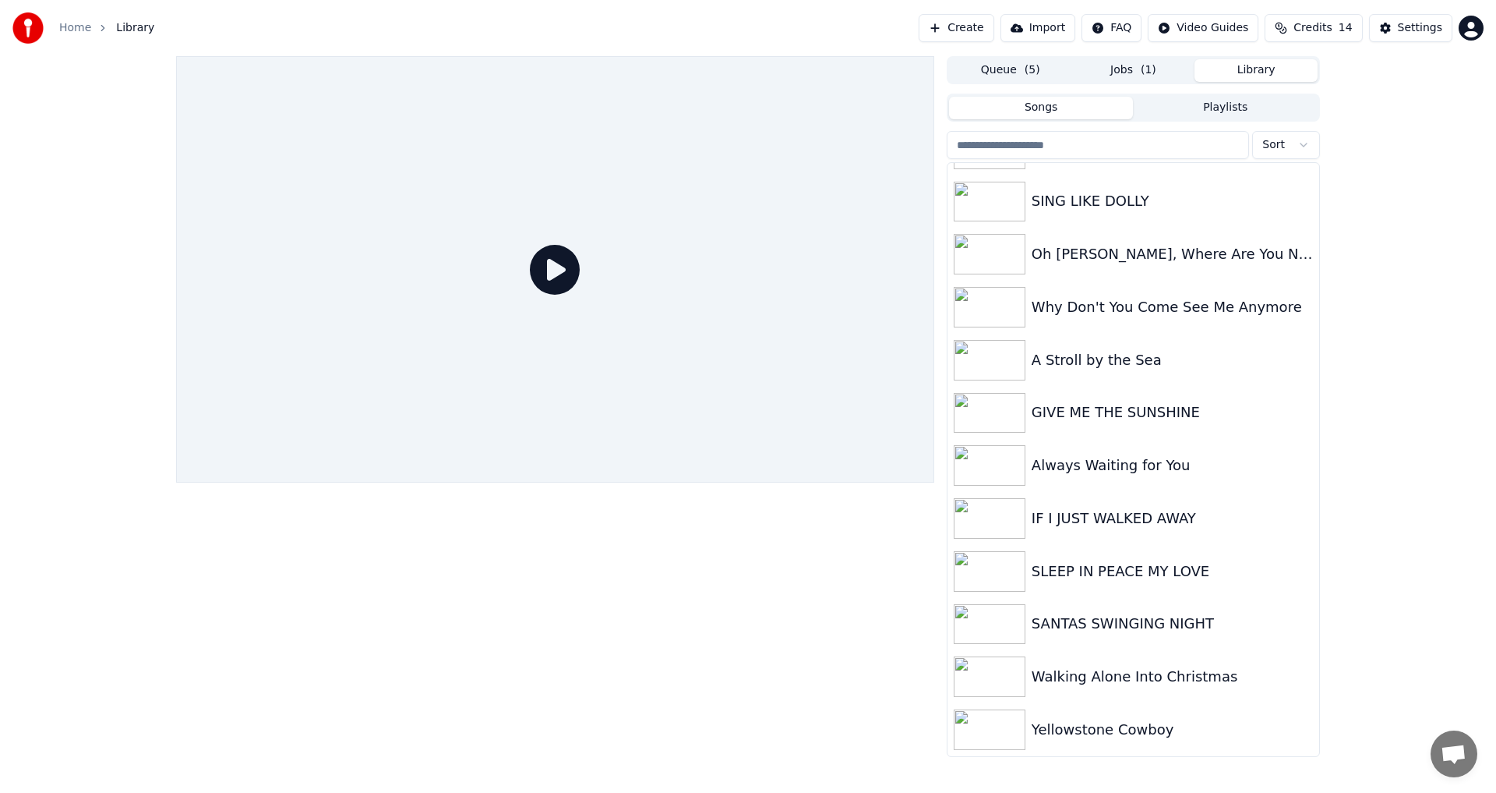
click at [1128, 72] on button "Jobs ( 1 )" at bounding box center [1133, 70] width 123 height 23
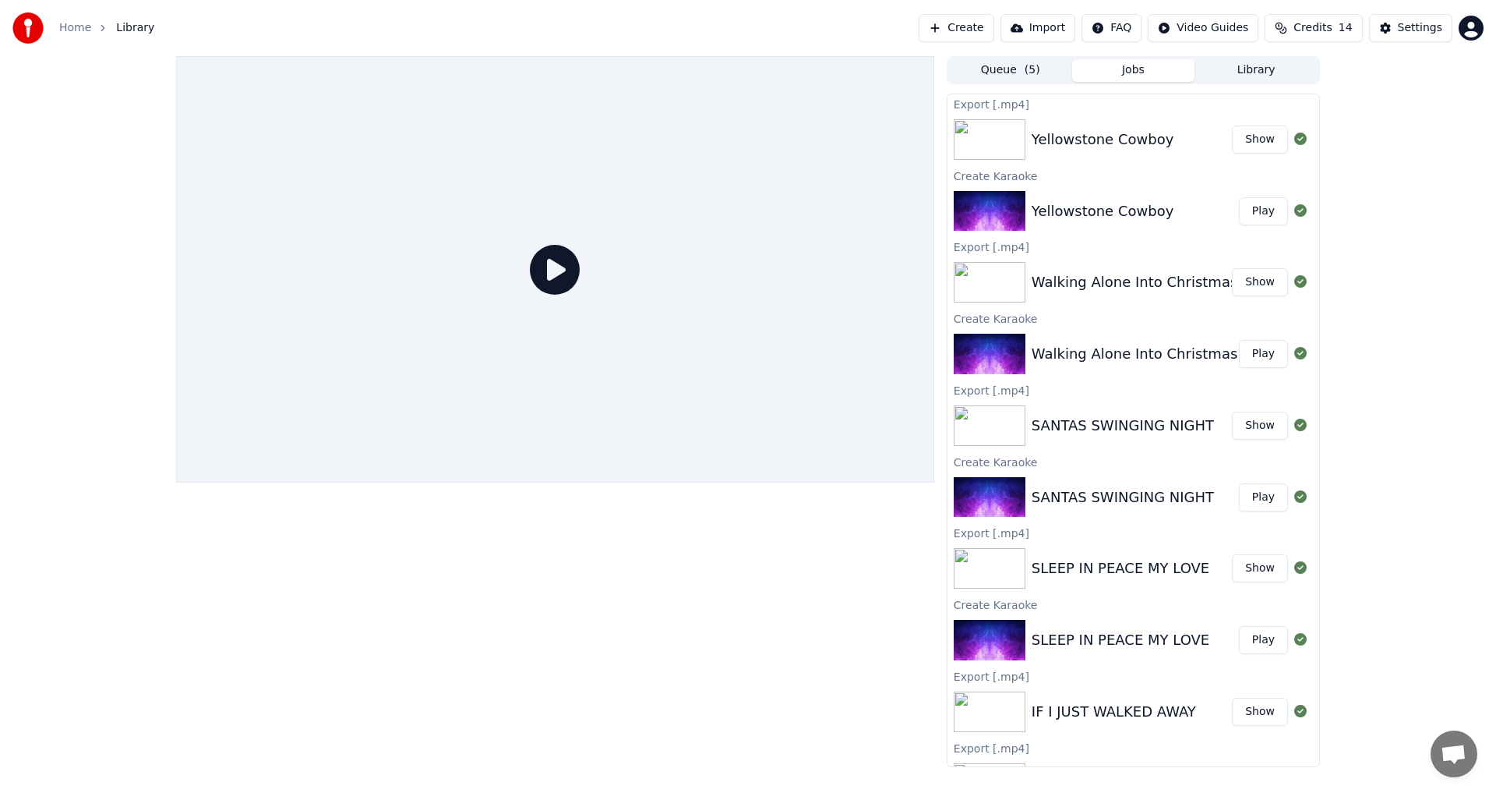
click at [1256, 210] on button "Play" at bounding box center [1263, 211] width 49 height 28
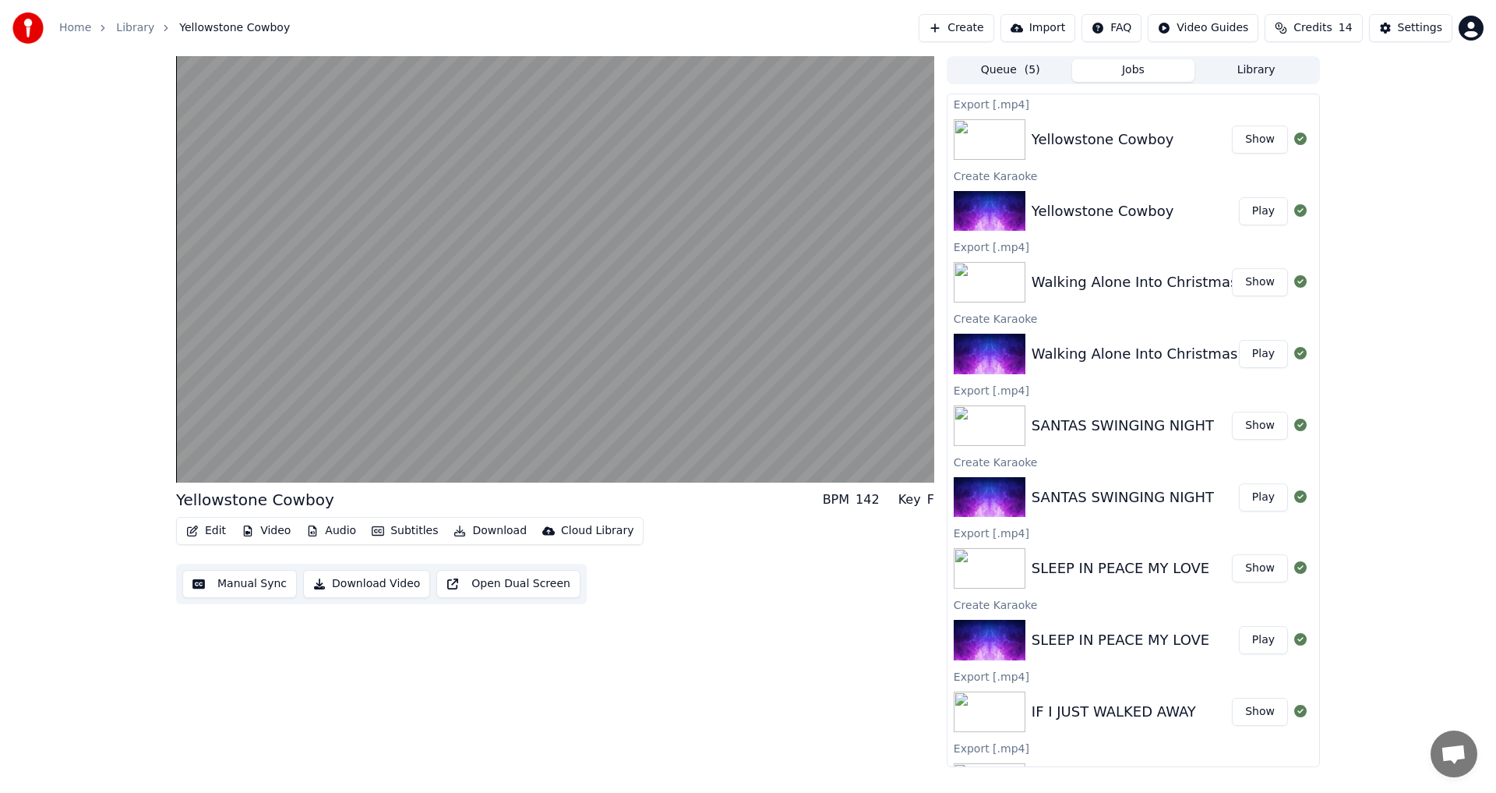
click at [1253, 212] on button "Play" at bounding box center [1263, 211] width 49 height 28
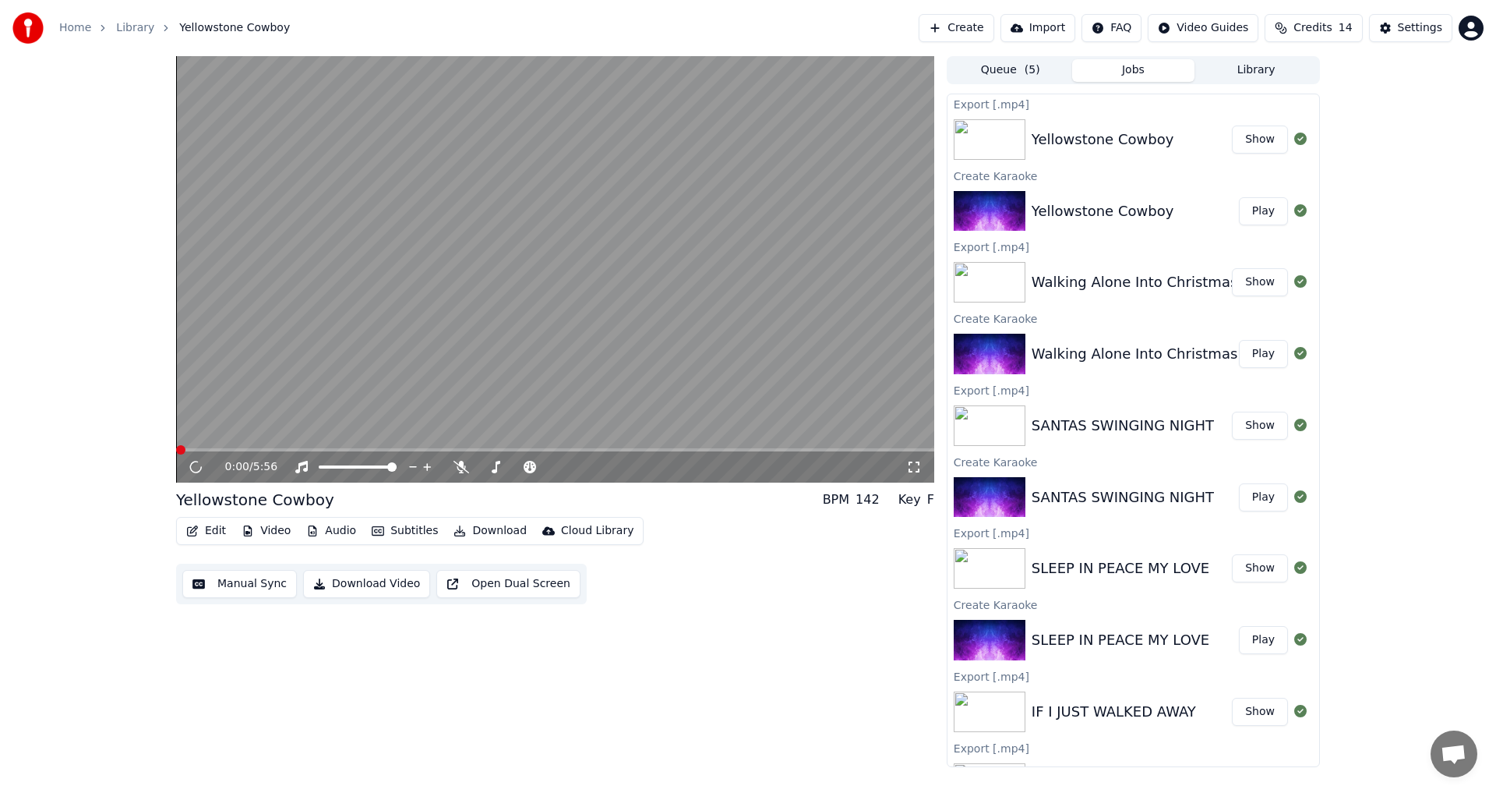
click at [1255, 139] on button "Show" at bounding box center [1260, 139] width 56 height 28
click at [194, 465] on icon at bounding box center [196, 466] width 8 height 9
click at [1251, 136] on button "Show" at bounding box center [1260, 139] width 56 height 28
click at [975, 26] on button "Create" at bounding box center [957, 28] width 76 height 28
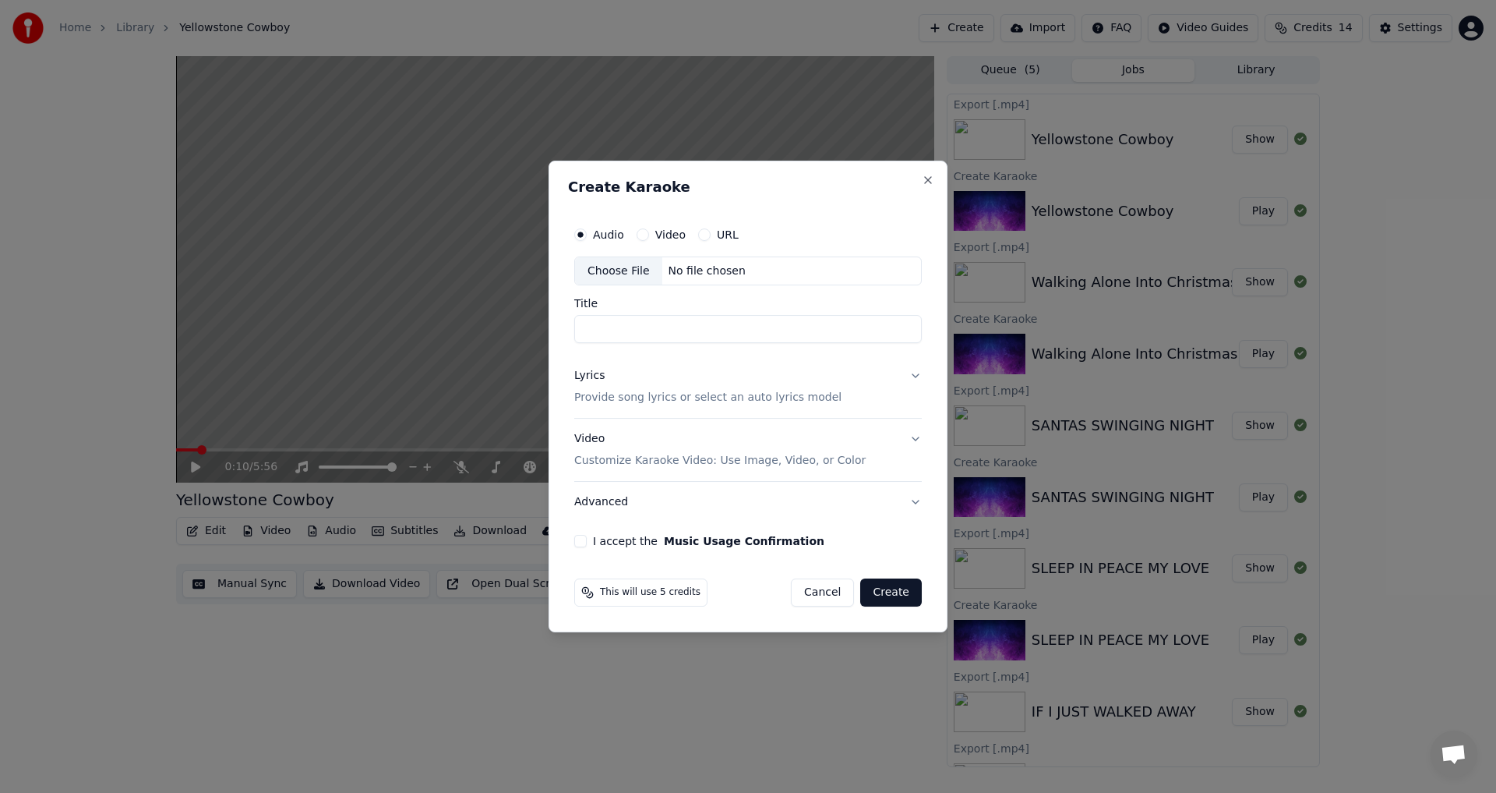
click at [613, 269] on div "Choose File" at bounding box center [618, 271] width 87 height 28
type input "**********"
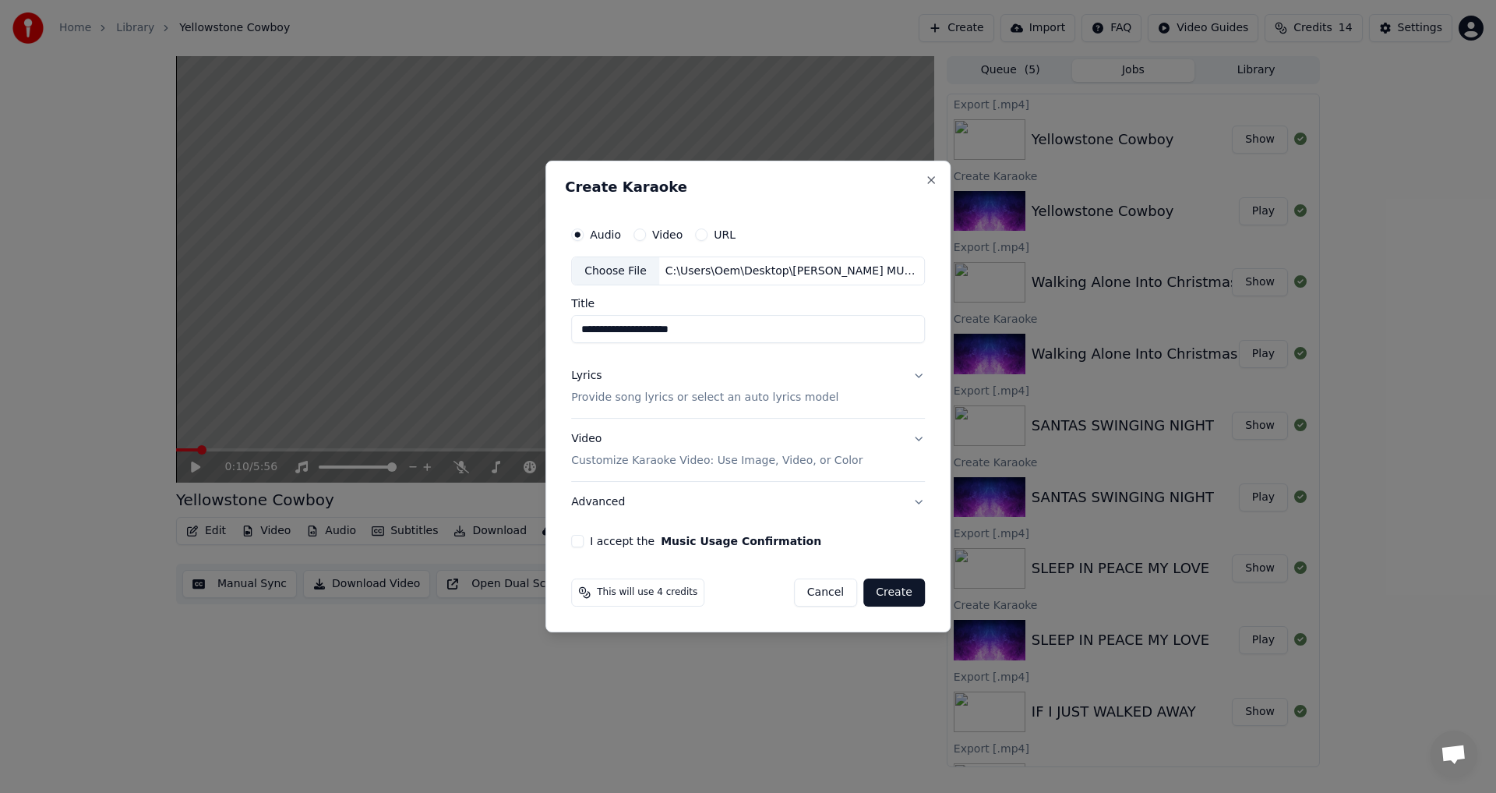
click at [918, 373] on button "Lyrics Provide song lyrics or select an auto lyrics model" at bounding box center [748, 387] width 354 height 62
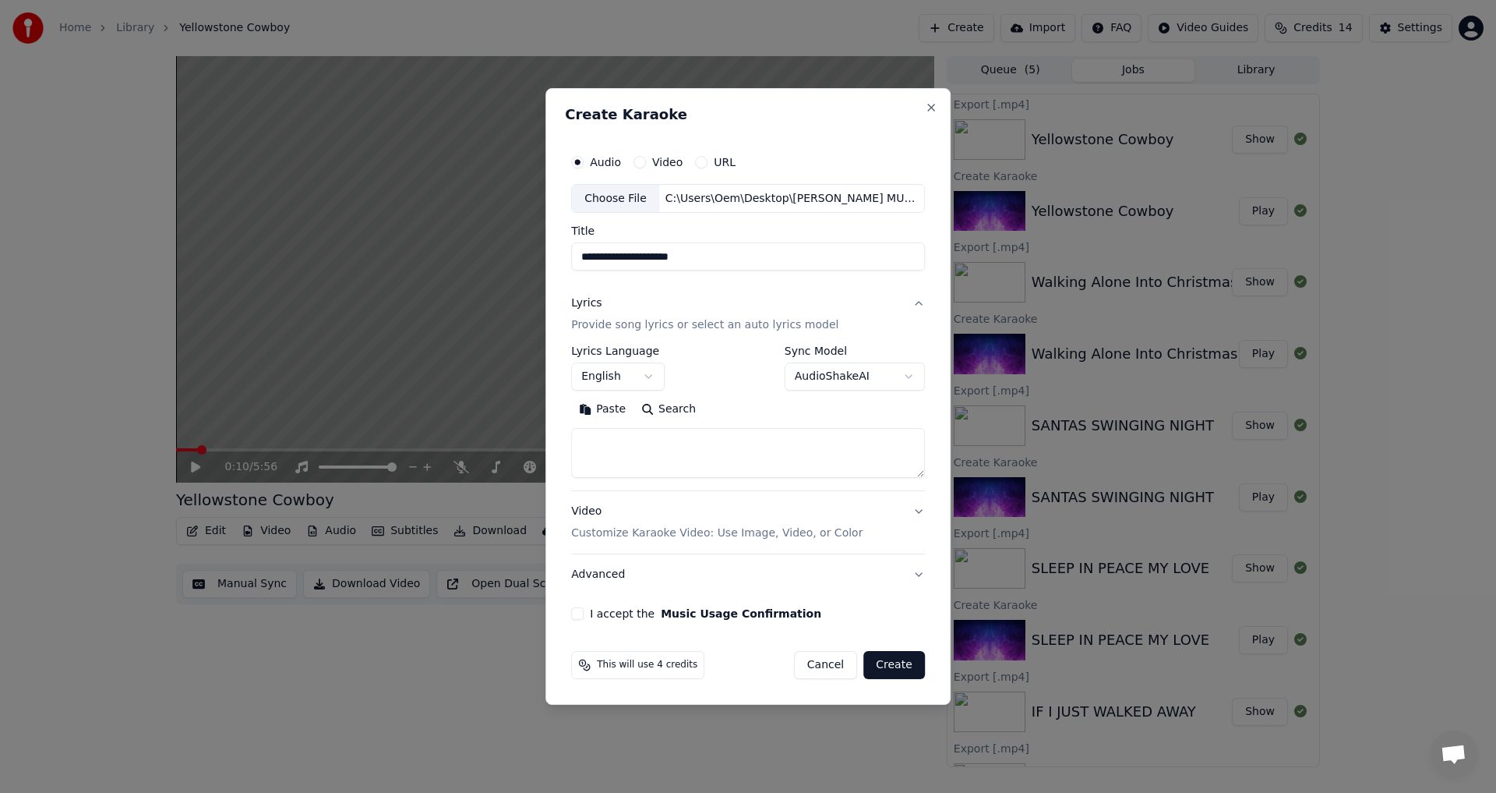
click at [609, 409] on button "Paste" at bounding box center [602, 409] width 62 height 25
click at [588, 510] on div "Video Customize Karaoke Video: Use Image, Video, or Color" at bounding box center [716, 522] width 291 height 37
type textarea "**********"
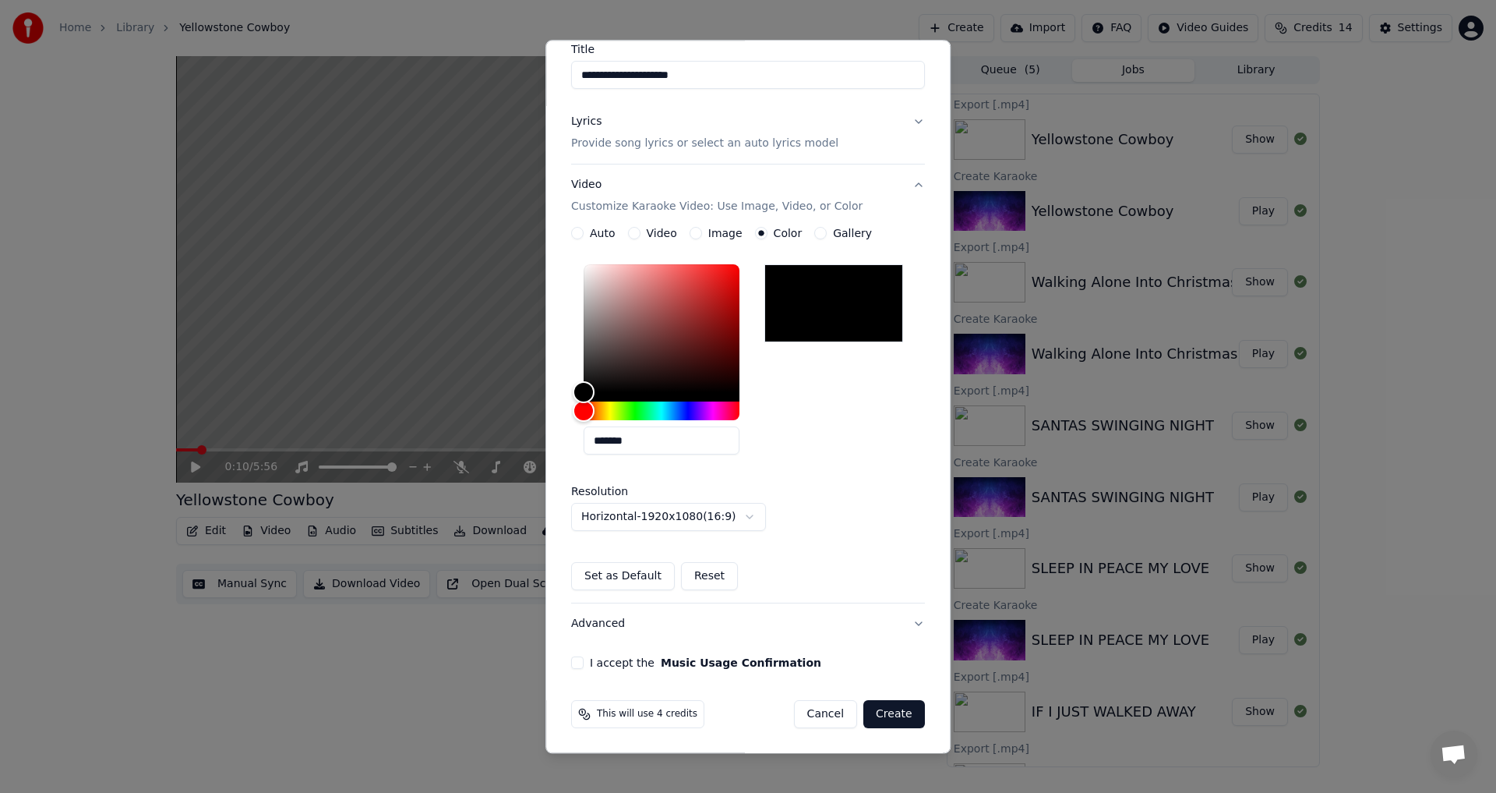
scroll to position [134, 0]
click at [571, 663] on button "I accept the Music Usage Confirmation" at bounding box center [577, 662] width 12 height 12
click at [897, 714] on button "Create" at bounding box center [894, 714] width 62 height 28
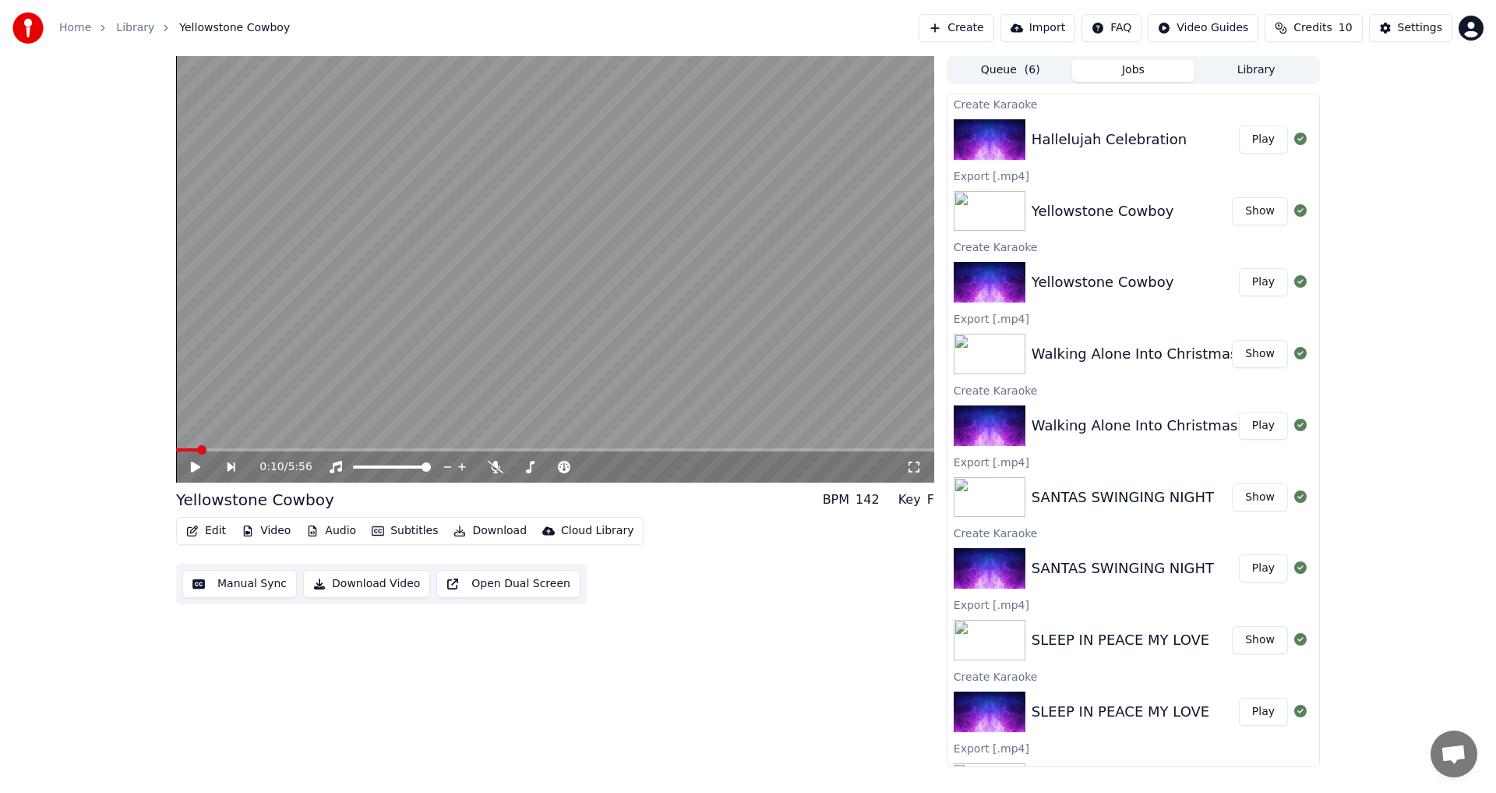
click at [1254, 141] on button "Play" at bounding box center [1263, 139] width 49 height 28
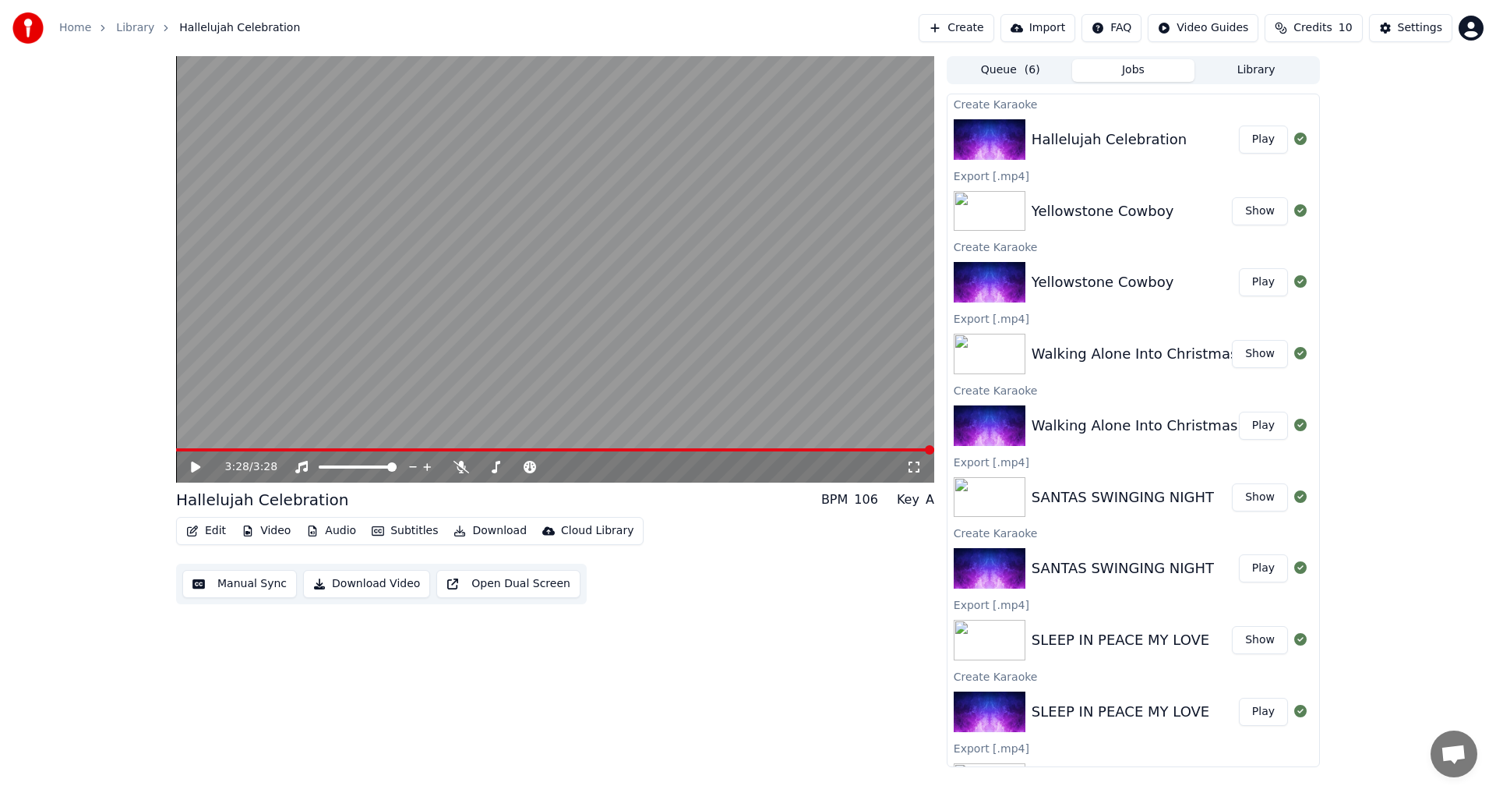
click at [373, 581] on button "Download Video" at bounding box center [366, 584] width 127 height 28
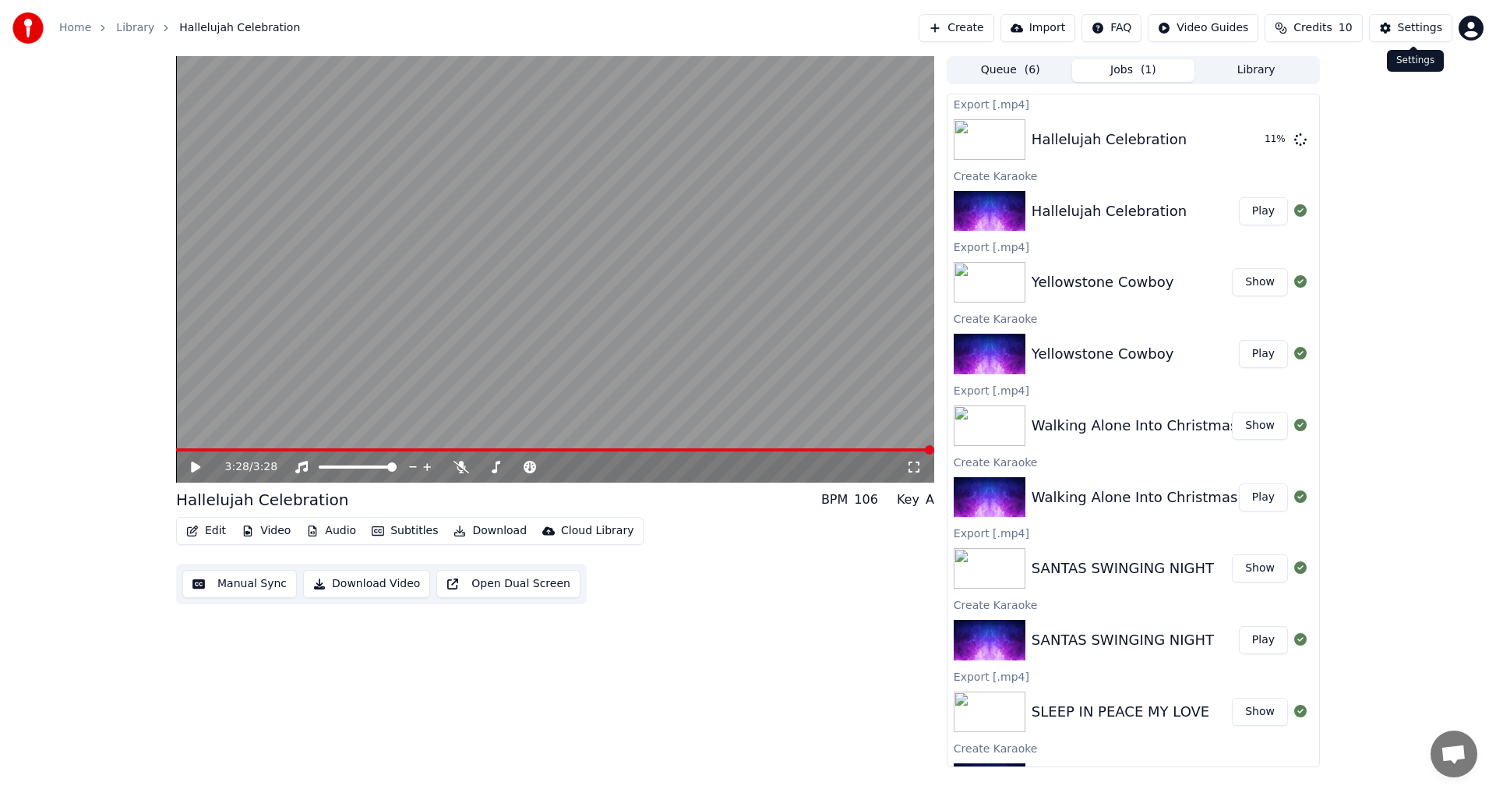
click at [1420, 28] on div "Settings" at bounding box center [1420, 28] width 44 height 16
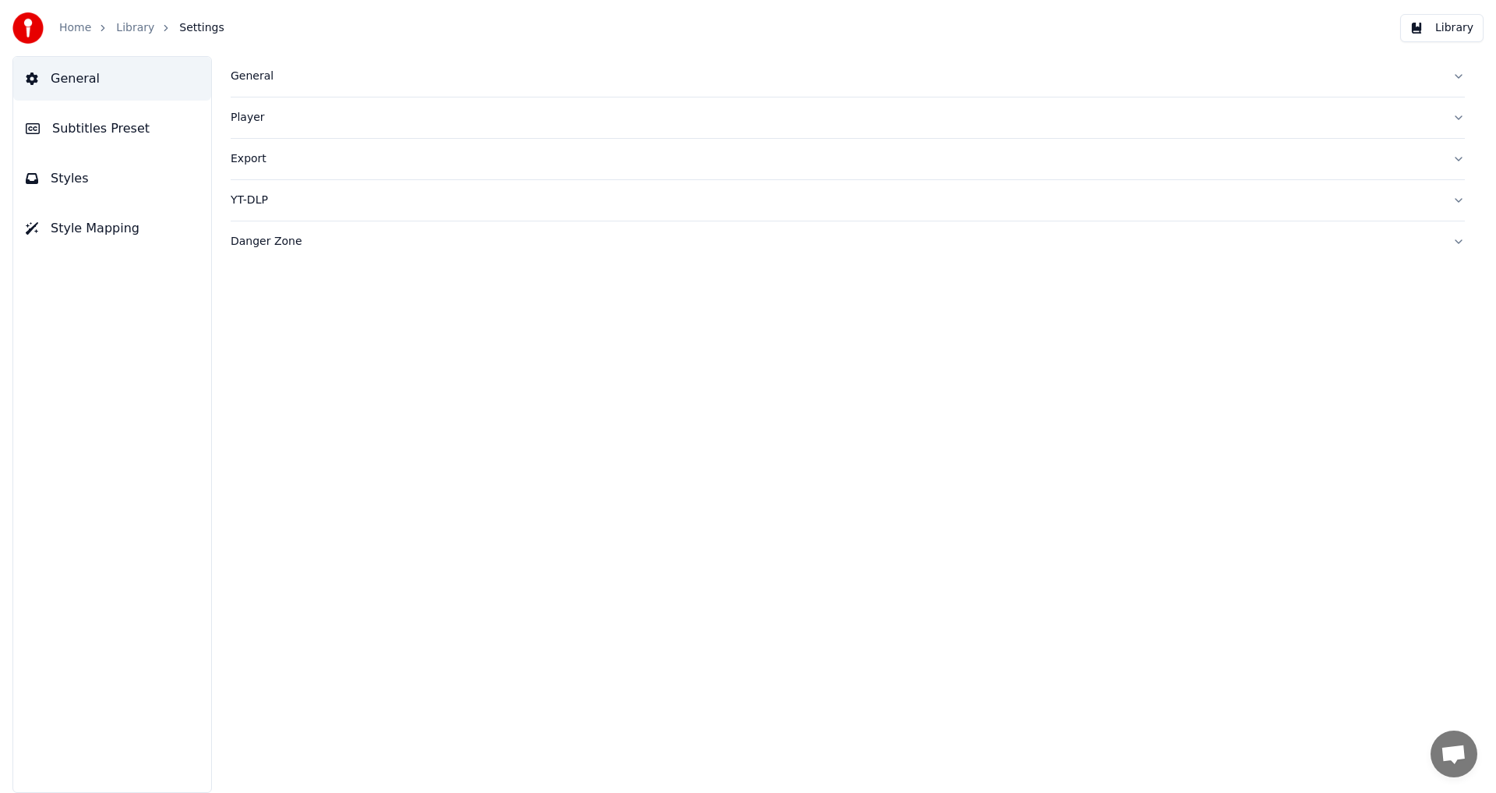
click at [1439, 26] on button "Library" at bounding box center [1441, 28] width 83 height 28
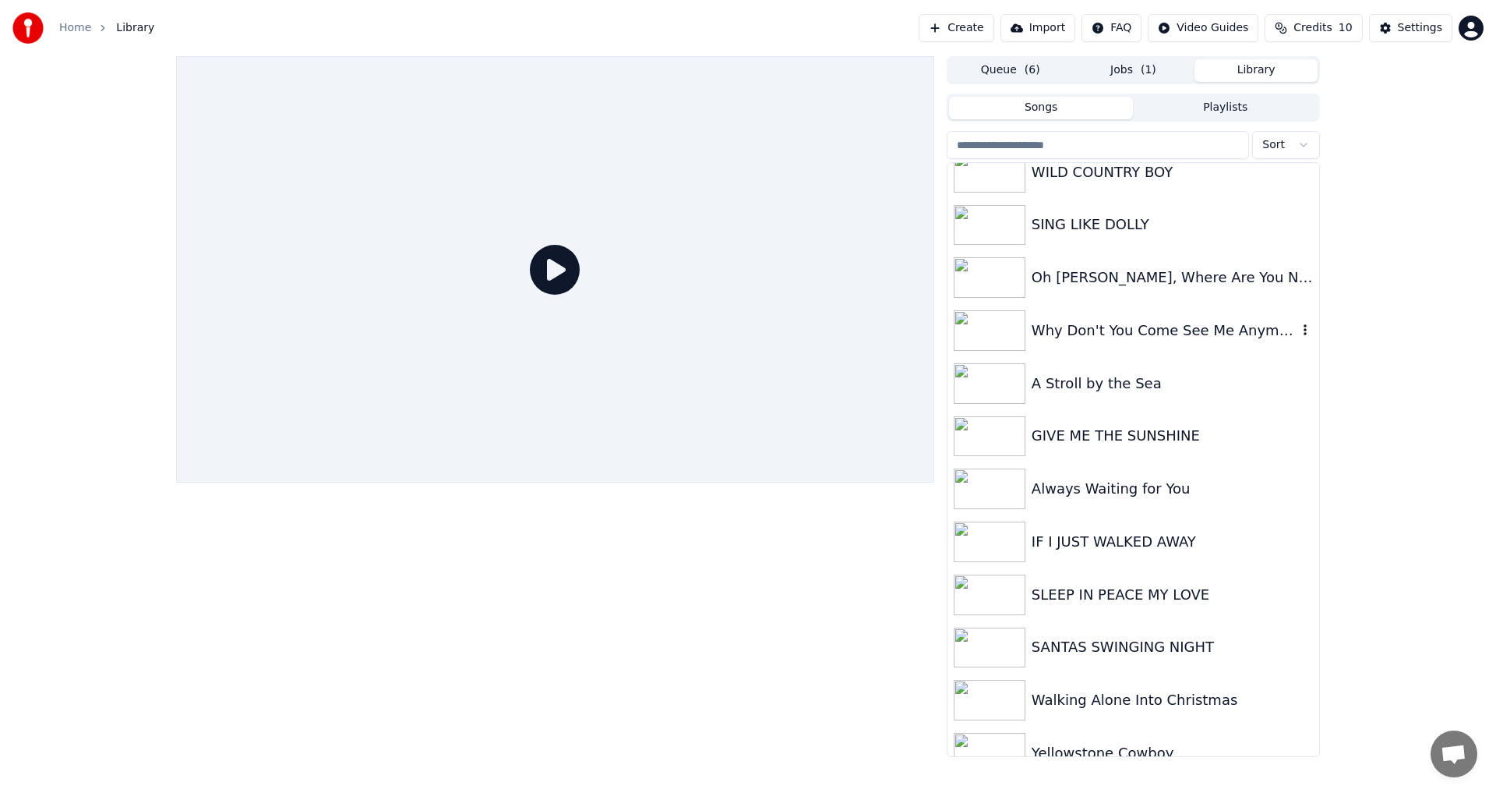
scroll to position [147, 0]
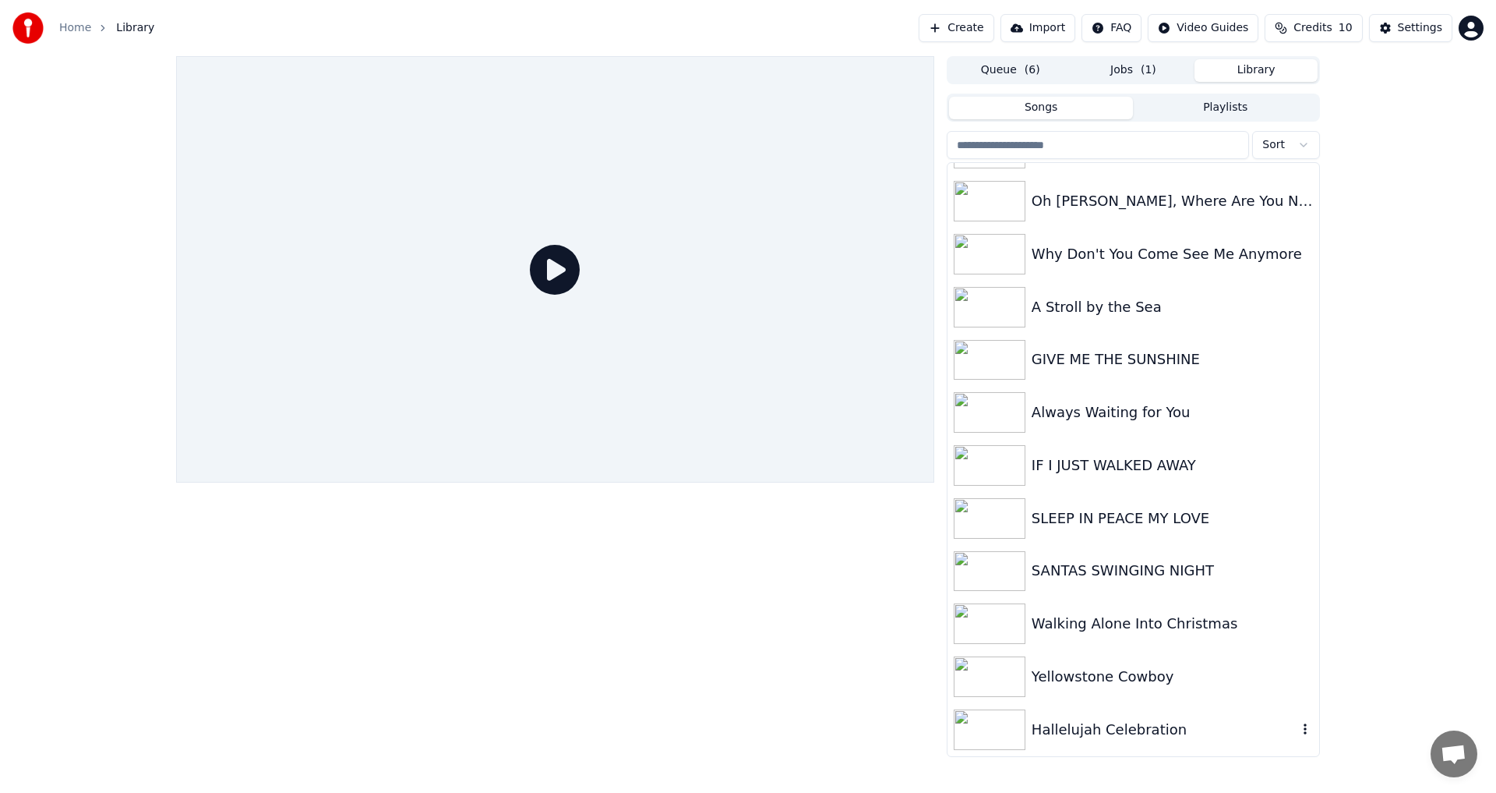
click at [1089, 728] on div "Hallelujah Celebration" at bounding box center [1165, 730] width 266 height 22
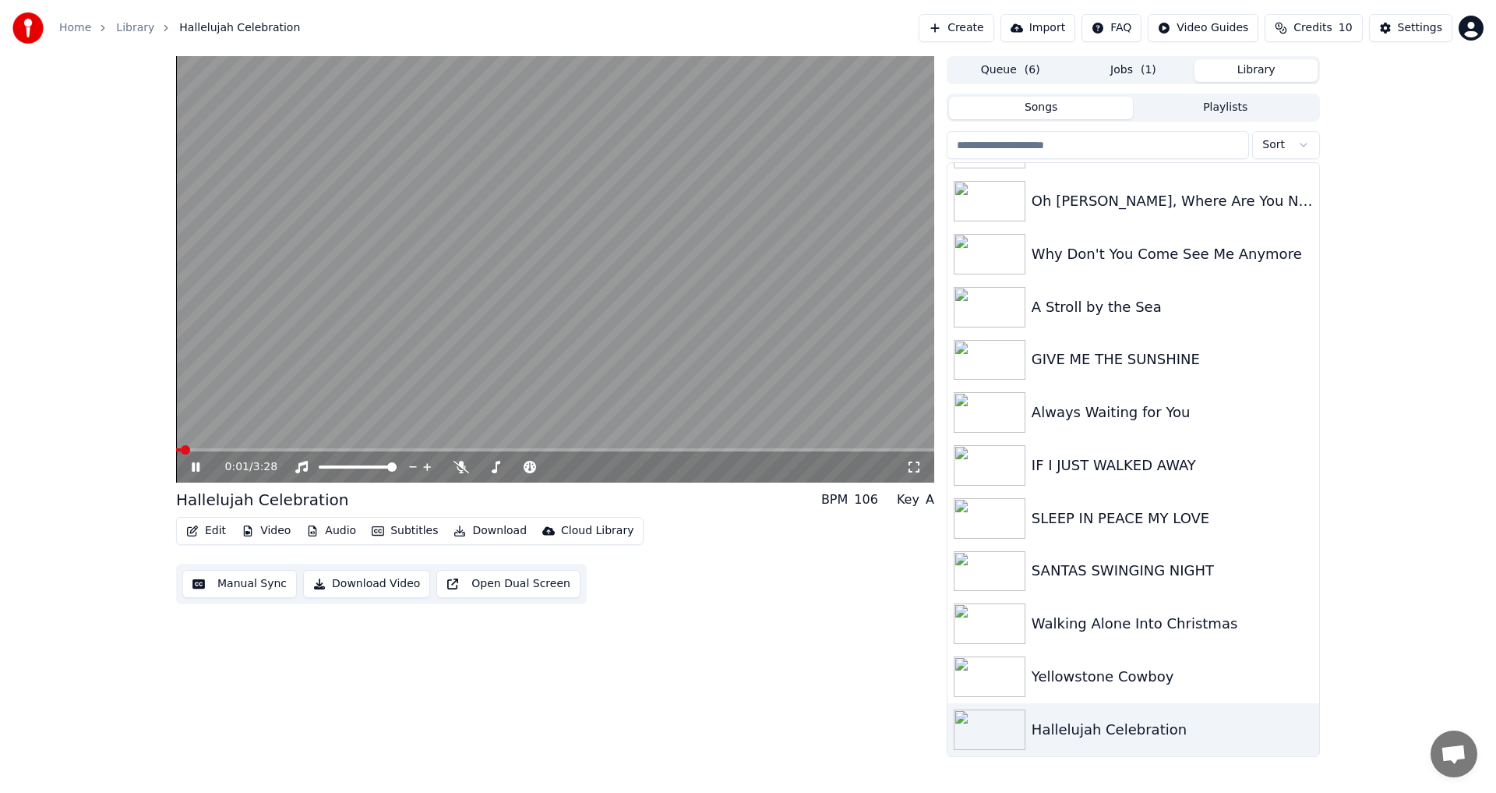
click at [197, 465] on icon at bounding box center [196, 466] width 8 height 9
click at [982, 24] on button "Create" at bounding box center [957, 28] width 76 height 28
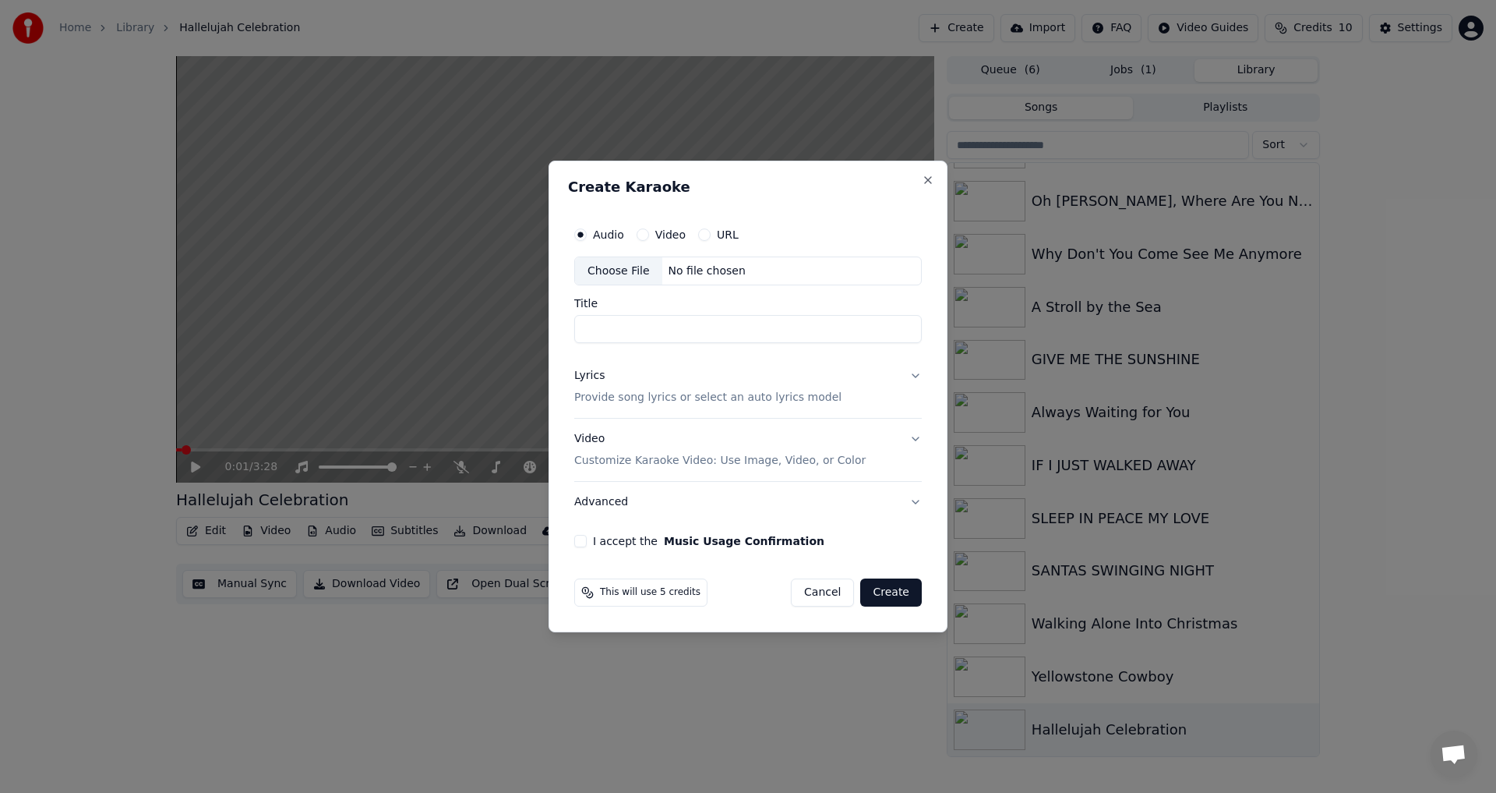
click at [603, 270] on div "Choose File" at bounding box center [618, 271] width 87 height 28
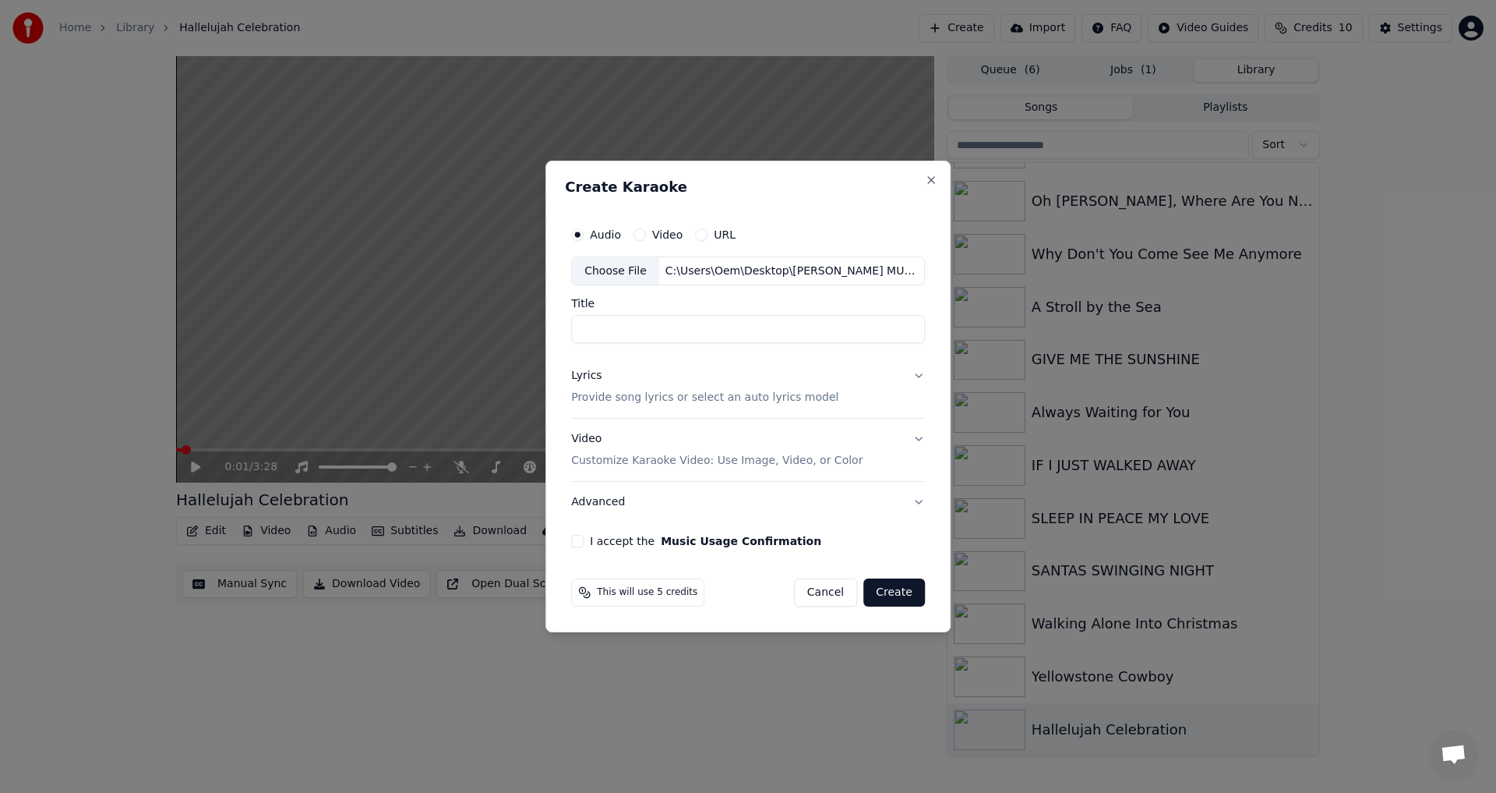
type input "**********"
click at [916, 376] on button "Lyrics Provide song lyrics or select an auto lyrics model" at bounding box center [748, 387] width 354 height 62
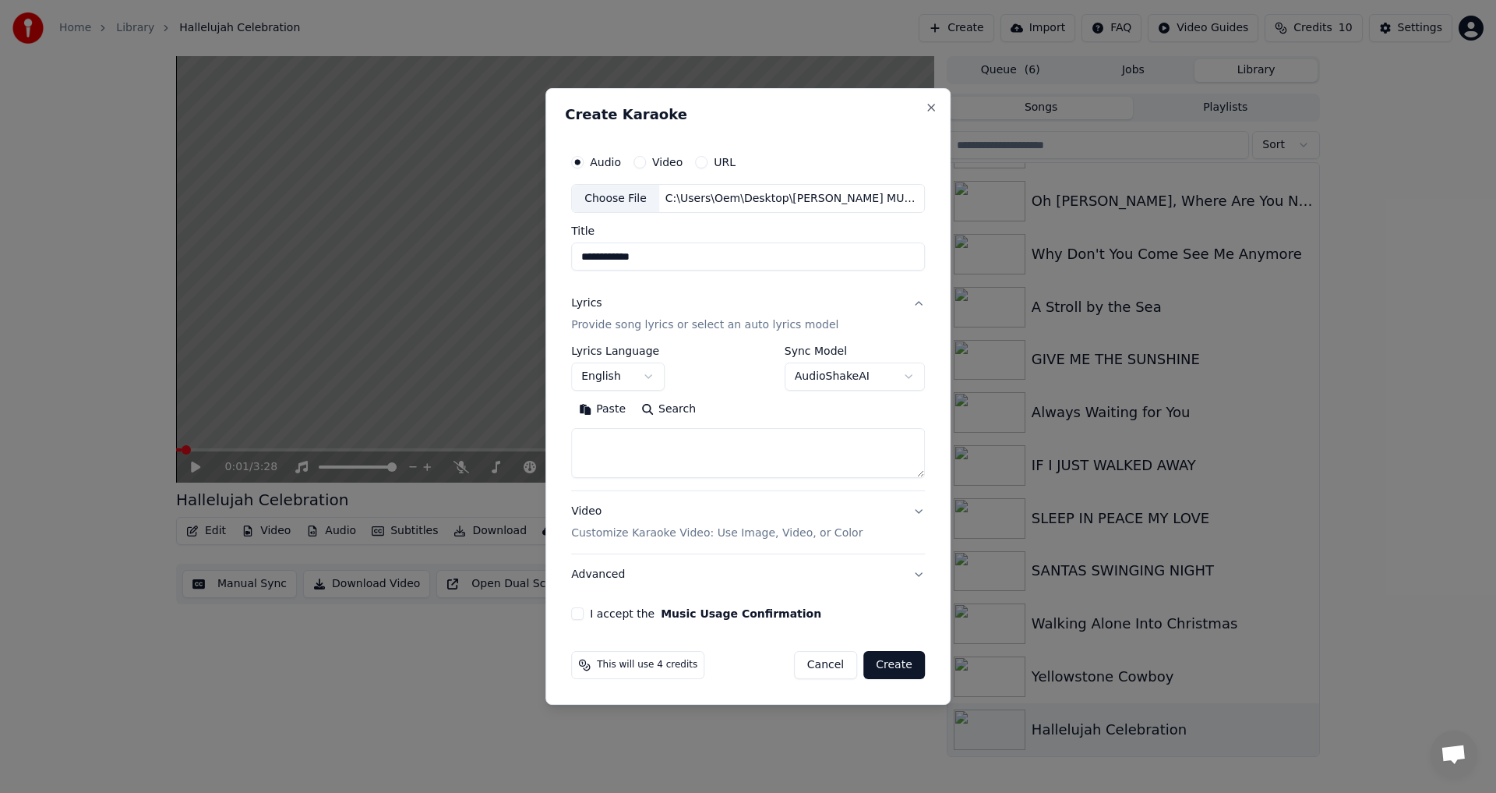
click at [601, 409] on button "Paste" at bounding box center [602, 409] width 62 height 25
click at [579, 508] on div "Video Customize Karaoke Video: Use Image, Video, or Color" at bounding box center [716, 522] width 291 height 37
type textarea "**********"
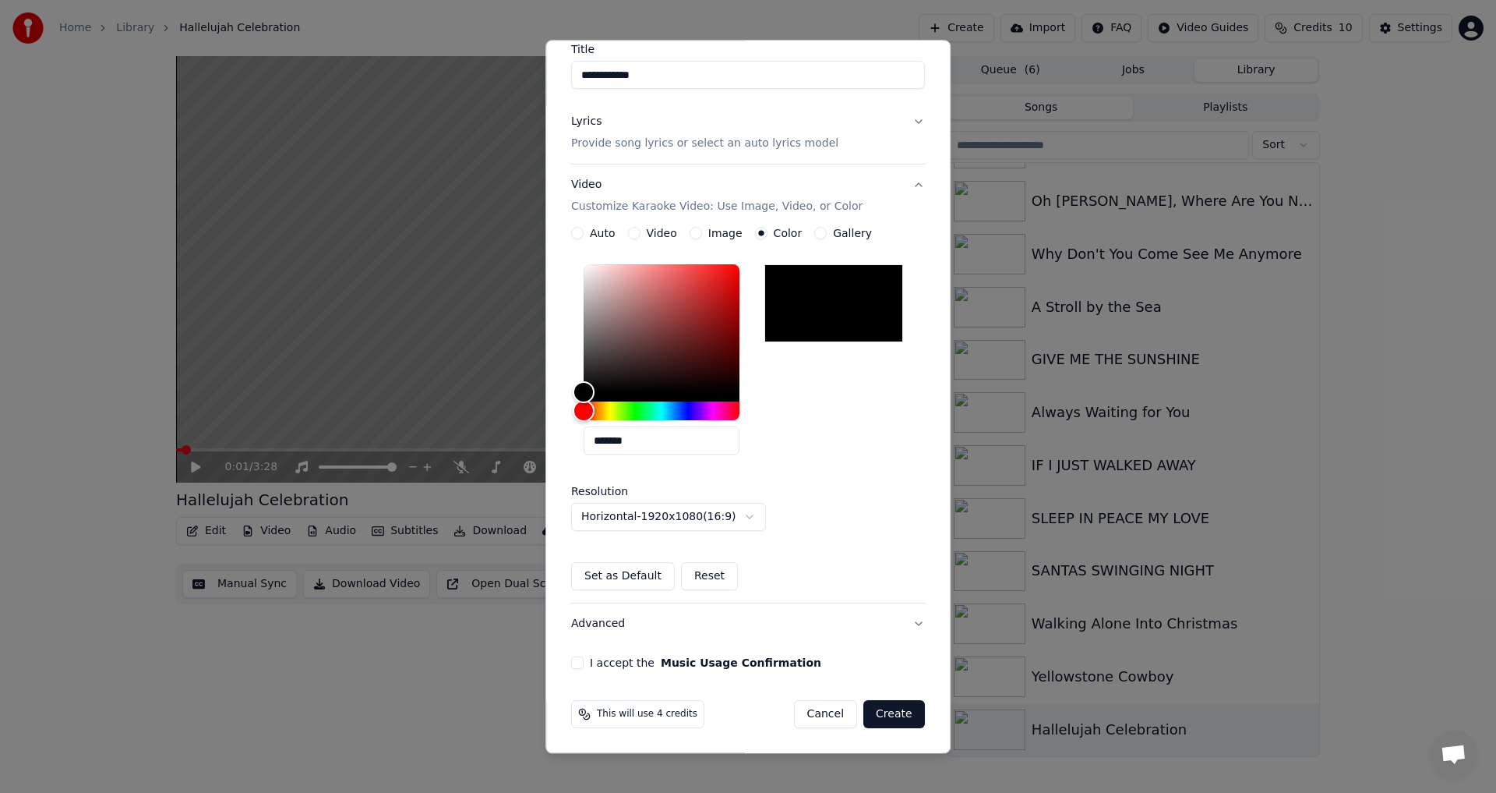
scroll to position [134, 0]
click at [574, 662] on button "I accept the Music Usage Confirmation" at bounding box center [577, 662] width 12 height 12
click at [888, 713] on button "Create" at bounding box center [894, 714] width 62 height 28
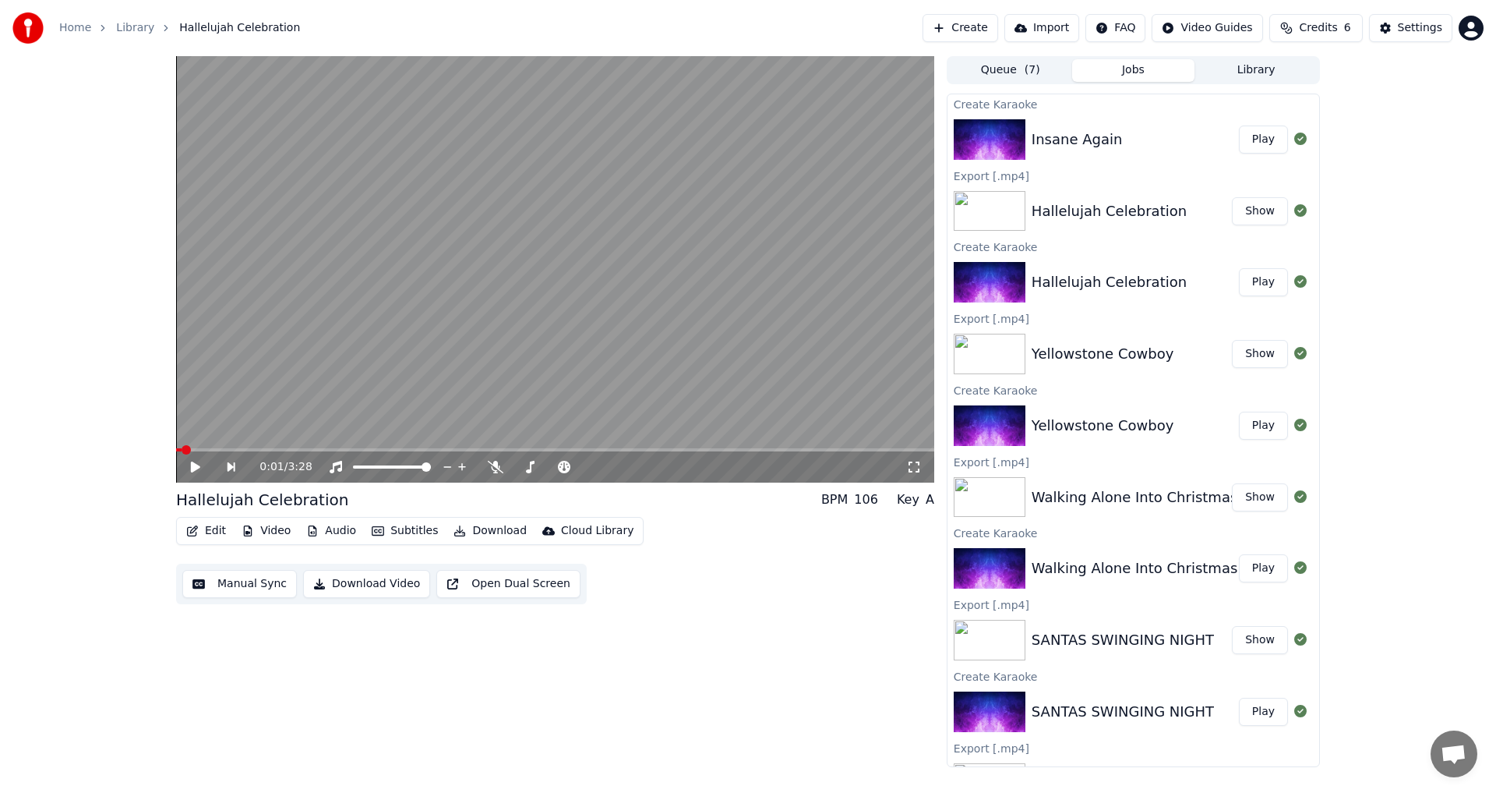
click at [1247, 142] on button "Play" at bounding box center [1263, 139] width 49 height 28
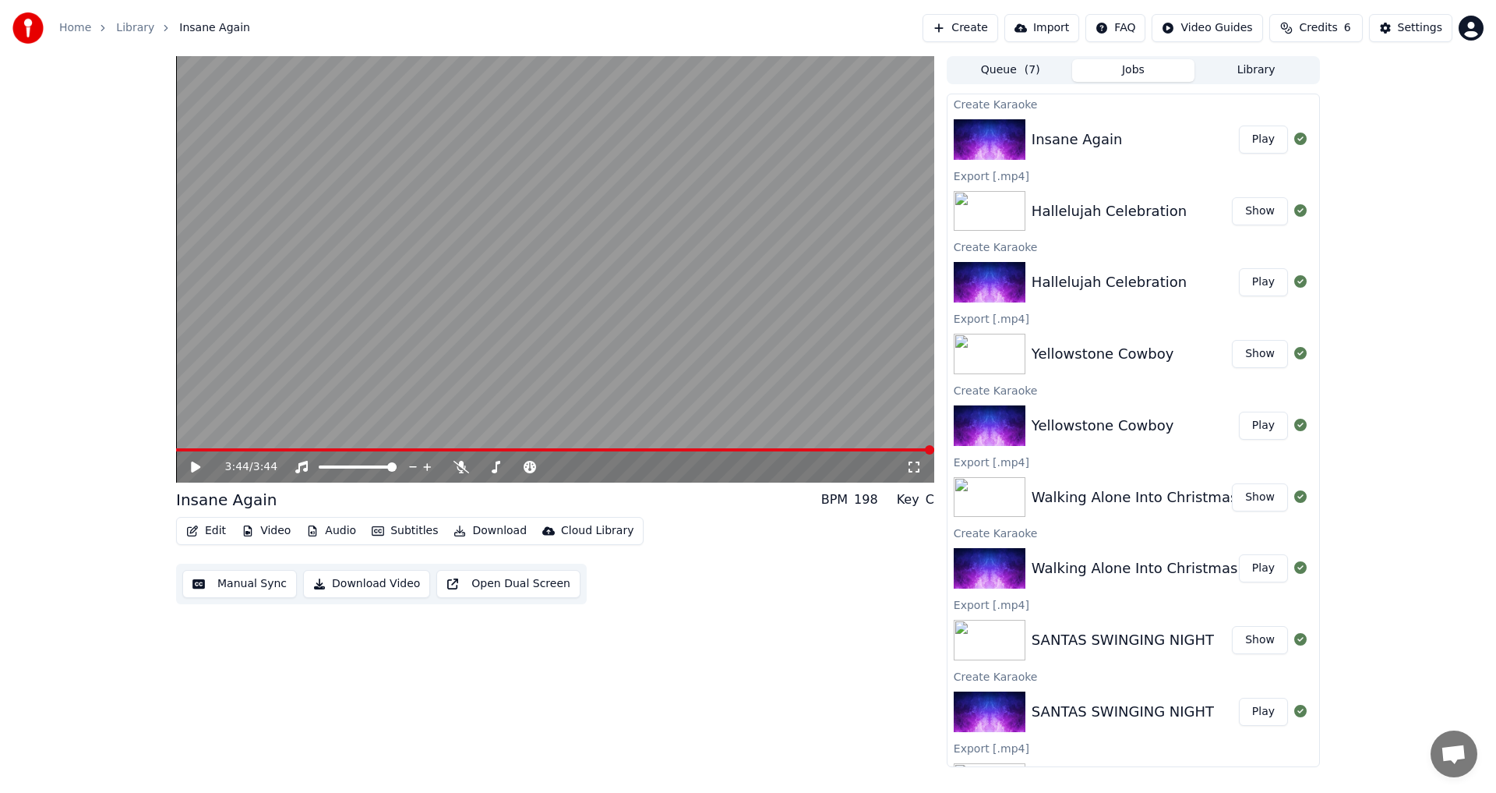
click at [358, 585] on button "Download Video" at bounding box center [366, 584] width 127 height 28
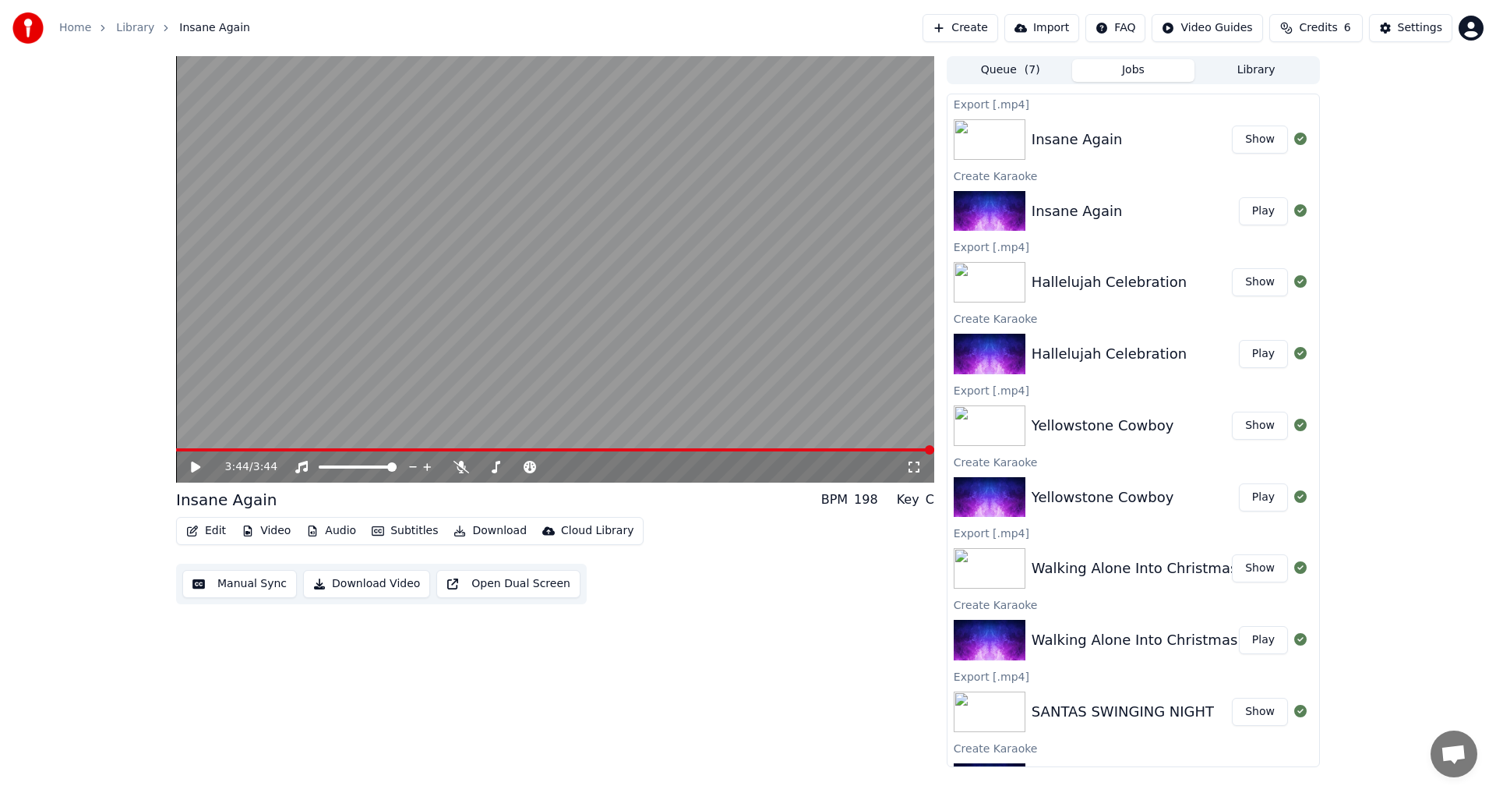
click at [986, 25] on button "Create" at bounding box center [961, 28] width 76 height 28
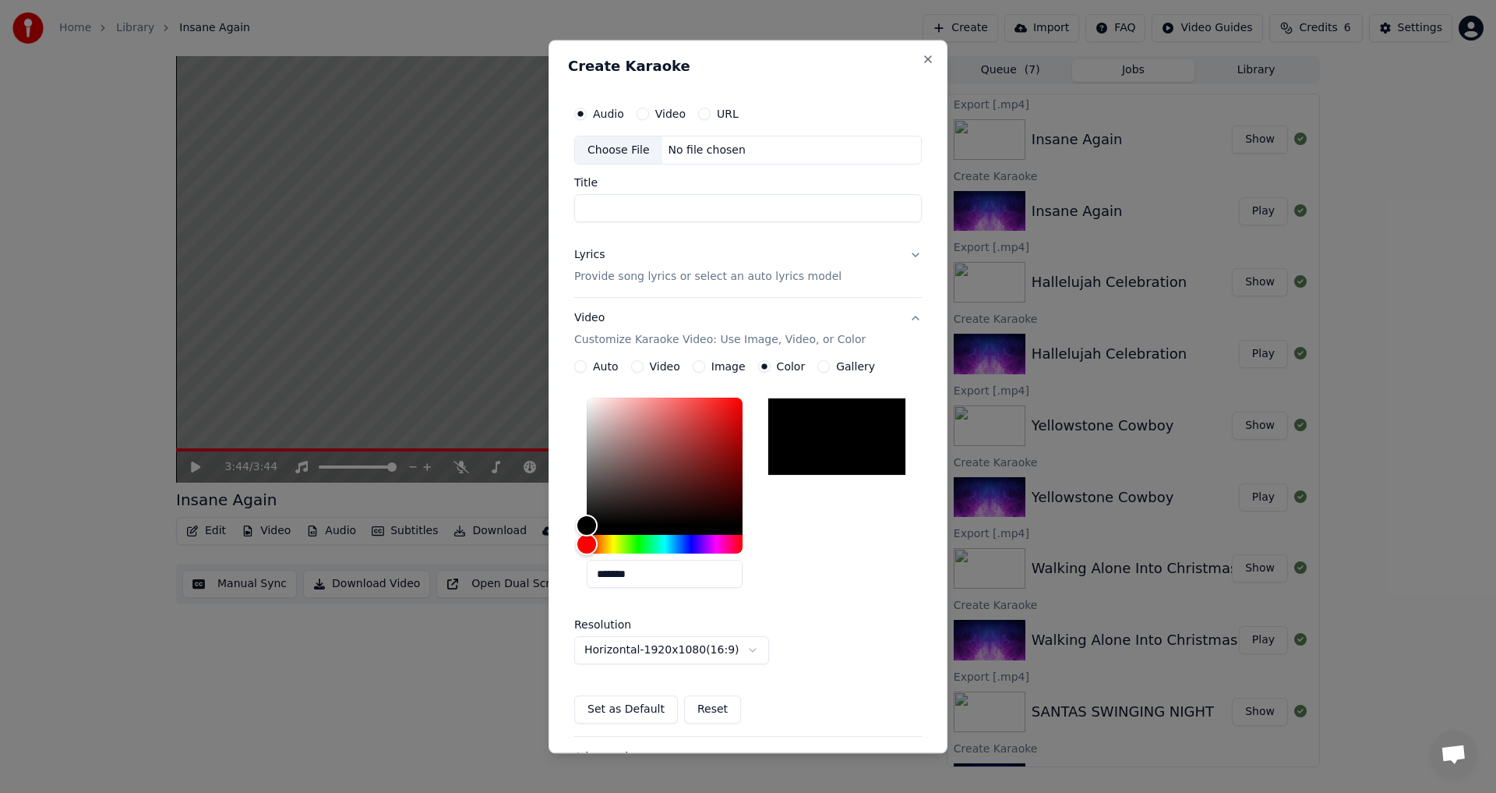
click at [604, 151] on div "Choose File" at bounding box center [618, 150] width 87 height 28
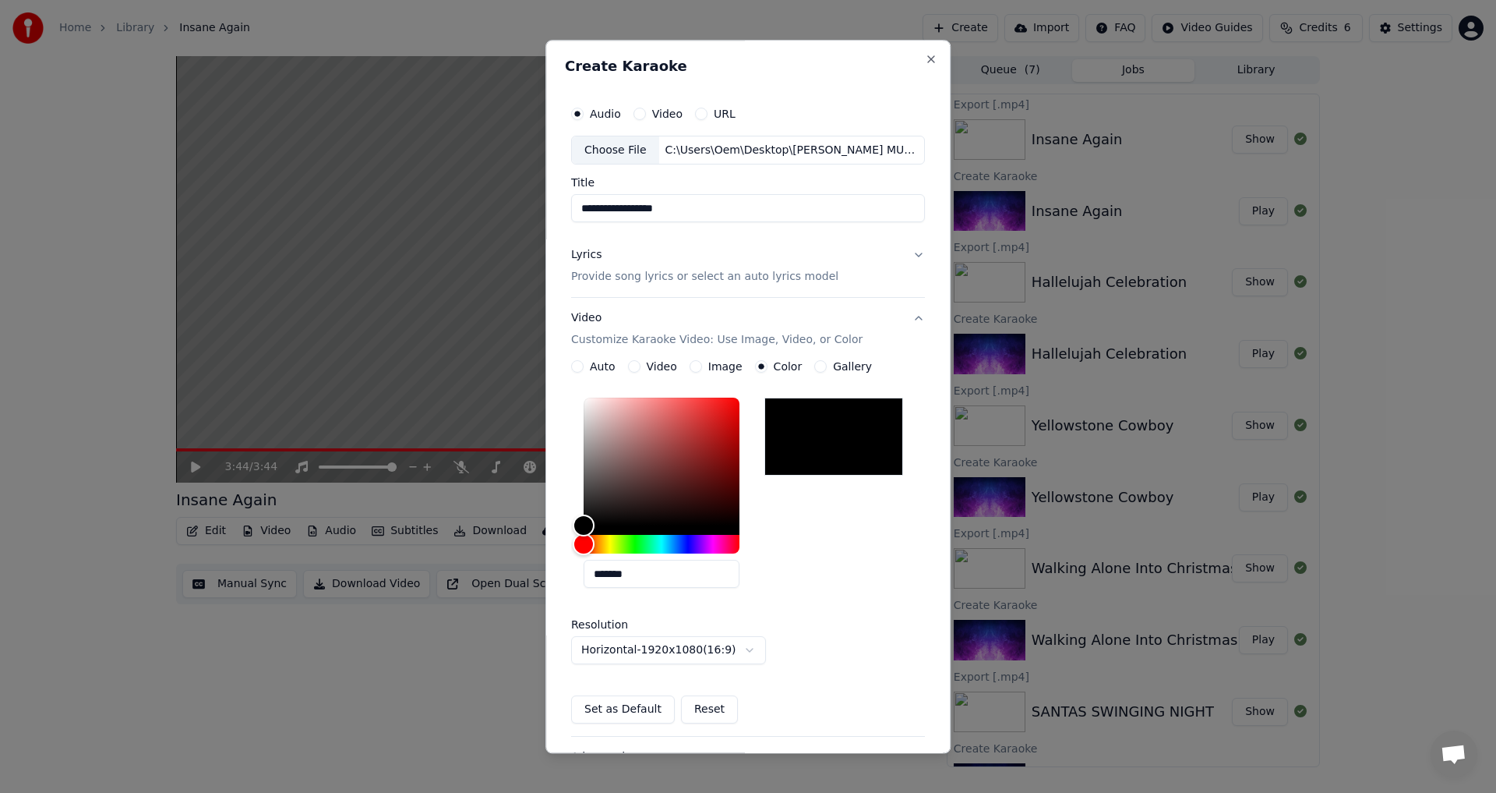
type input "**********"
click at [909, 252] on button "Lyrics Provide song lyrics or select an auto lyrics model" at bounding box center [748, 266] width 354 height 62
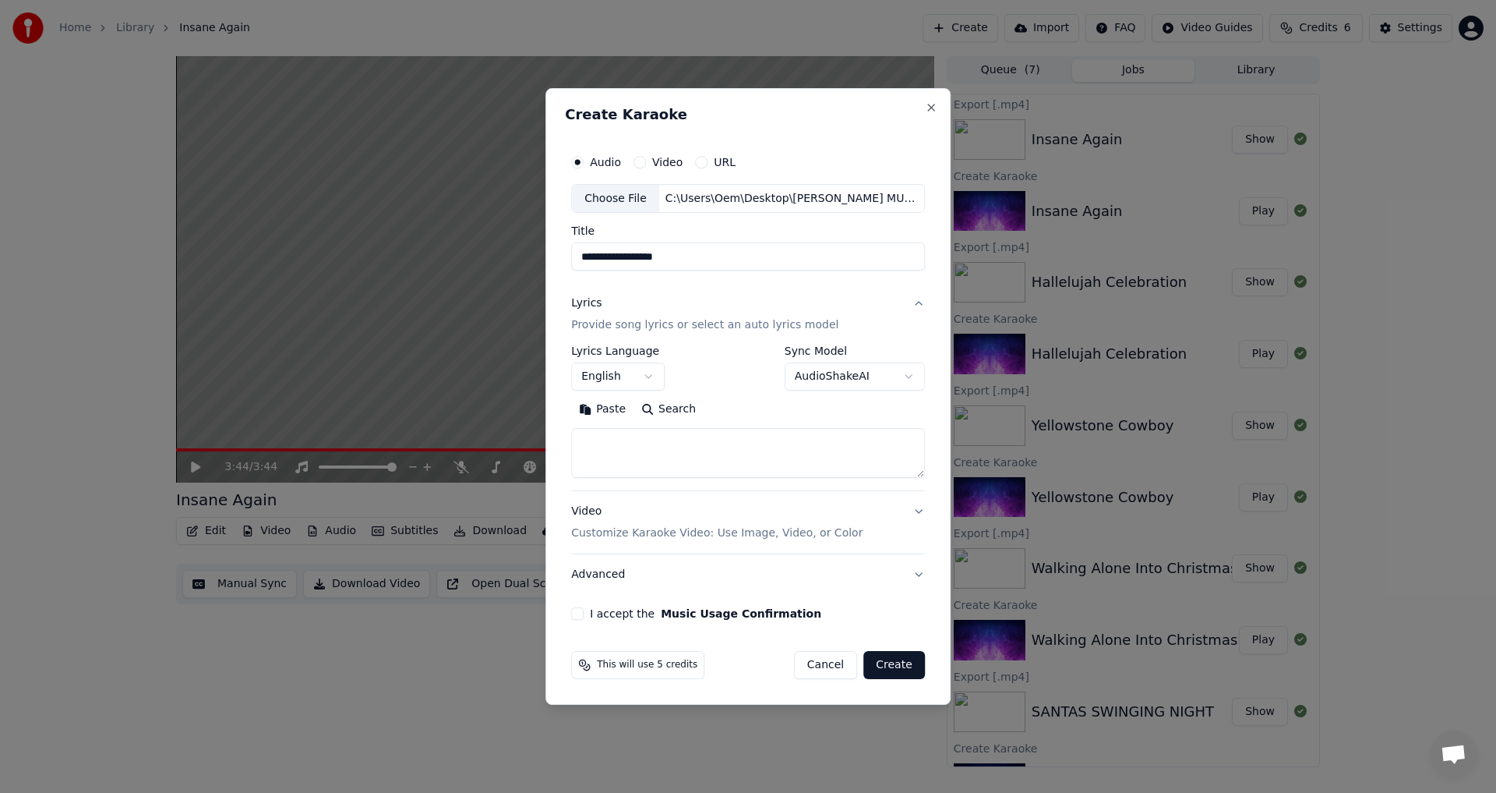
click at [615, 409] on button "Paste" at bounding box center [602, 409] width 62 height 25
click at [596, 513] on div "Video Customize Karaoke Video: Use Image, Video, or Color" at bounding box center [716, 522] width 291 height 37
type textarea "**********"
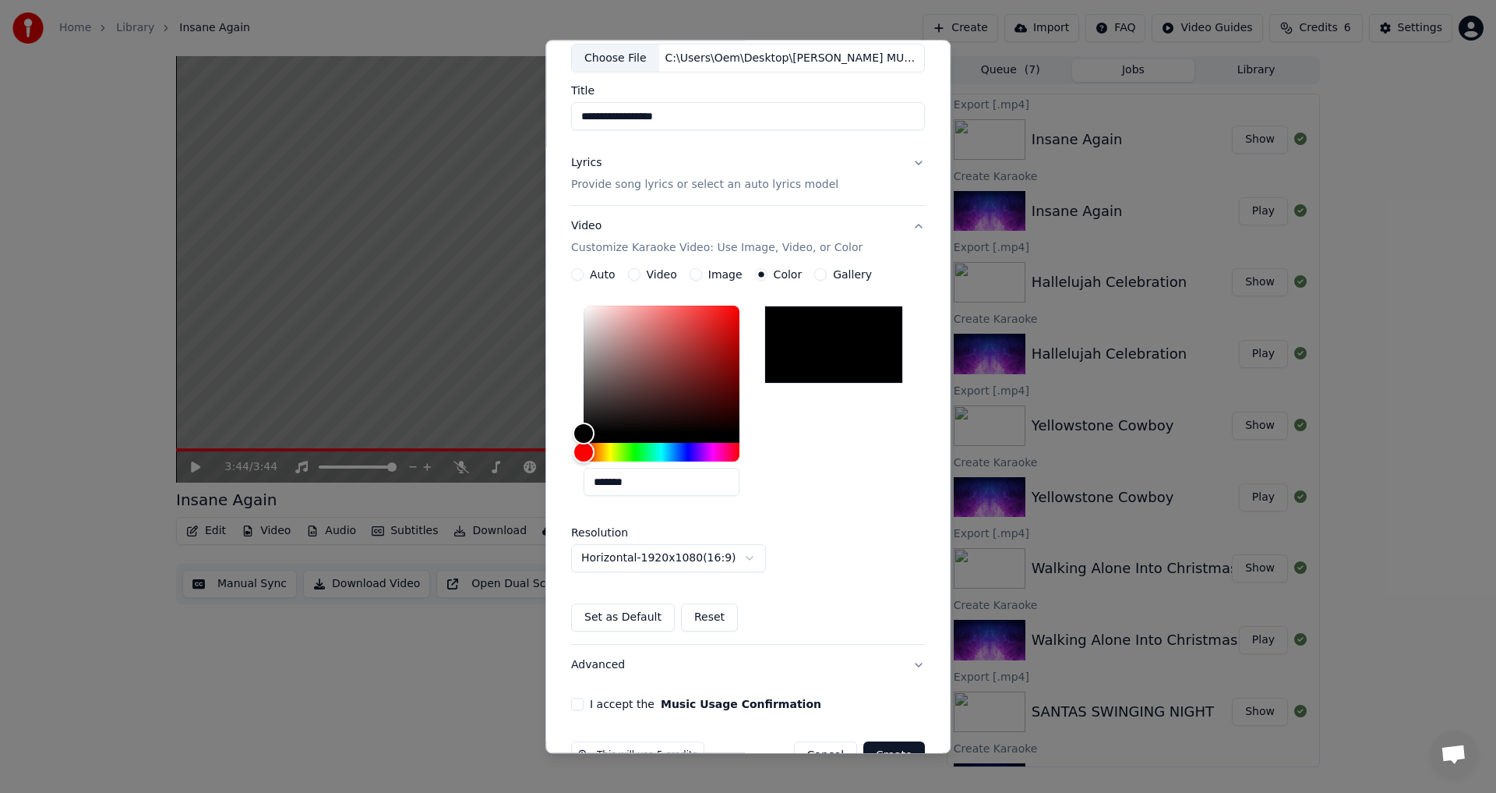
scroll to position [134, 0]
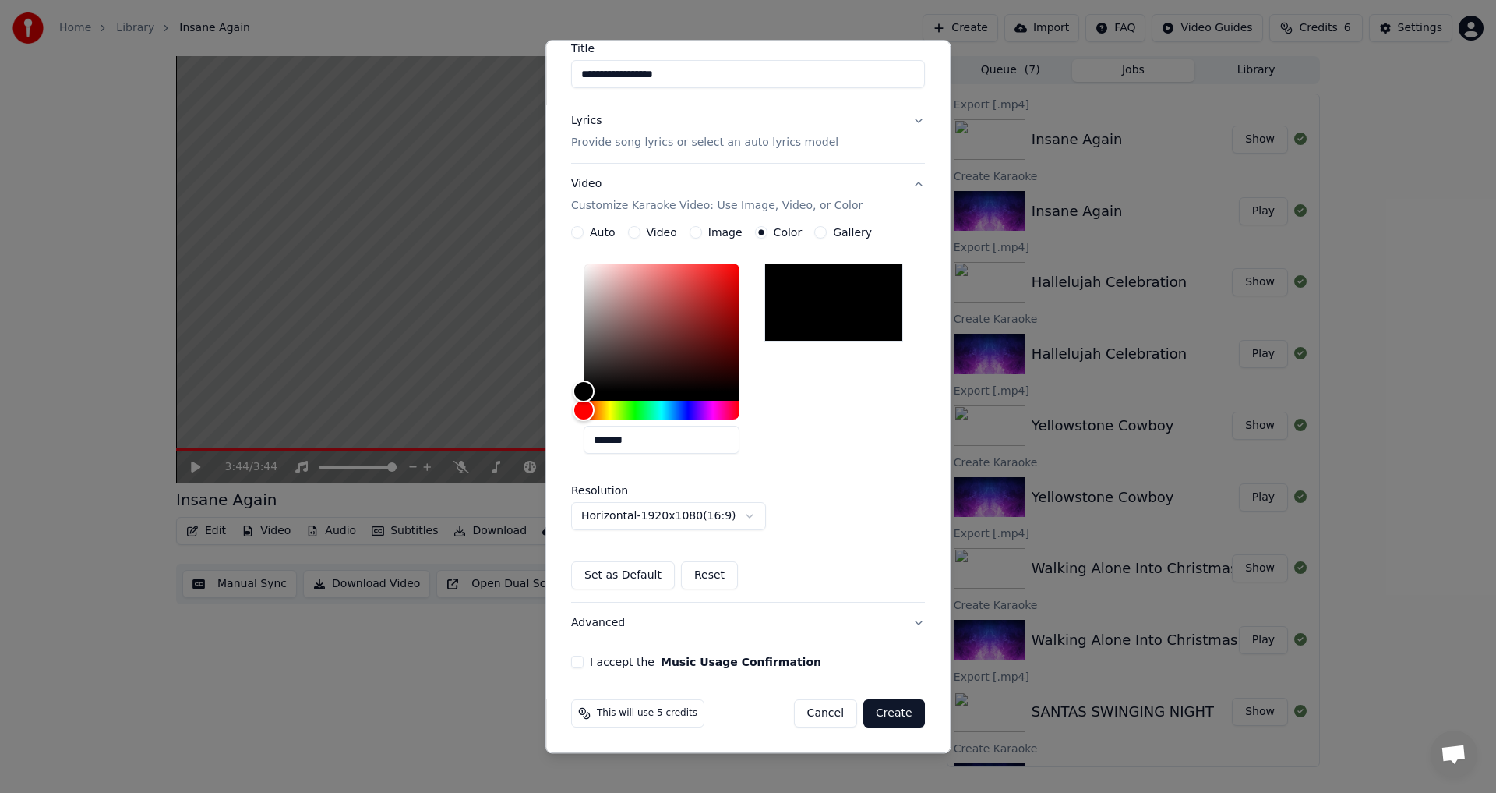
click at [574, 662] on button "I accept the Music Usage Confirmation" at bounding box center [577, 662] width 12 height 12
click at [885, 710] on button "Create" at bounding box center [894, 714] width 62 height 28
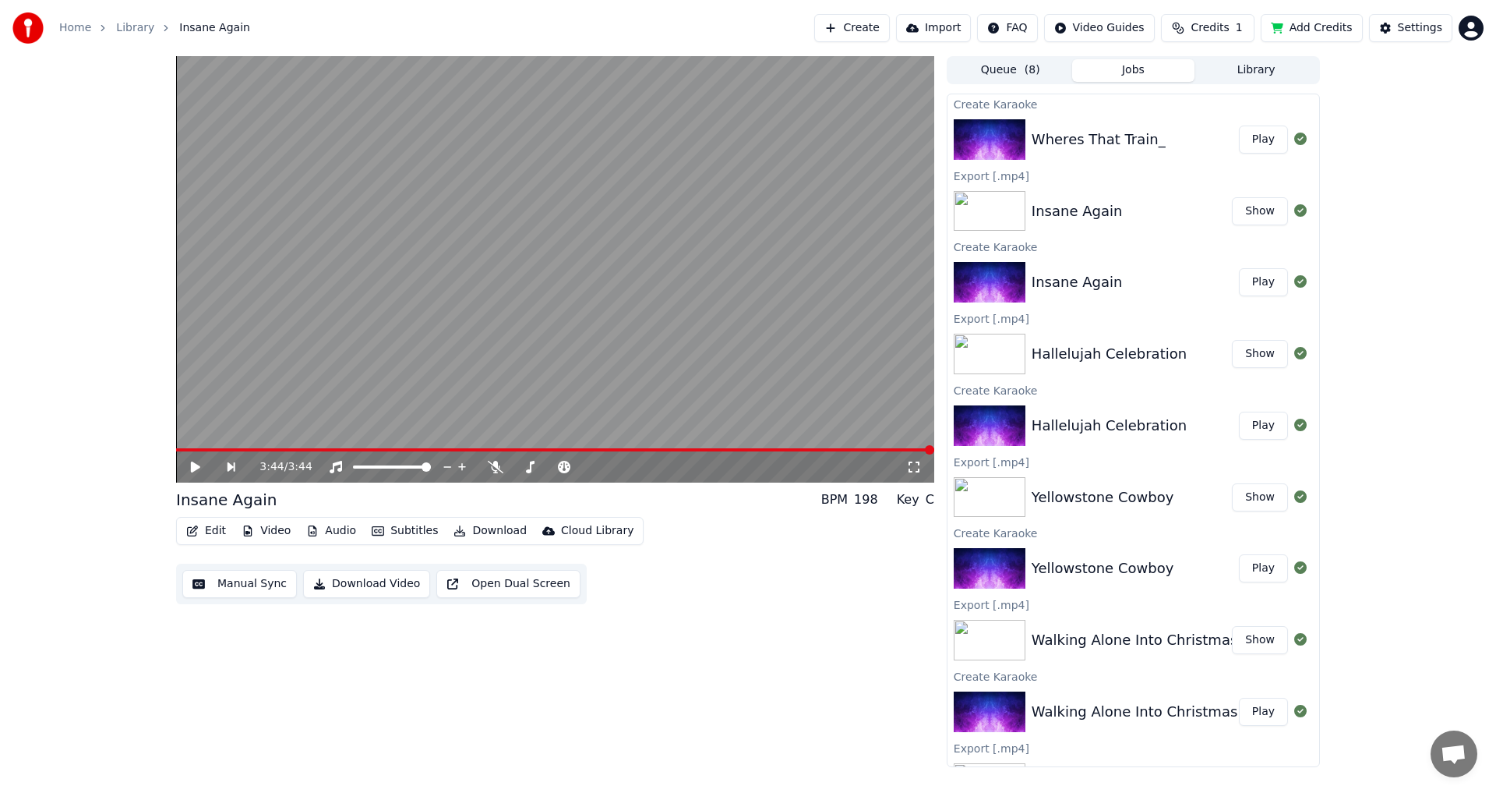
click at [1245, 138] on button "Play" at bounding box center [1263, 139] width 49 height 28
click at [351, 583] on button "Download Video" at bounding box center [366, 584] width 127 height 28
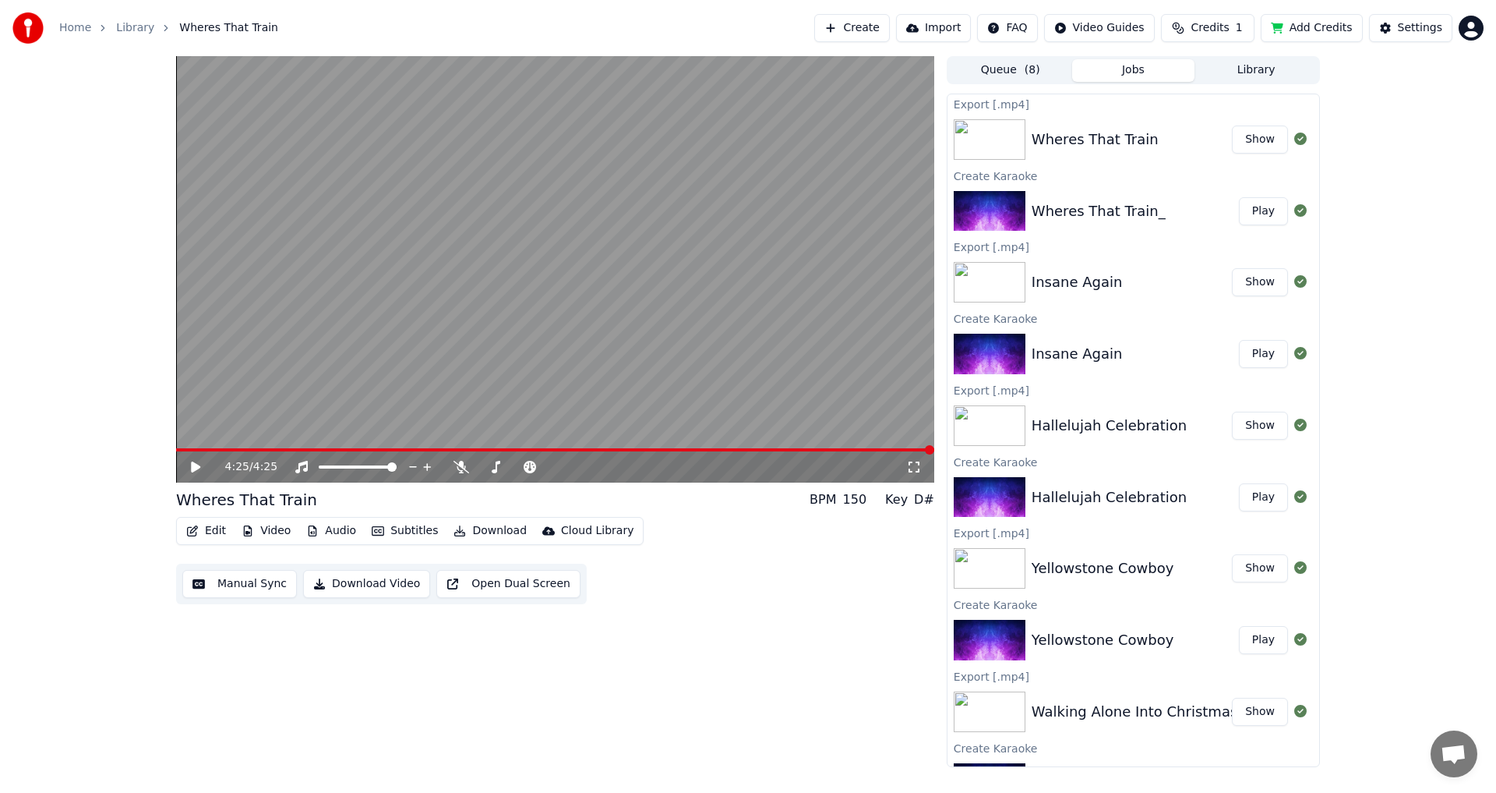
click at [1241, 139] on button "Show" at bounding box center [1260, 139] width 56 height 28
